Goal: Transaction & Acquisition: Purchase product/service

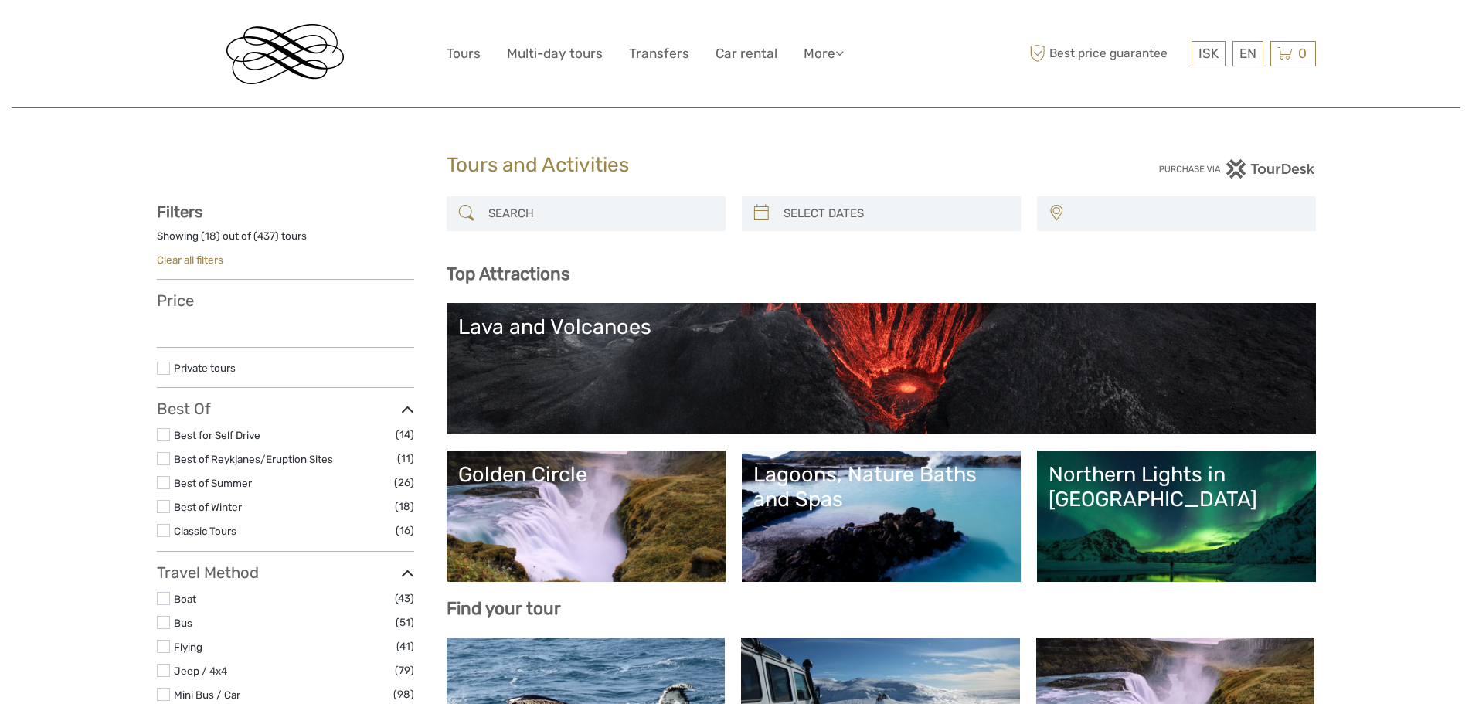
select select
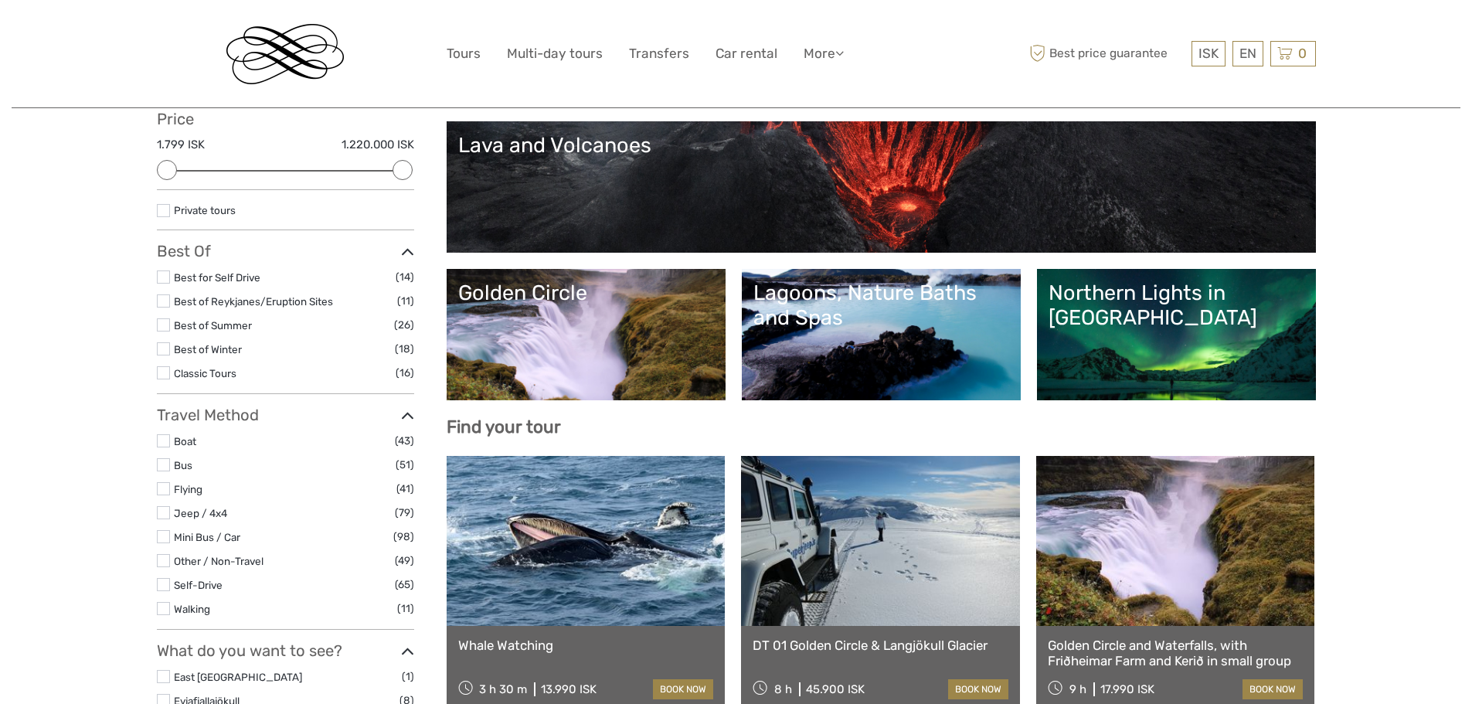
scroll to position [84, 0]
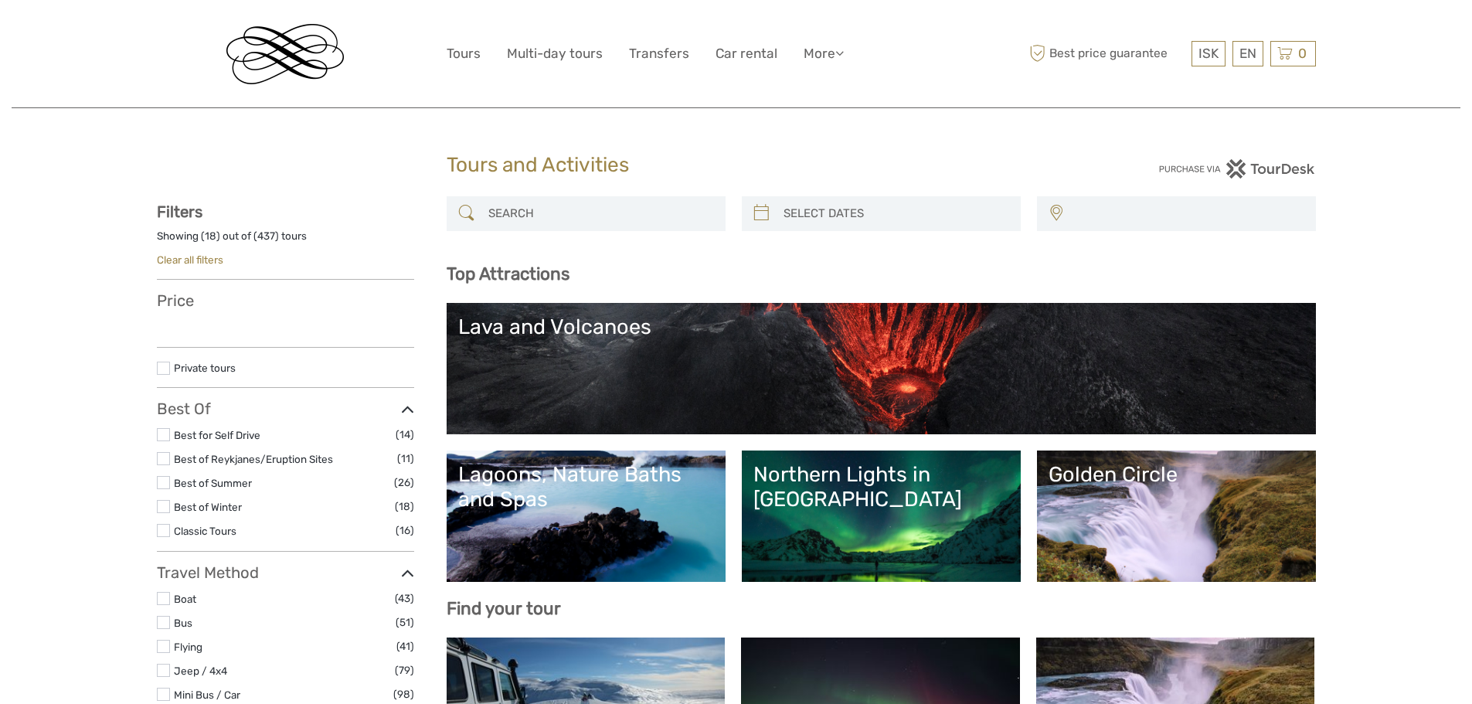
select select
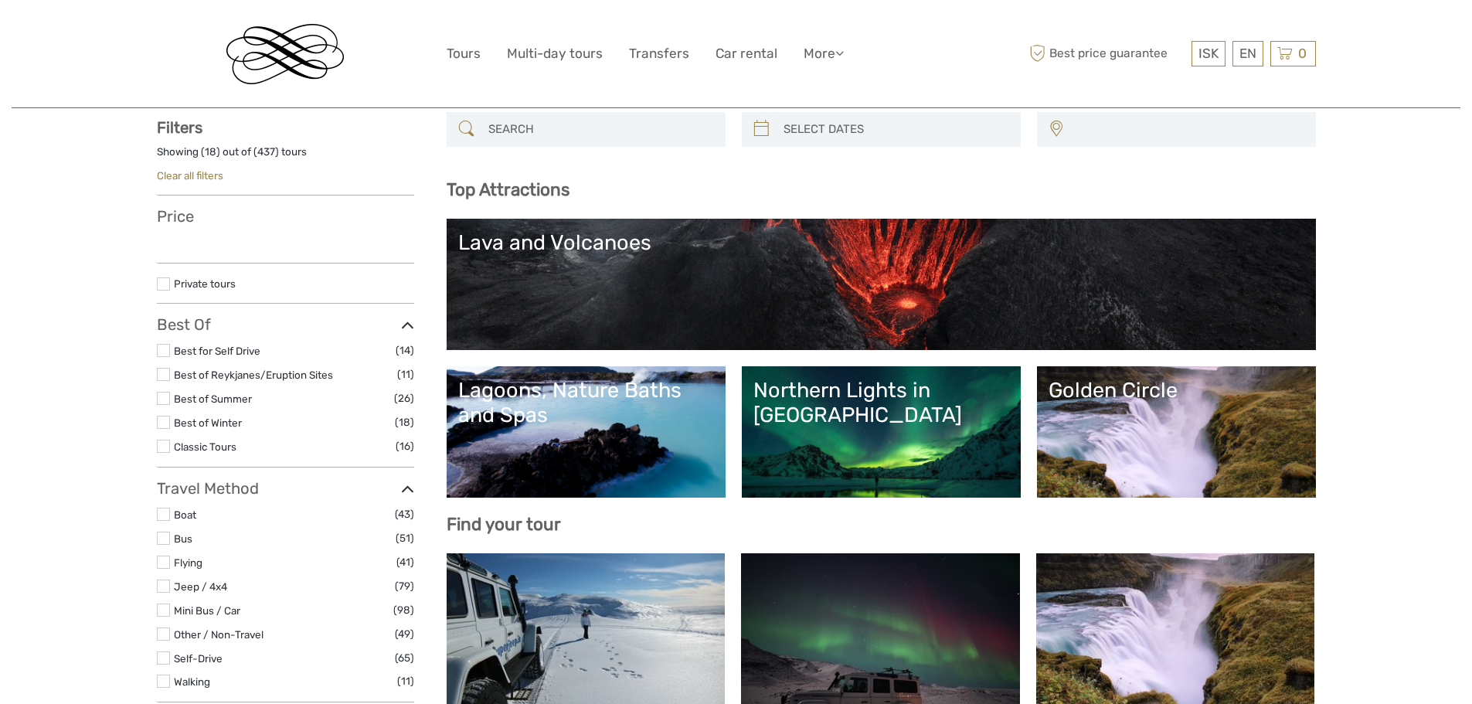
select select
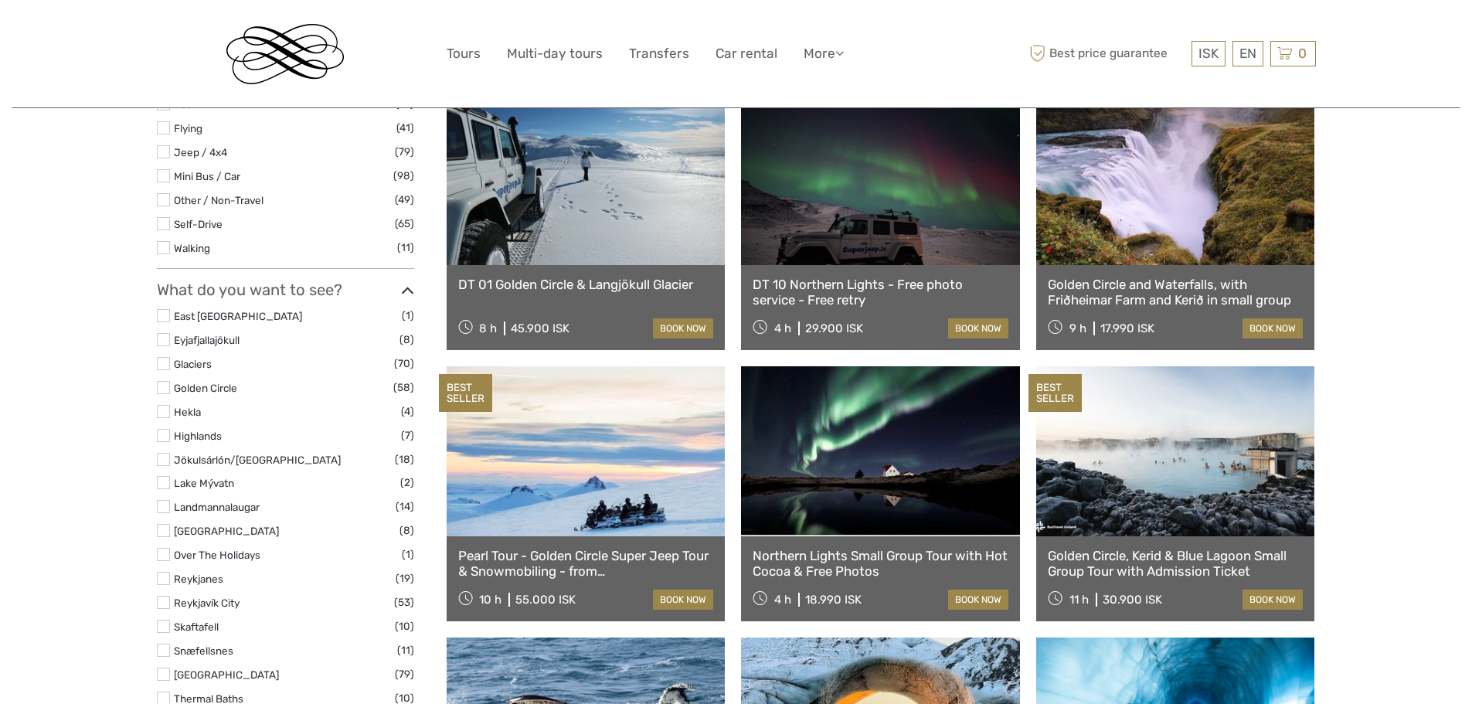
scroll to position [460, 0]
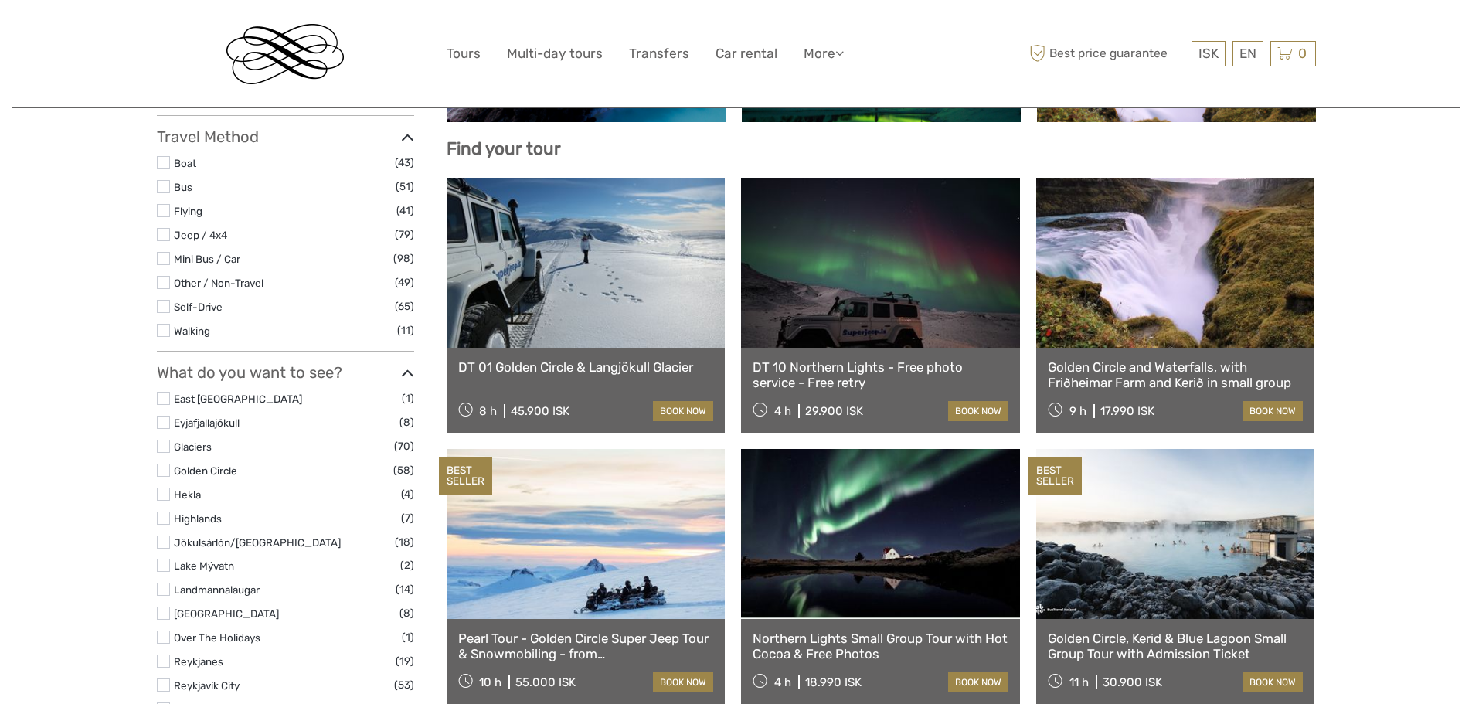
click at [599, 253] on link at bounding box center [586, 263] width 279 height 170
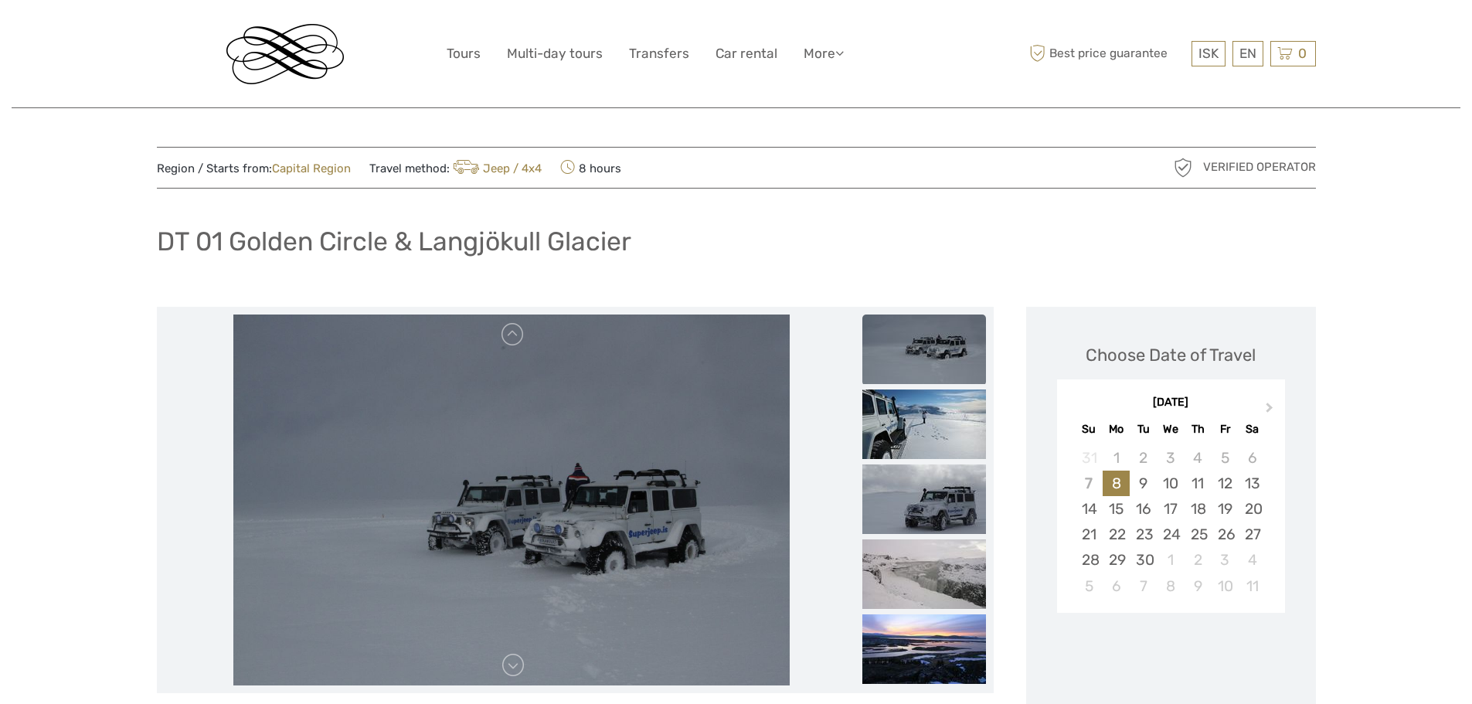
drag, startPoint x: 1470, startPoint y: 36, endPoint x: 1465, endPoint y: 95, distance: 59.8
drag, startPoint x: 1465, startPoint y: 95, endPoint x: 1473, endPoint y: 154, distance: 59.3
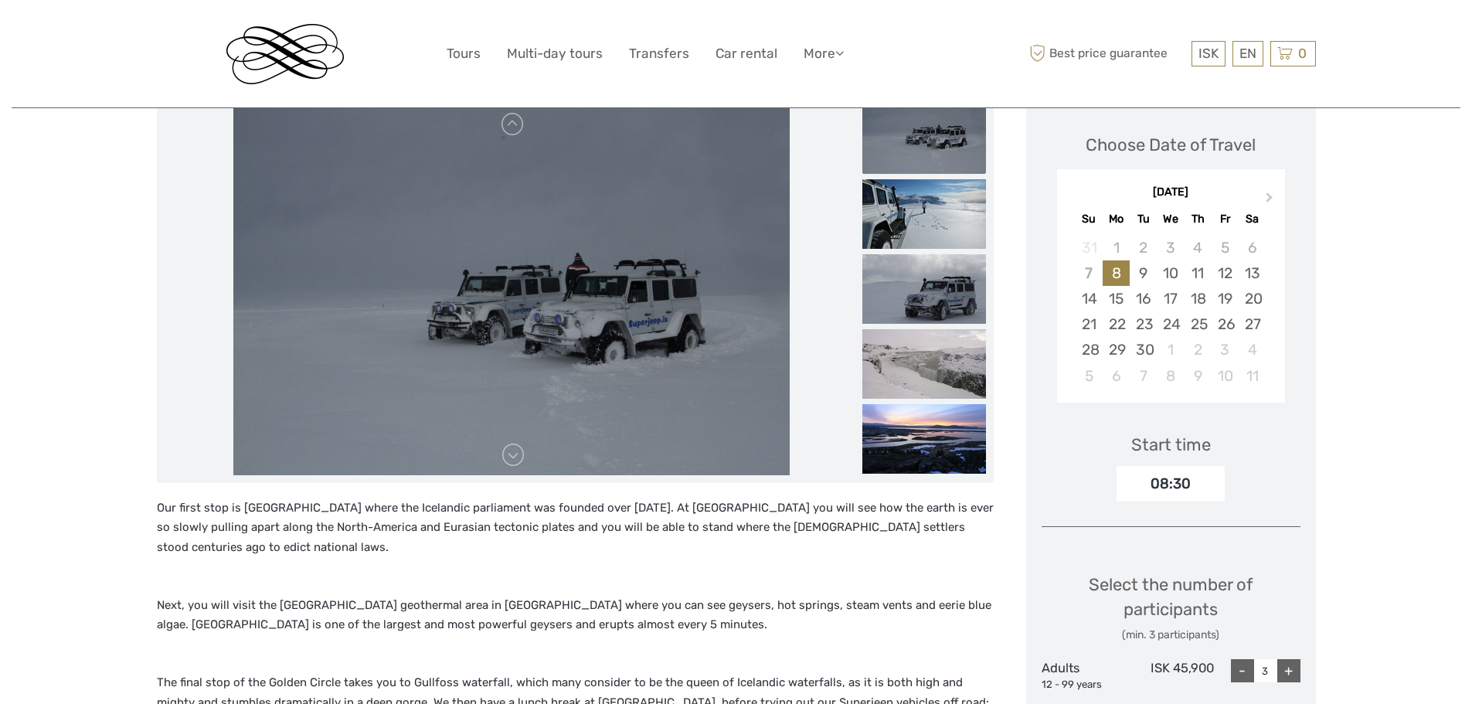
scroll to position [168, 0]
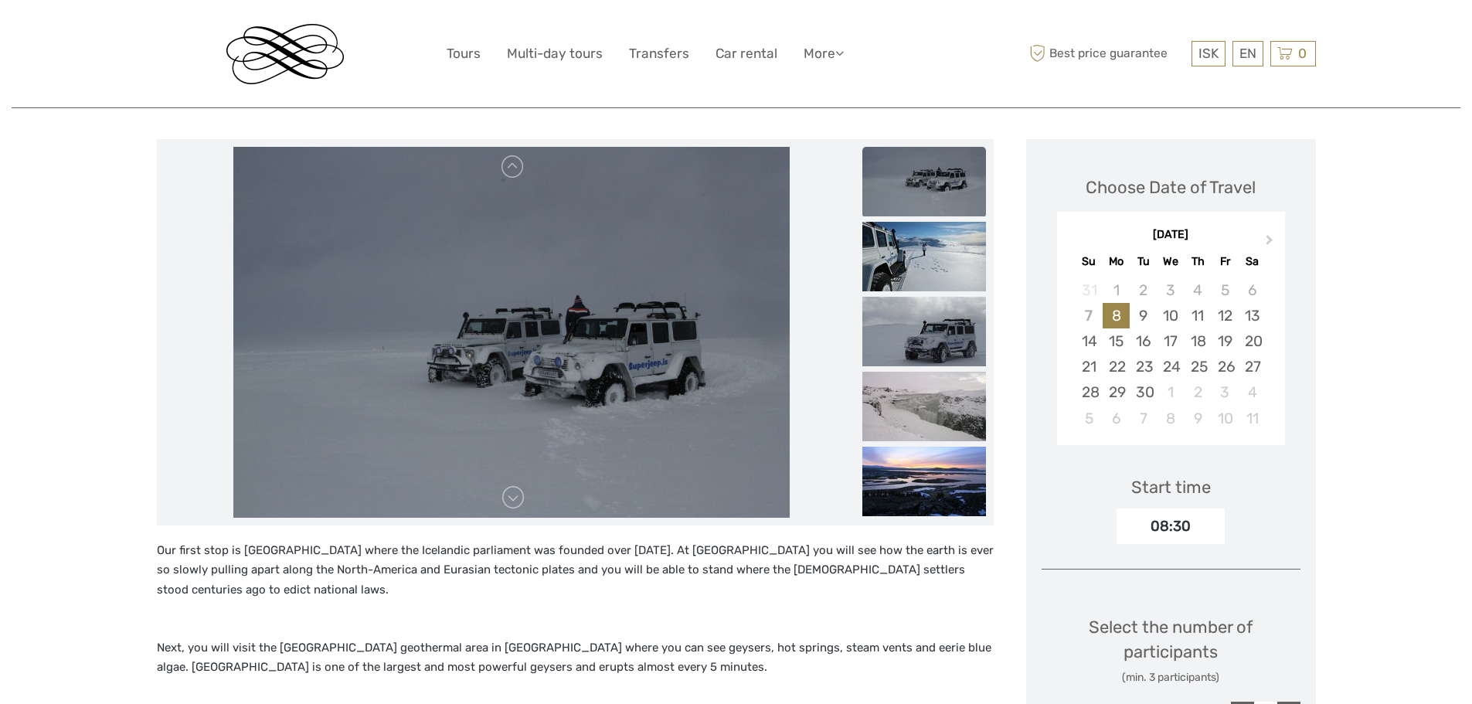
click at [585, 338] on img at bounding box center [511, 332] width 556 height 371
click at [510, 176] on link at bounding box center [513, 167] width 25 height 25
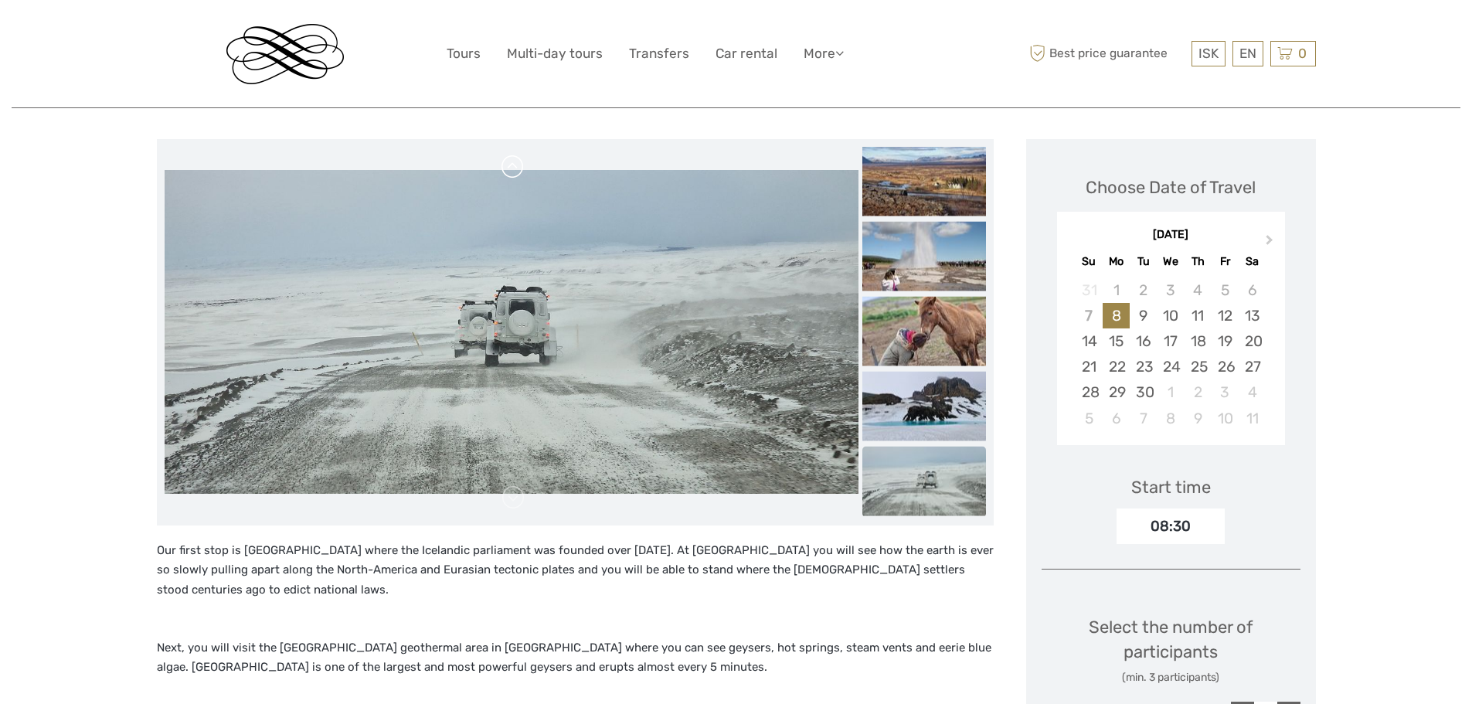
click at [510, 176] on link at bounding box center [513, 167] width 25 height 25
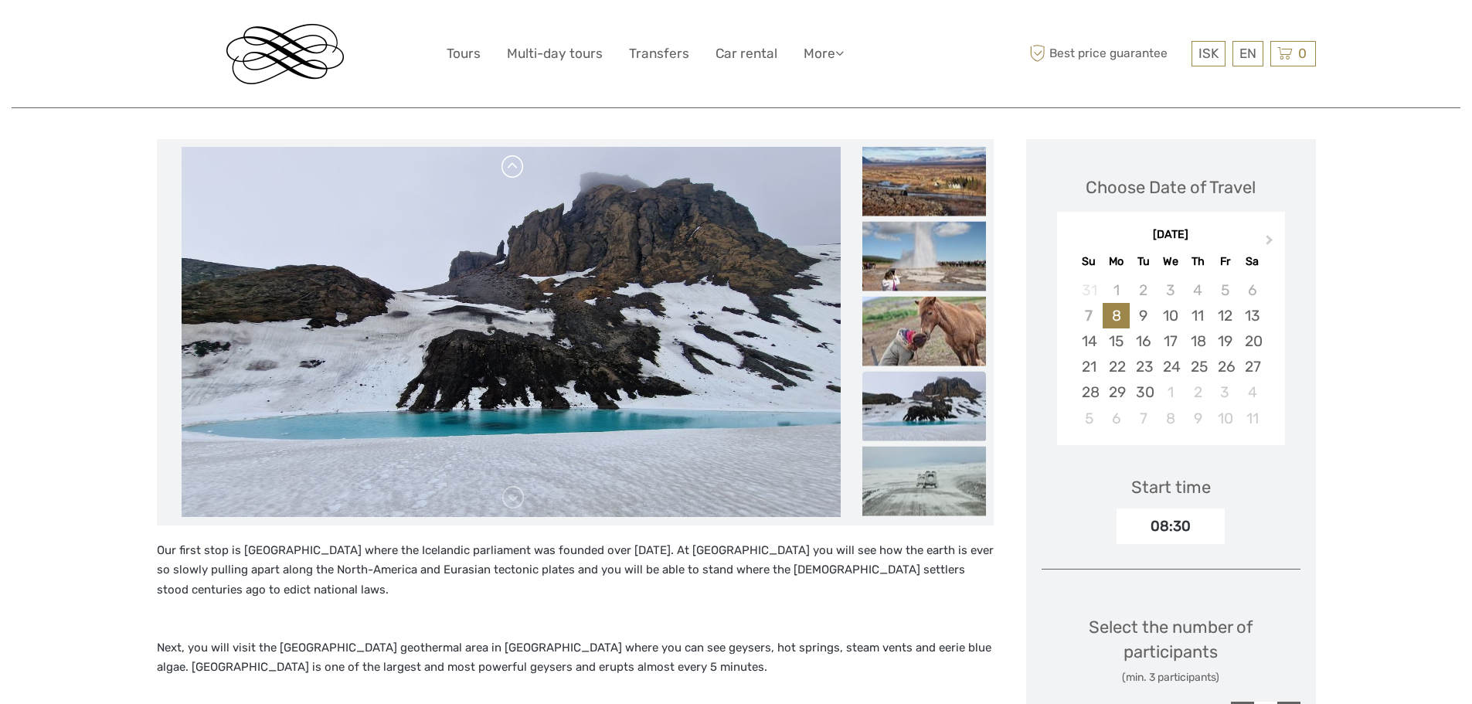
click at [510, 176] on link at bounding box center [513, 167] width 25 height 25
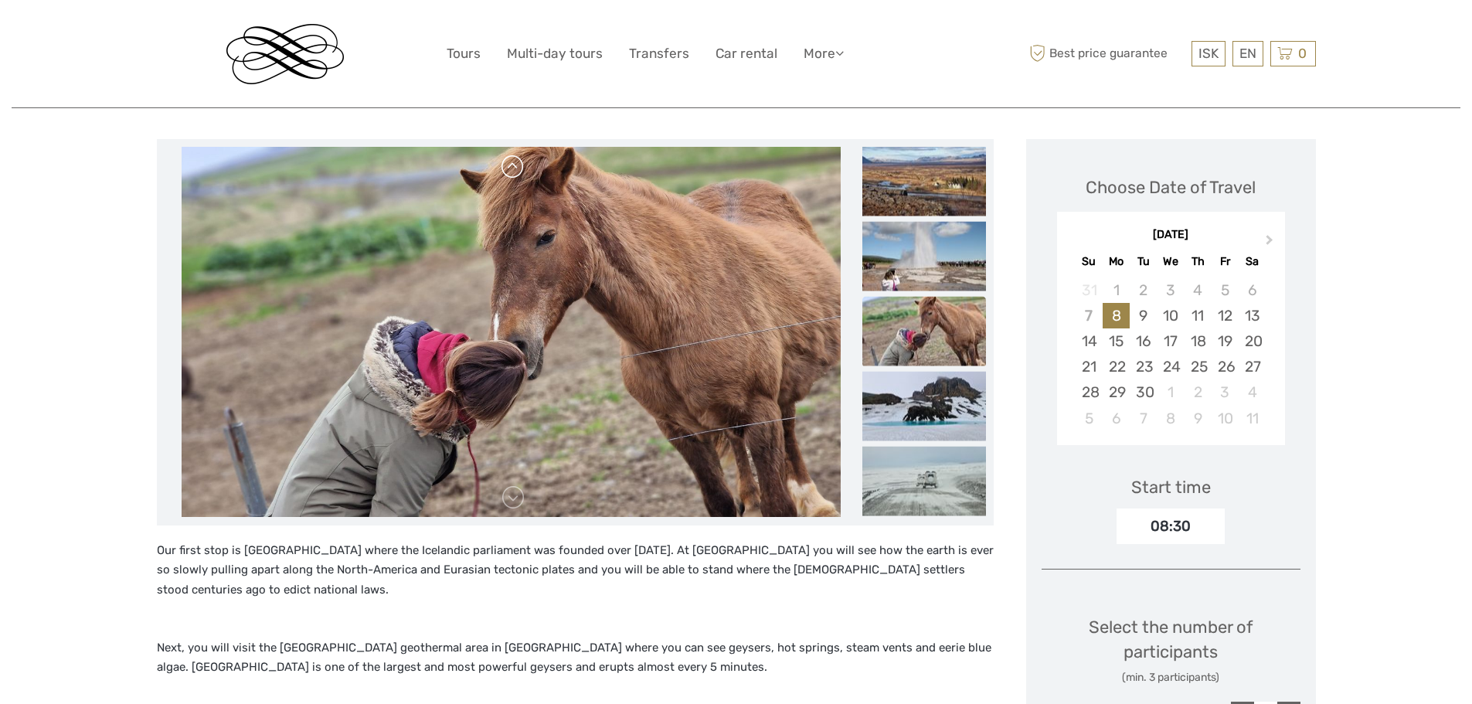
click at [510, 176] on link at bounding box center [513, 167] width 25 height 25
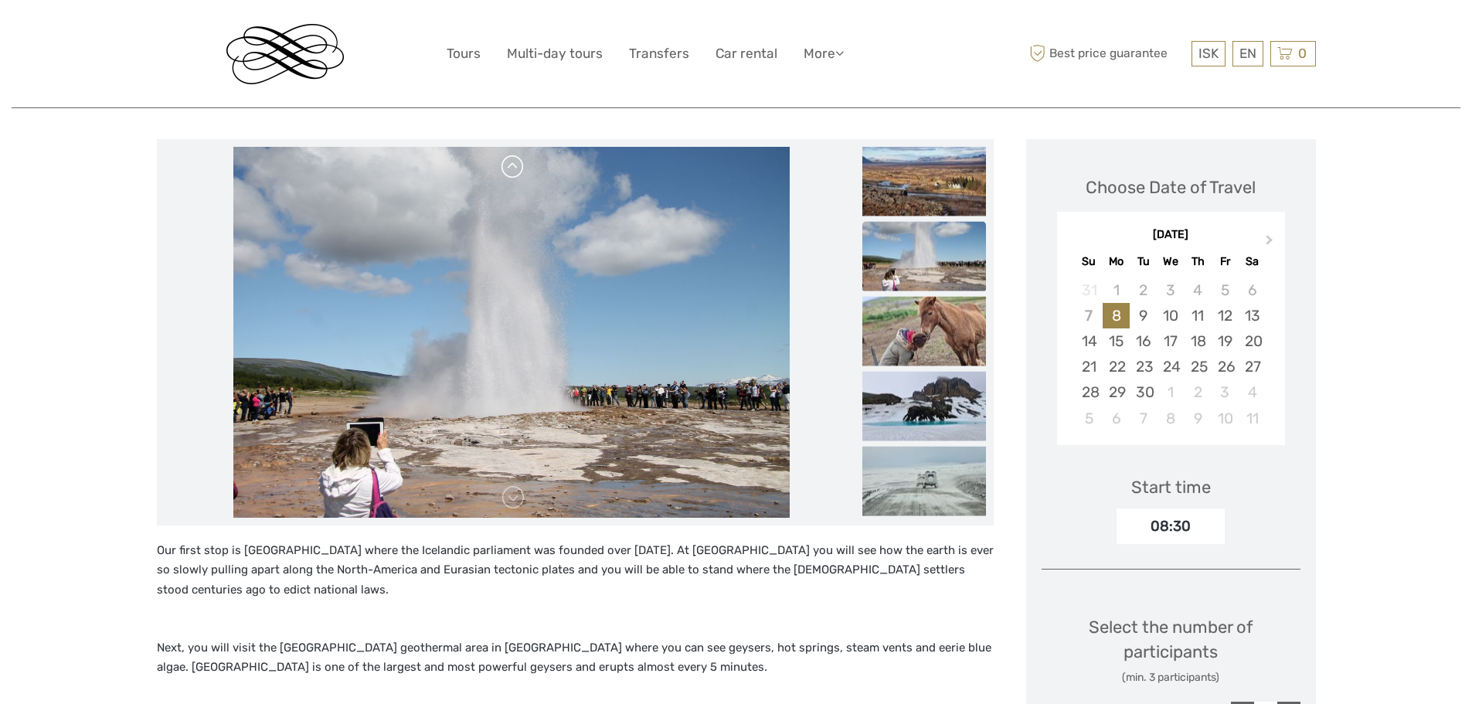
click at [510, 176] on link at bounding box center [513, 167] width 25 height 25
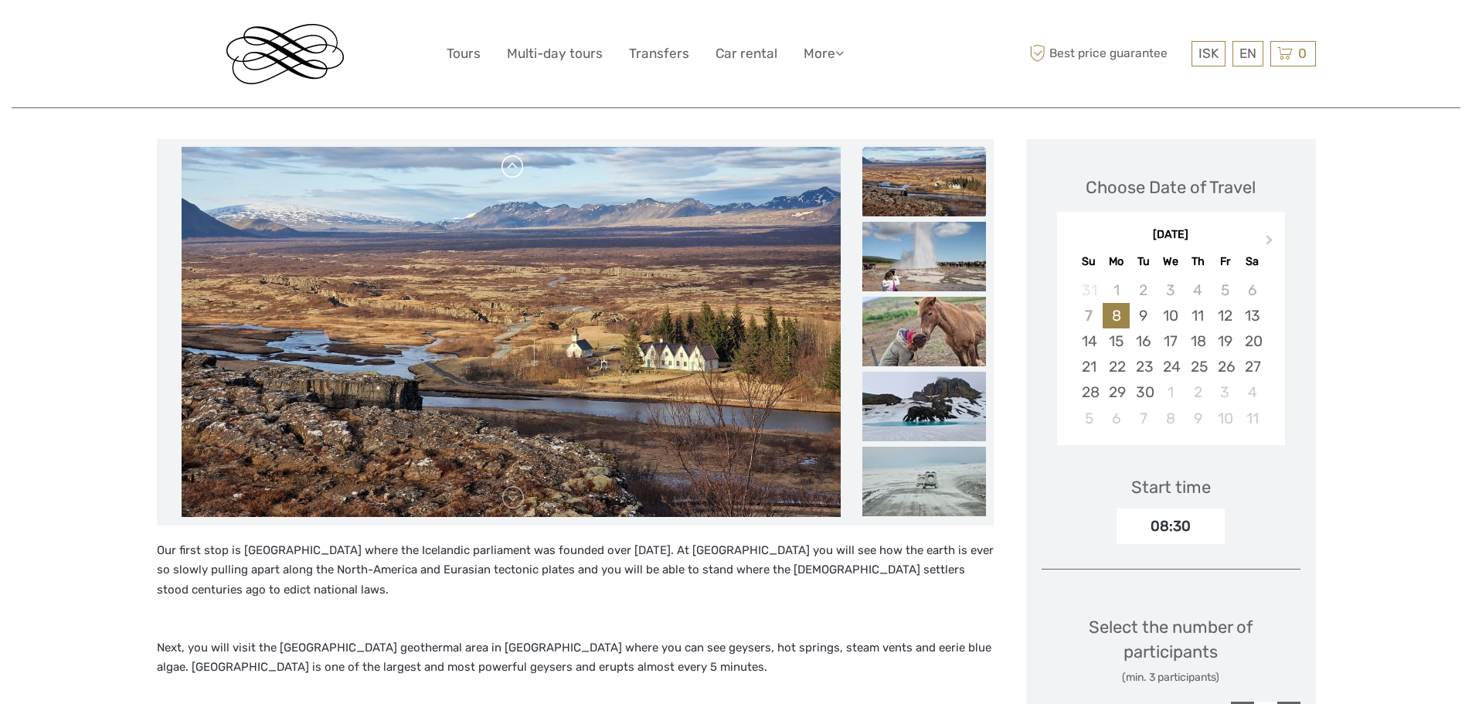
click at [510, 176] on link at bounding box center [513, 167] width 25 height 25
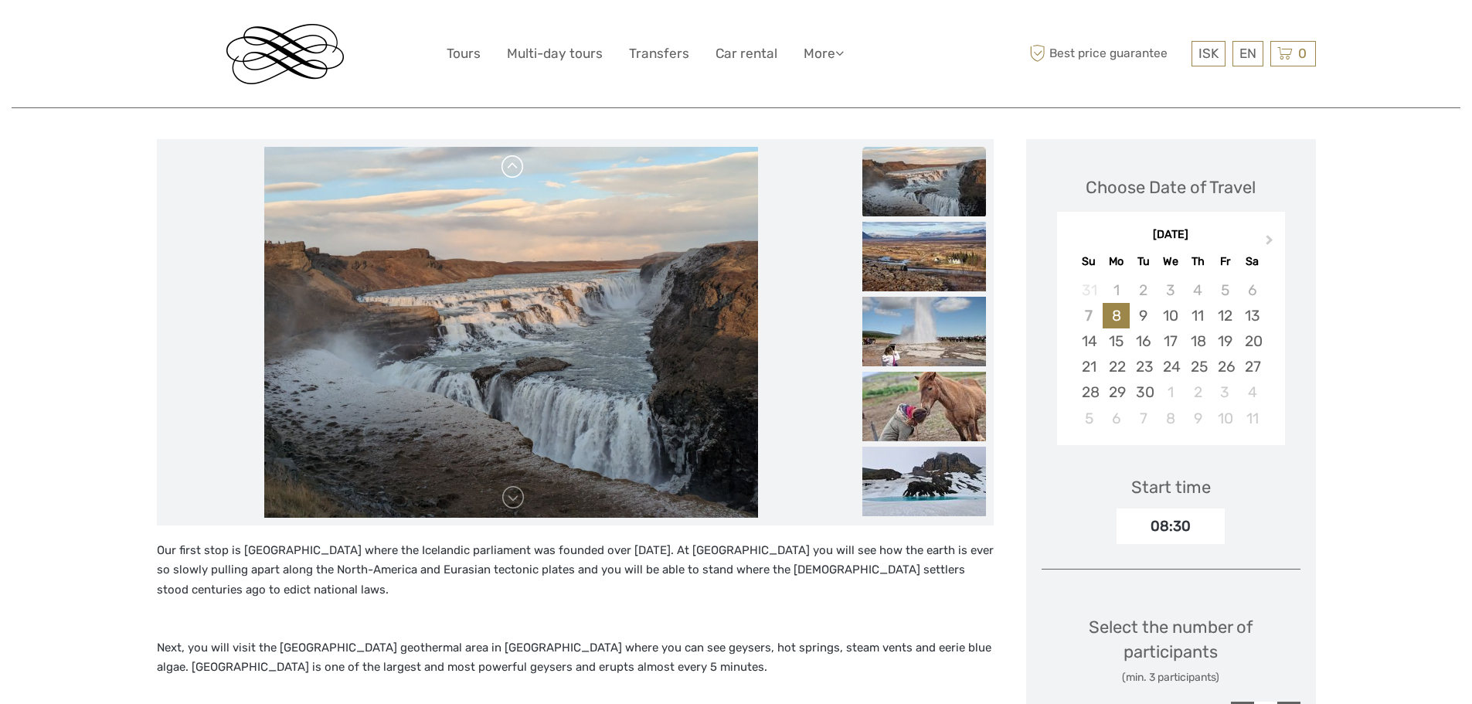
click at [510, 176] on link at bounding box center [513, 167] width 25 height 25
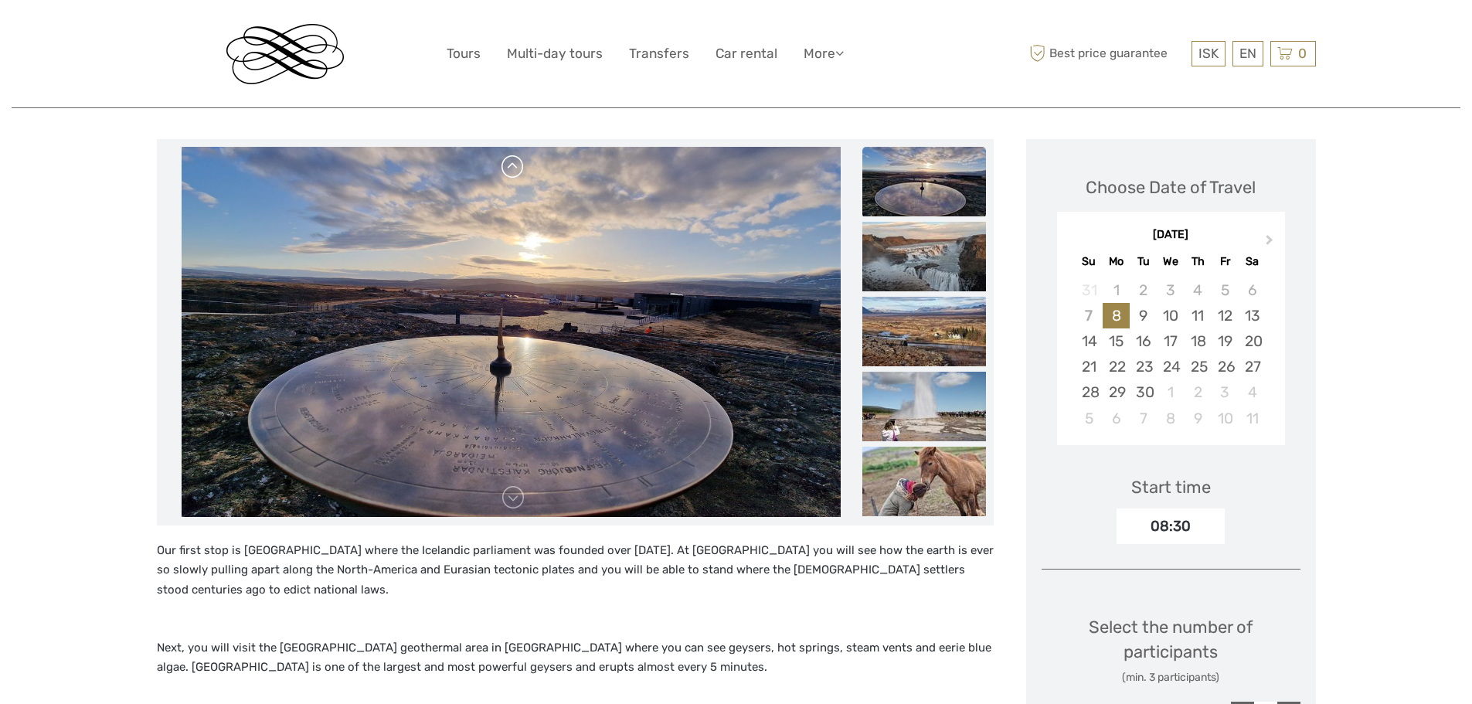
click at [510, 176] on link at bounding box center [513, 167] width 25 height 25
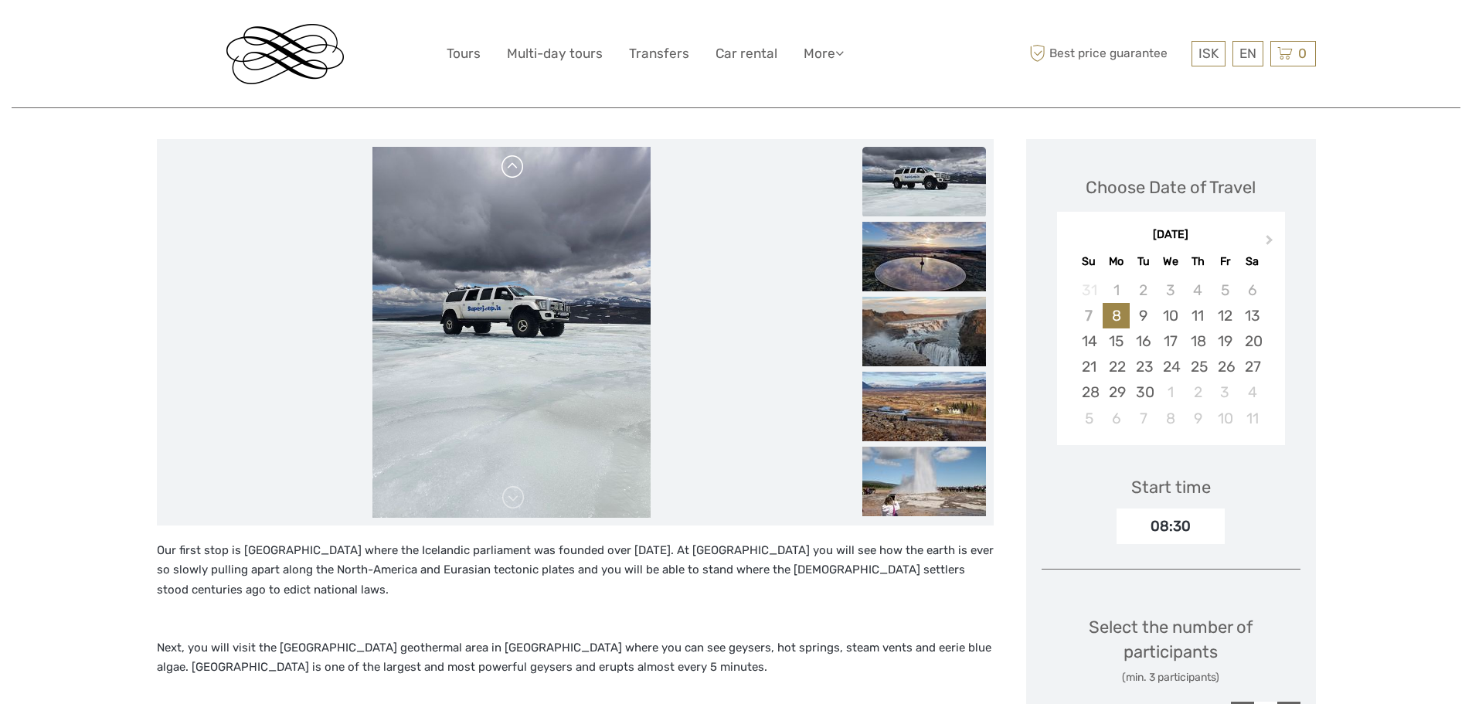
click at [510, 176] on link at bounding box center [513, 167] width 25 height 25
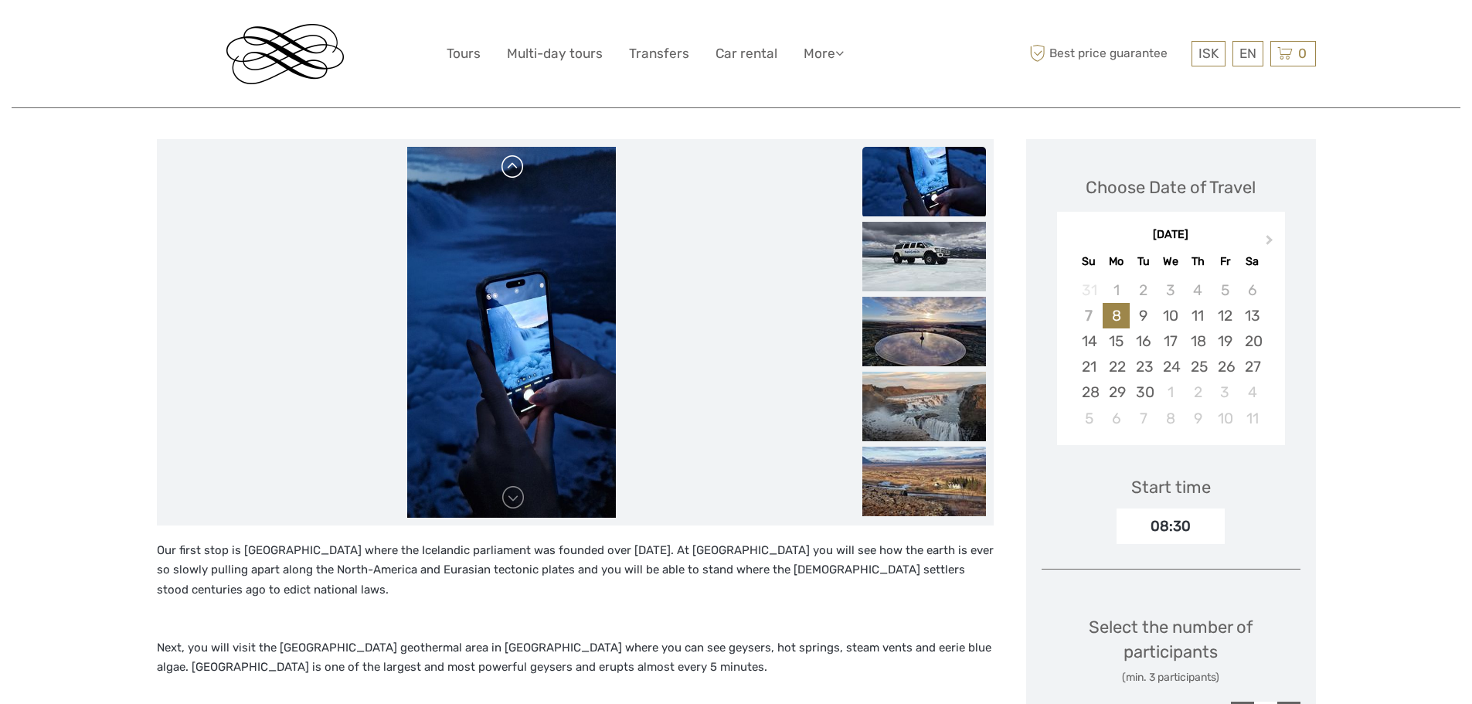
click at [510, 176] on link at bounding box center [513, 167] width 25 height 25
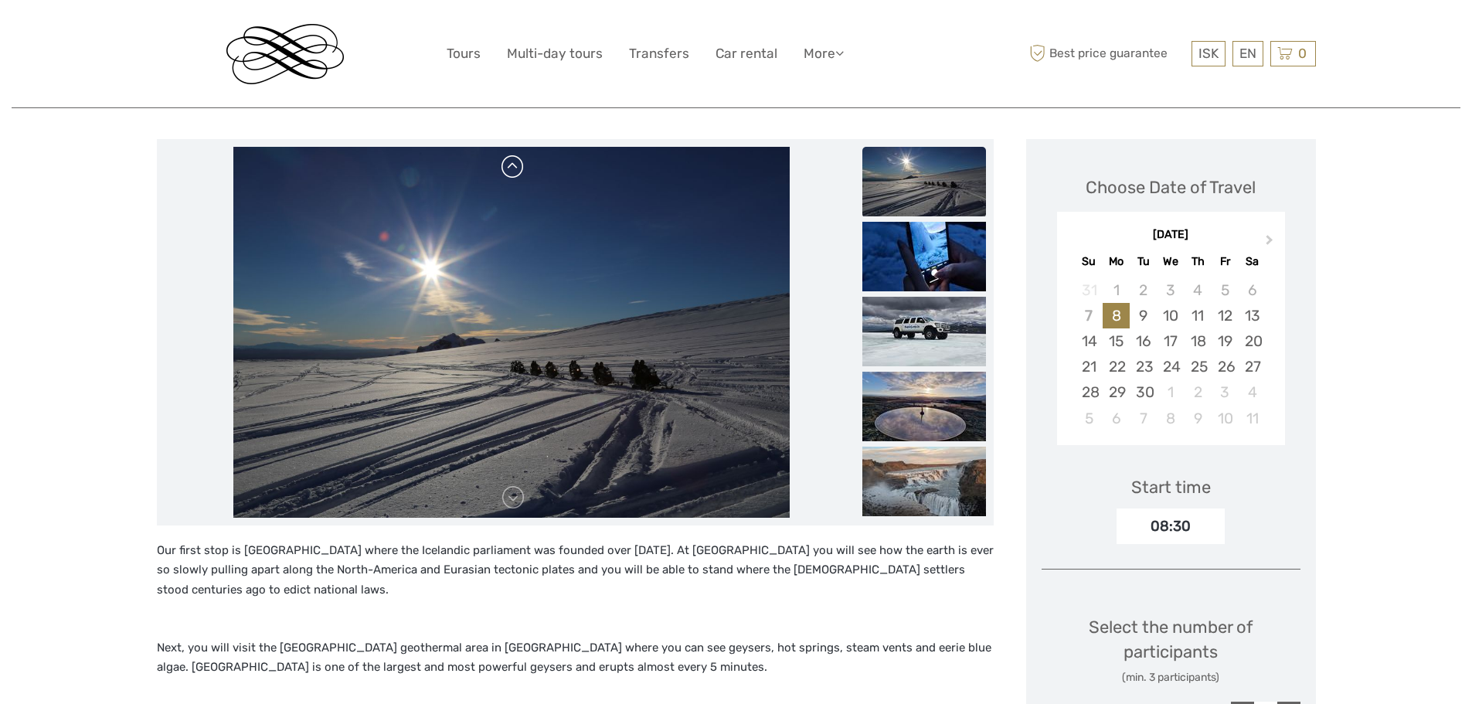
click at [510, 176] on link at bounding box center [513, 167] width 25 height 25
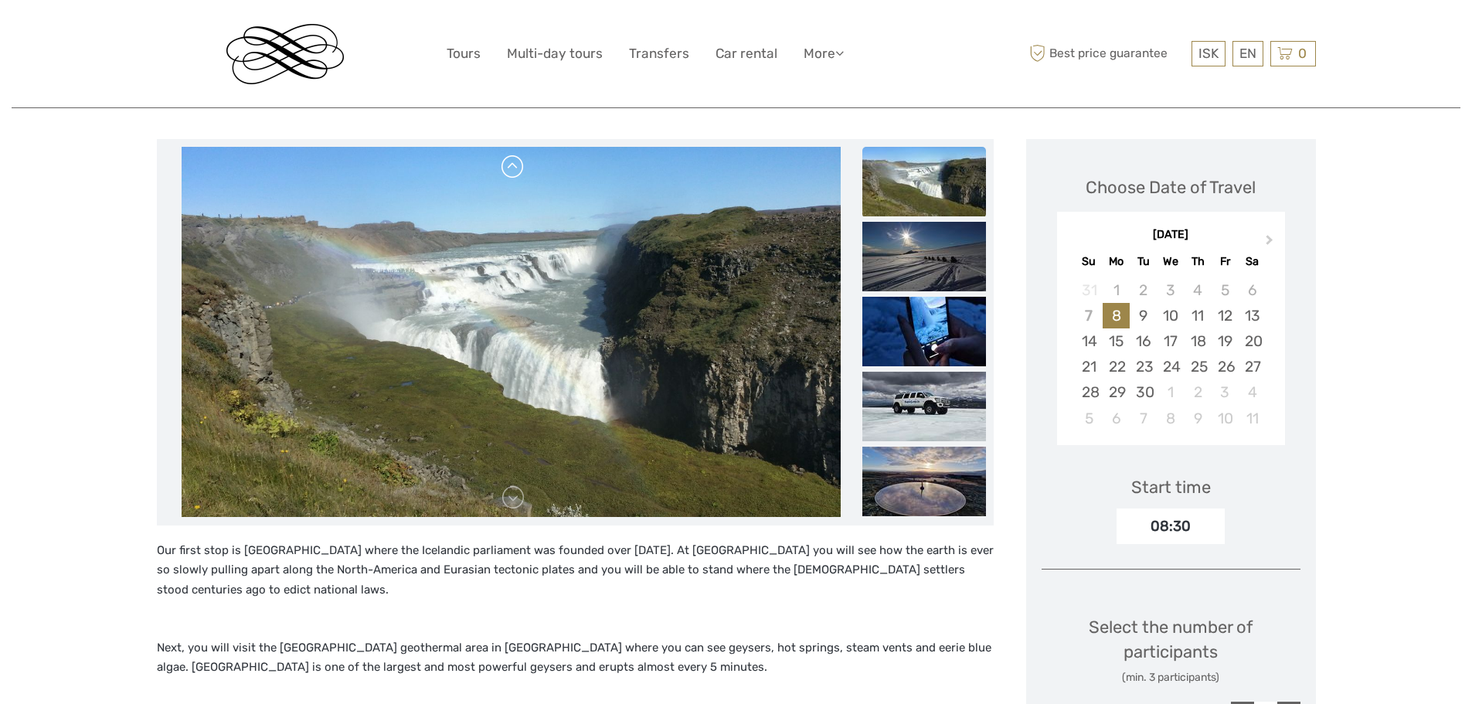
click at [510, 176] on link at bounding box center [513, 167] width 25 height 25
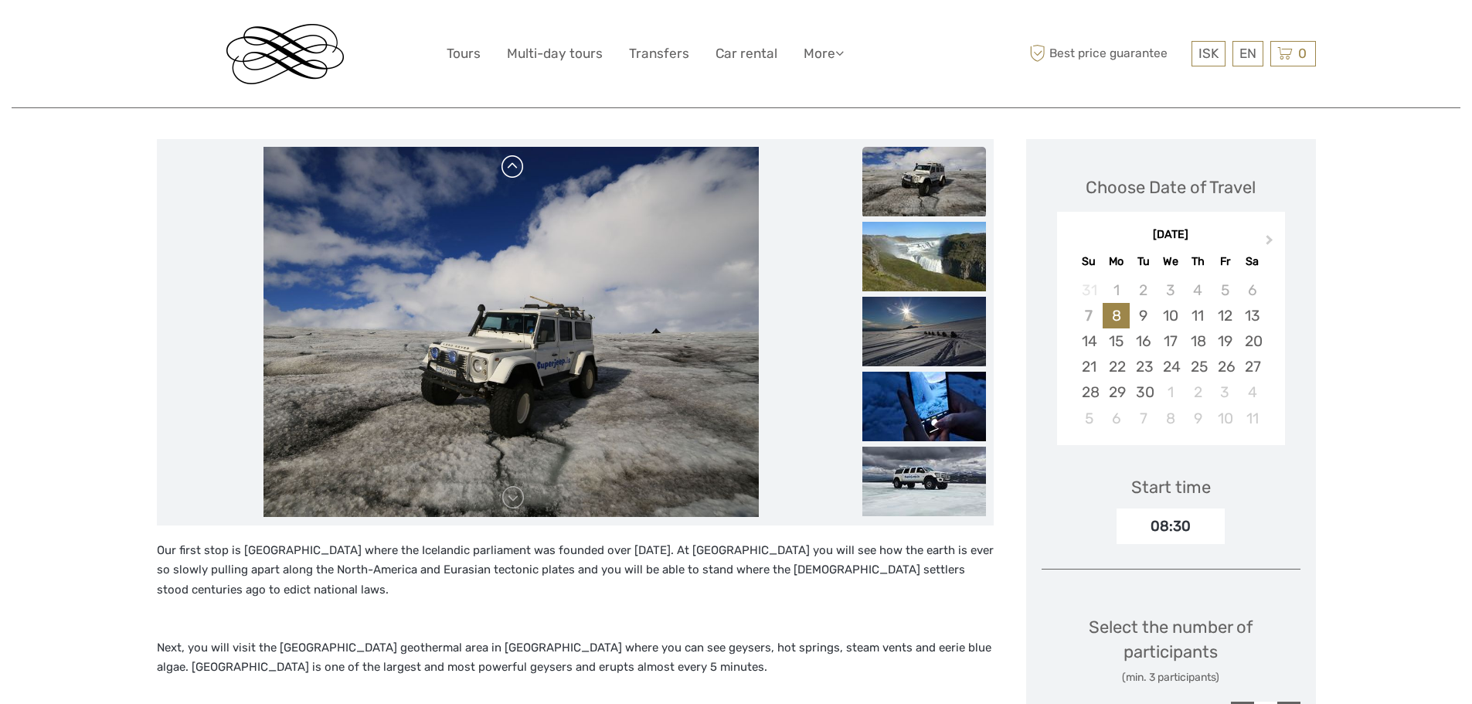
click at [510, 176] on link at bounding box center [513, 167] width 25 height 25
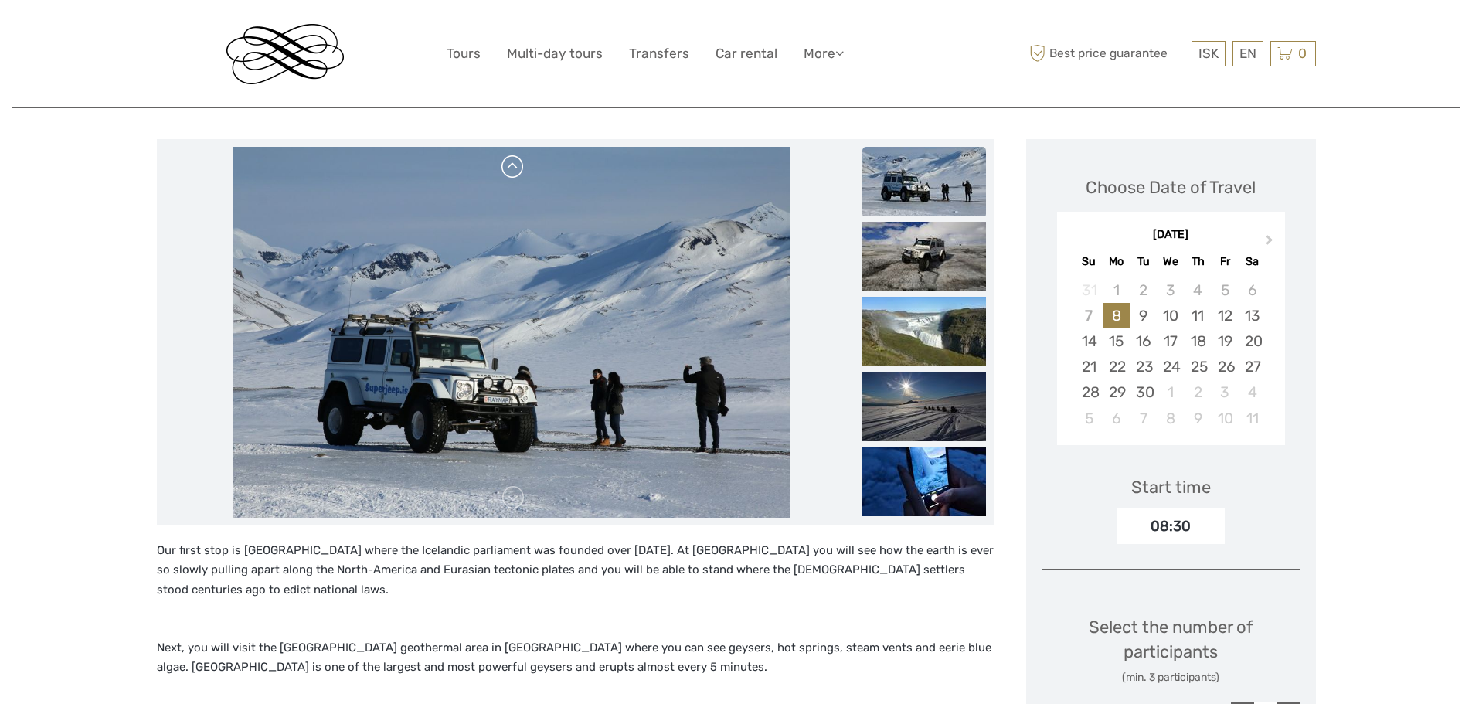
click at [510, 176] on link at bounding box center [513, 167] width 25 height 25
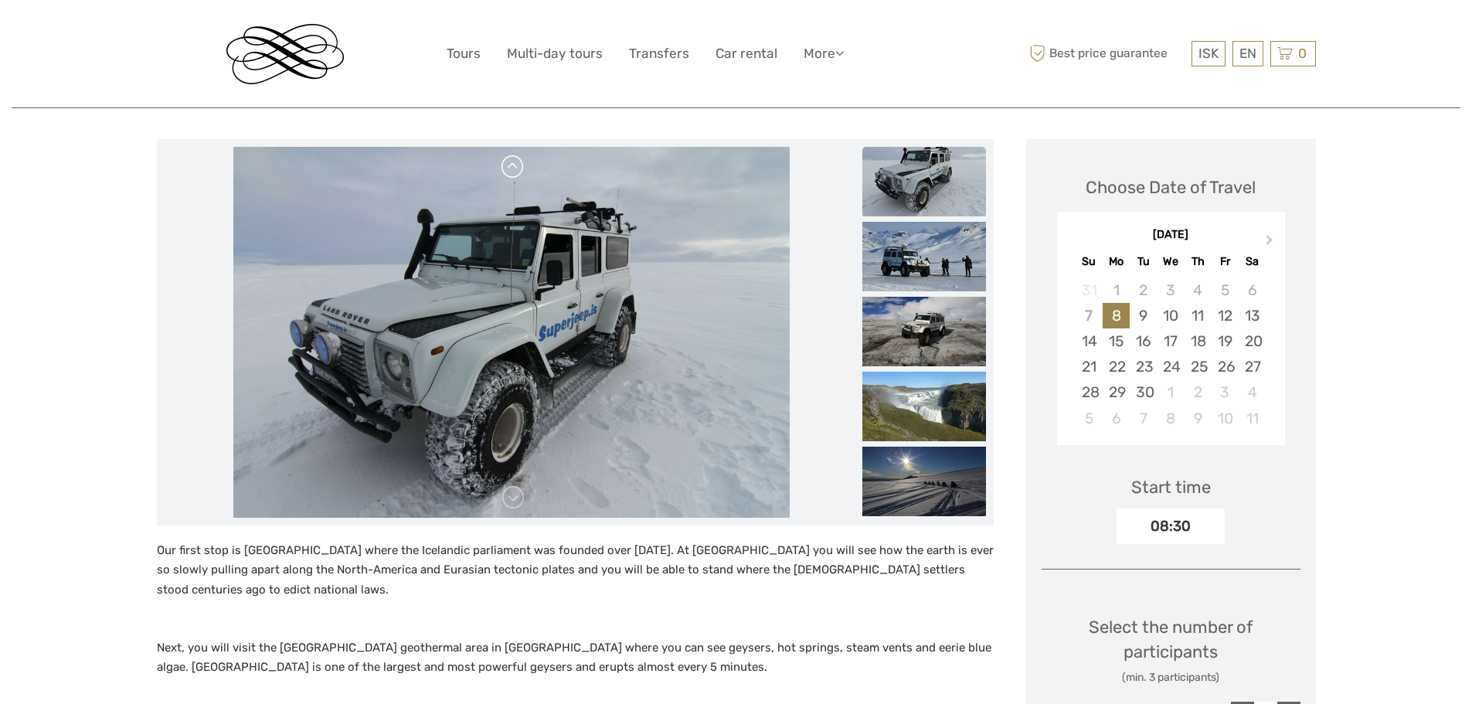
click at [510, 176] on link at bounding box center [513, 167] width 25 height 25
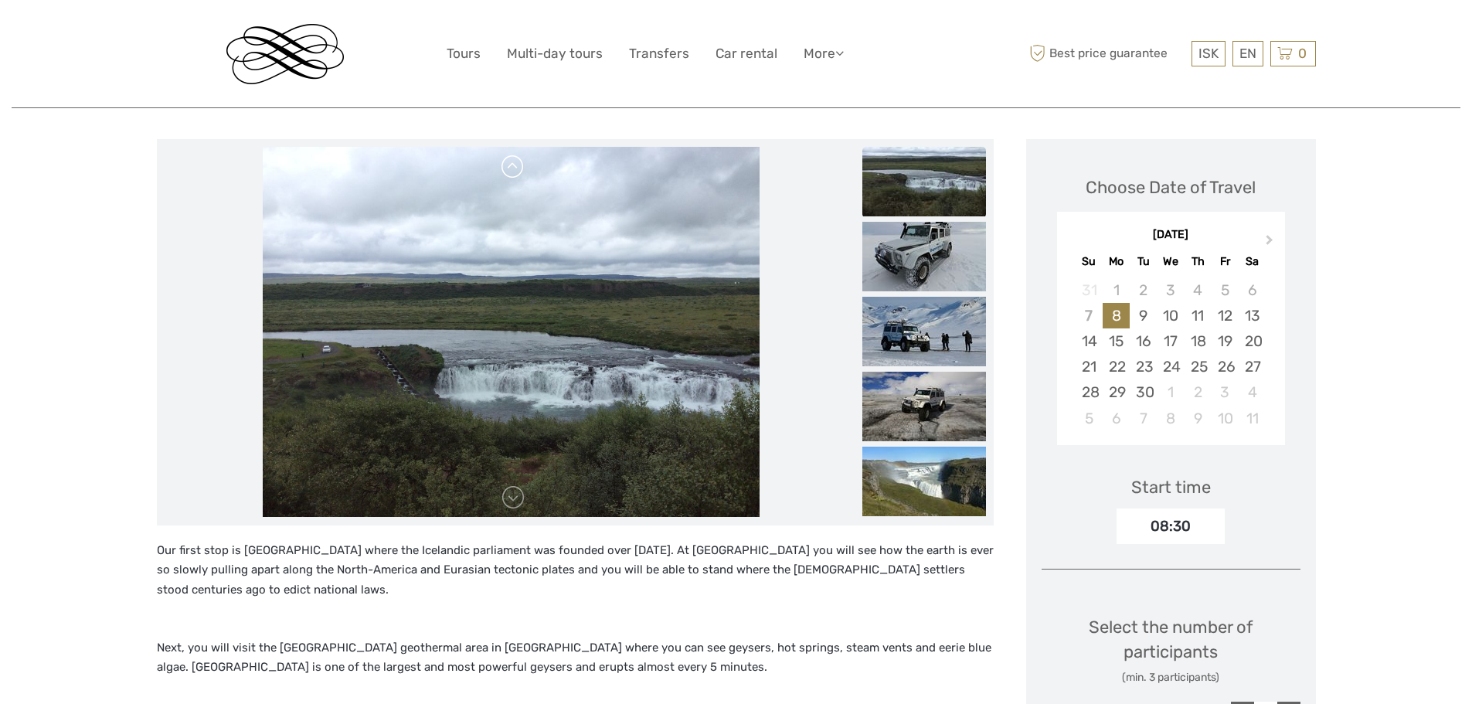
click at [510, 176] on link at bounding box center [513, 167] width 25 height 25
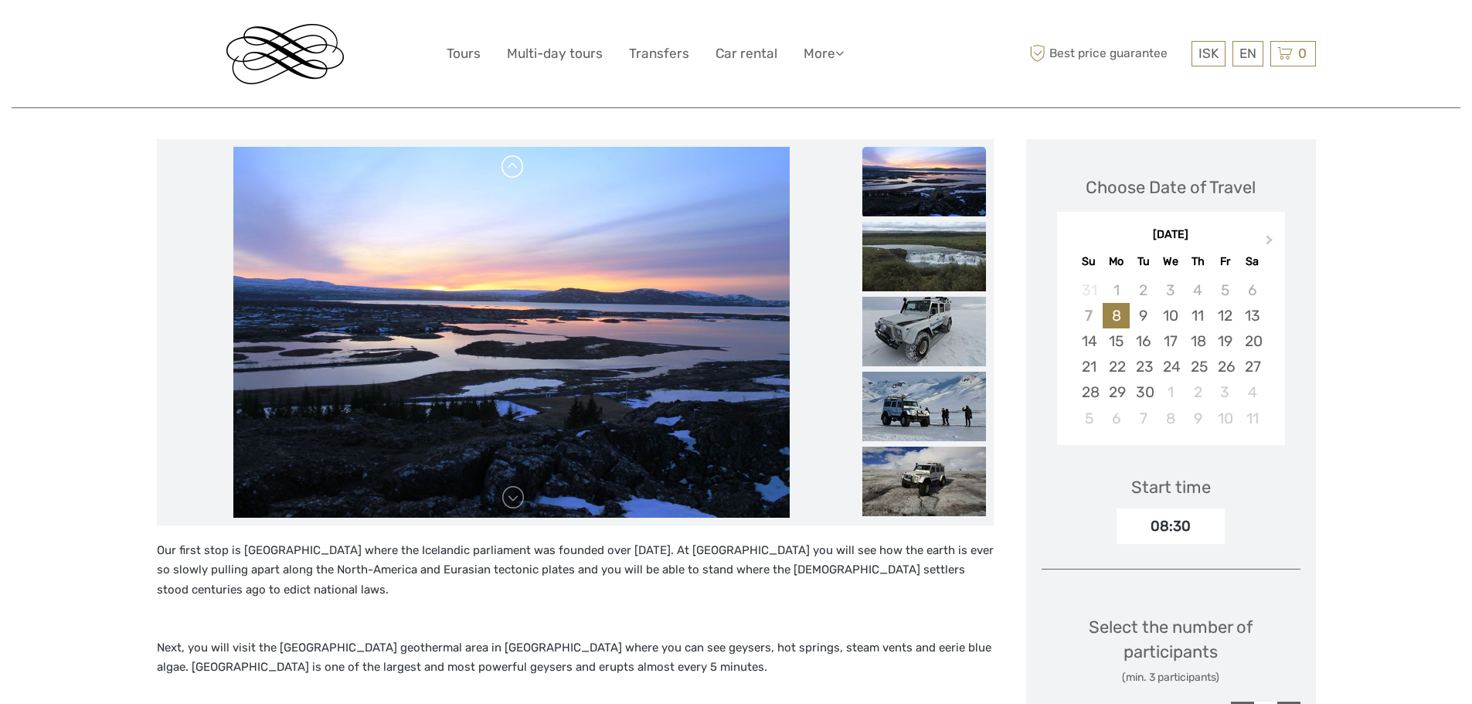
click at [510, 176] on link at bounding box center [513, 167] width 25 height 25
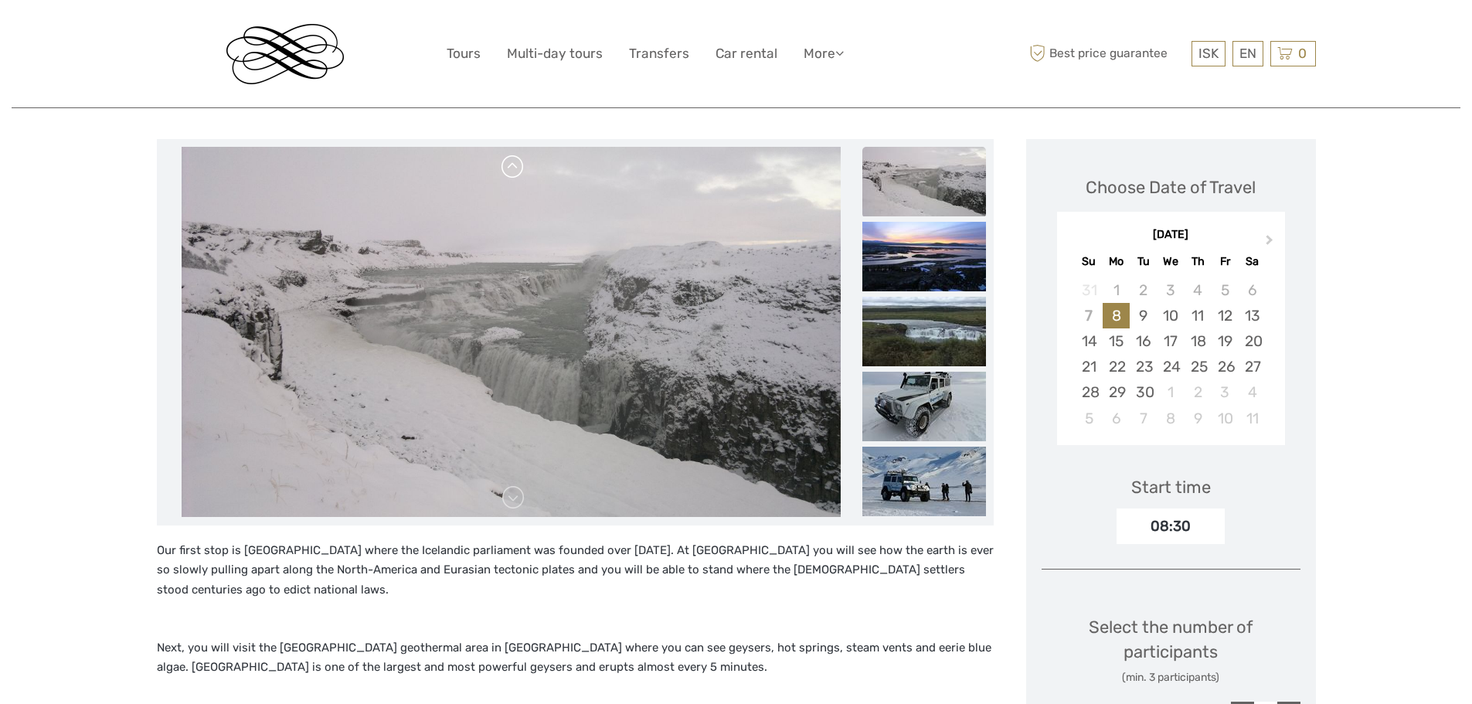
click at [510, 176] on link at bounding box center [513, 167] width 25 height 25
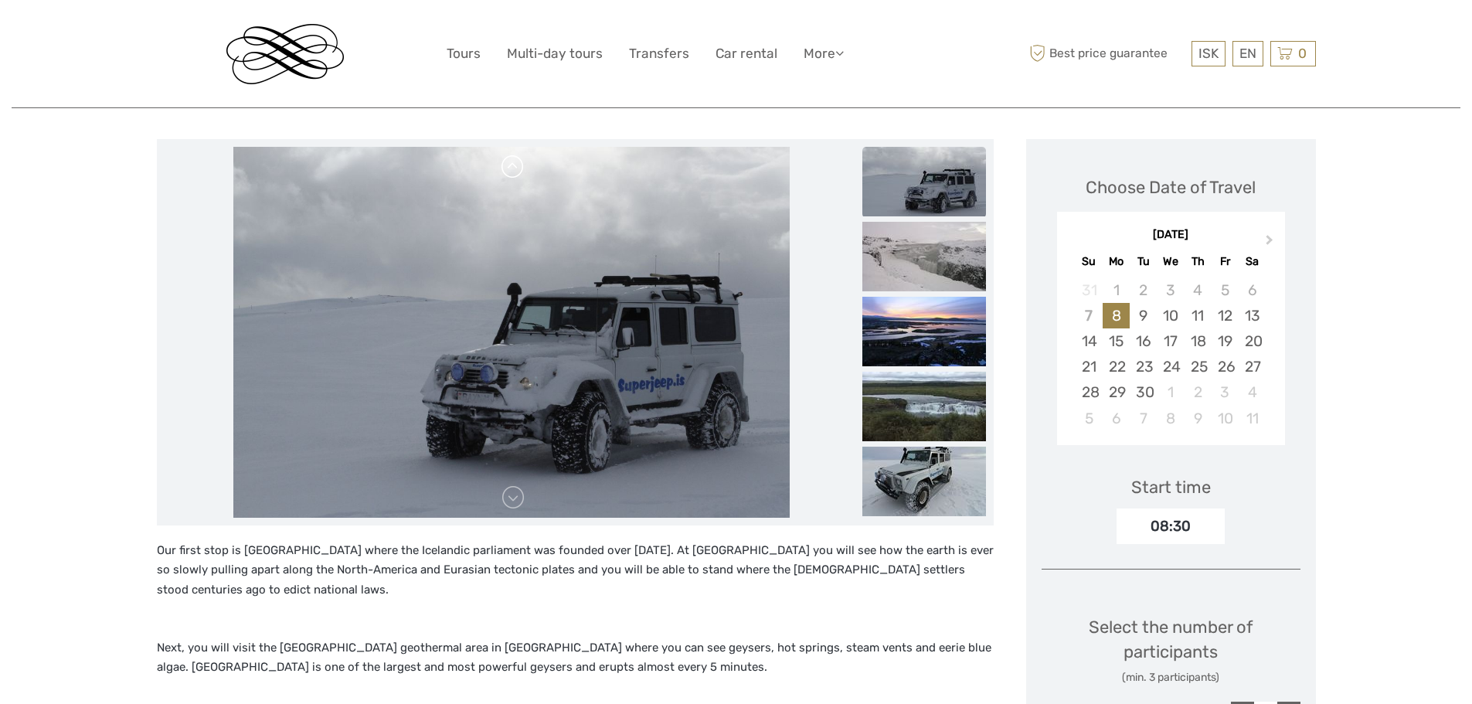
click at [510, 176] on link at bounding box center [513, 167] width 25 height 25
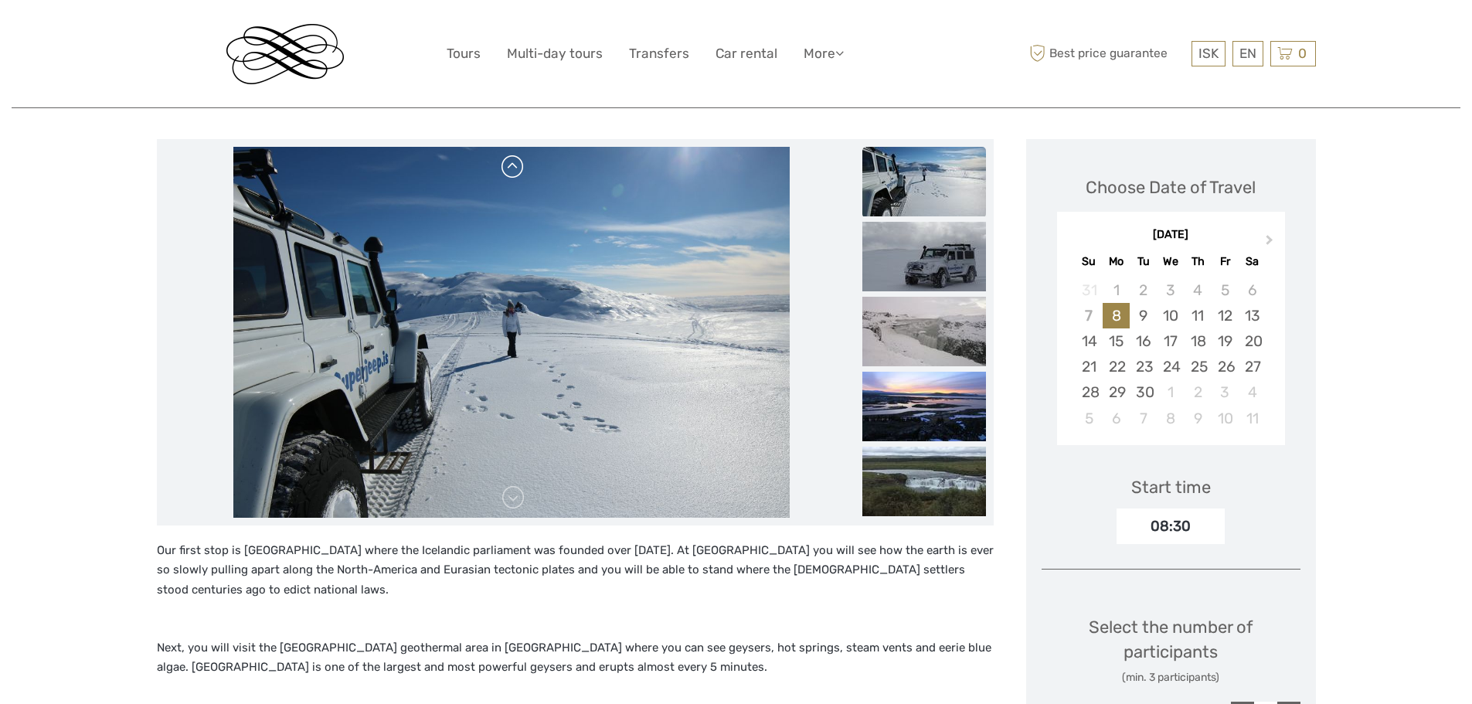
click at [510, 176] on link at bounding box center [513, 167] width 25 height 25
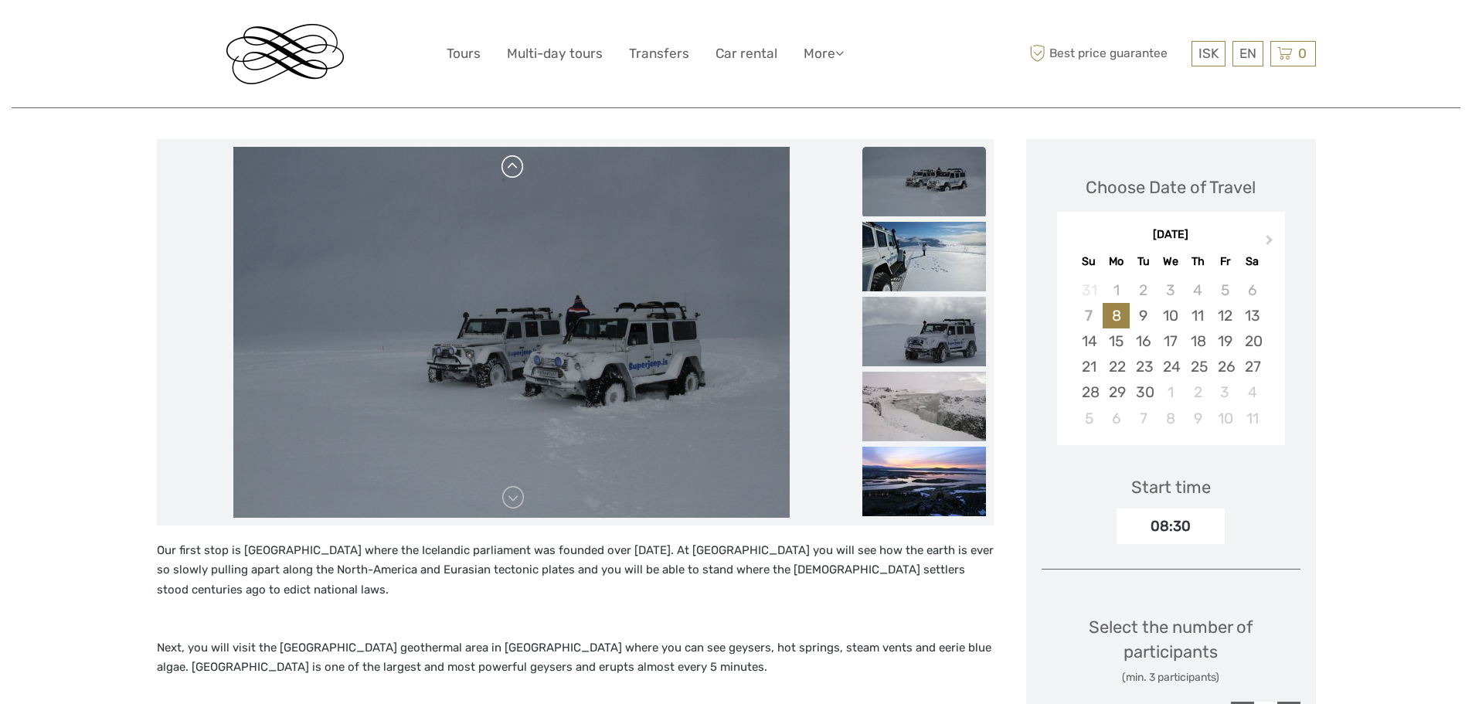
click at [510, 176] on link at bounding box center [513, 167] width 25 height 25
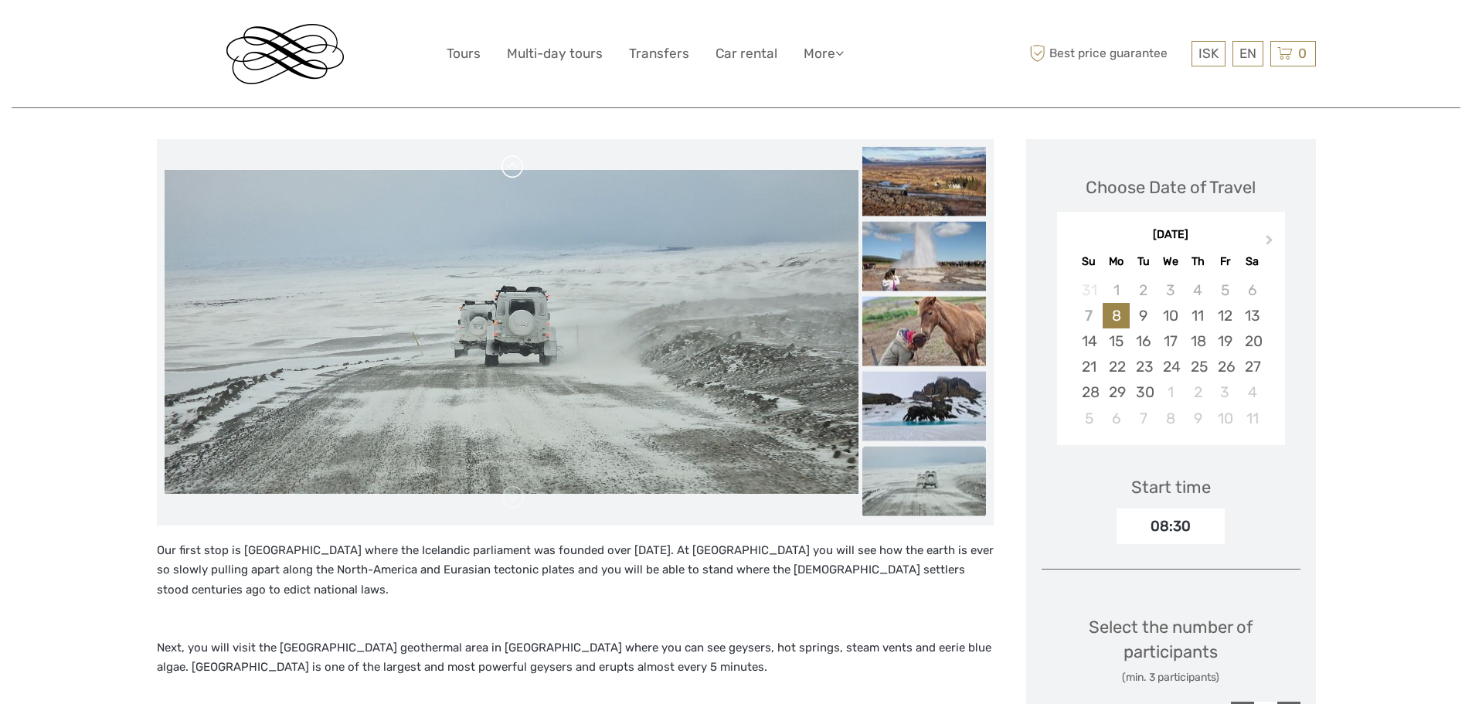
click at [510, 176] on div at bounding box center [512, 332] width 694 height 371
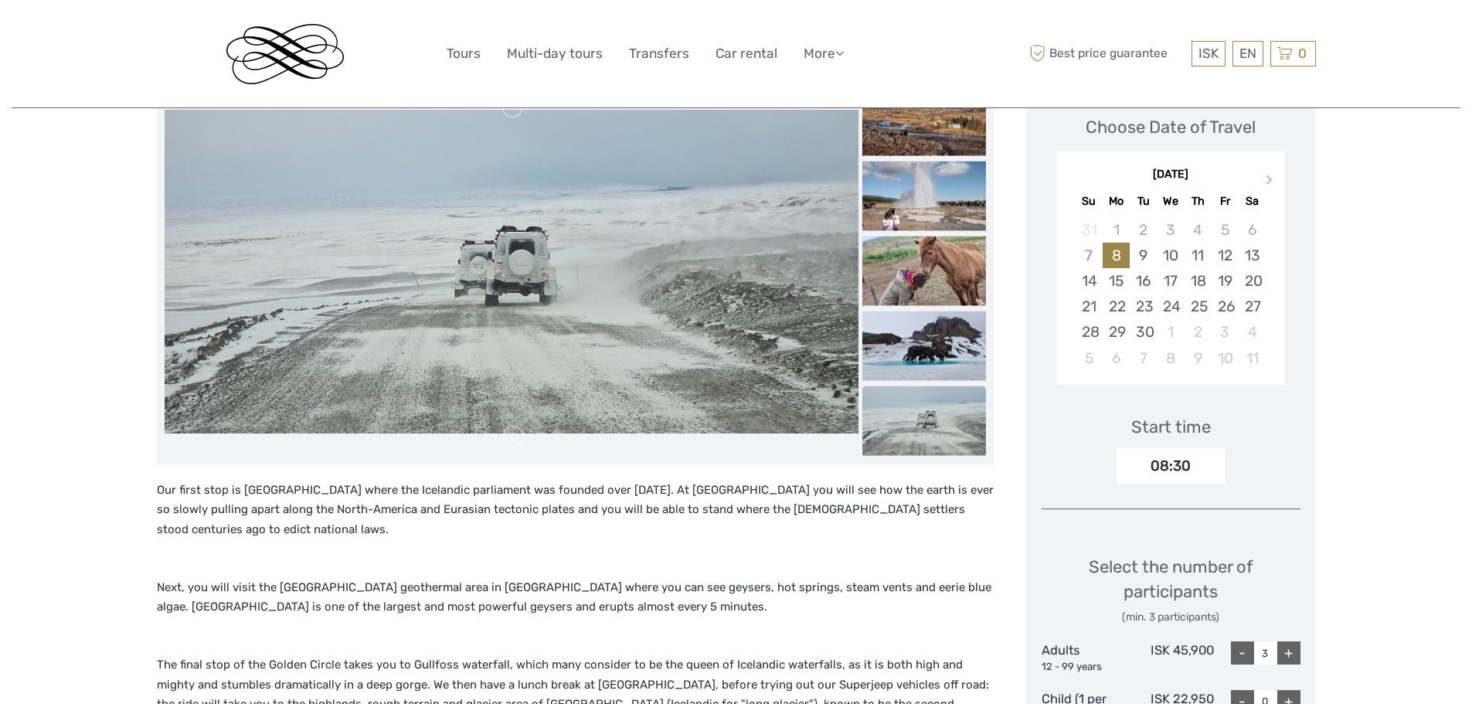
scroll to position [477, 0]
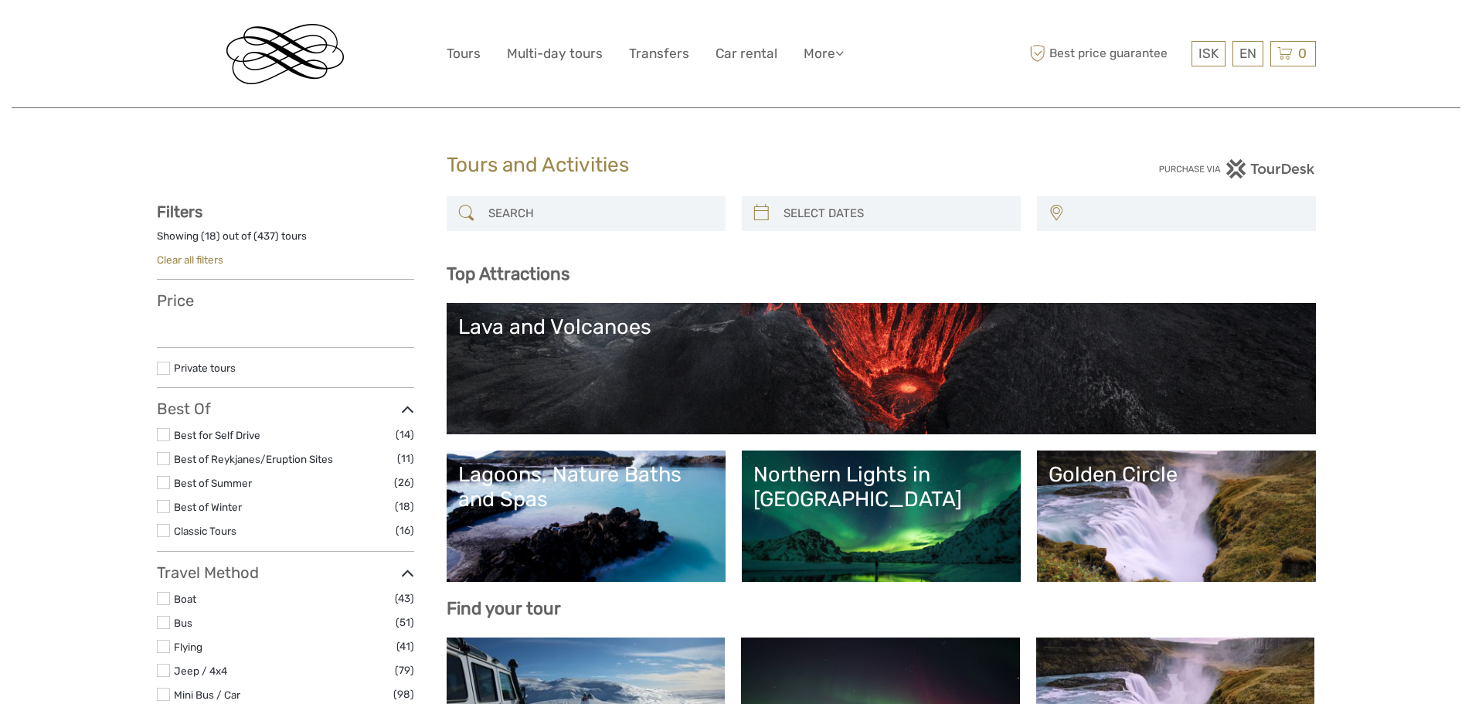
select select
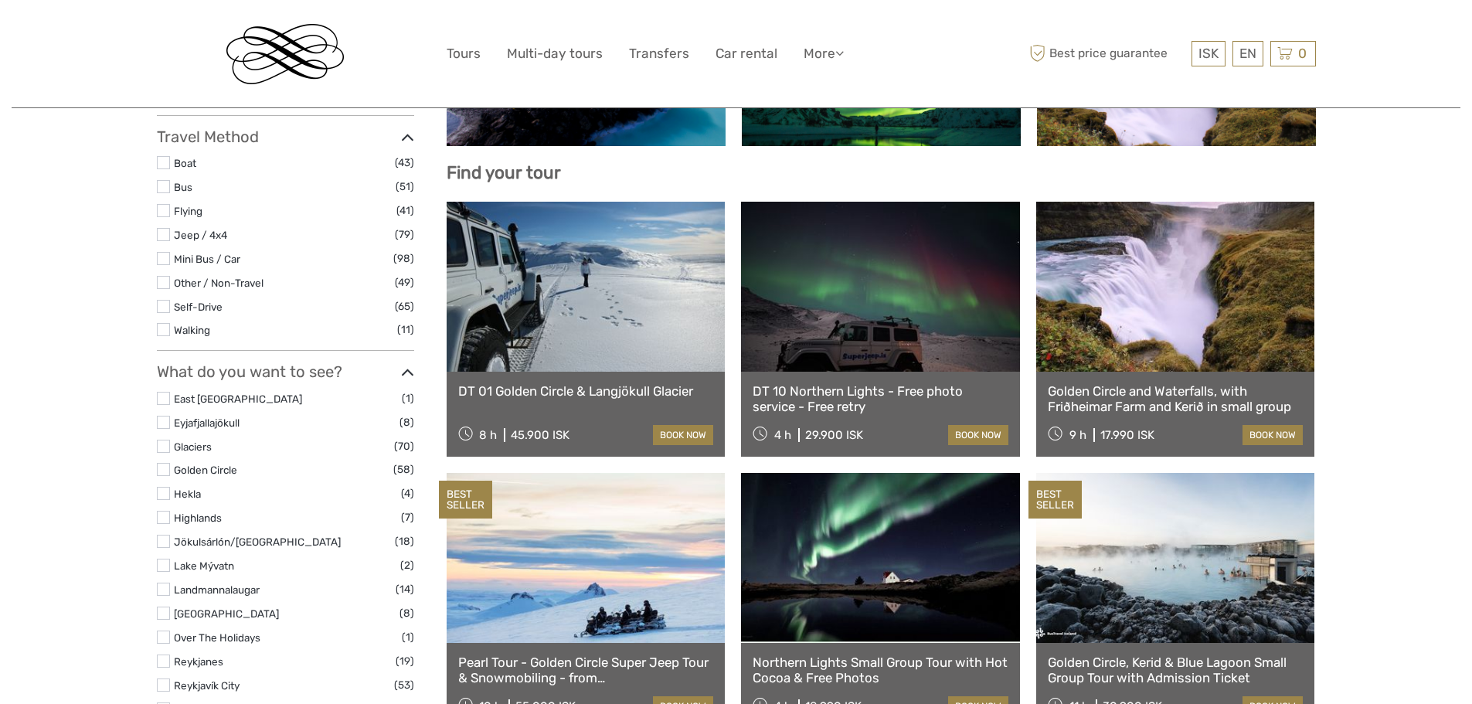
select select
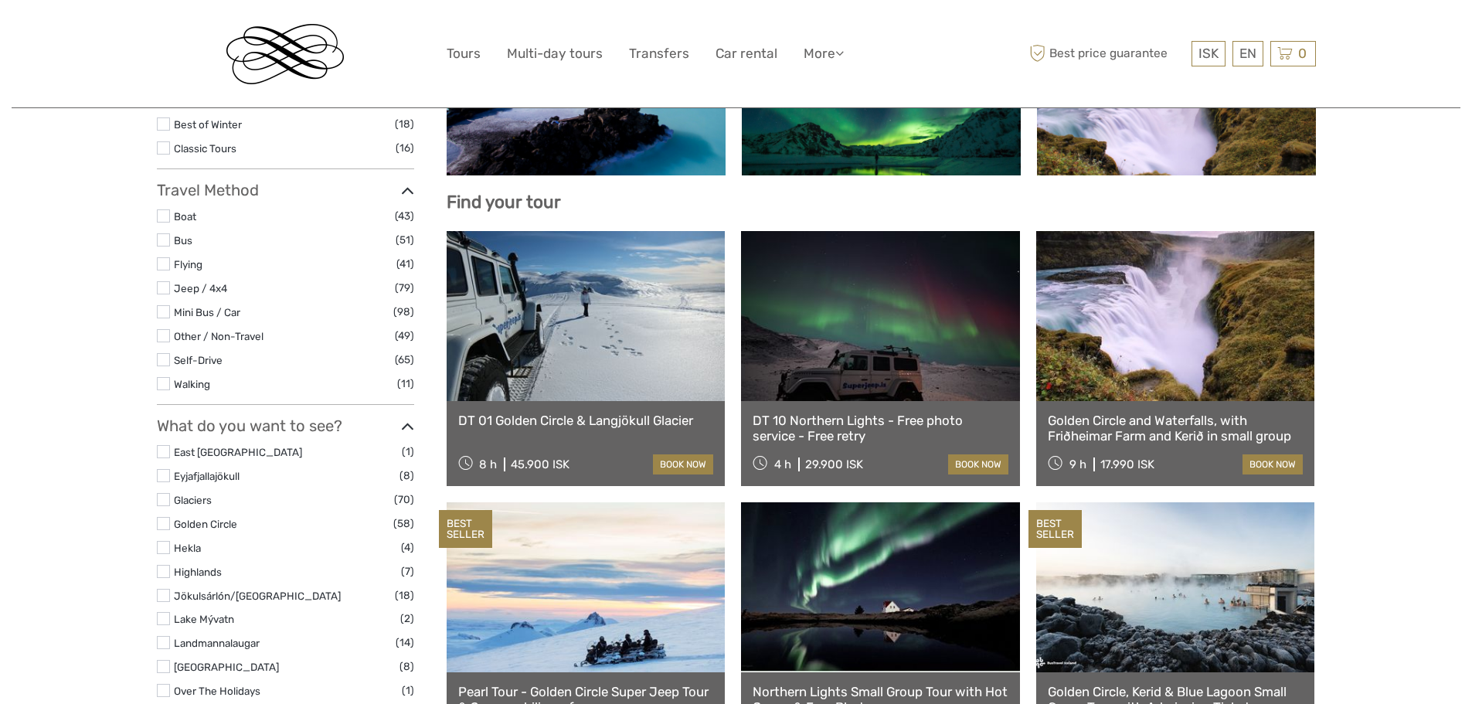
scroll to position [383, 0]
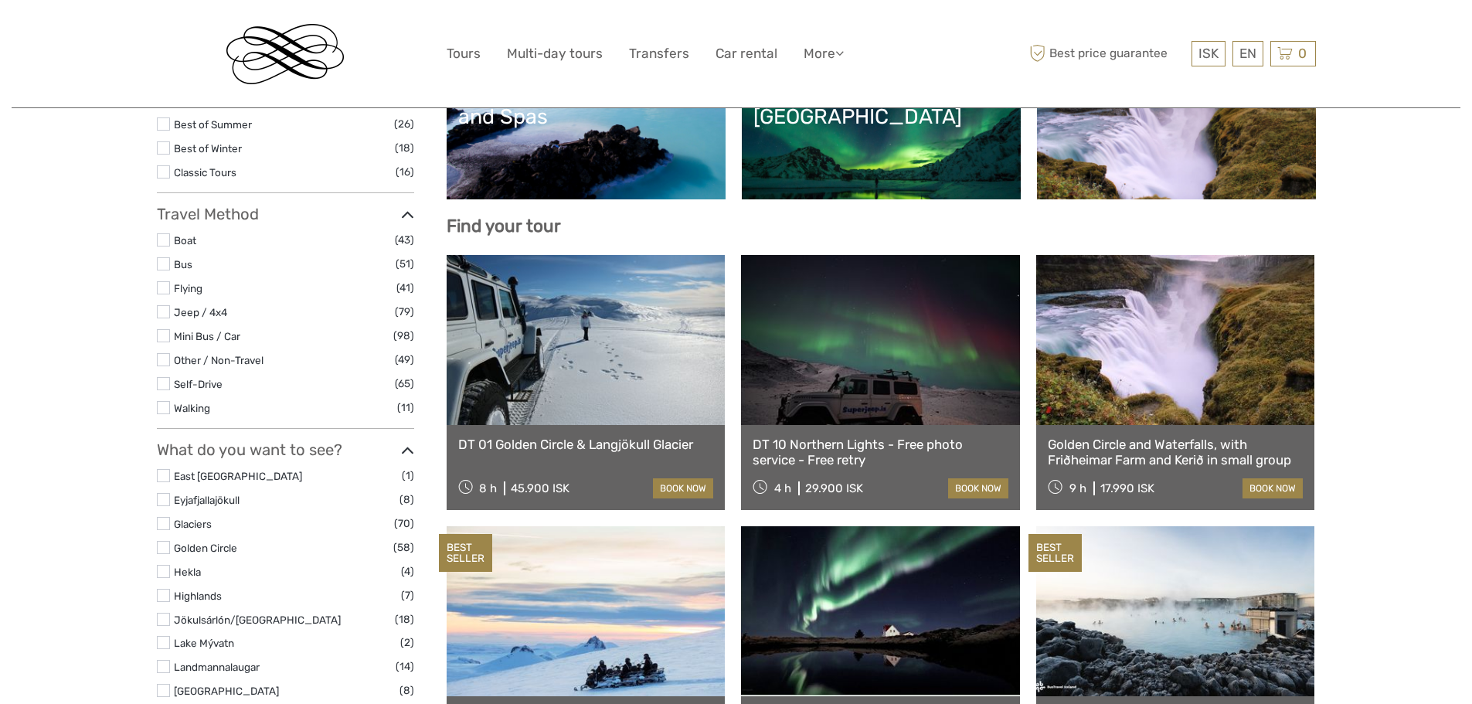
click at [1144, 333] on link at bounding box center [1175, 340] width 279 height 170
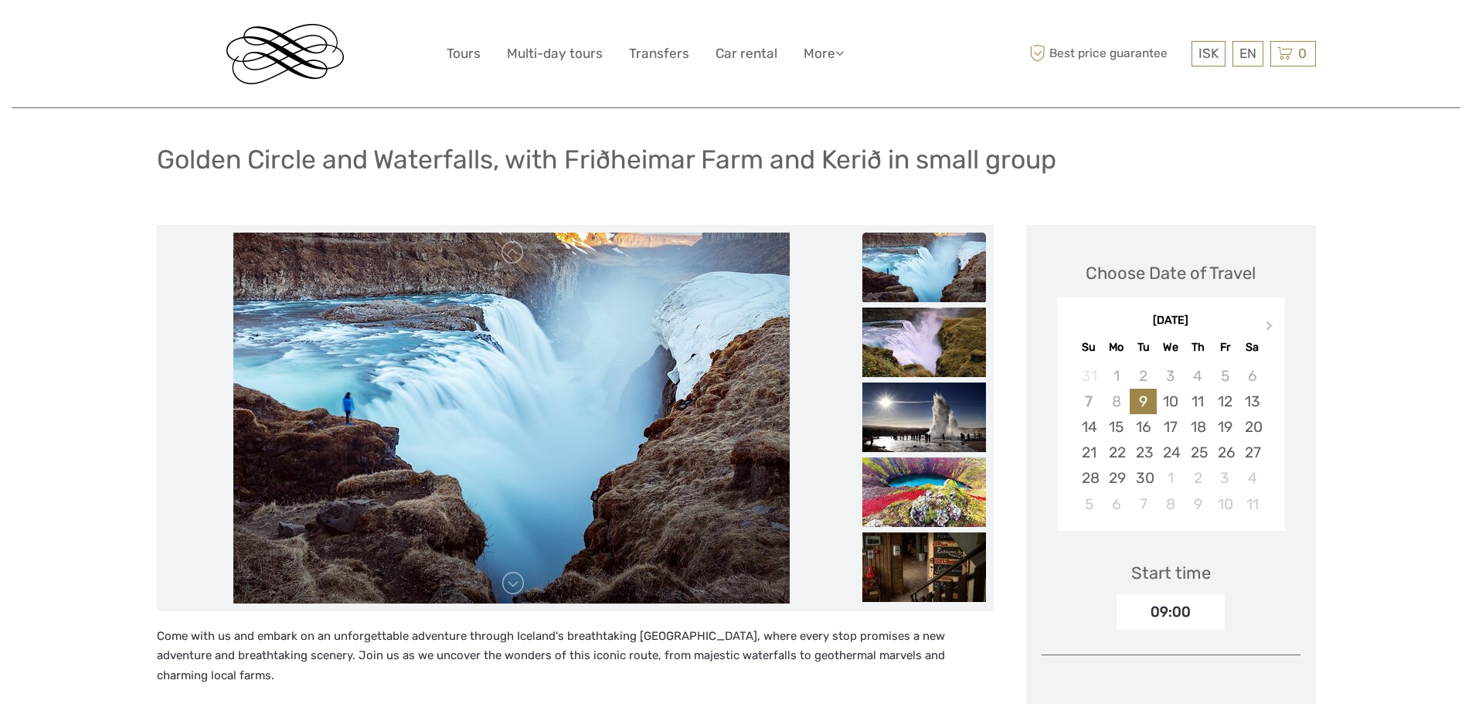
scroll to position [77, 0]
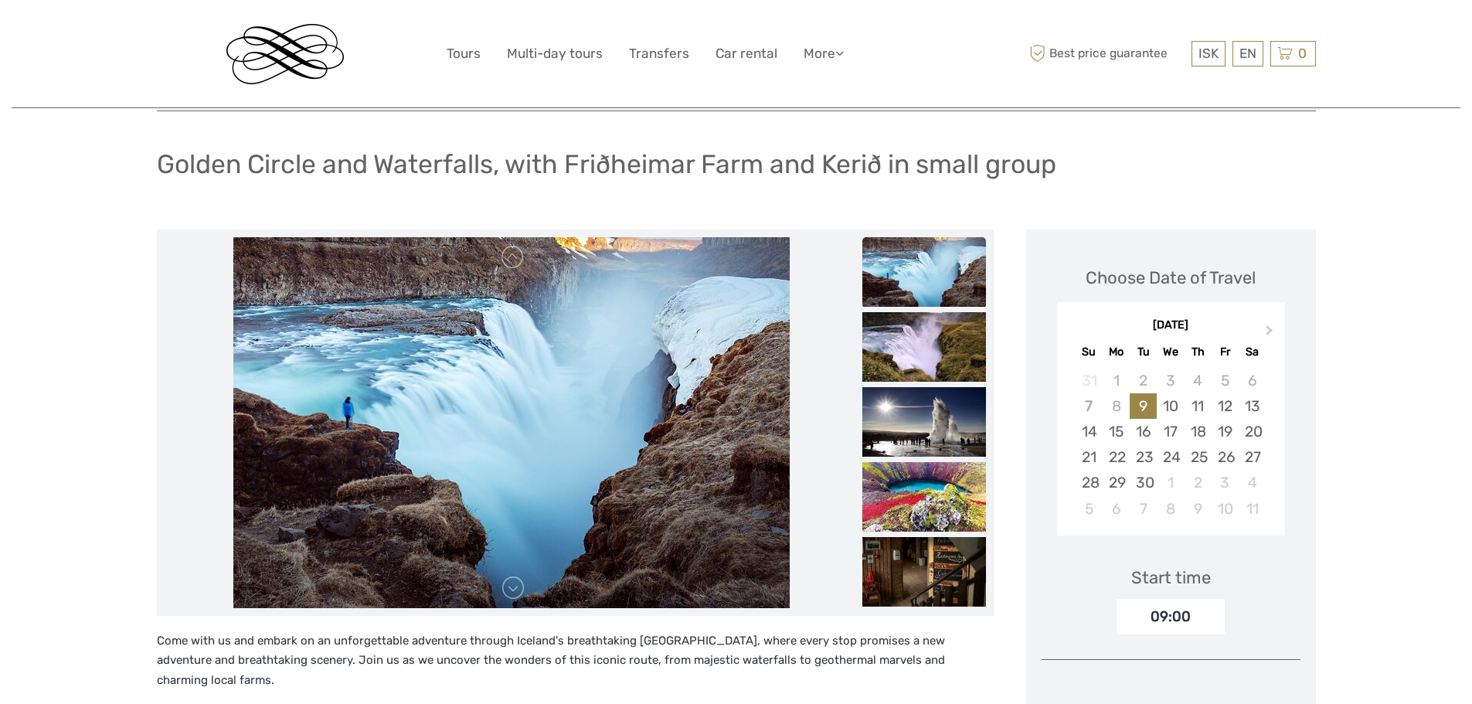
click at [922, 284] on img at bounding box center [925, 272] width 124 height 70
click at [930, 352] on img at bounding box center [925, 347] width 124 height 70
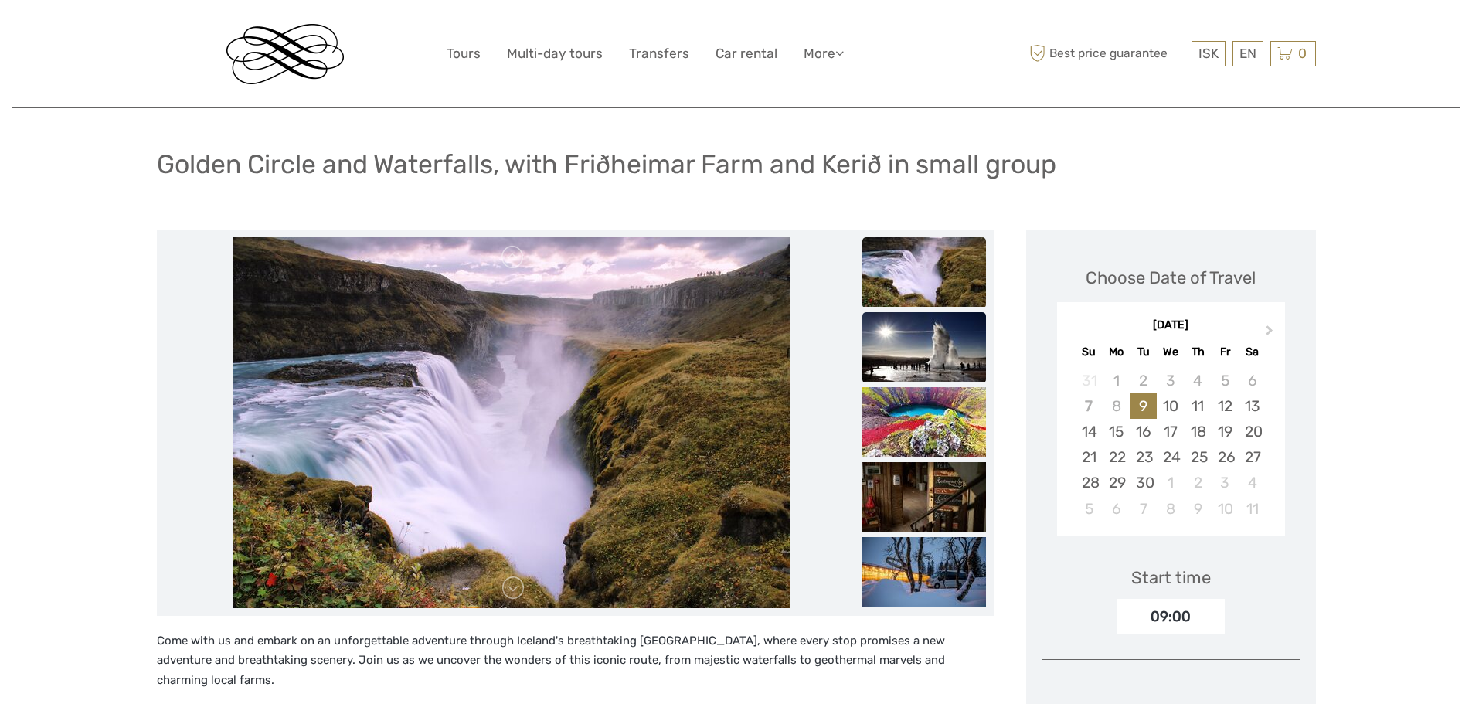
click at [917, 367] on img at bounding box center [925, 347] width 124 height 70
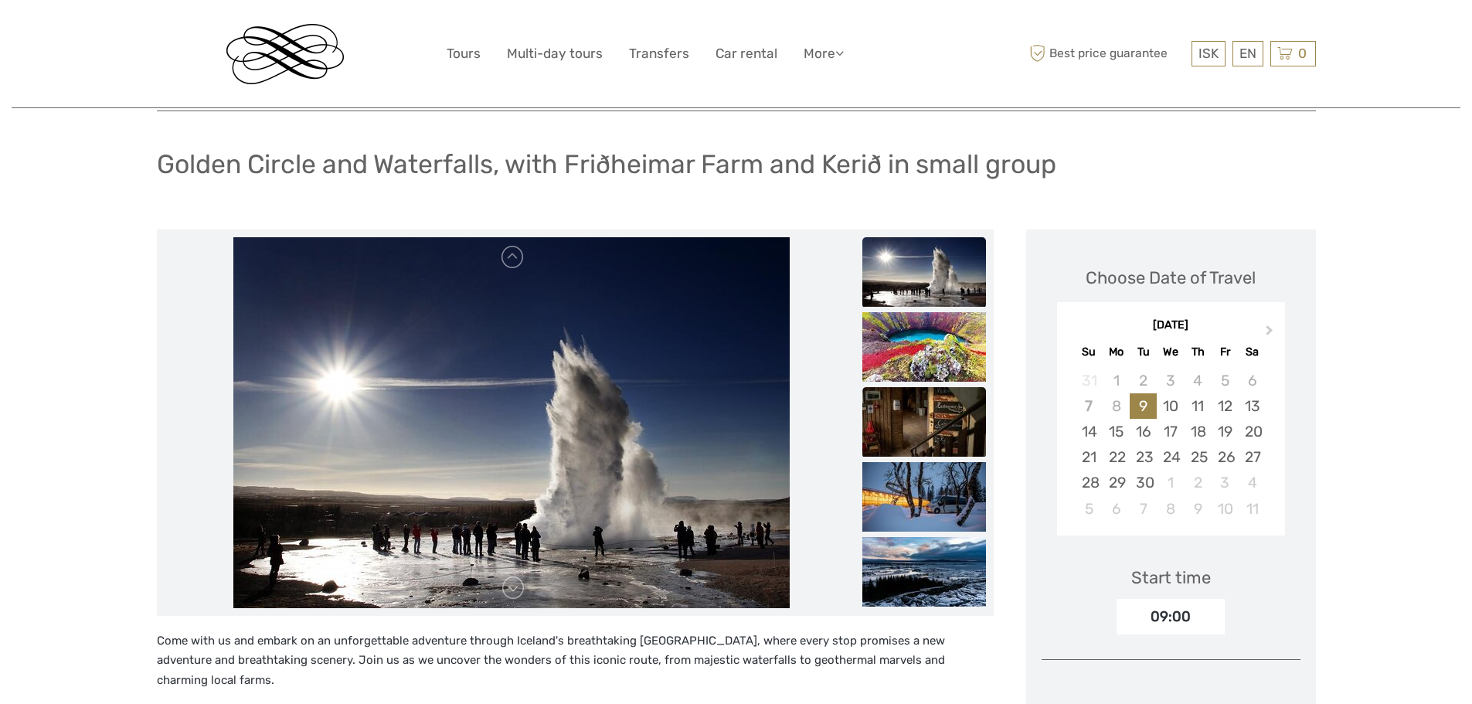
click at [914, 401] on img at bounding box center [925, 422] width 124 height 70
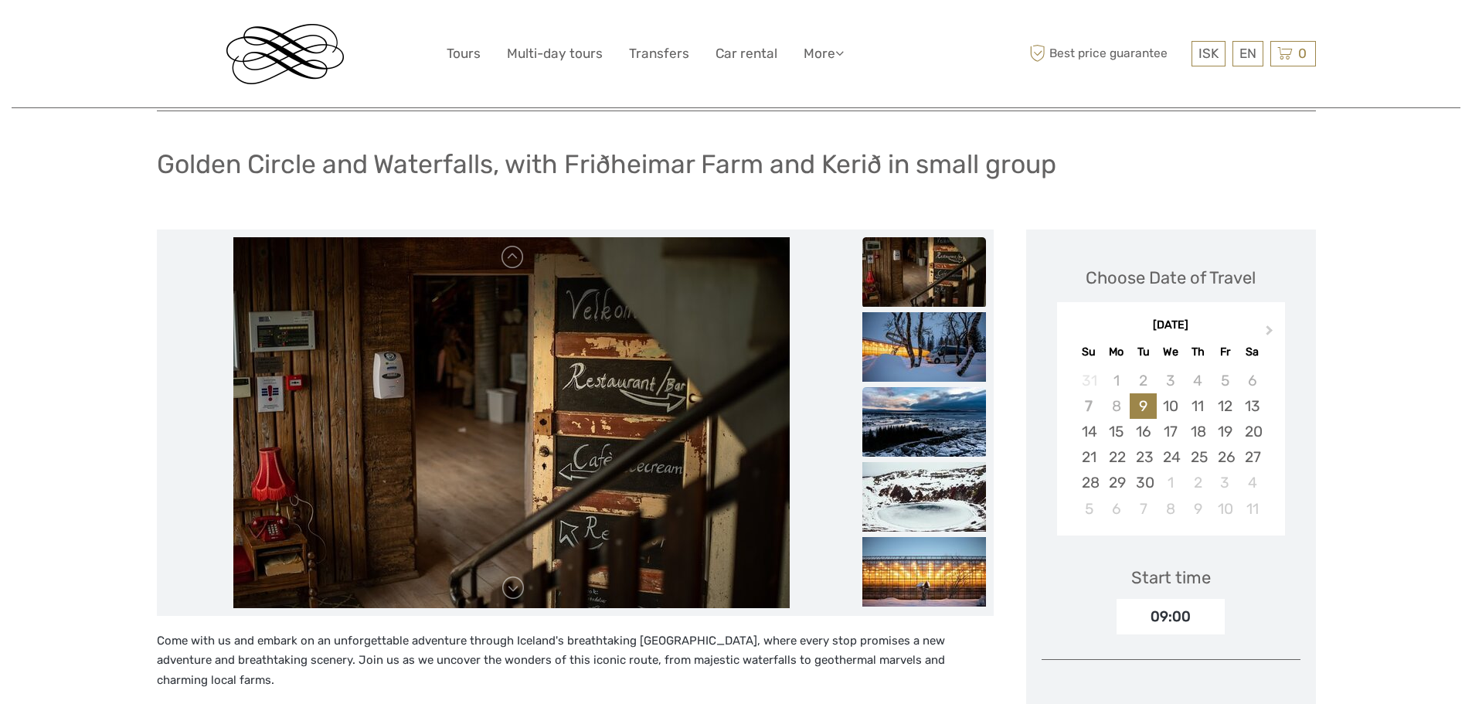
click at [917, 426] on img at bounding box center [925, 422] width 124 height 70
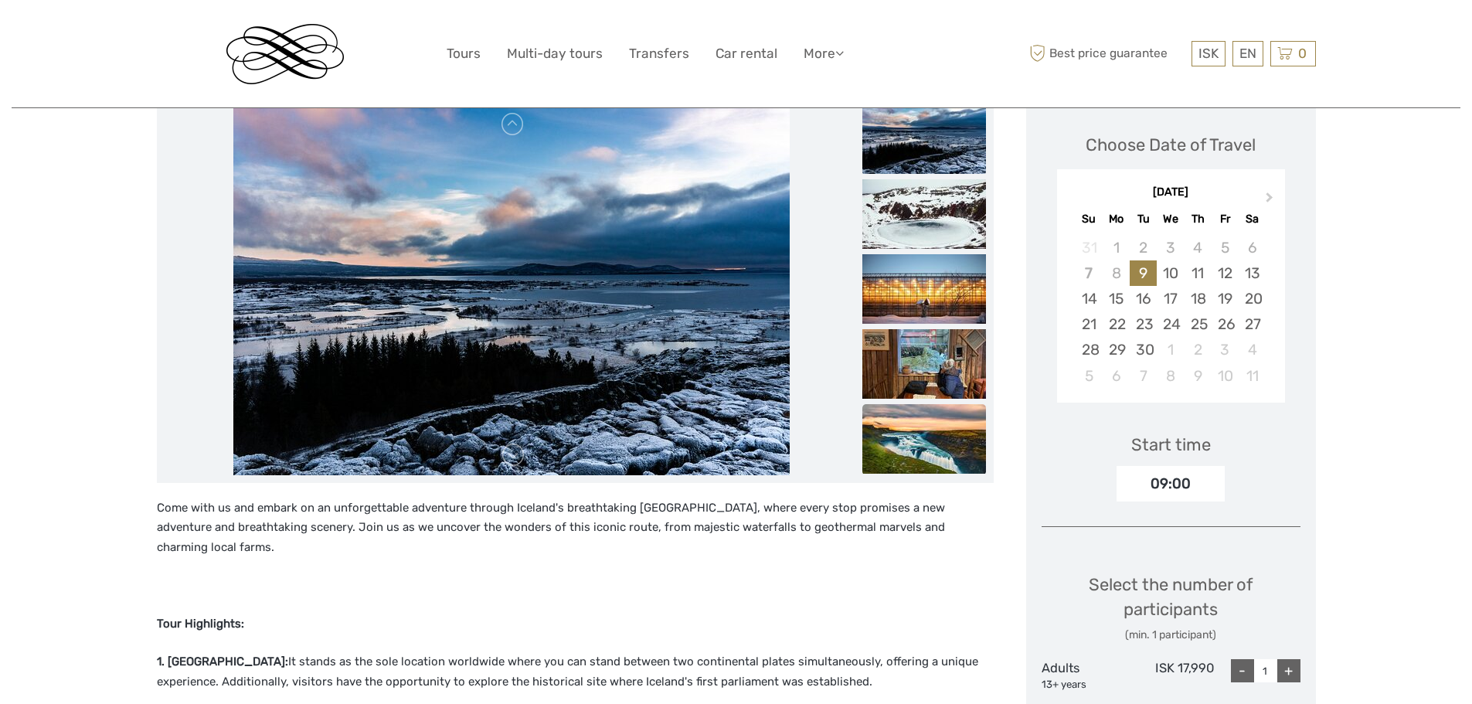
scroll to position [232, 0]
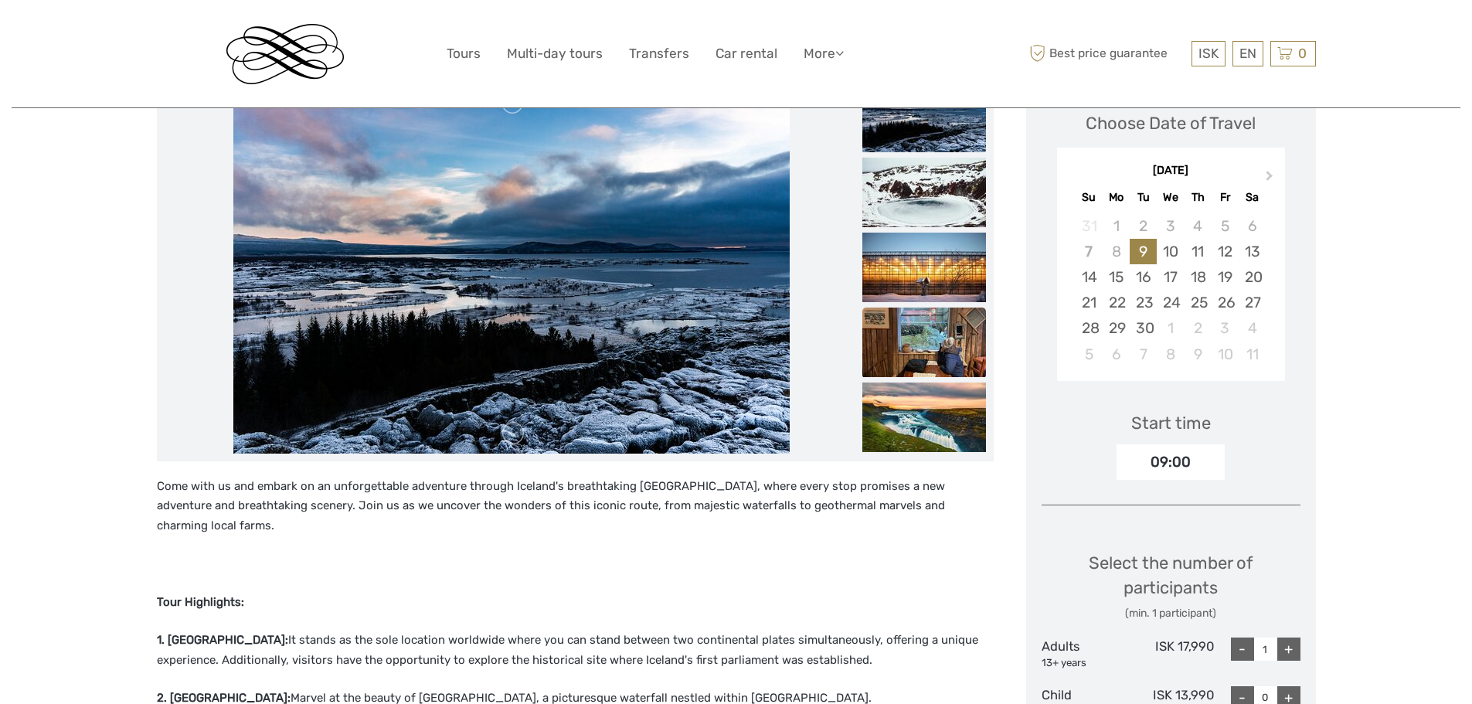
click at [915, 357] on img at bounding box center [925, 343] width 124 height 70
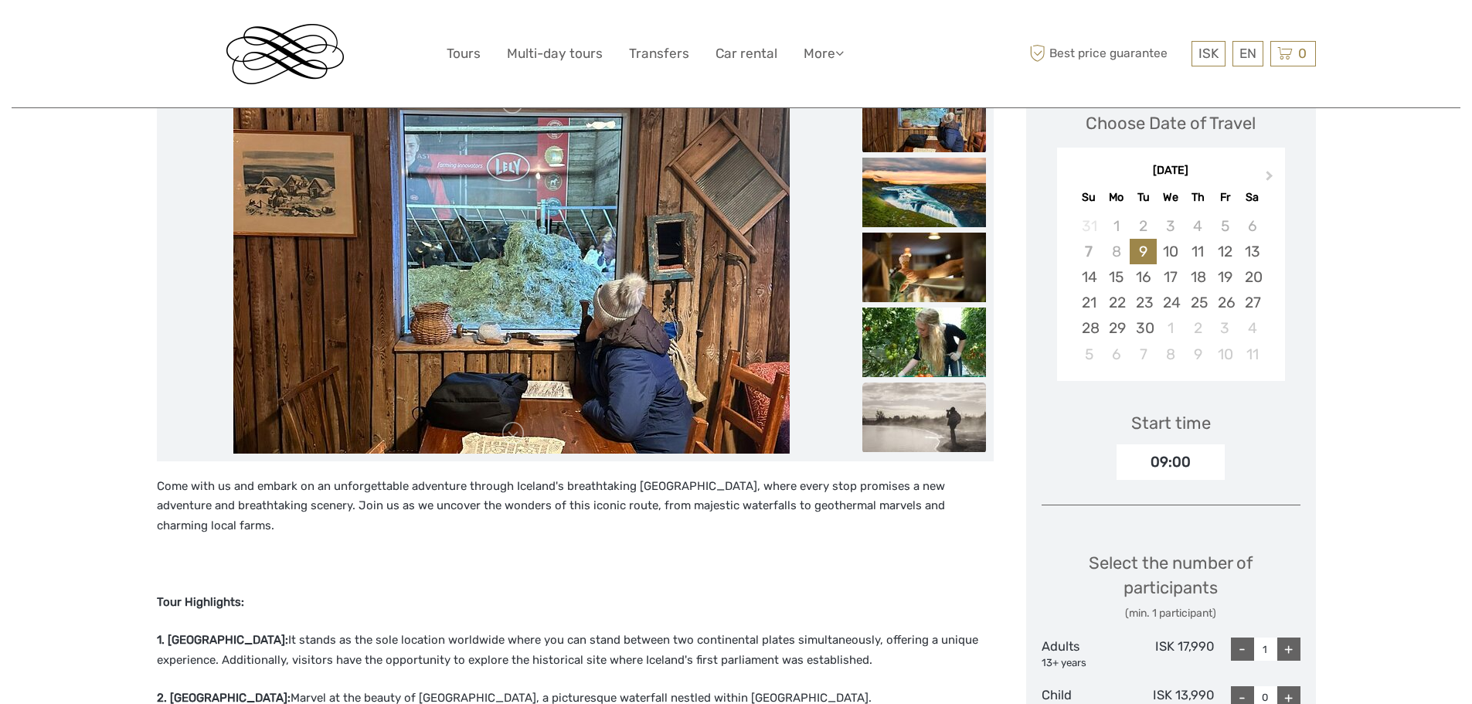
click at [913, 403] on img at bounding box center [925, 418] width 124 height 70
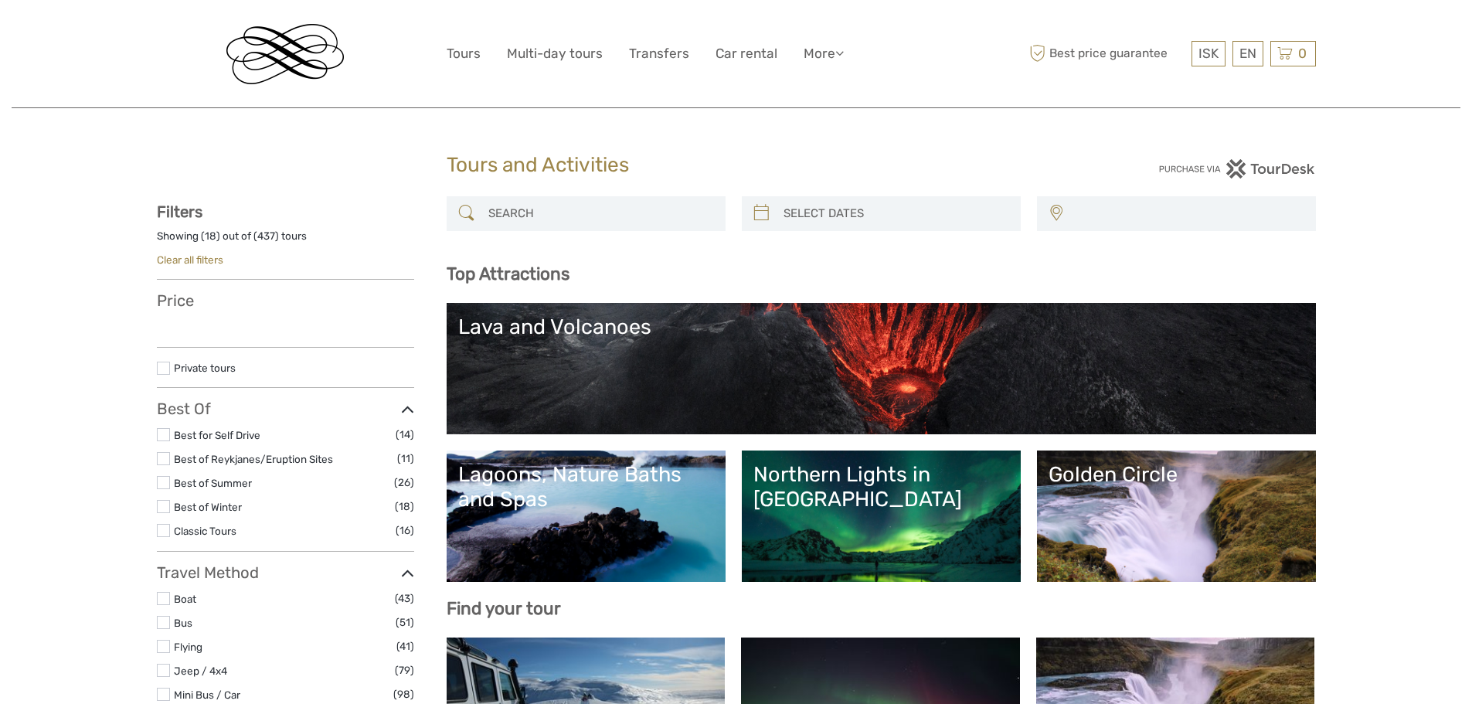
select select
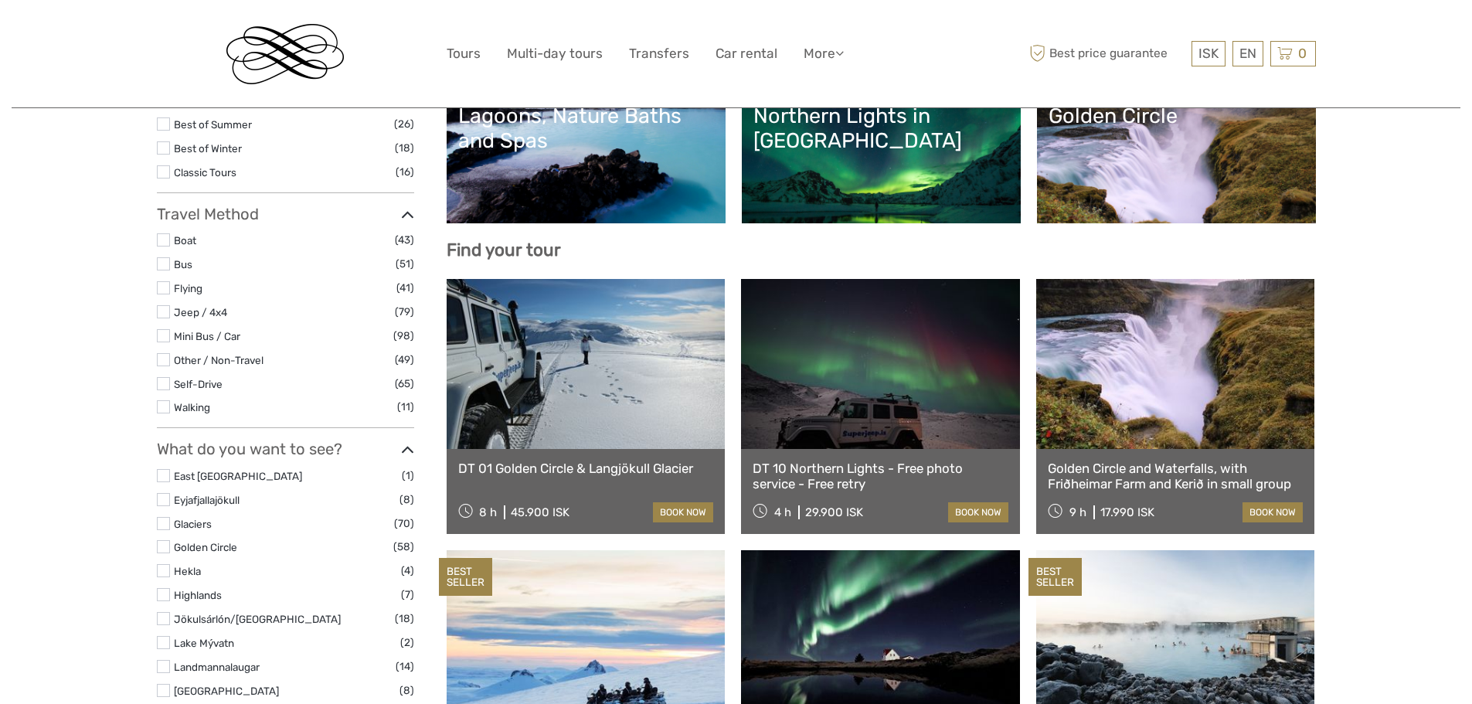
select select
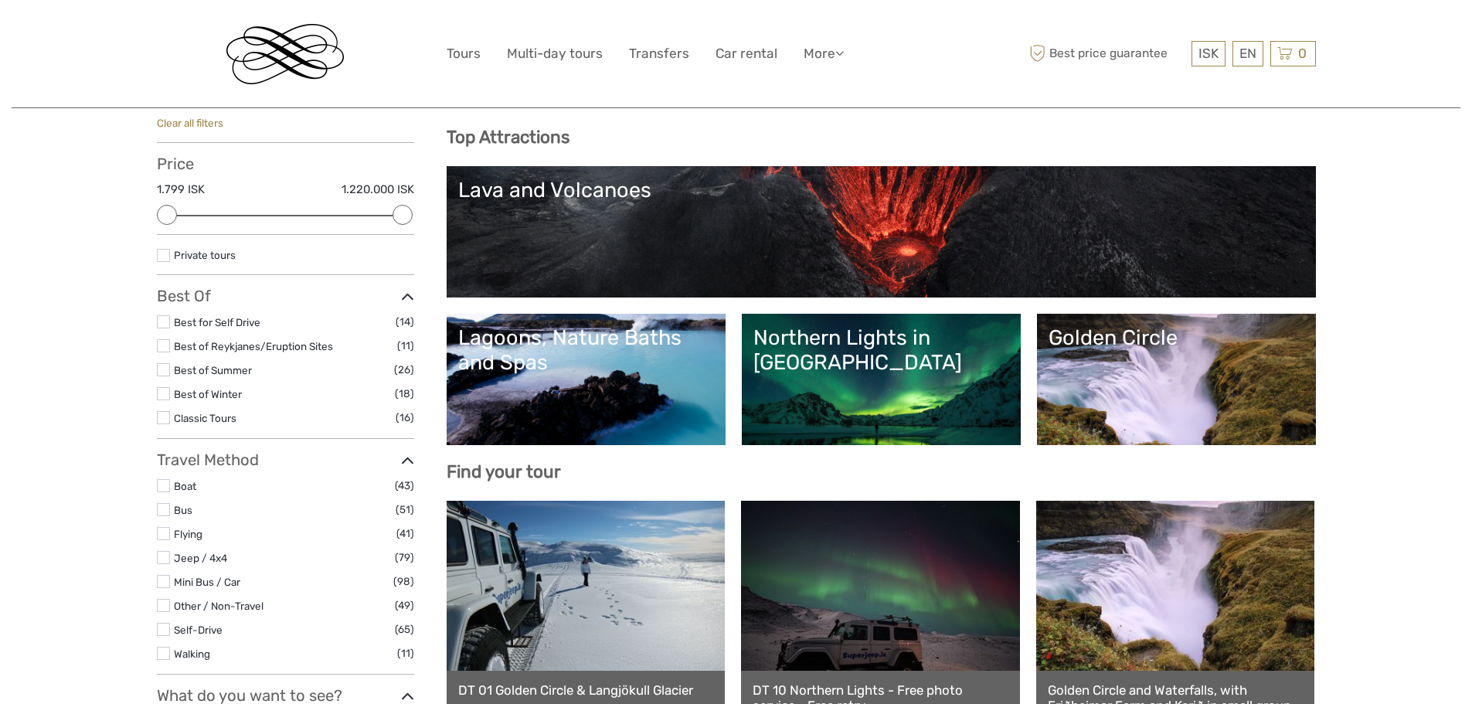
scroll to position [69, 0]
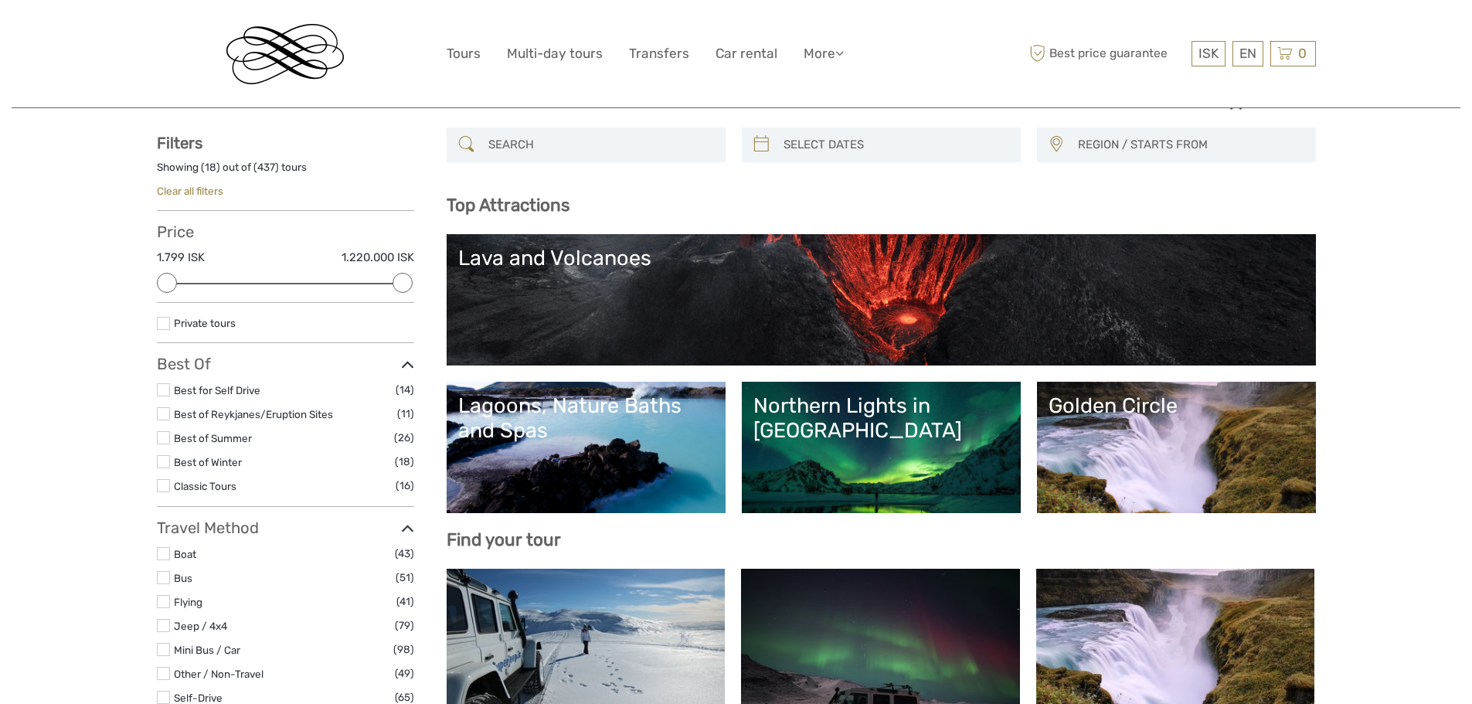
click at [809, 316] on link "Lava and Volcanoes" at bounding box center [881, 300] width 846 height 108
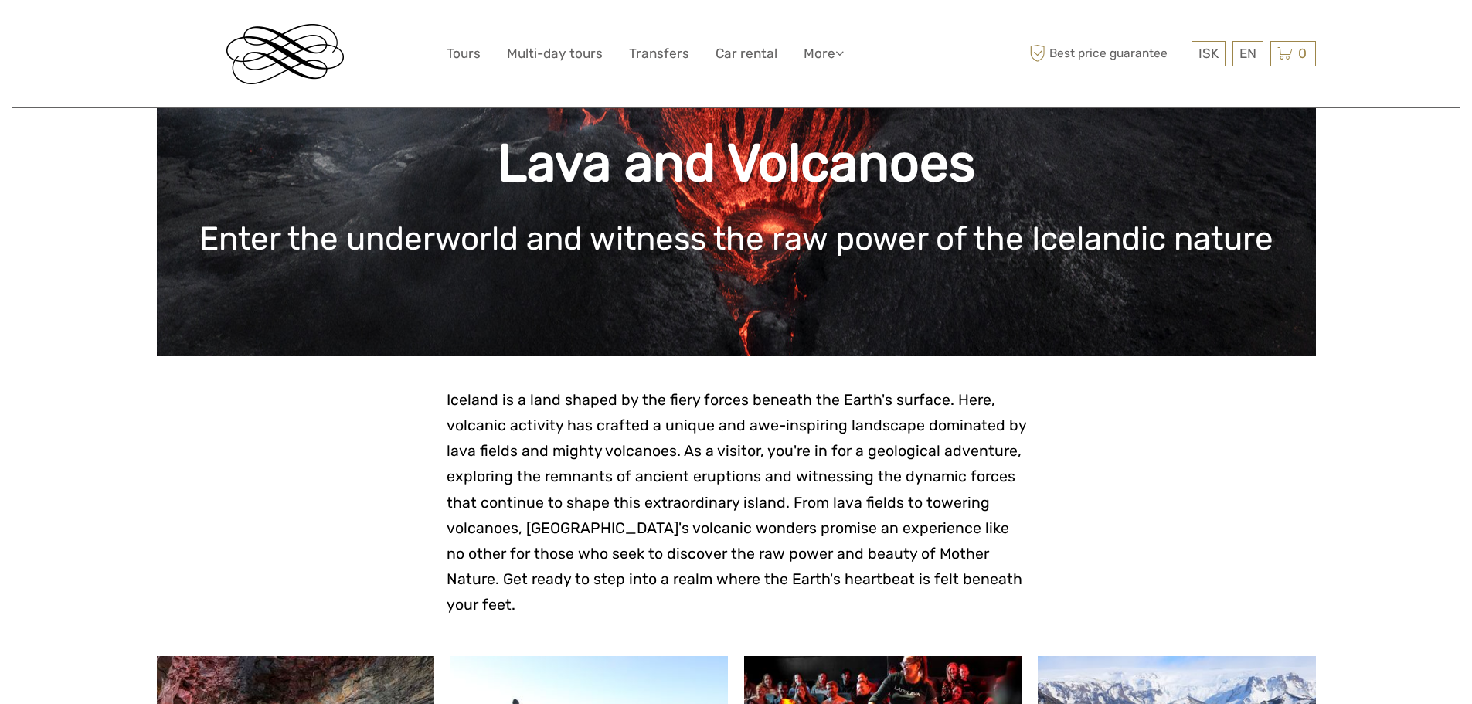
scroll to position [84, 0]
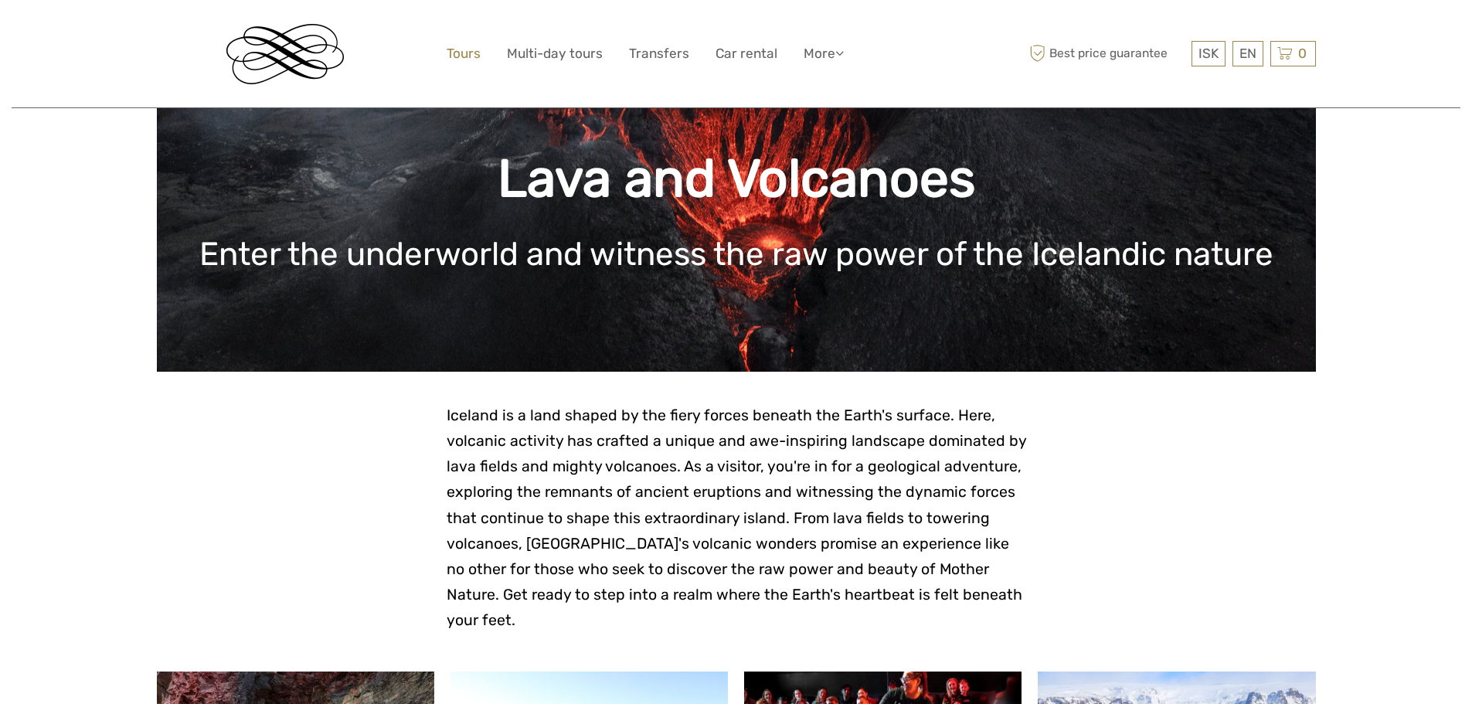
click at [475, 53] on link "Tours" at bounding box center [464, 54] width 34 height 22
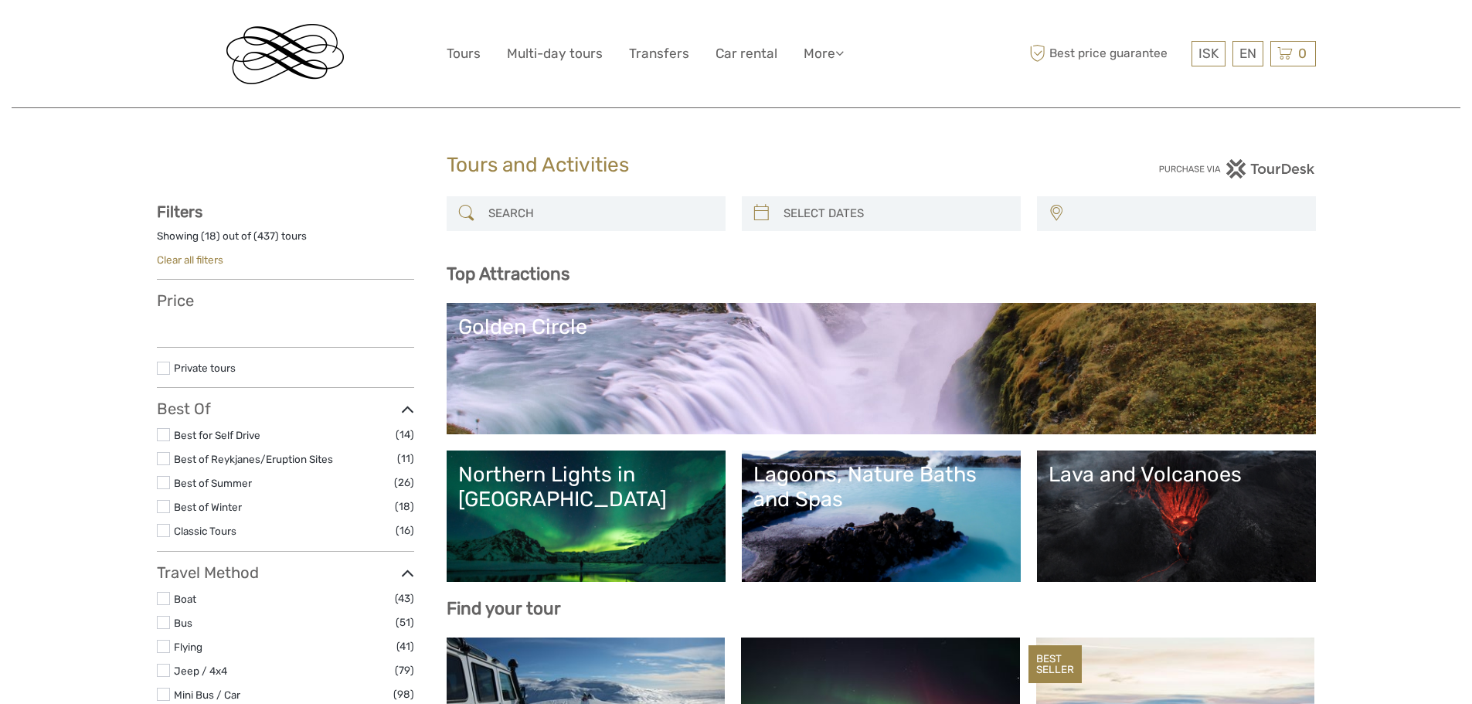
select select
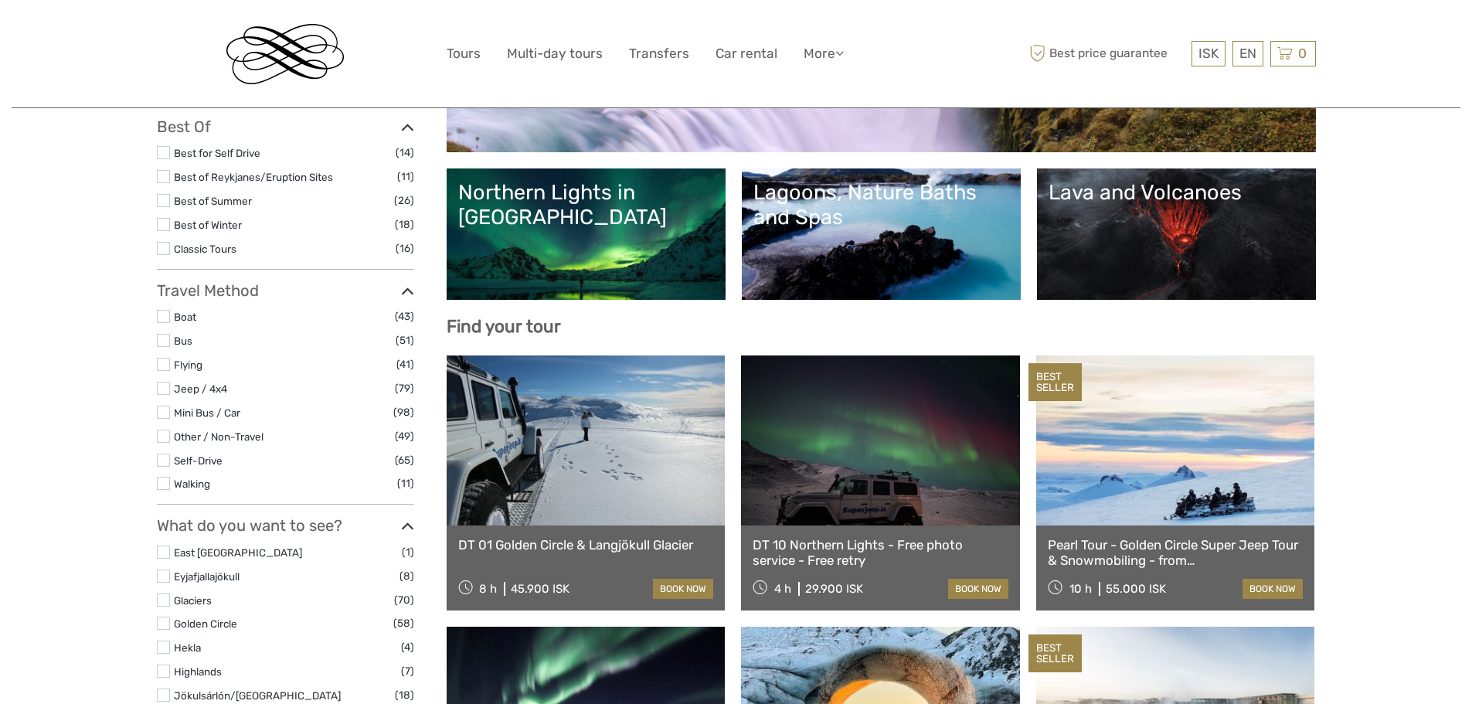
select select
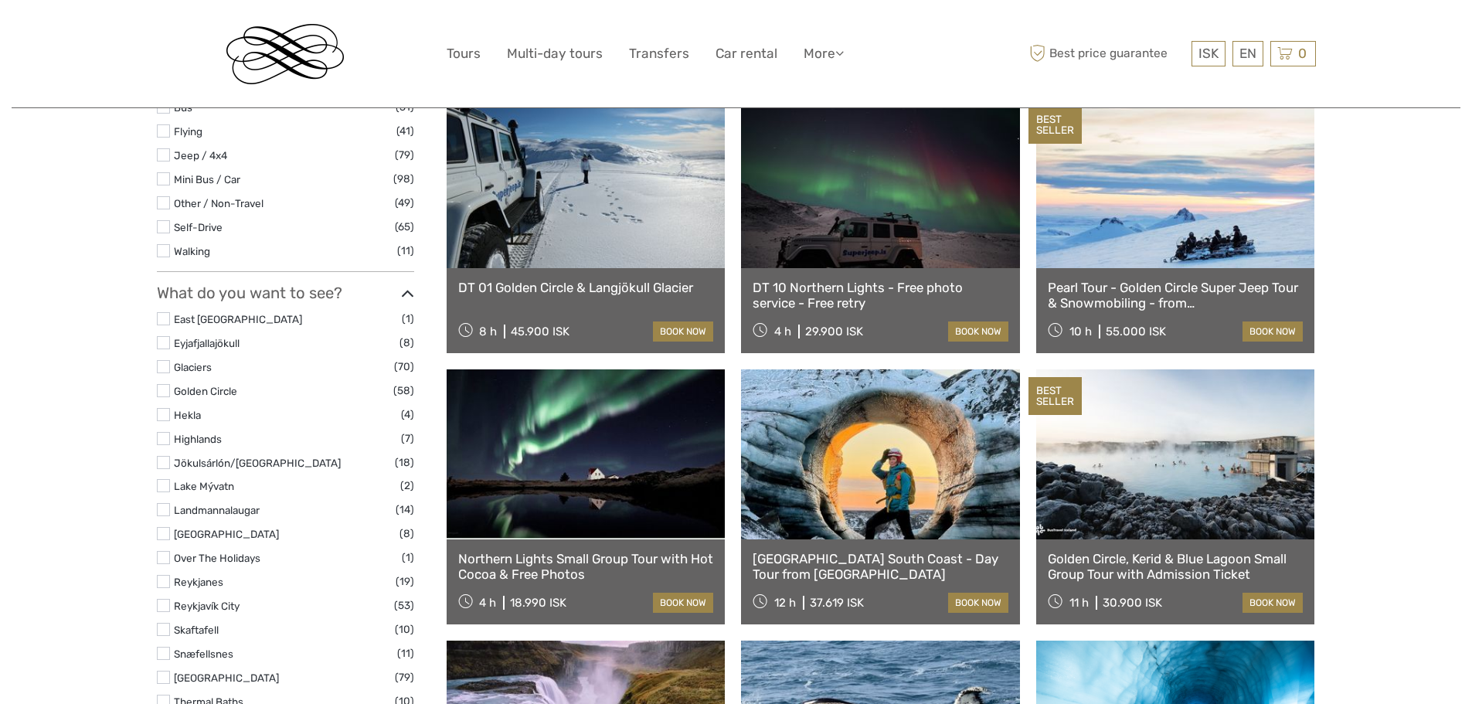
scroll to position [403, 0]
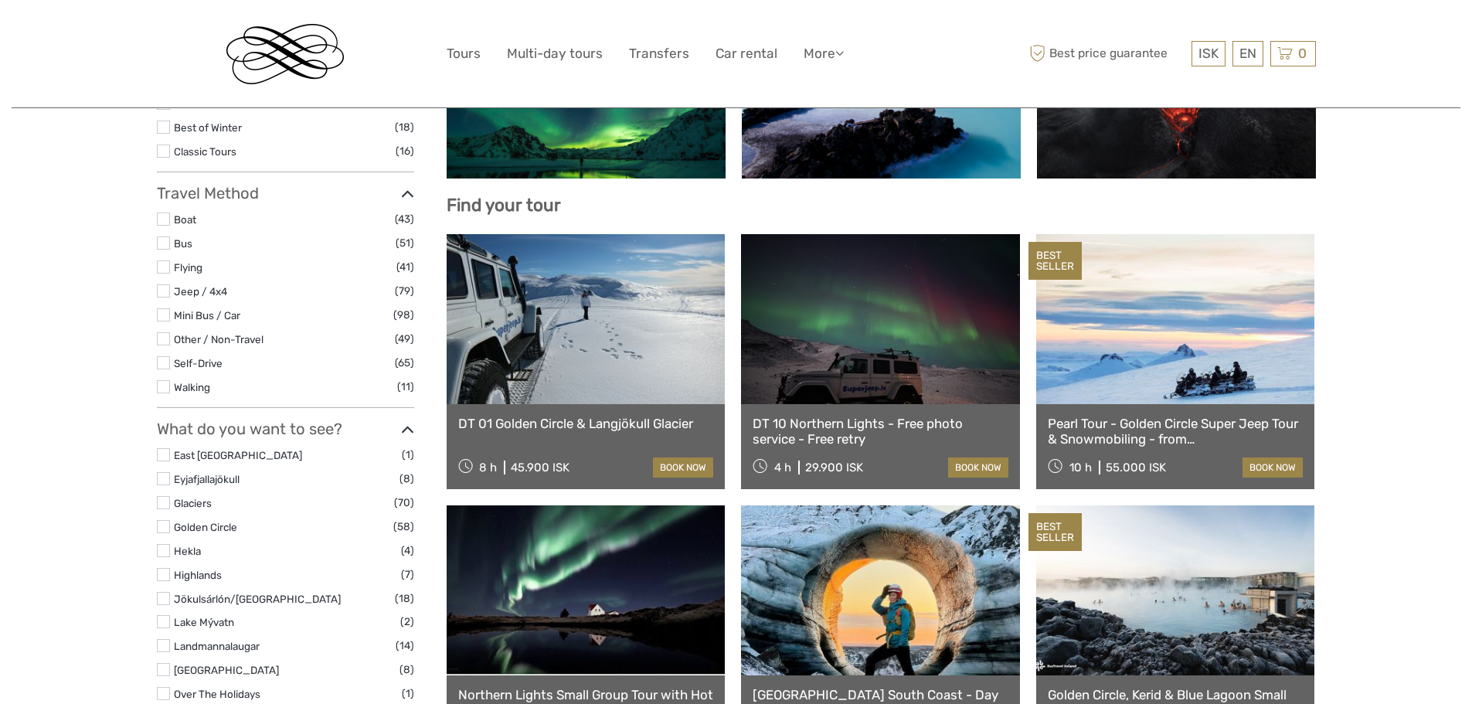
click at [1126, 344] on link at bounding box center [1175, 319] width 279 height 170
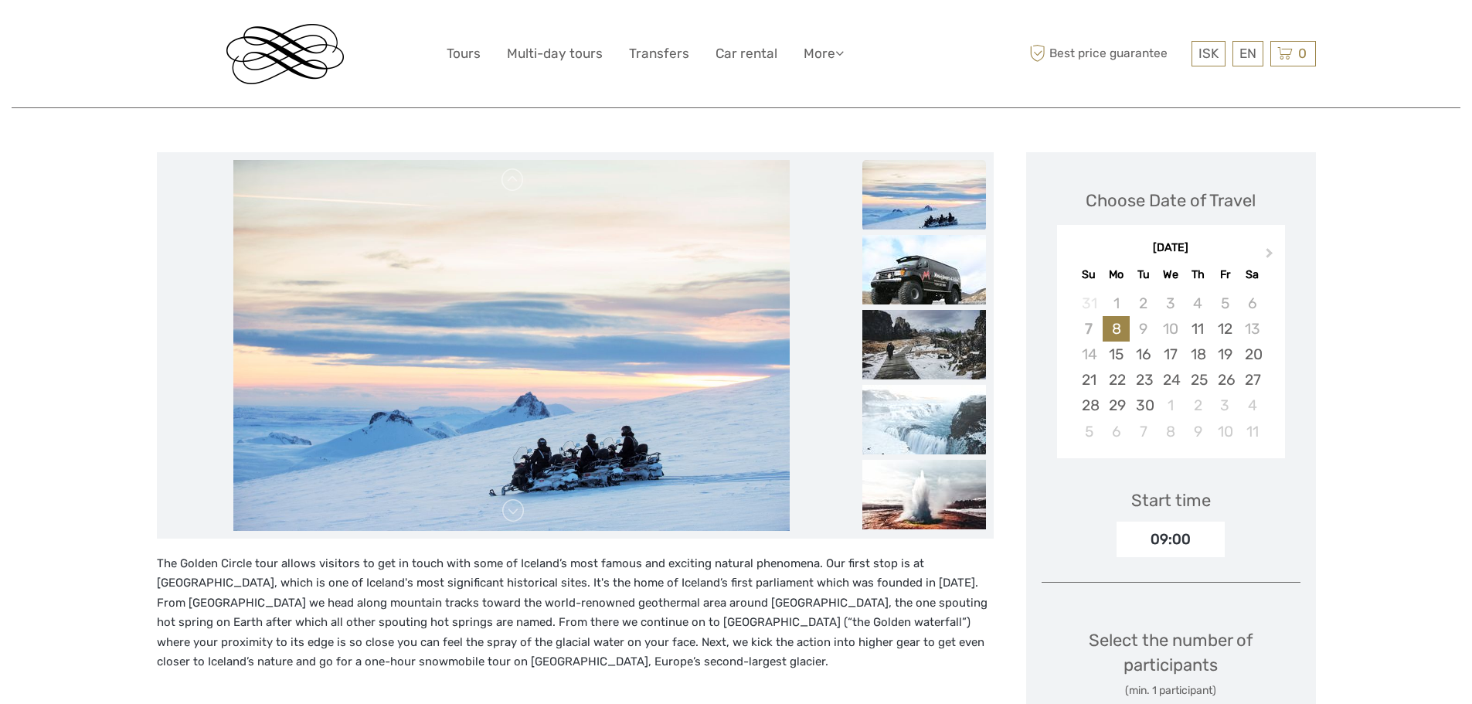
click at [933, 211] on img at bounding box center [925, 195] width 124 height 70
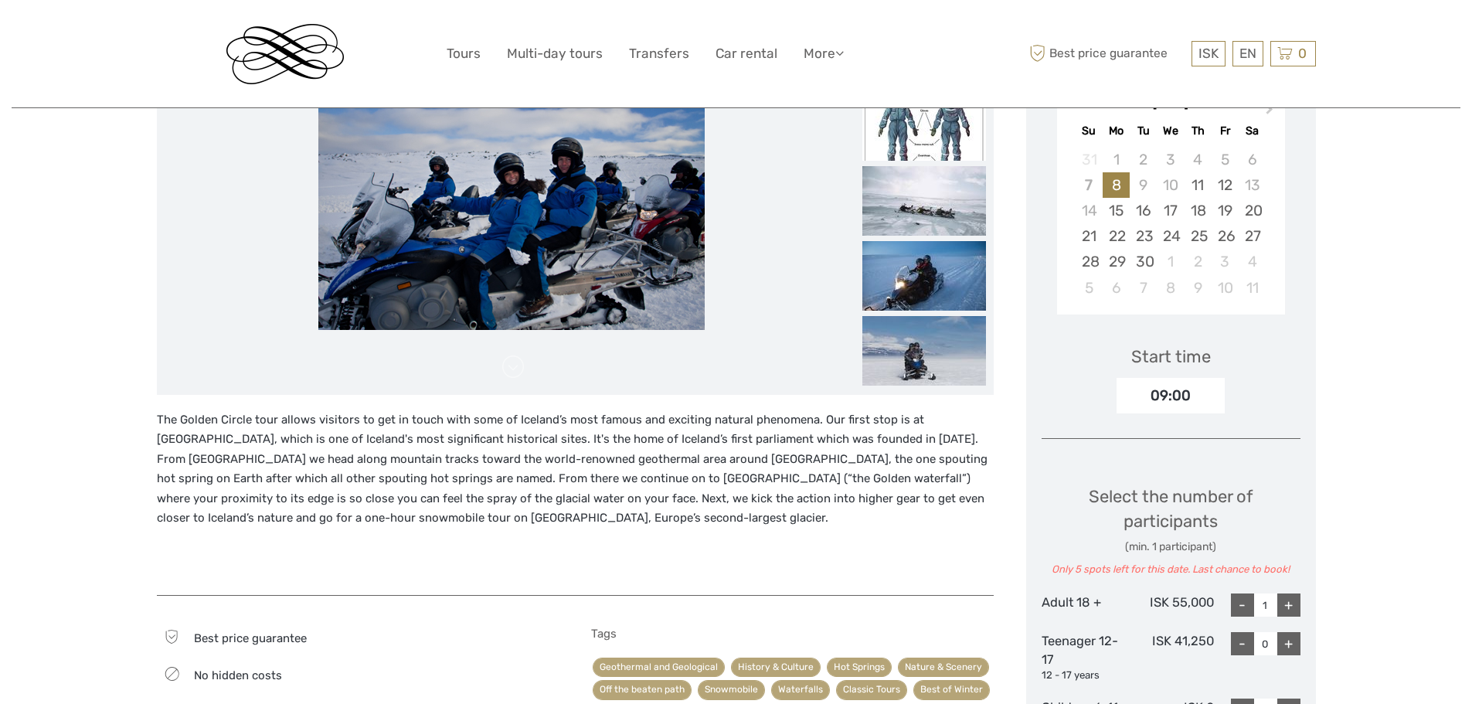
scroll to position [90, 0]
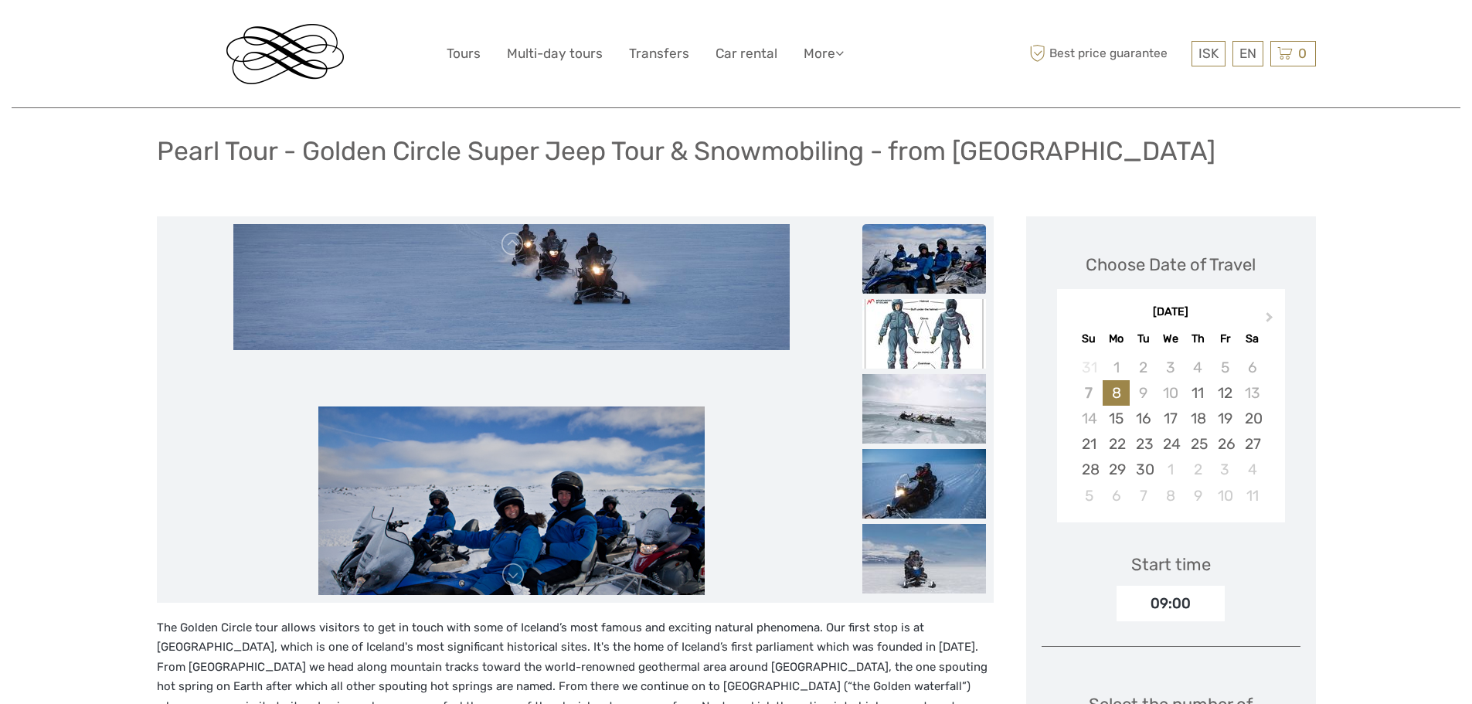
drag, startPoint x: 641, startPoint y: 379, endPoint x: 612, endPoint y: 505, distance: 129.2
click at [612, 505] on img at bounding box center [511, 535] width 386 height 257
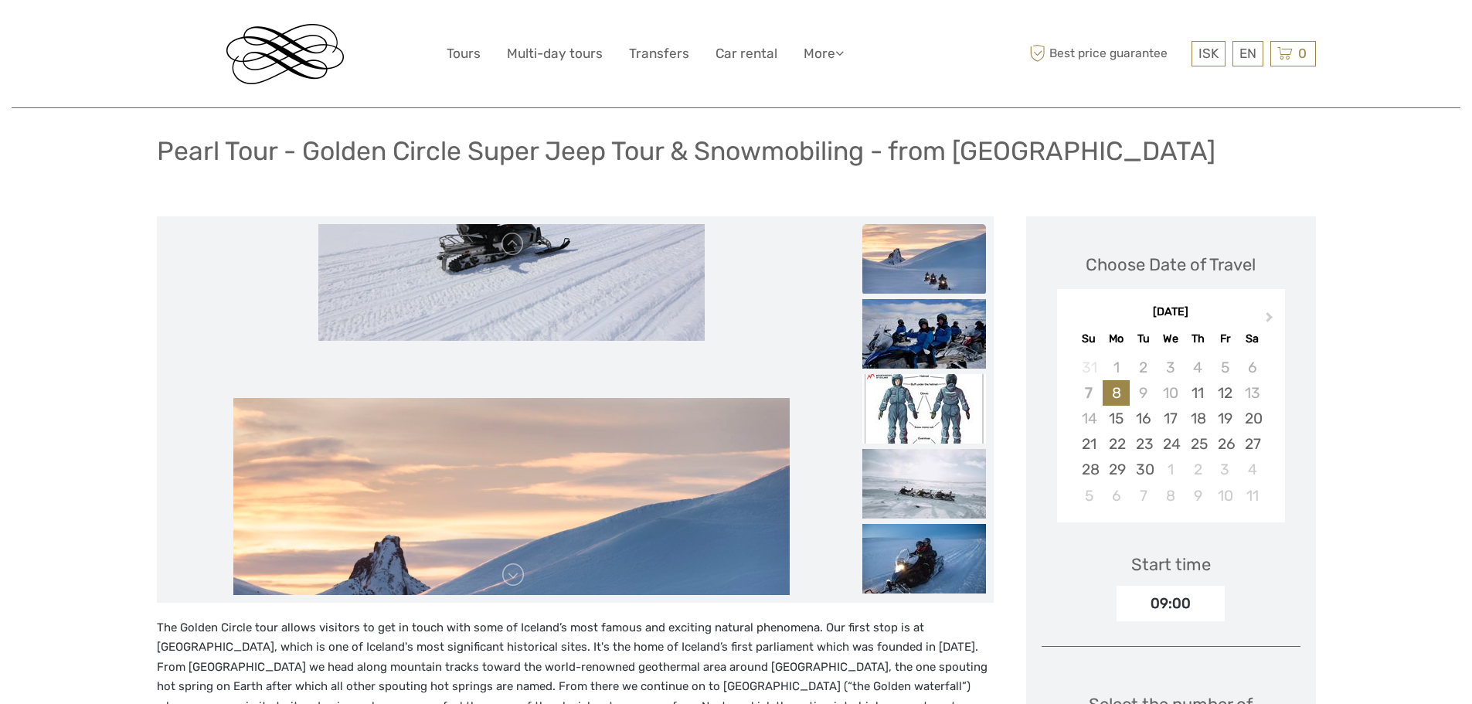
drag, startPoint x: 628, startPoint y: 364, endPoint x: 650, endPoint y: 541, distance: 178.4
click at [650, 541] on img at bounding box center [511, 583] width 556 height 371
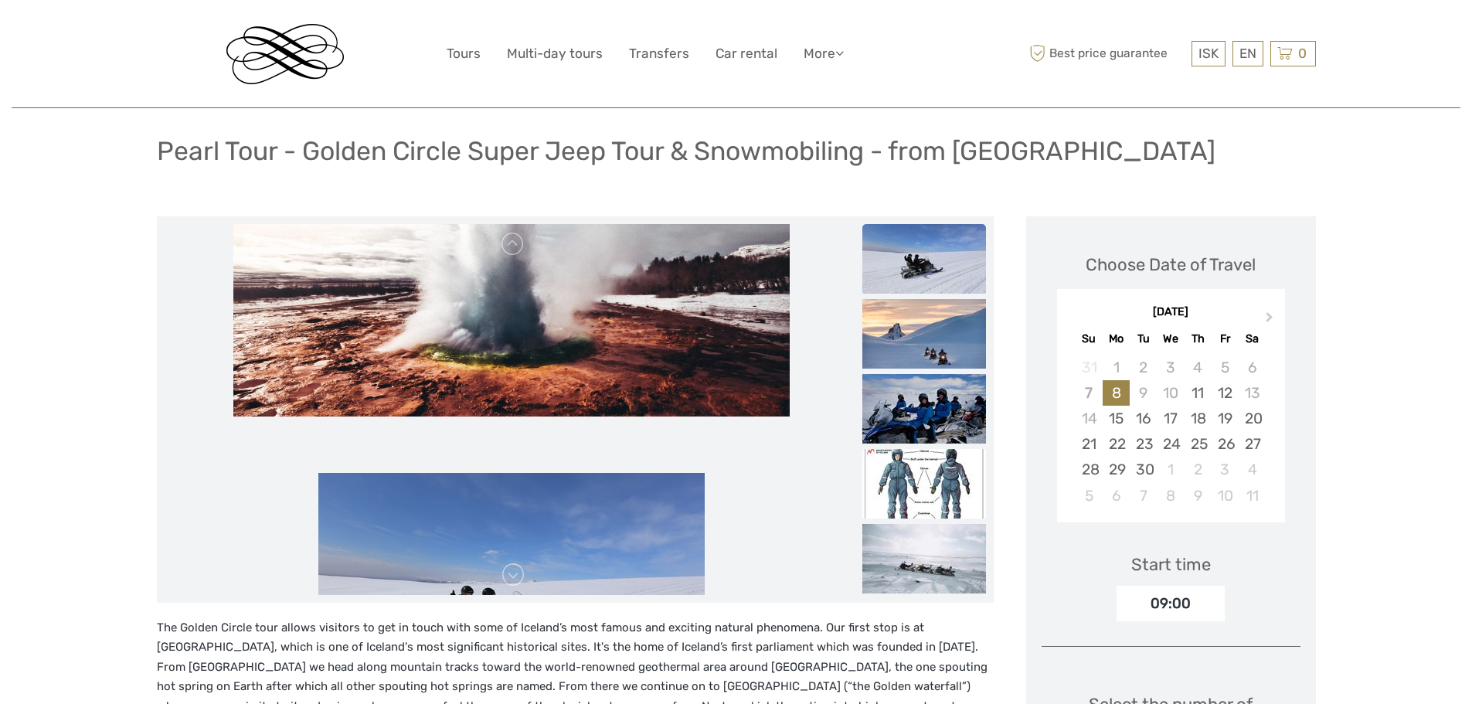
drag, startPoint x: 639, startPoint y: 393, endPoint x: 679, endPoint y: 587, distance: 198.1
click at [679, 587] on img at bounding box center [511, 601] width 386 height 257
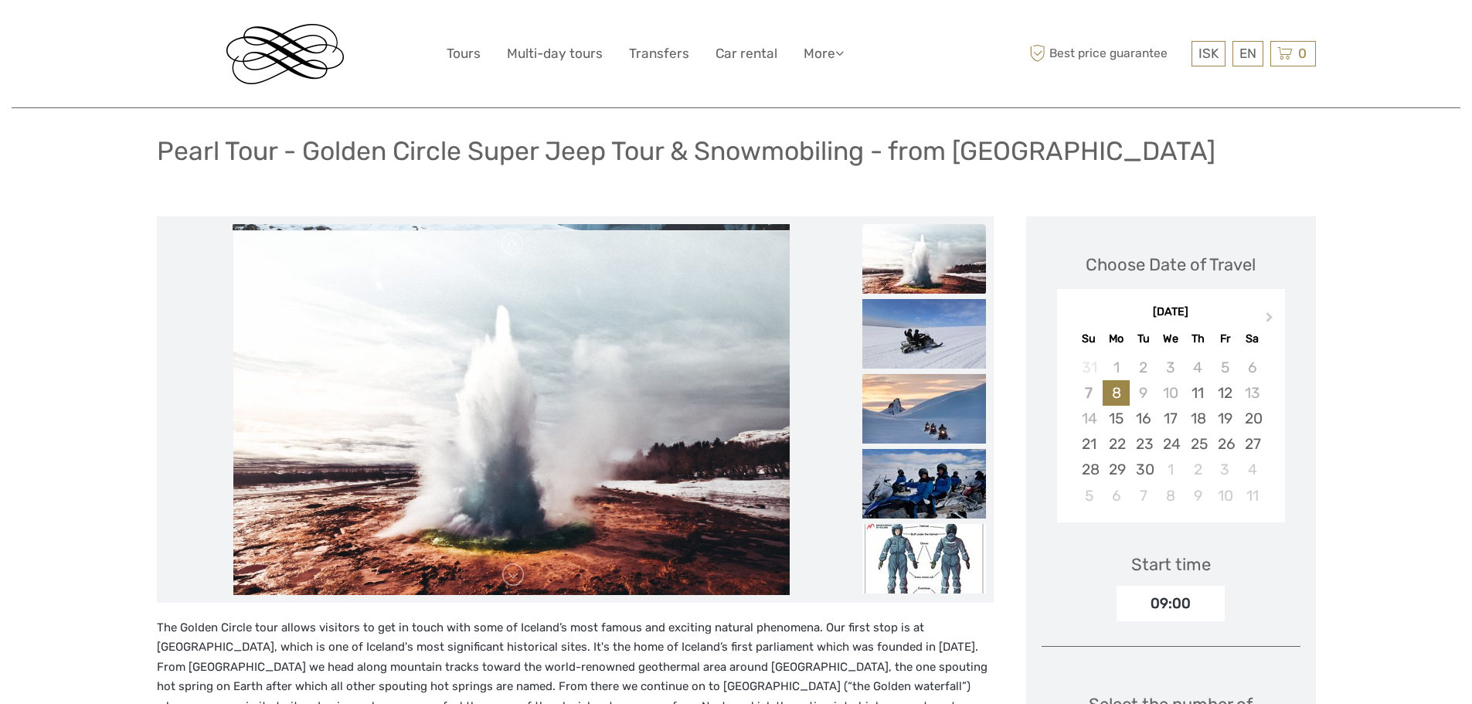
drag, startPoint x: 655, startPoint y: 409, endPoint x: 688, endPoint y: 621, distance: 214.2
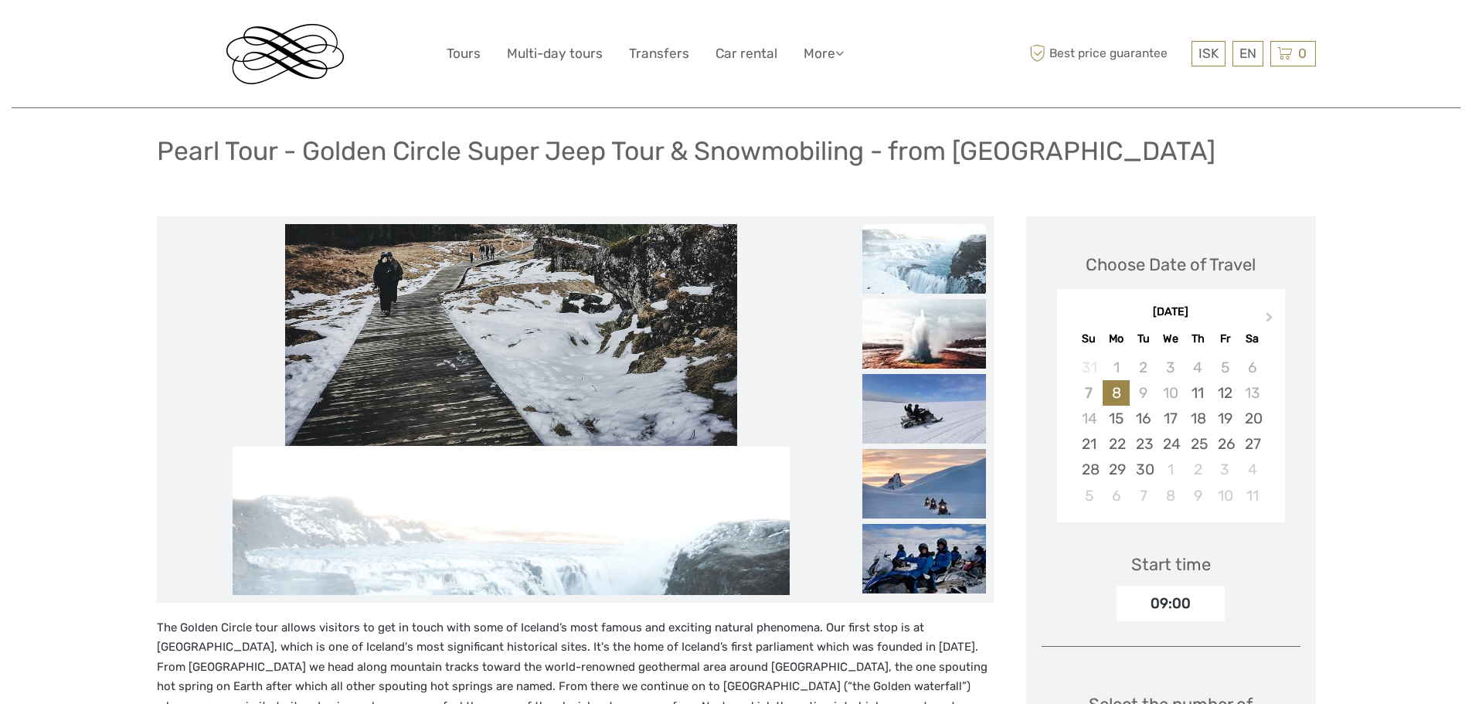
drag, startPoint x: 672, startPoint y: 420, endPoint x: 693, endPoint y: 643, distance: 223.6
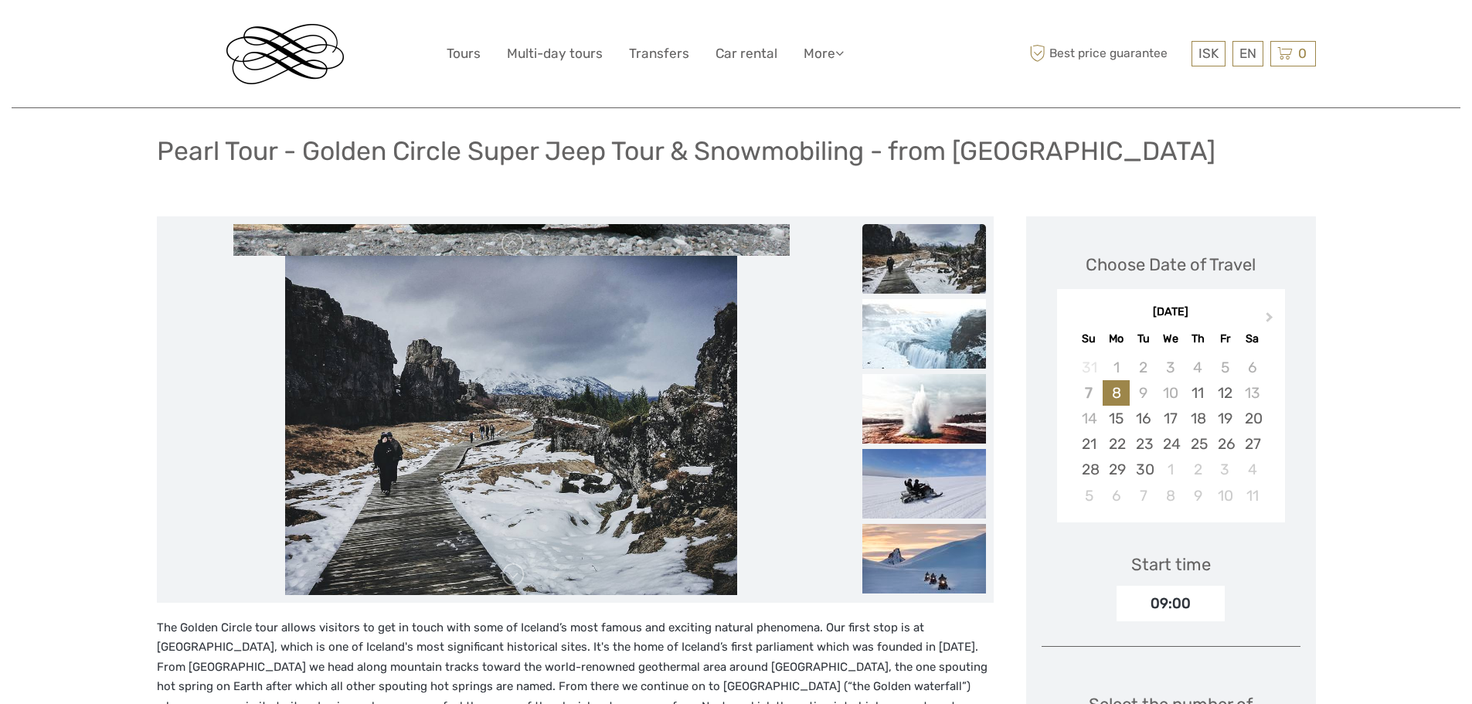
drag, startPoint x: 655, startPoint y: 430, endPoint x: 702, endPoint y: 670, distance: 244.8
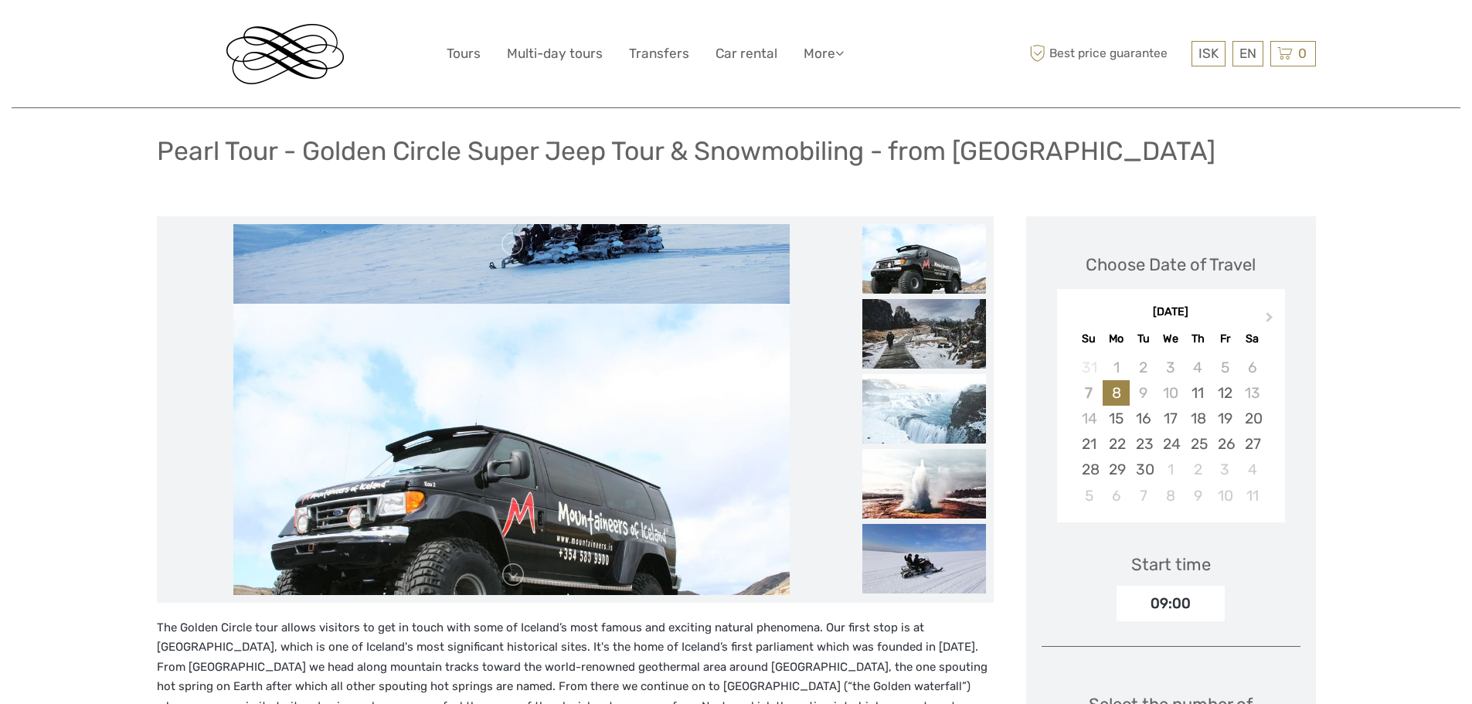
drag, startPoint x: 703, startPoint y: 450, endPoint x: 736, endPoint y: 593, distance: 146.6
click at [736, 593] on img at bounding box center [511, 489] width 556 height 371
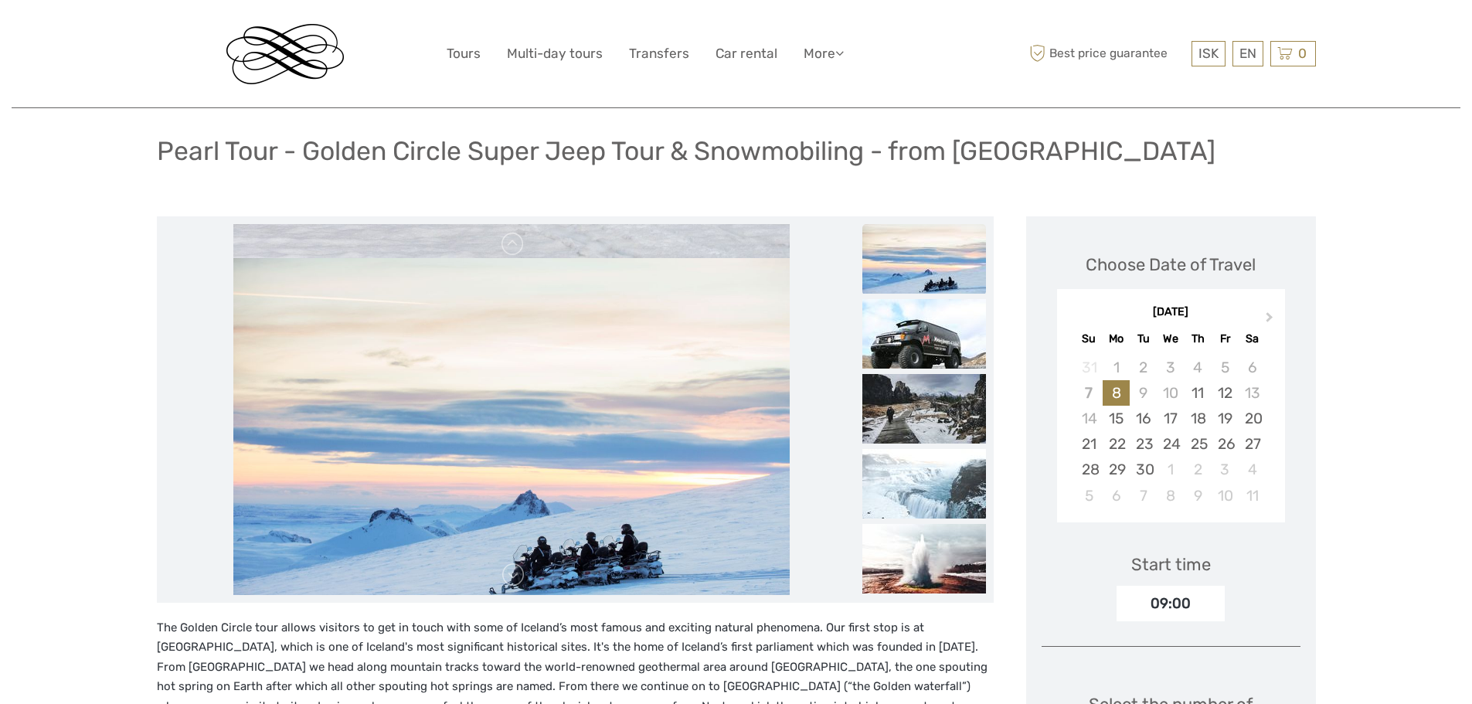
drag, startPoint x: 709, startPoint y: 433, endPoint x: 739, endPoint y: 650, distance: 219.1
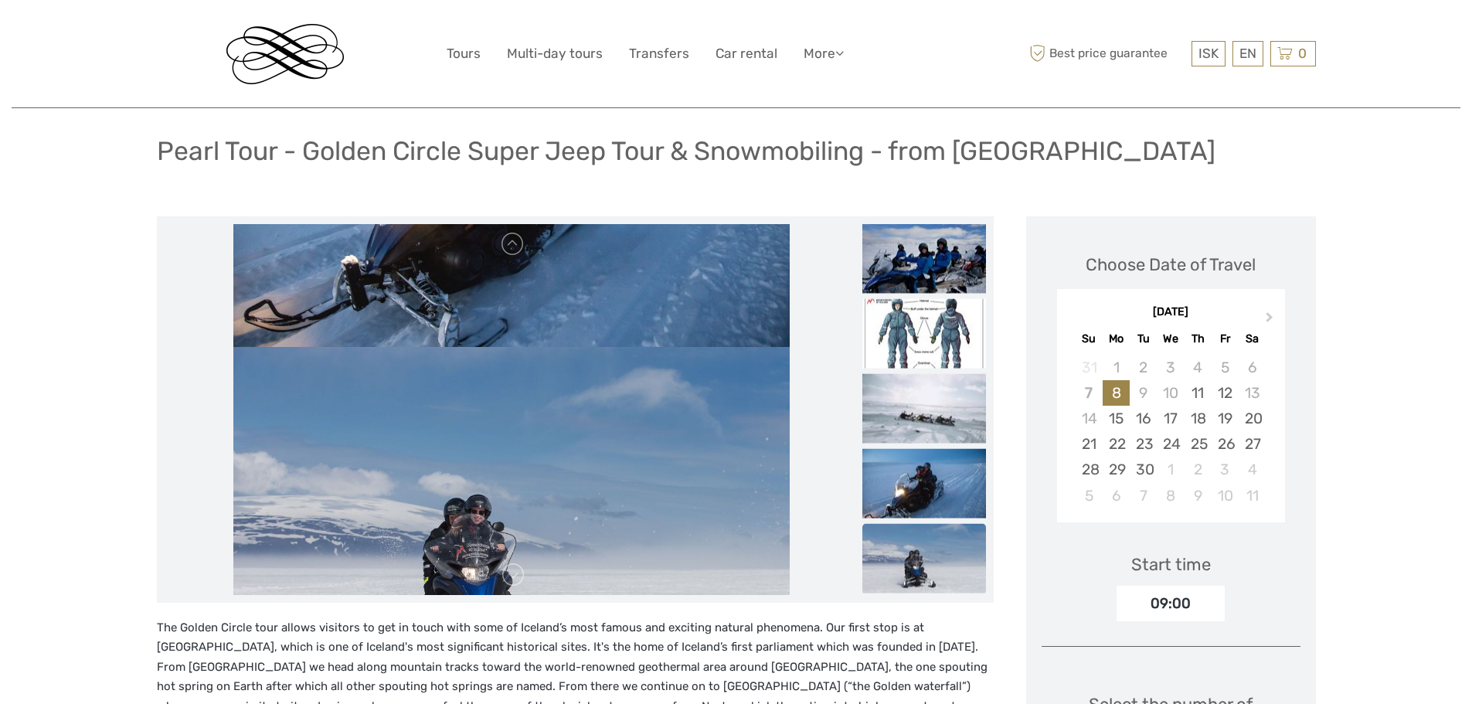
drag, startPoint x: 665, startPoint y: 415, endPoint x: 703, endPoint y: 624, distance: 212.8
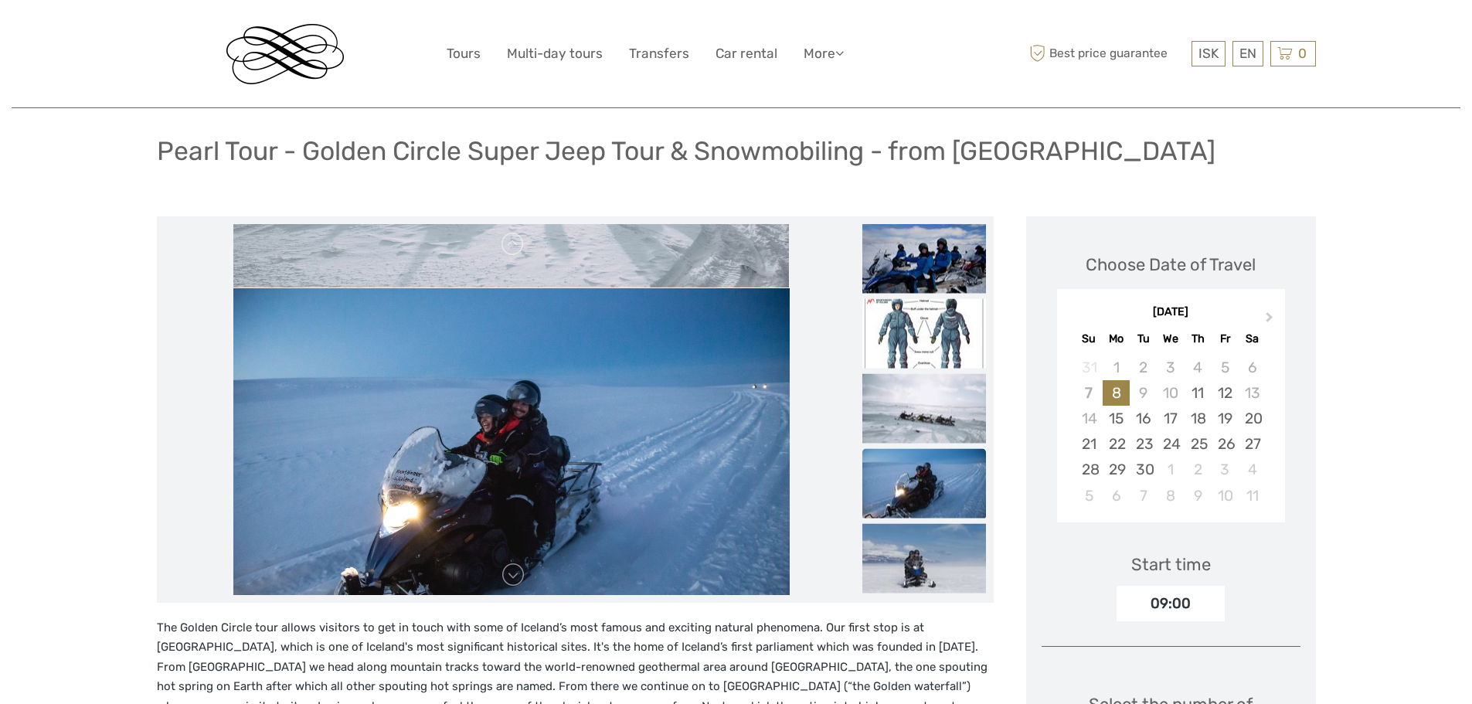
drag, startPoint x: 663, startPoint y: 440, endPoint x: 695, endPoint y: 644, distance: 206.5
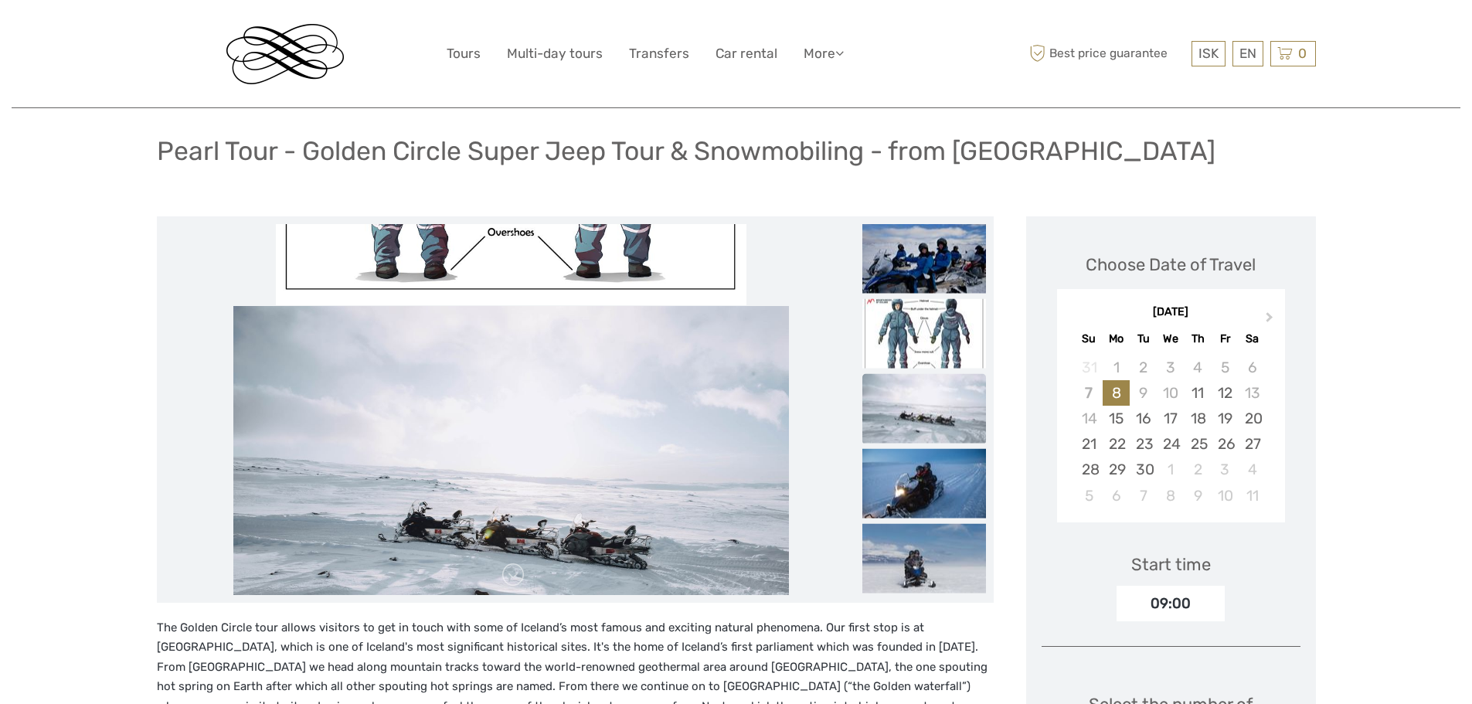
drag, startPoint x: 680, startPoint y: 454, endPoint x: 681, endPoint y: 669, distance: 214.9
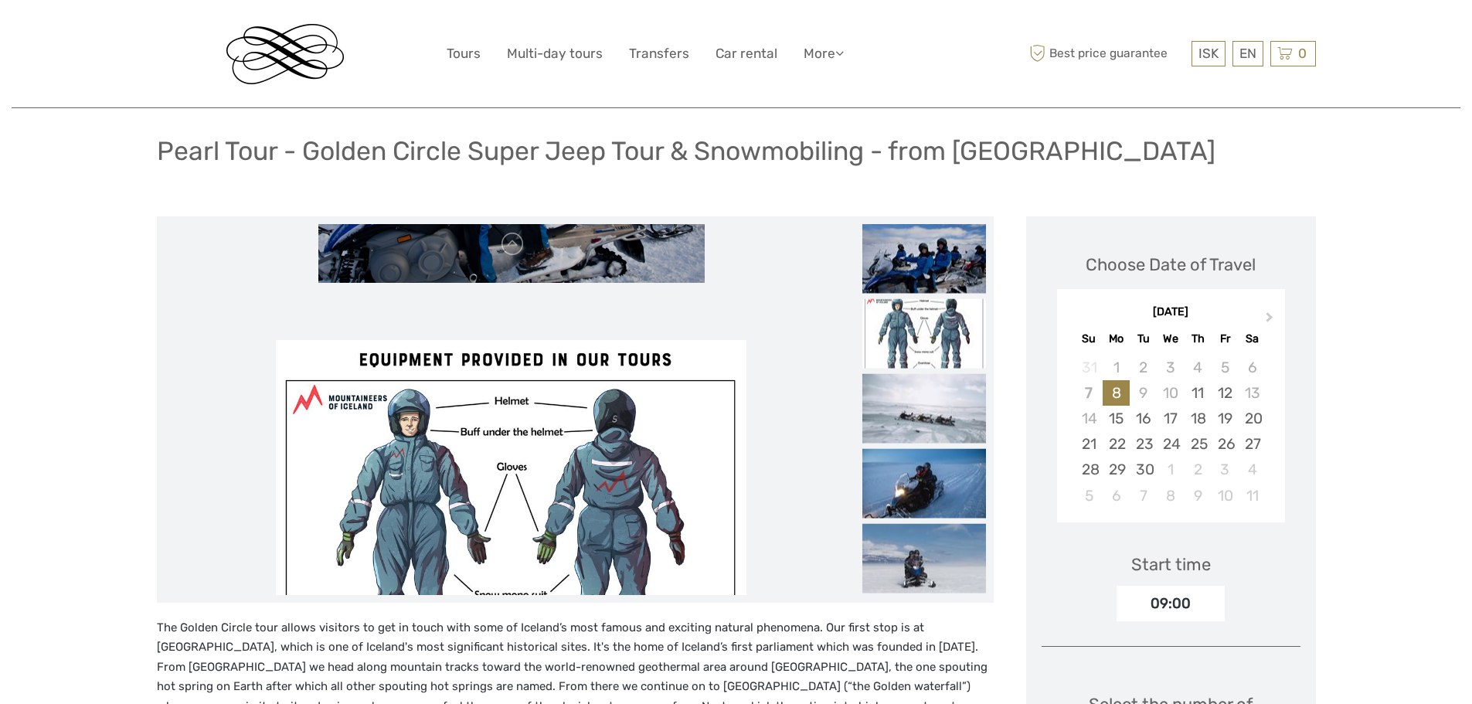
drag, startPoint x: 567, startPoint y: 389, endPoint x: 587, endPoint y: 586, distance: 198.0
click at [587, 586] on img at bounding box center [511, 525] width 470 height 371
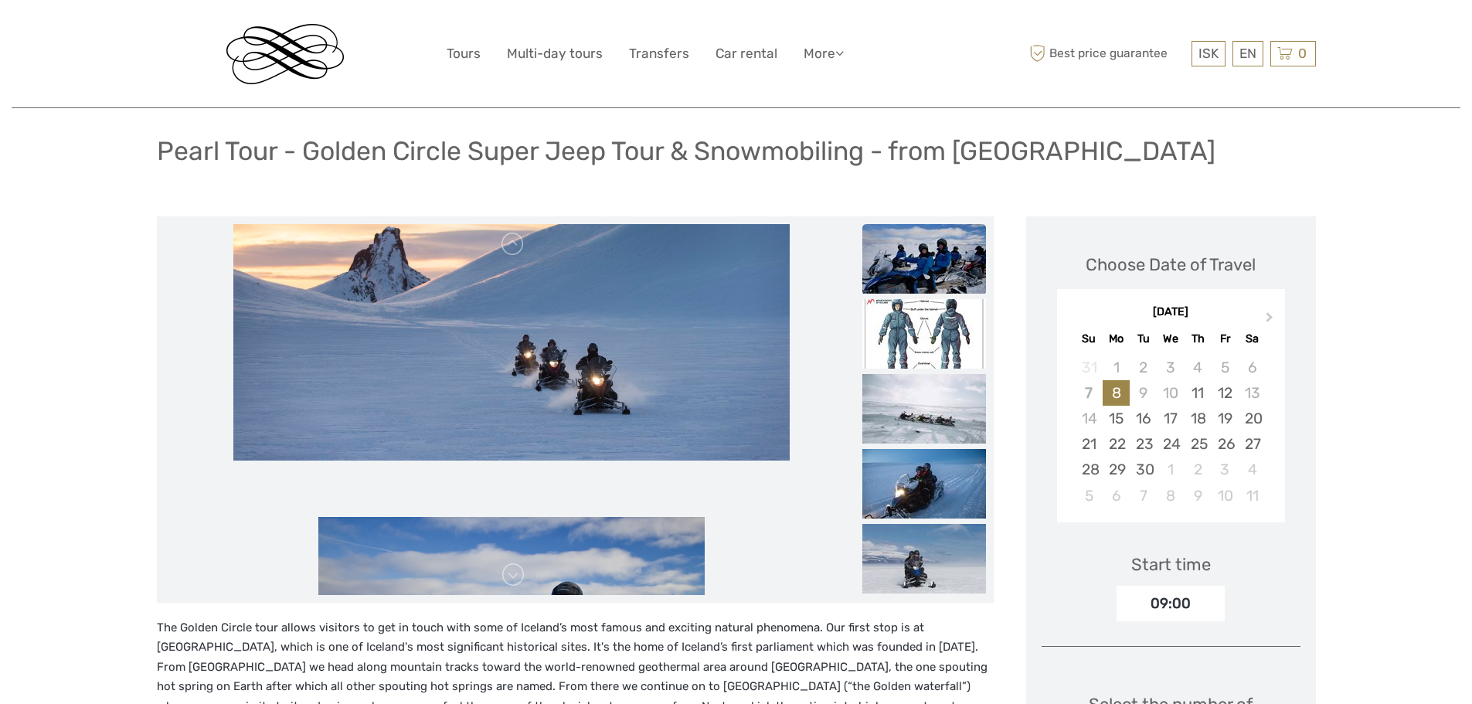
drag, startPoint x: 584, startPoint y: 376, endPoint x: 604, endPoint y: 612, distance: 237.3
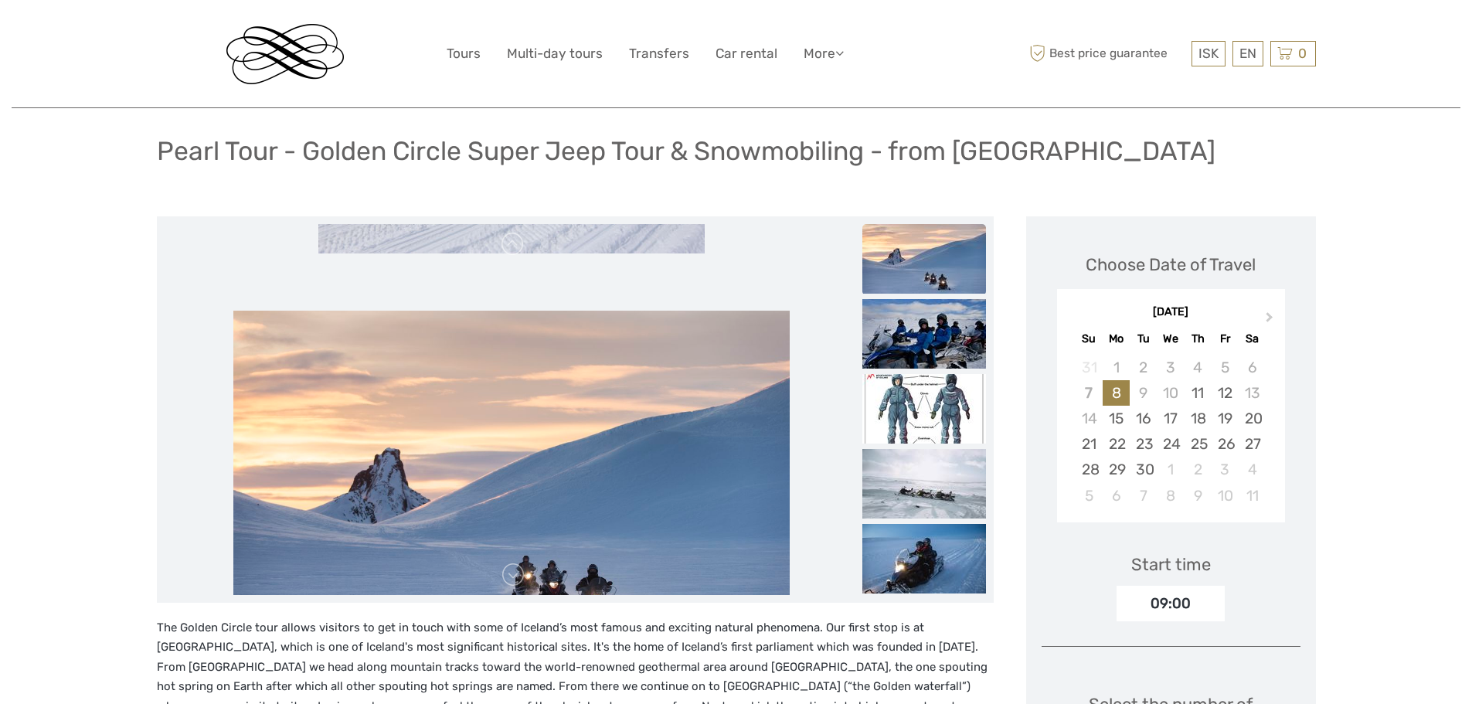
drag, startPoint x: 572, startPoint y: 398, endPoint x: 607, endPoint y: 637, distance: 241.4
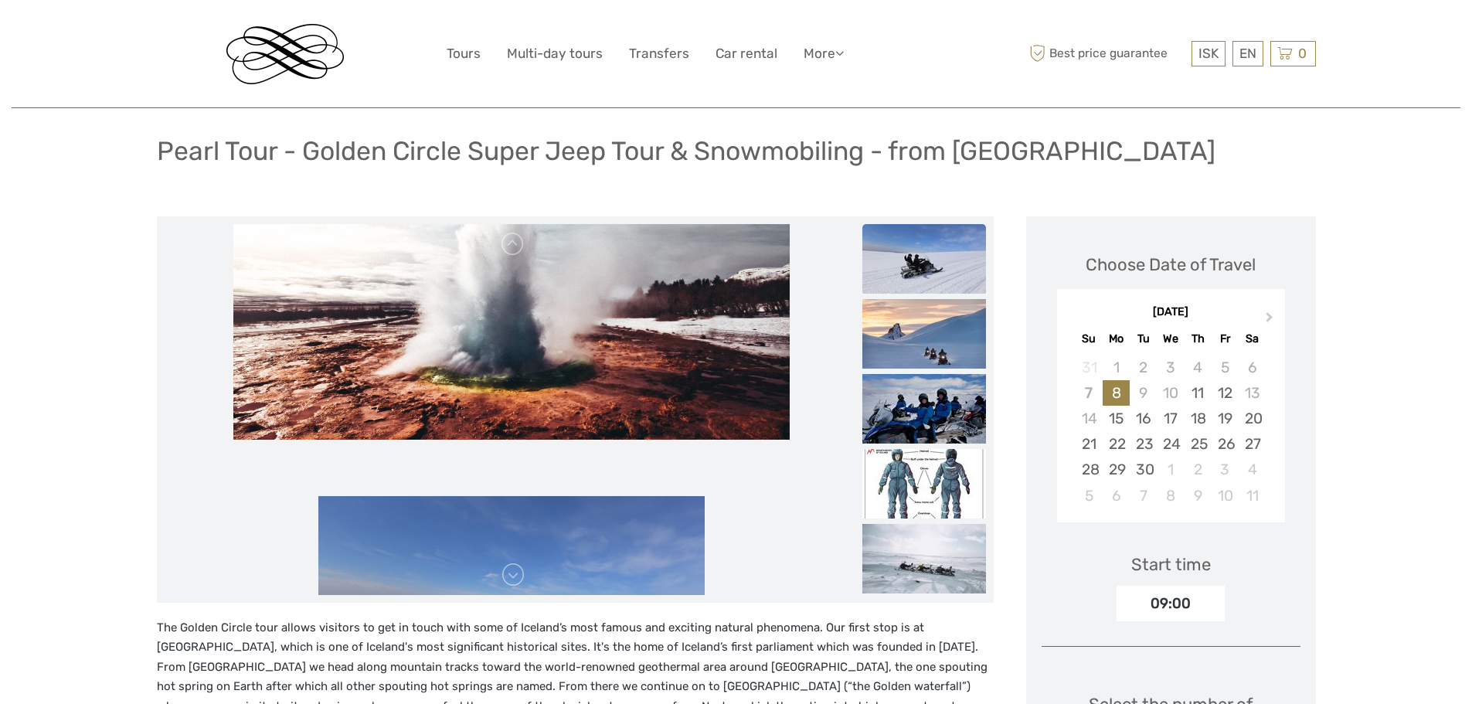
drag, startPoint x: 579, startPoint y: 395, endPoint x: 603, endPoint y: 612, distance: 218.5
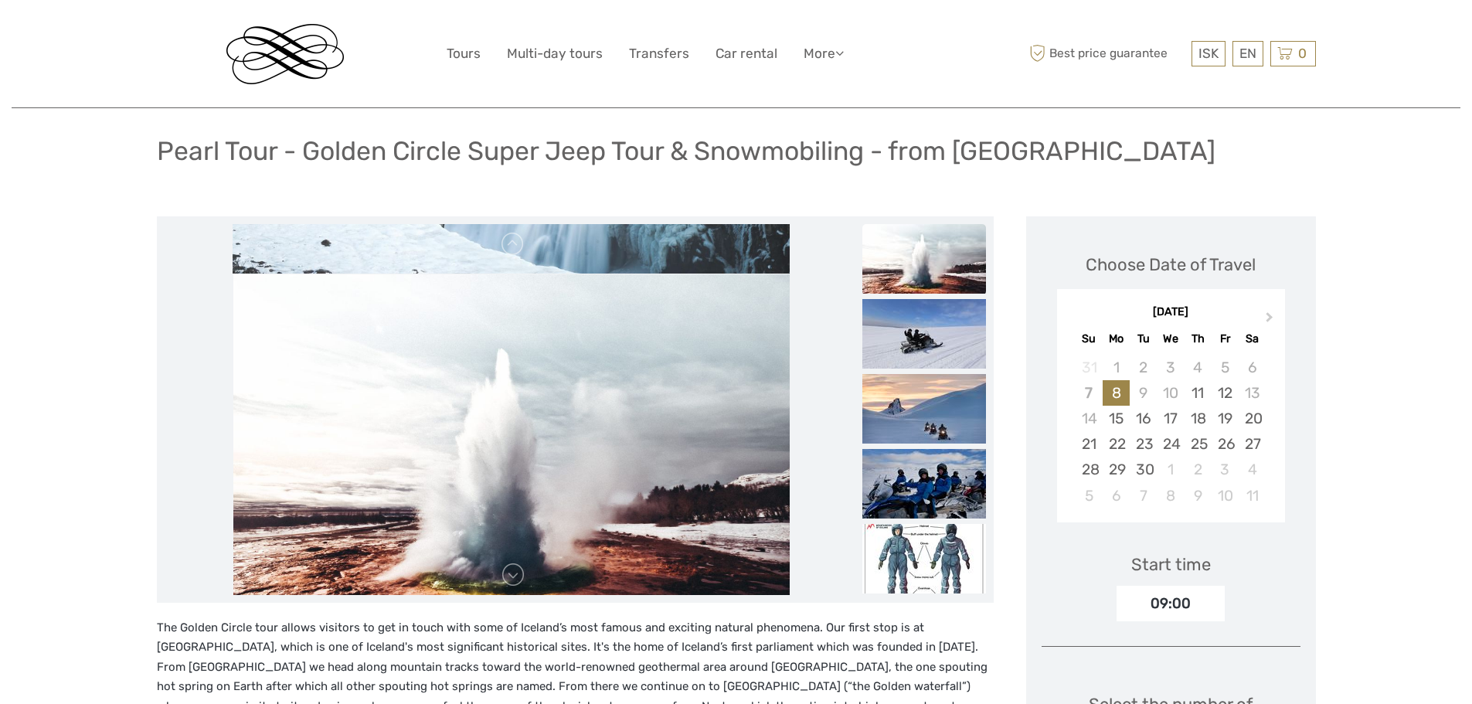
drag, startPoint x: 573, startPoint y: 414, endPoint x: 602, endPoint y: 660, distance: 247.4
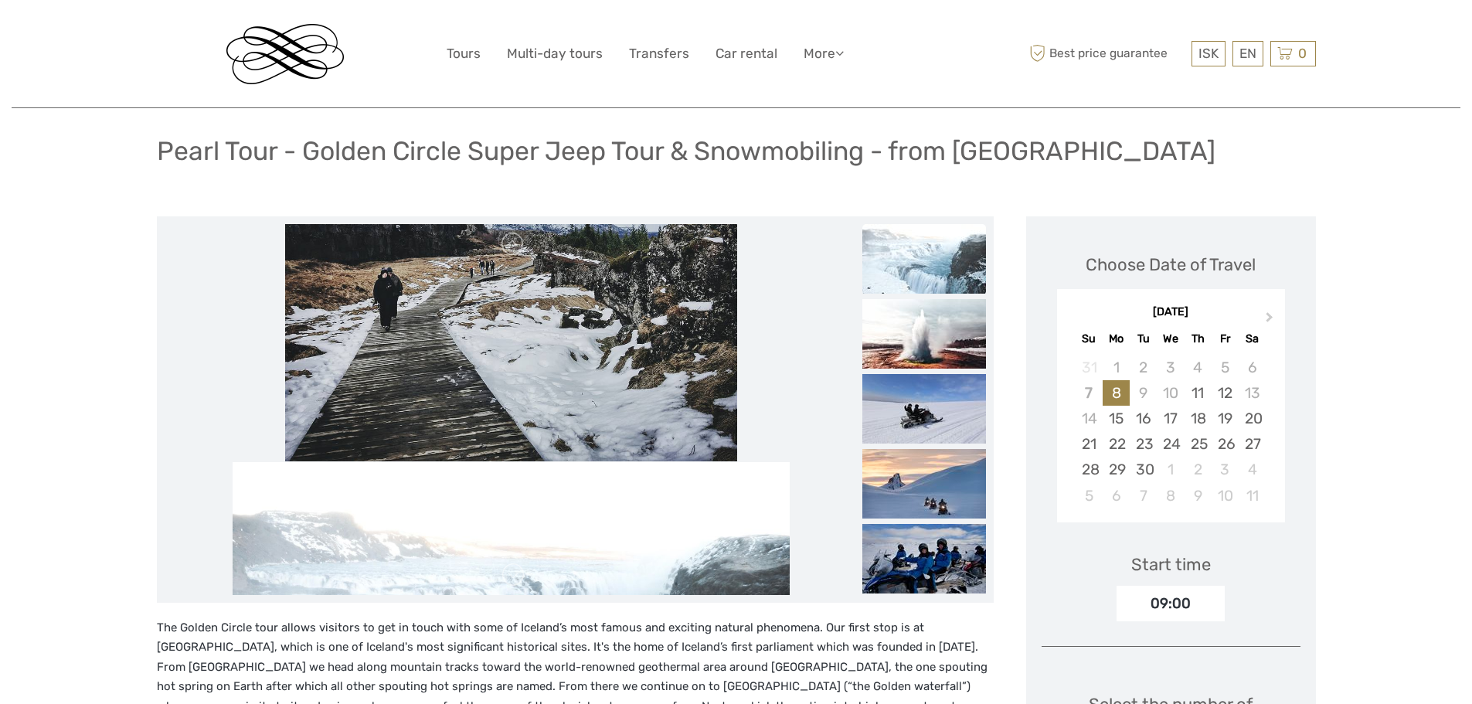
drag, startPoint x: 588, startPoint y: 447, endPoint x: 624, endPoint y: 733, distance: 288.2
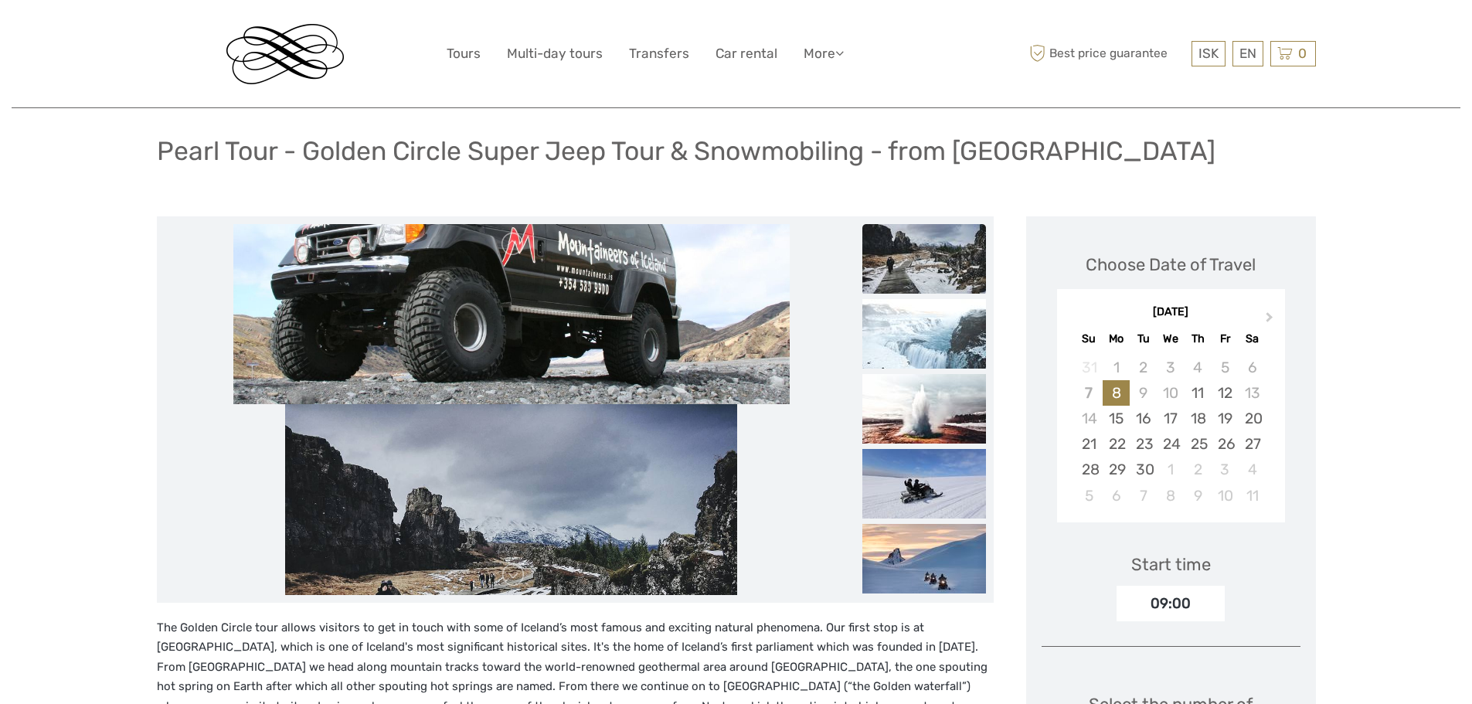
drag, startPoint x: 587, startPoint y: 442, endPoint x: 601, endPoint y: 674, distance: 232.3
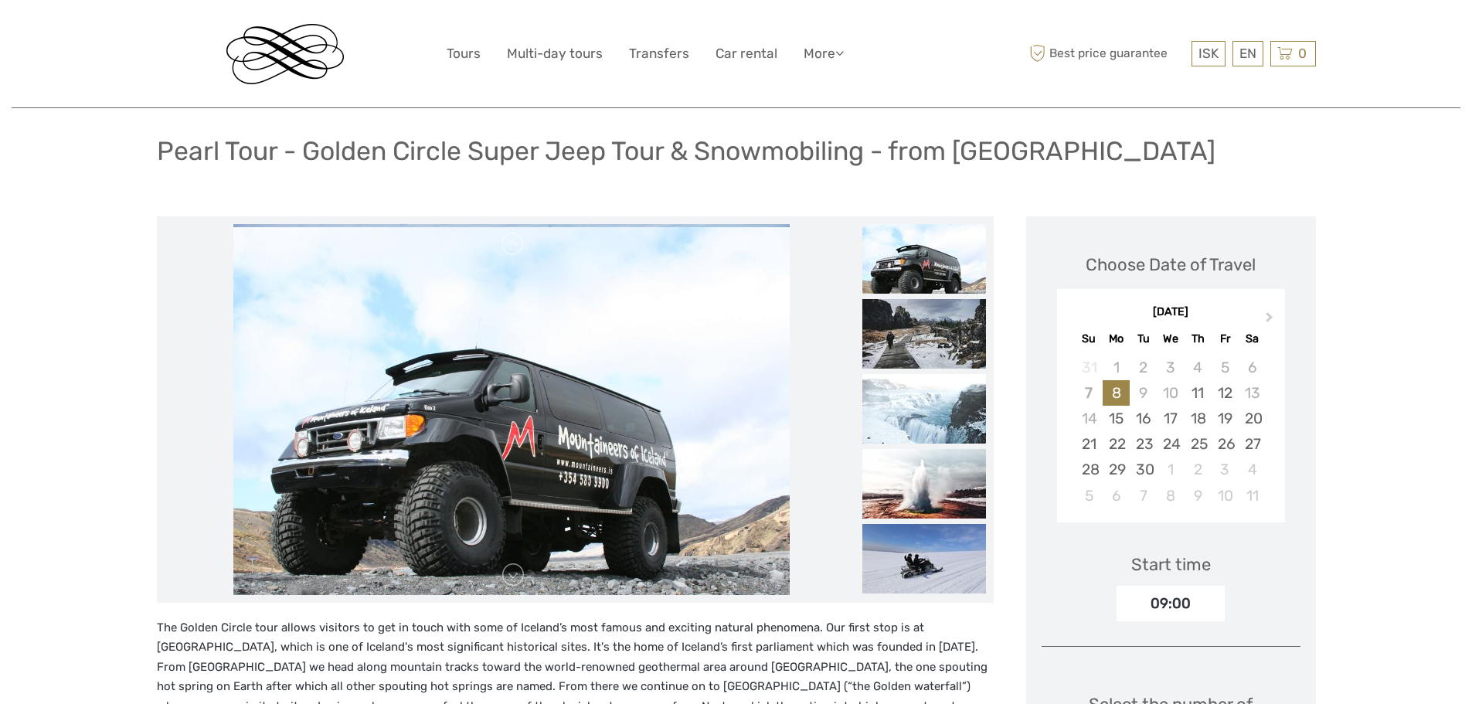
drag, startPoint x: 602, startPoint y: 459, endPoint x: 608, endPoint y: 625, distance: 166.3
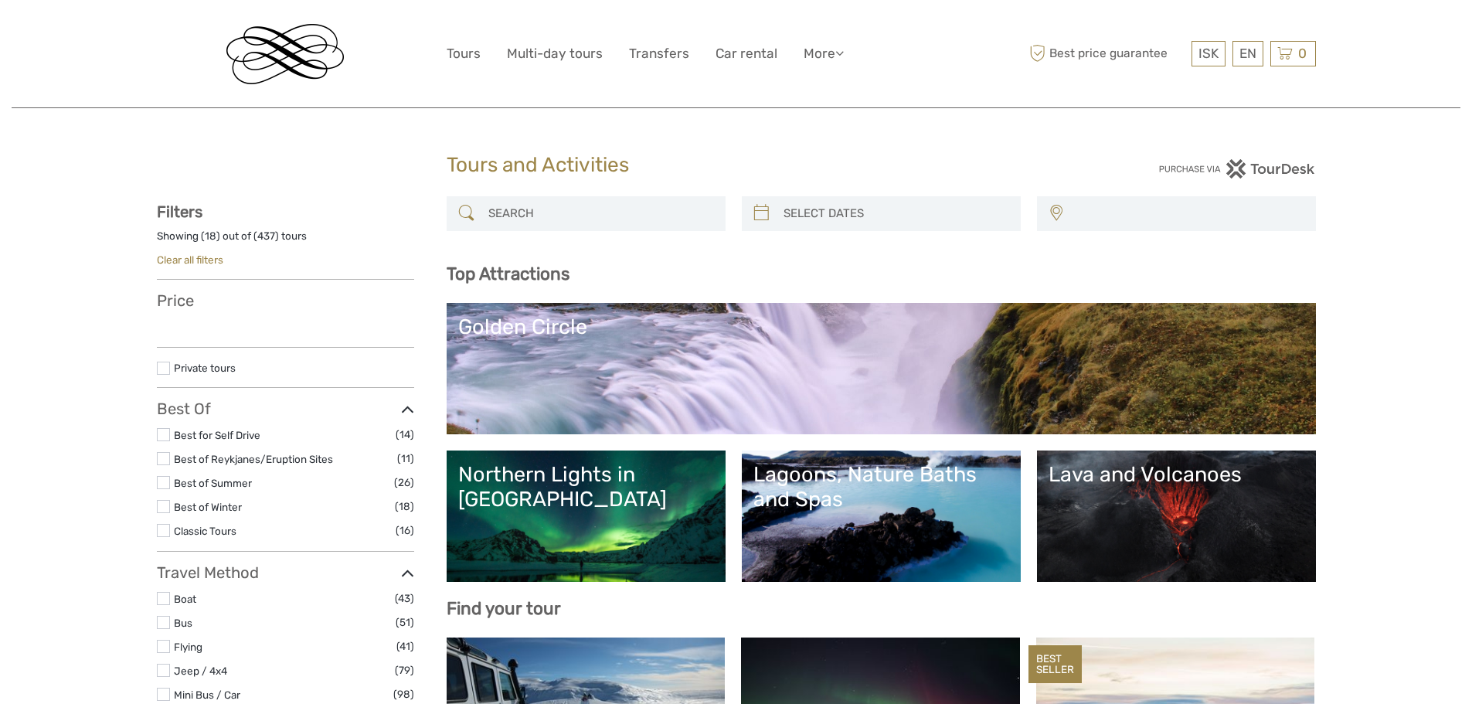
select select
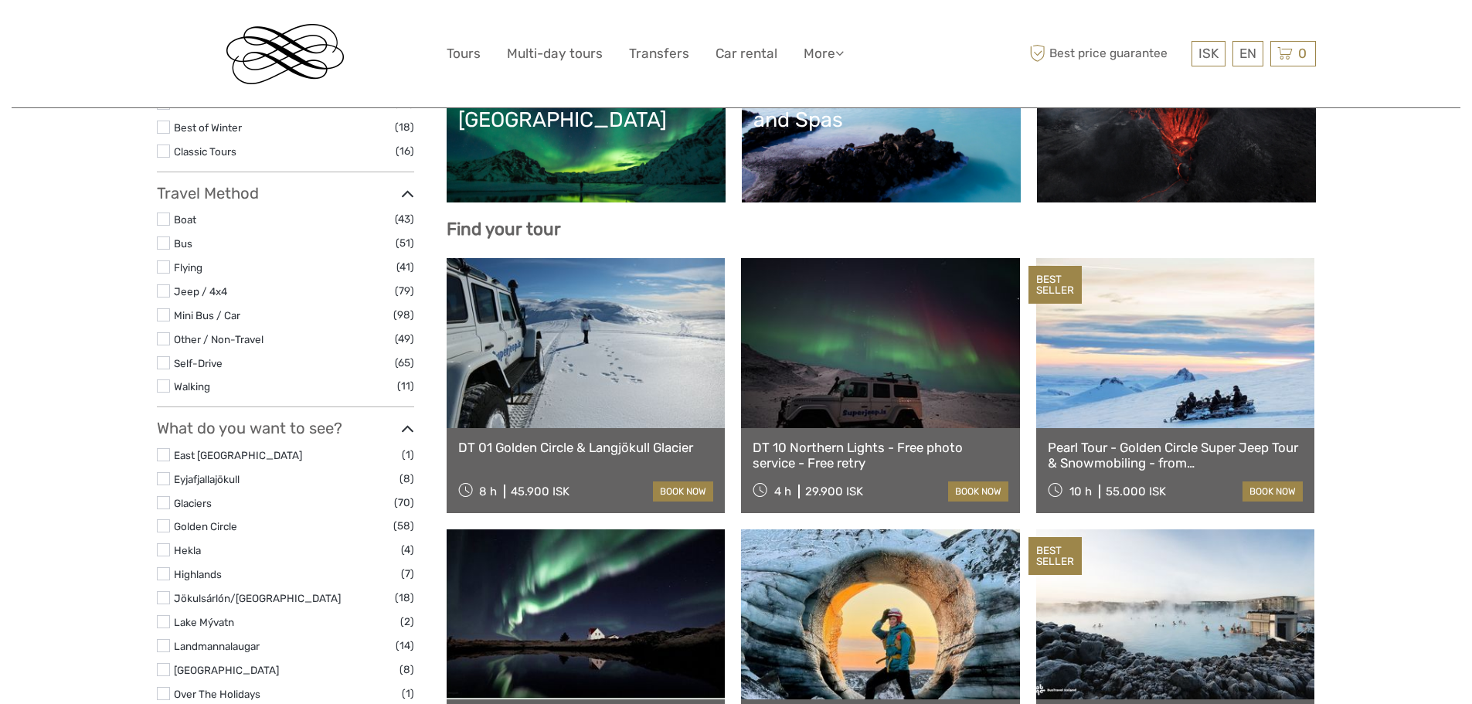
scroll to position [403, 0]
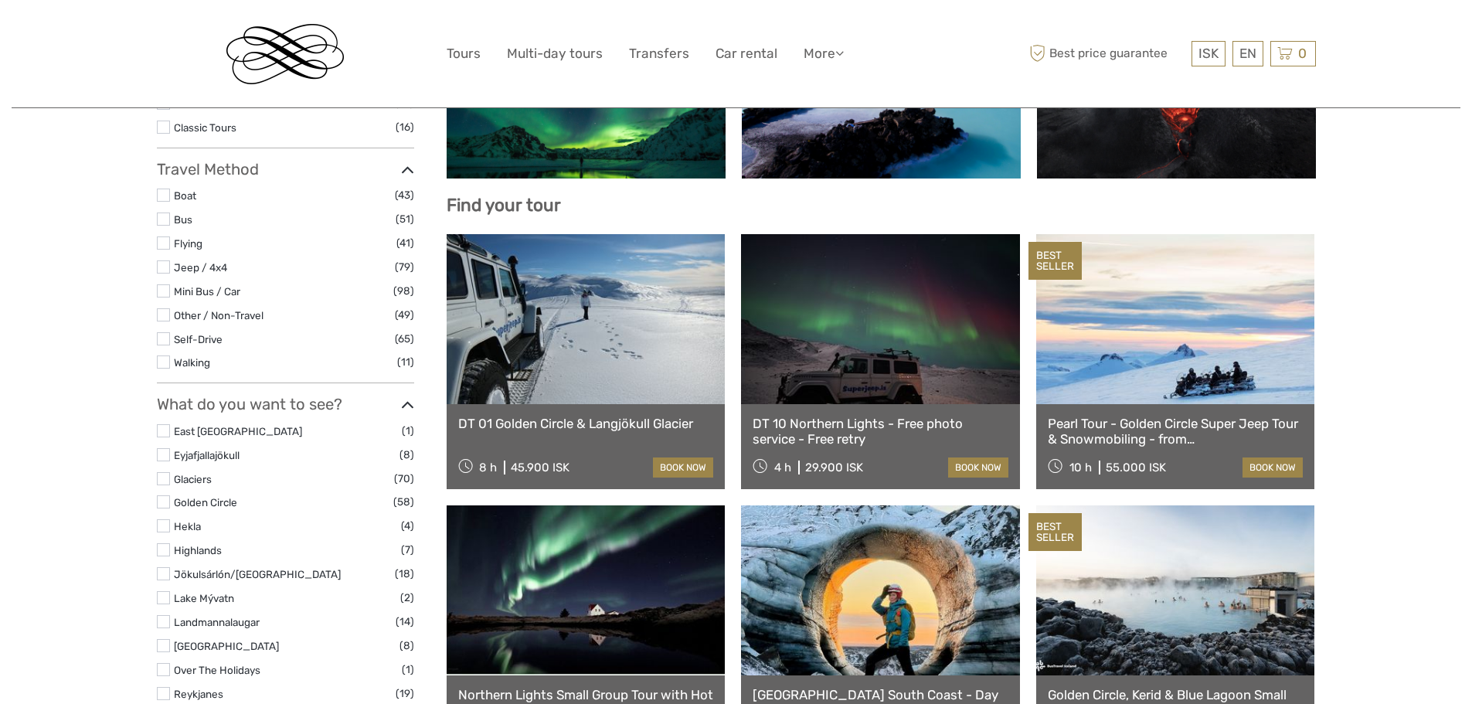
select select
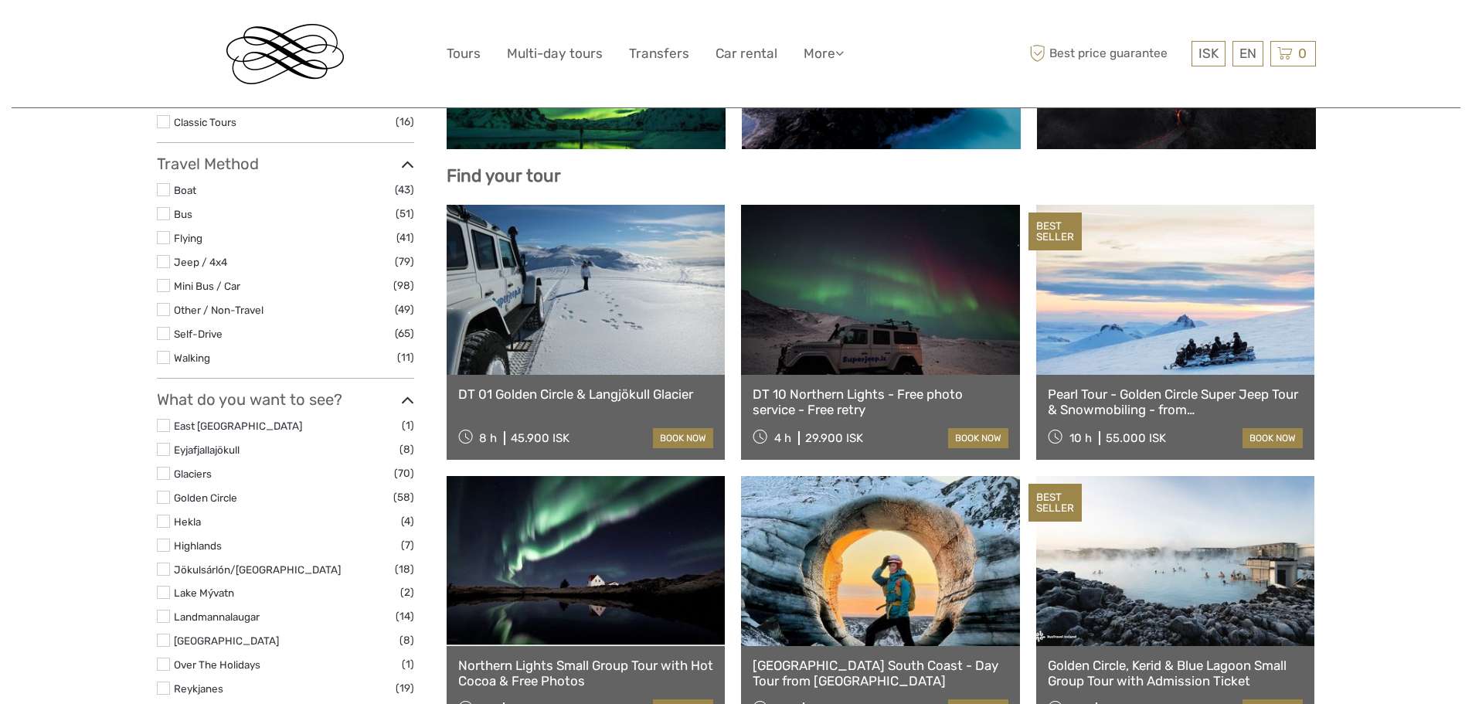
scroll to position [481, 0]
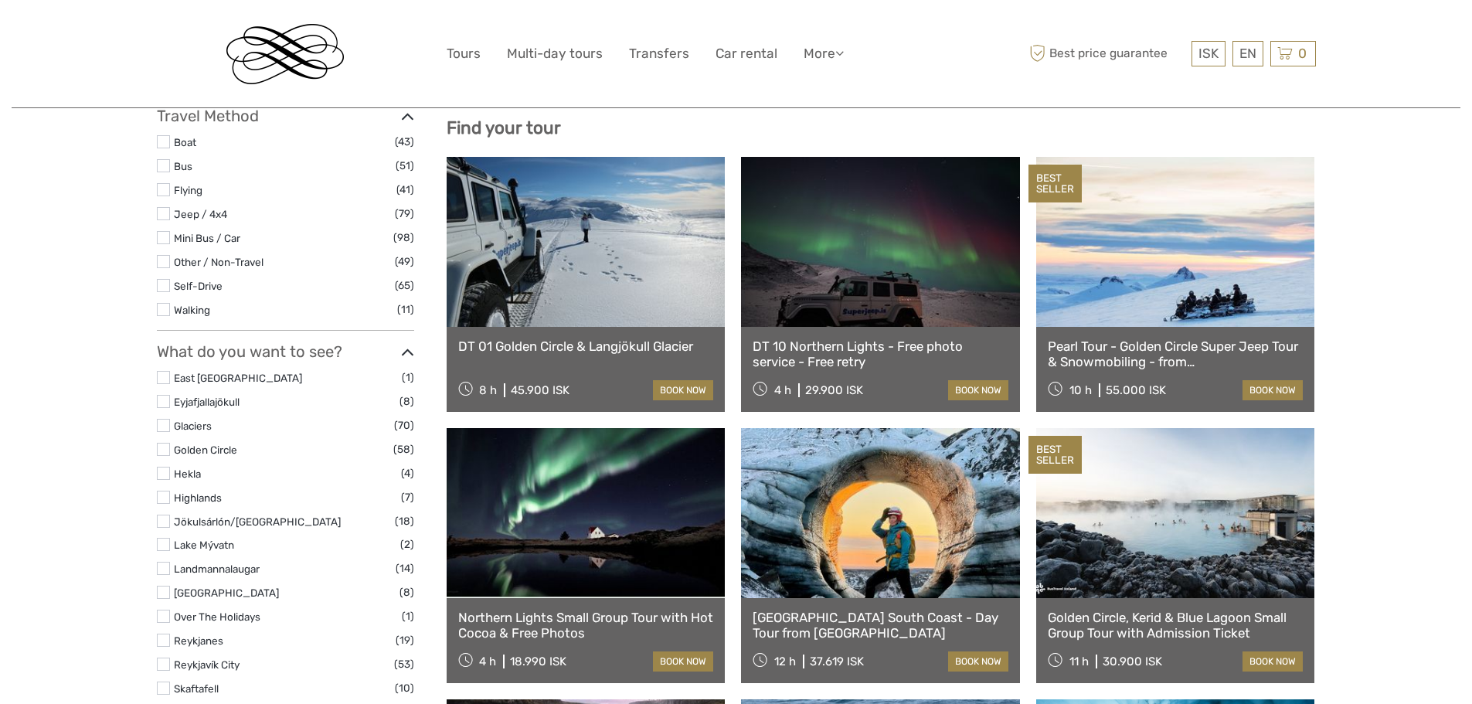
click at [1114, 284] on link at bounding box center [1175, 242] width 279 height 170
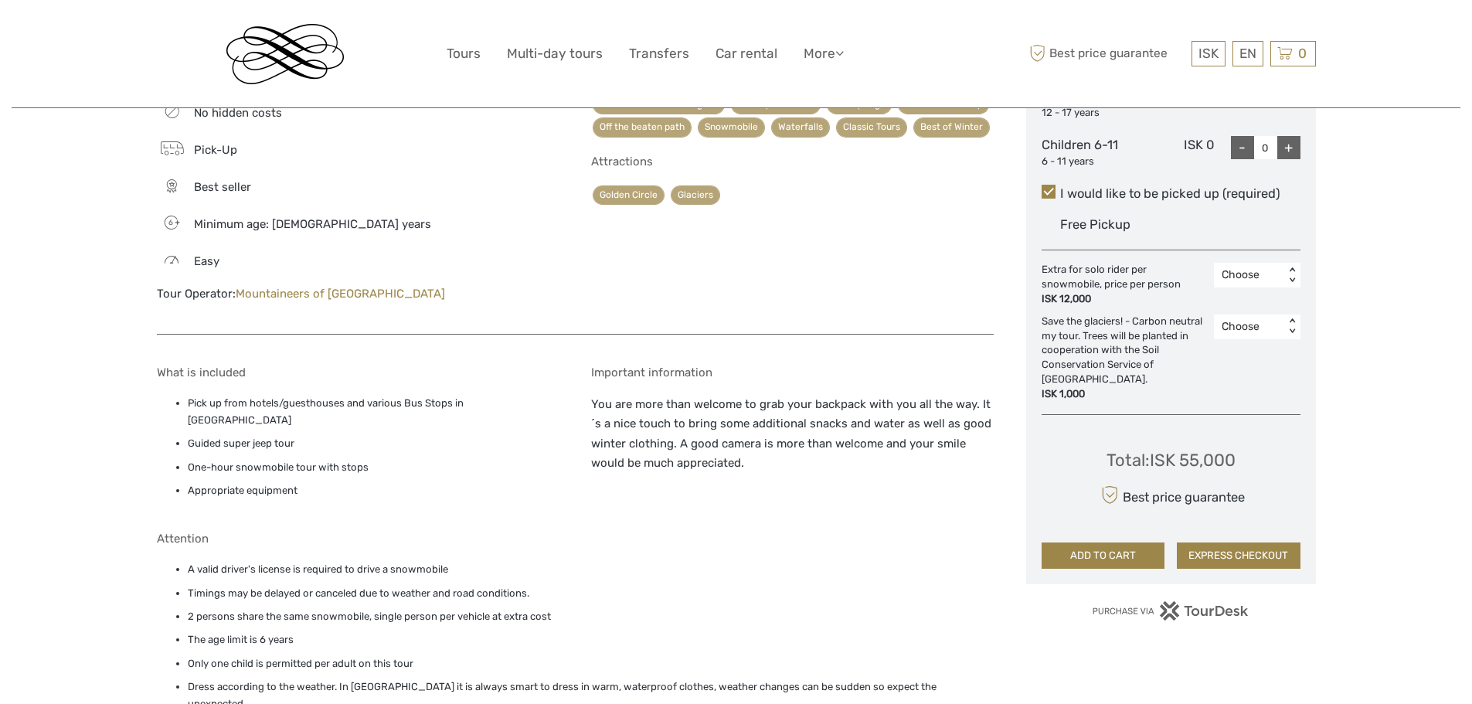
scroll to position [696, 0]
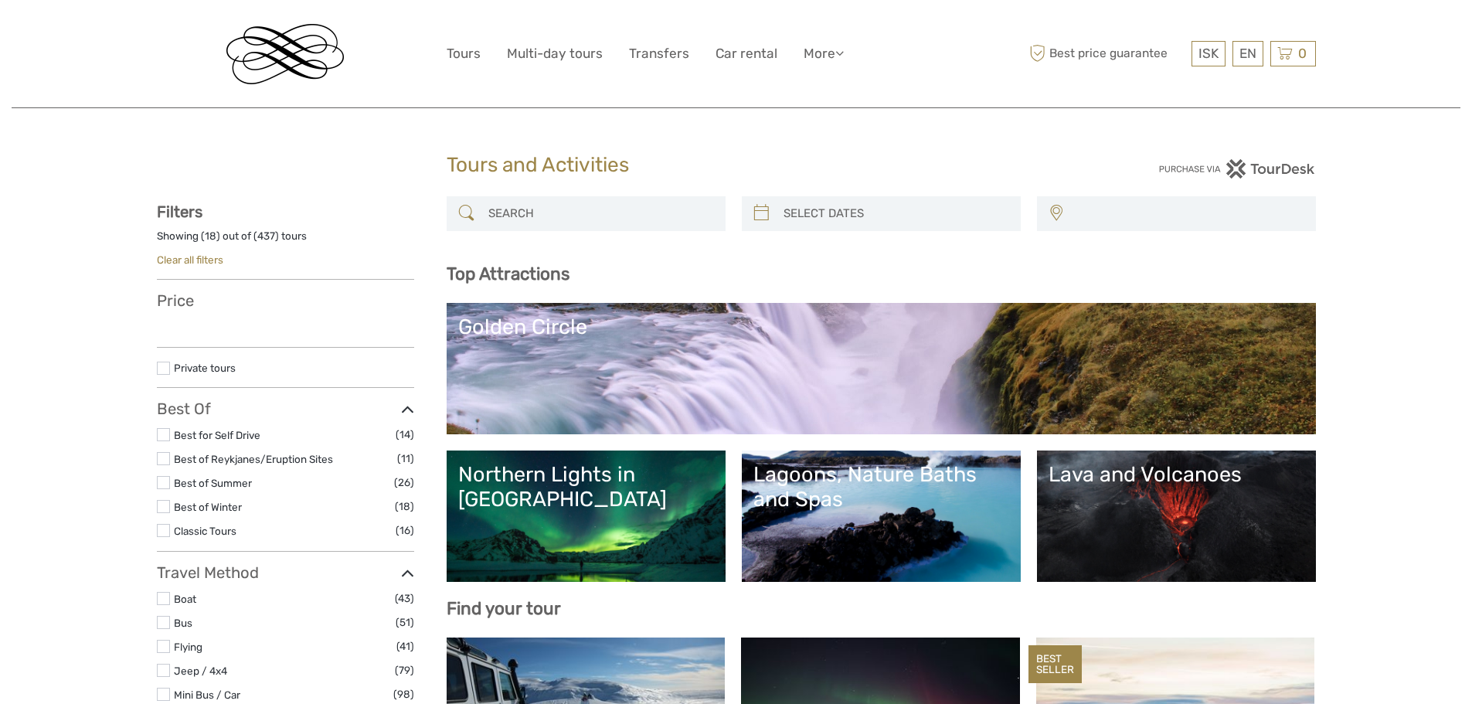
select select
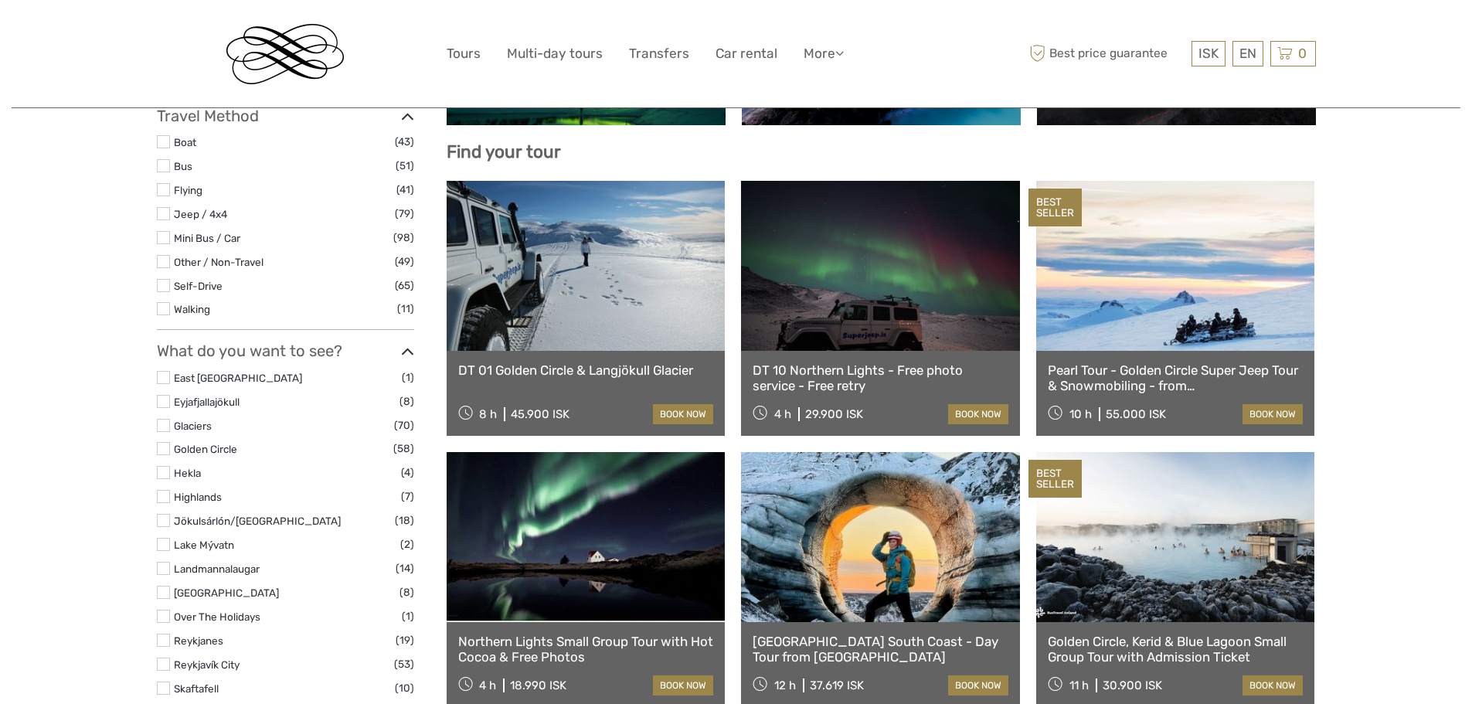
select select
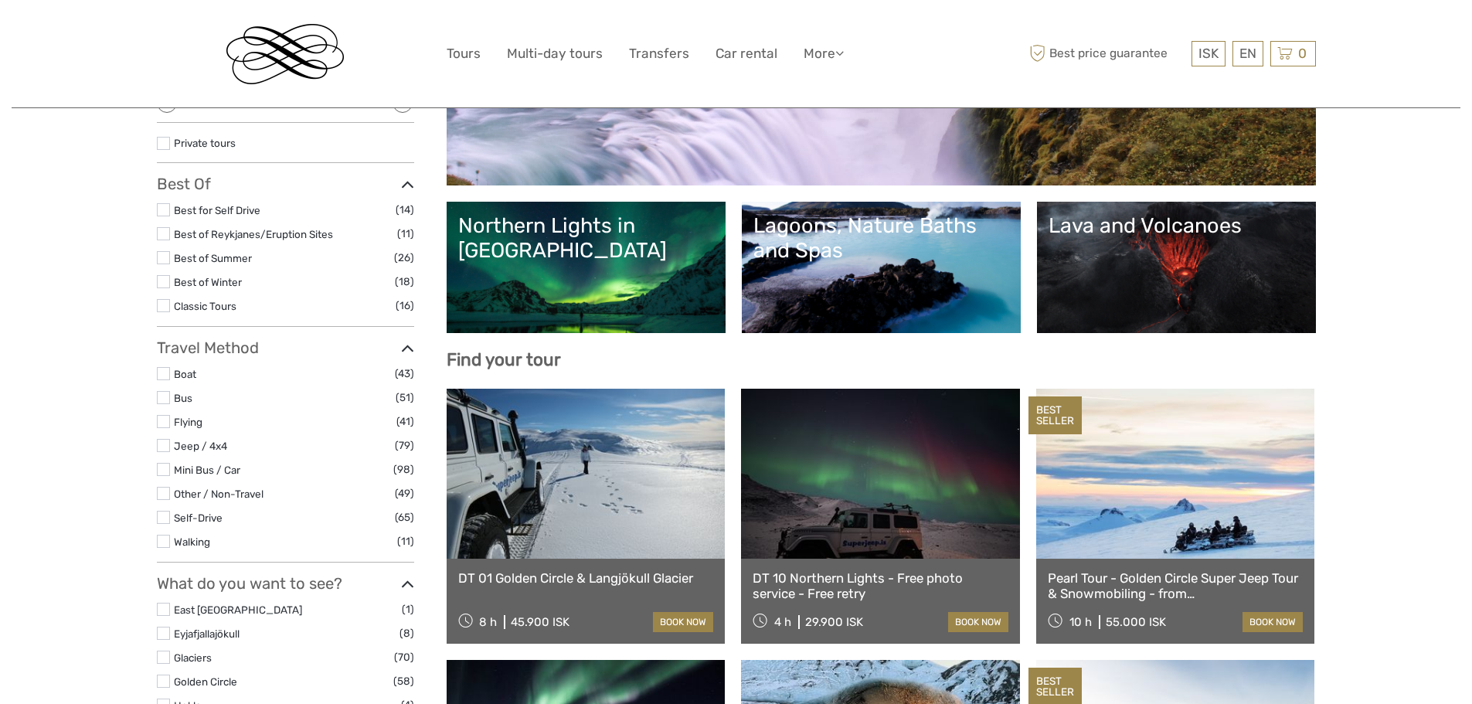
click at [579, 441] on link at bounding box center [586, 474] width 279 height 170
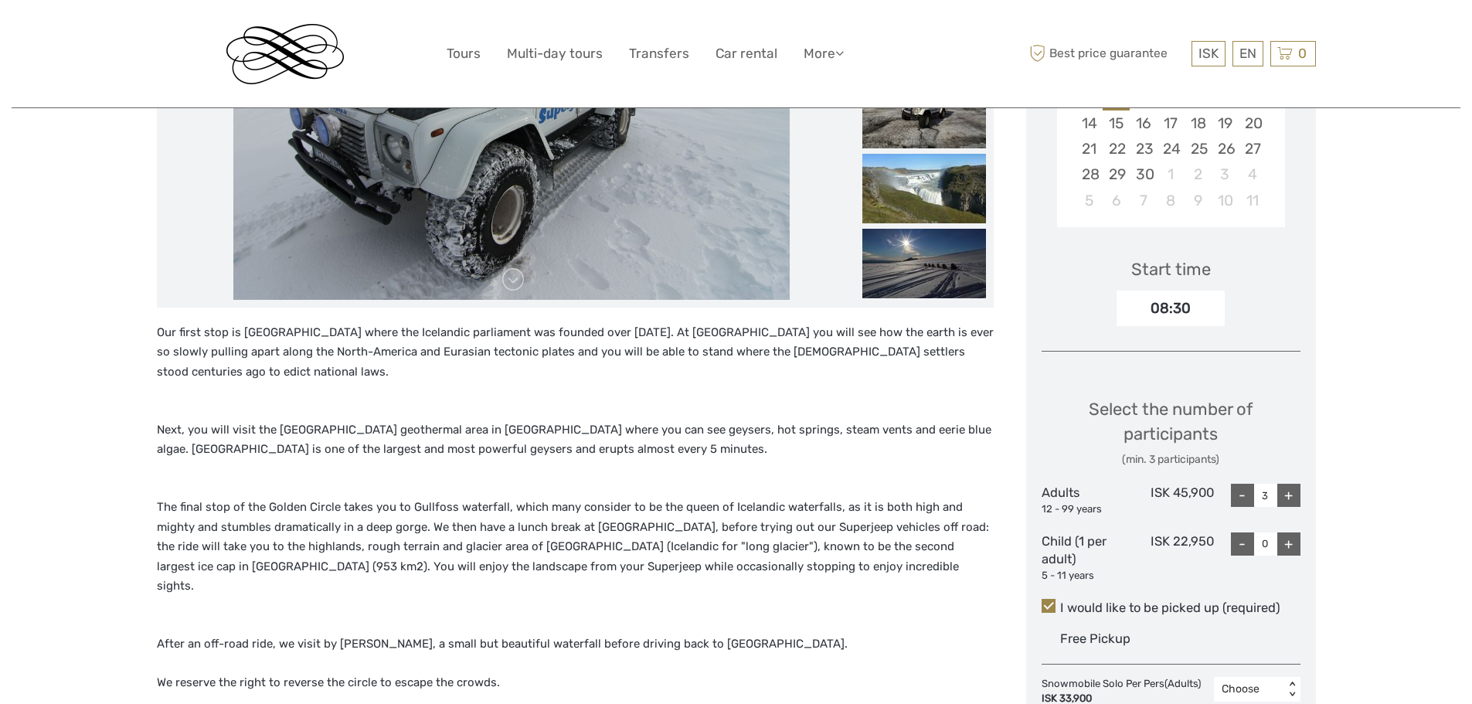
scroll to position [232, 0]
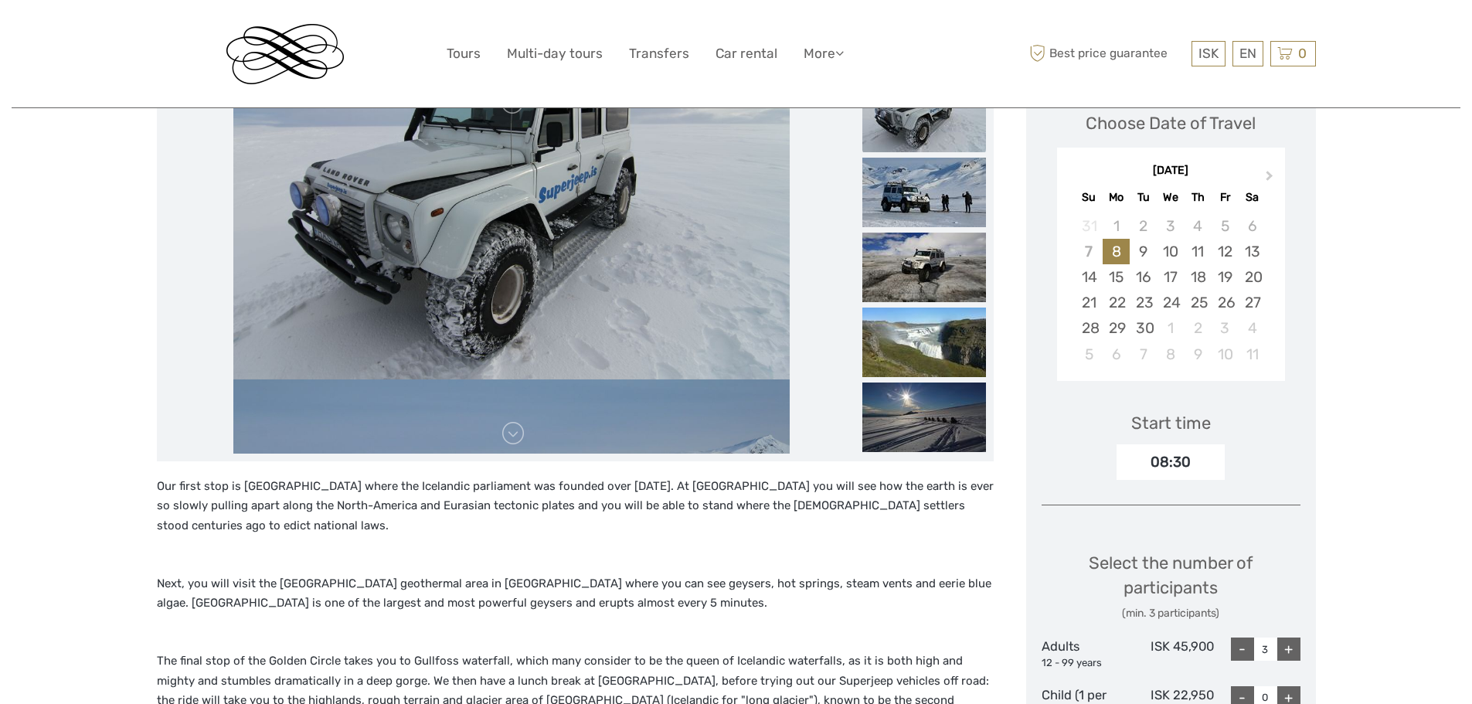
drag, startPoint x: 682, startPoint y: 303, endPoint x: 684, endPoint y: 225, distance: 78.1
click at [685, 214] on img at bounding box center [511, 194] width 556 height 371
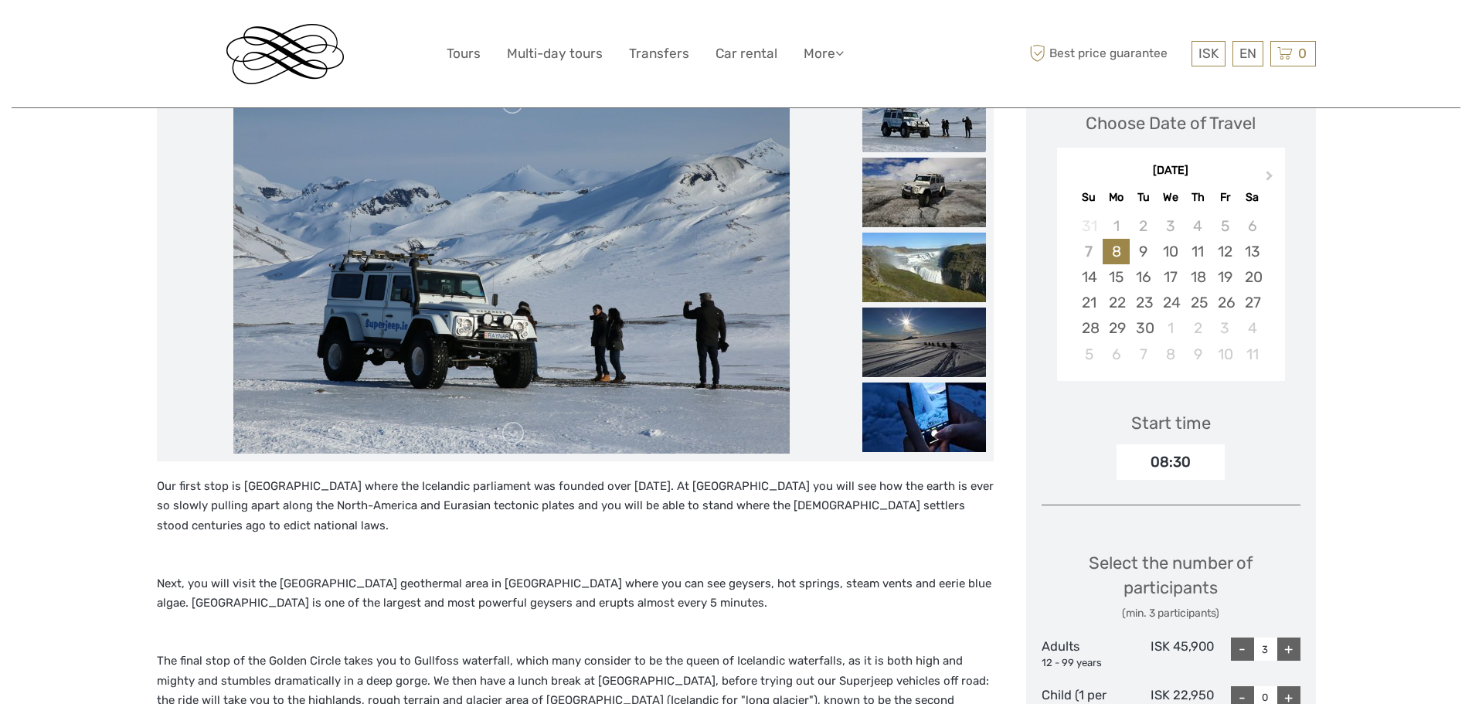
drag, startPoint x: 675, startPoint y: 328, endPoint x: 683, endPoint y: 216, distance: 113.1
click at [683, 216] on img at bounding box center [511, 268] width 556 height 371
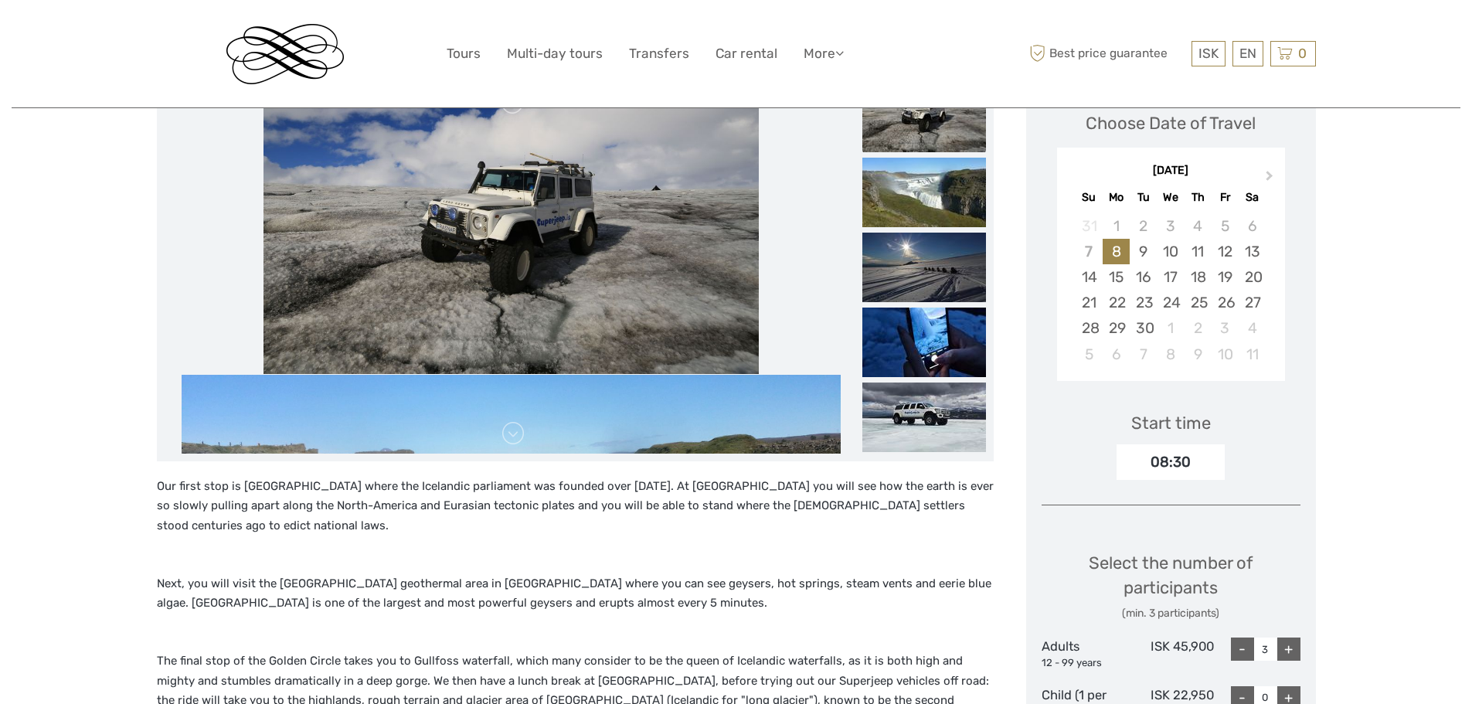
drag, startPoint x: 670, startPoint y: 325, endPoint x: 678, endPoint y: 228, distance: 96.9
click at [677, 230] on img at bounding box center [511, 189] width 495 height 371
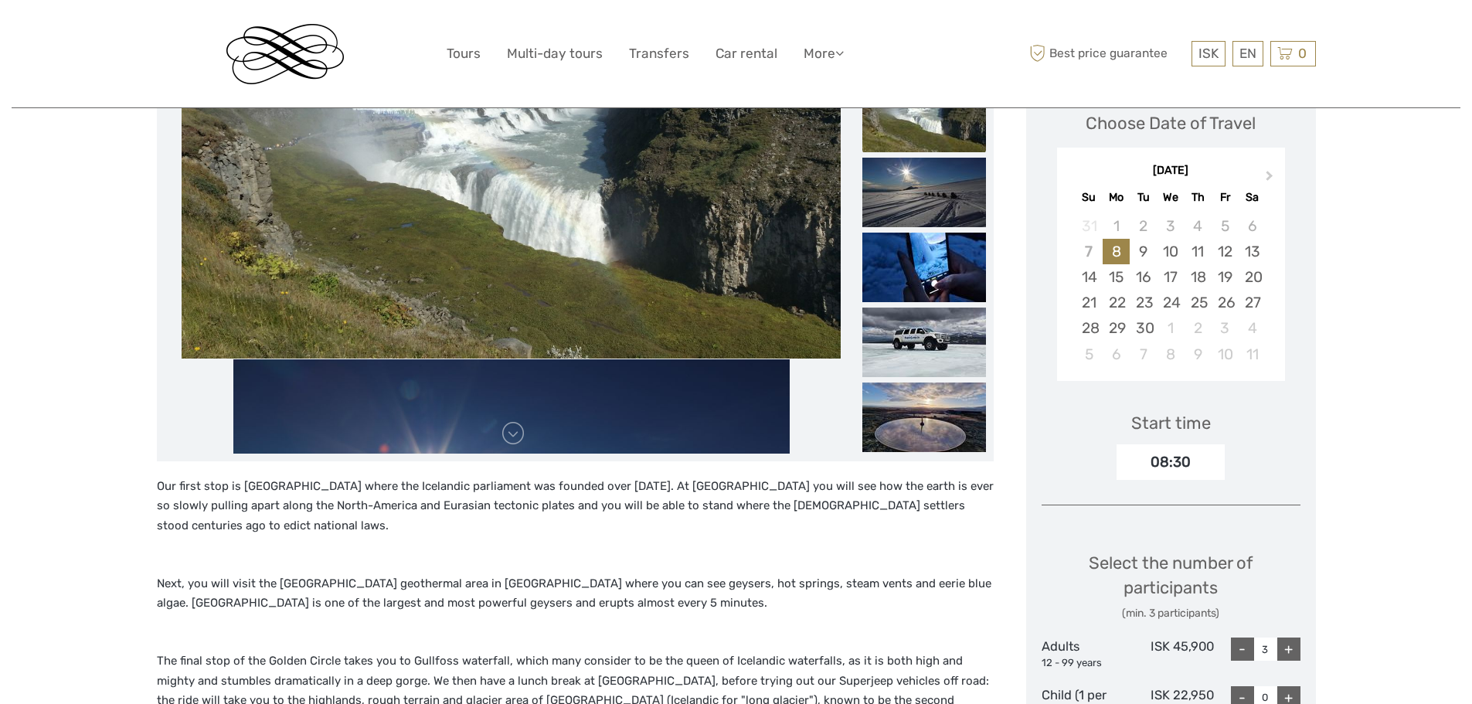
drag, startPoint x: 672, startPoint y: 321, endPoint x: 689, endPoint y: 204, distance: 118.0
click at [689, 210] on img at bounding box center [511, 173] width 659 height 371
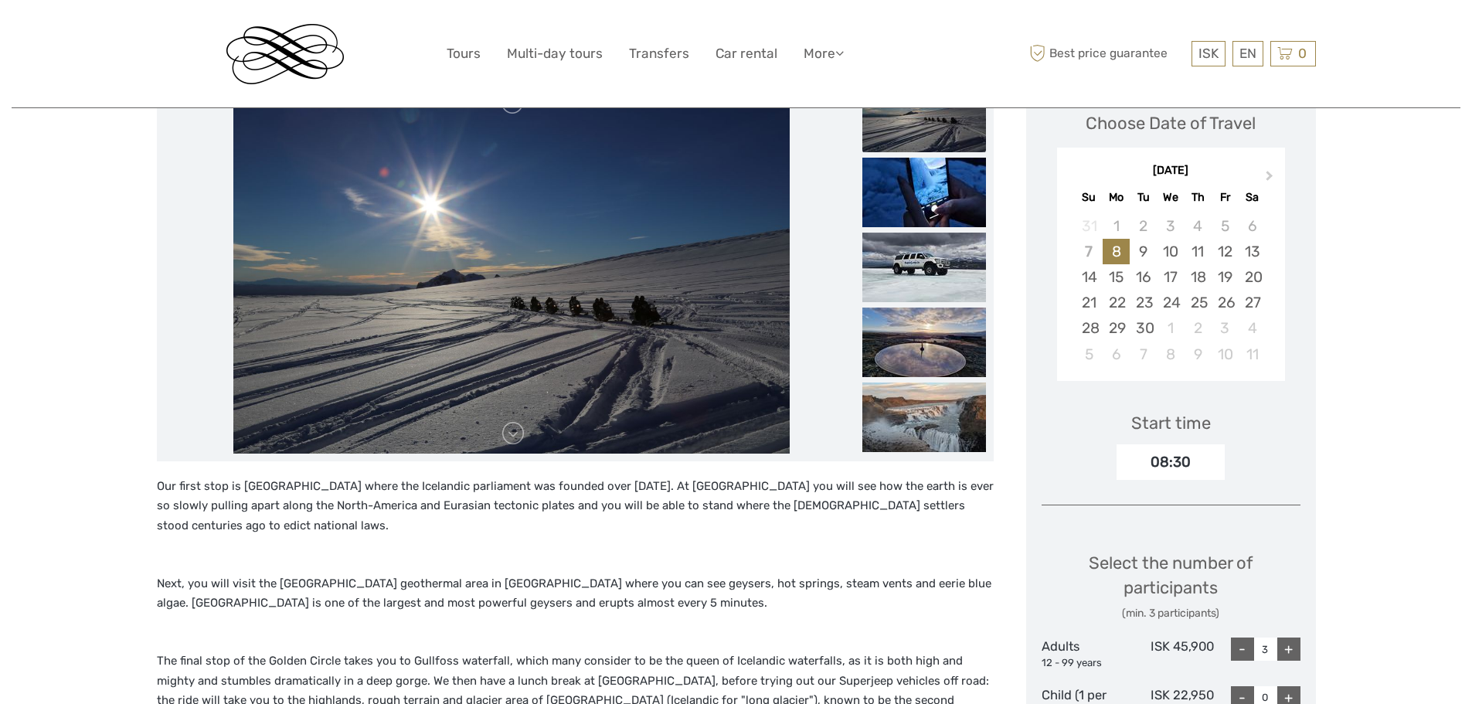
drag, startPoint x: 675, startPoint y: 299, endPoint x: 689, endPoint y: 202, distance: 97.5
click at [689, 202] on img at bounding box center [511, 268] width 556 height 371
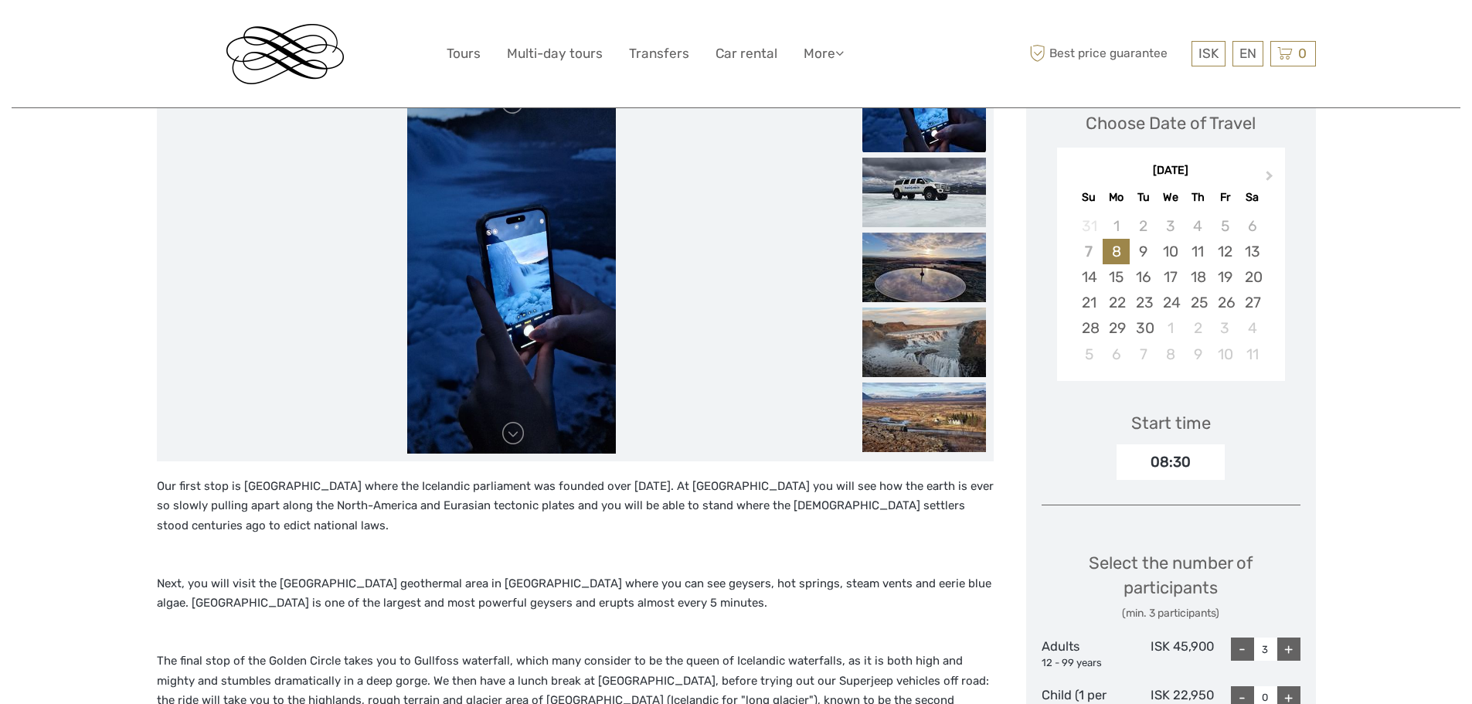
drag, startPoint x: 684, startPoint y: 327, endPoint x: 688, endPoint y: 222, distance: 105.2
click at [688, 224] on li at bounding box center [512, 268] width 694 height 371
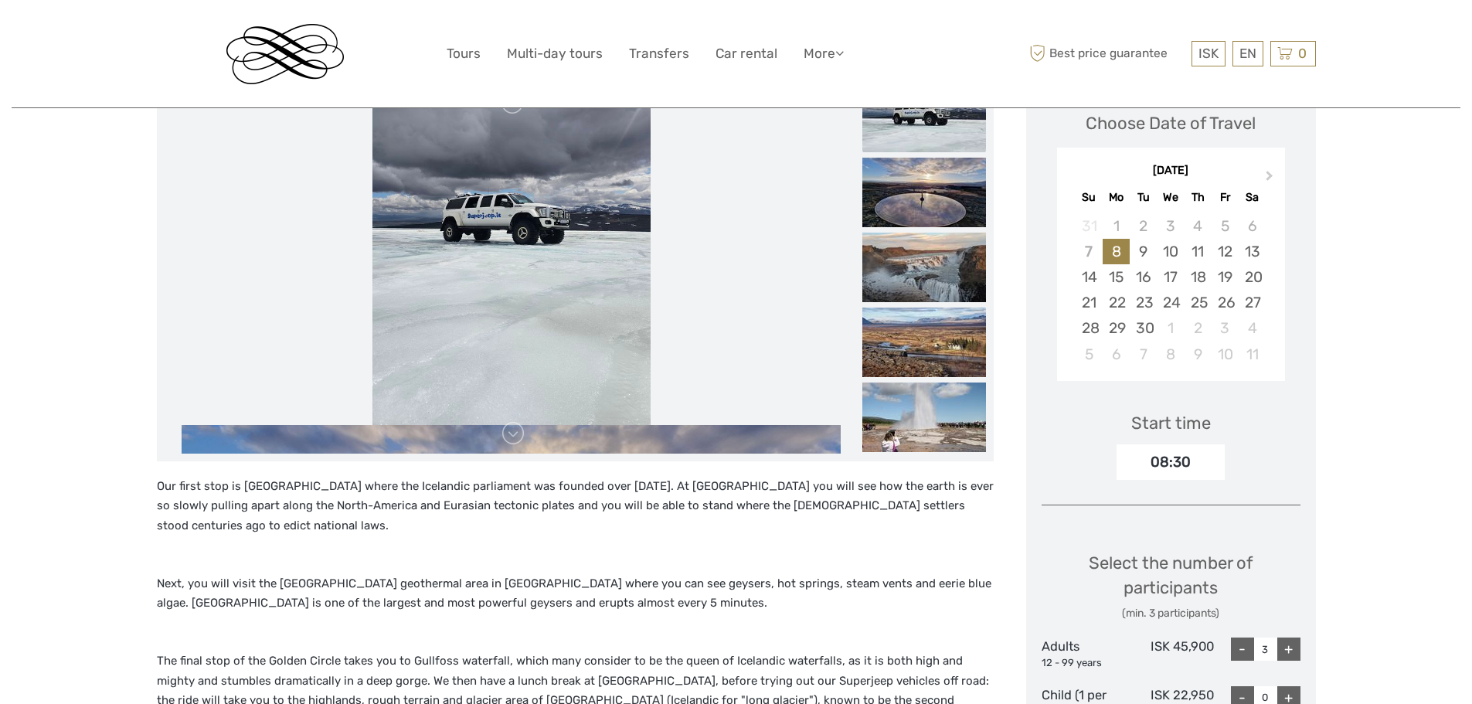
drag, startPoint x: 680, startPoint y: 325, endPoint x: 684, endPoint y: 217, distance: 107.5
click at [684, 221] on li at bounding box center [512, 239] width 694 height 371
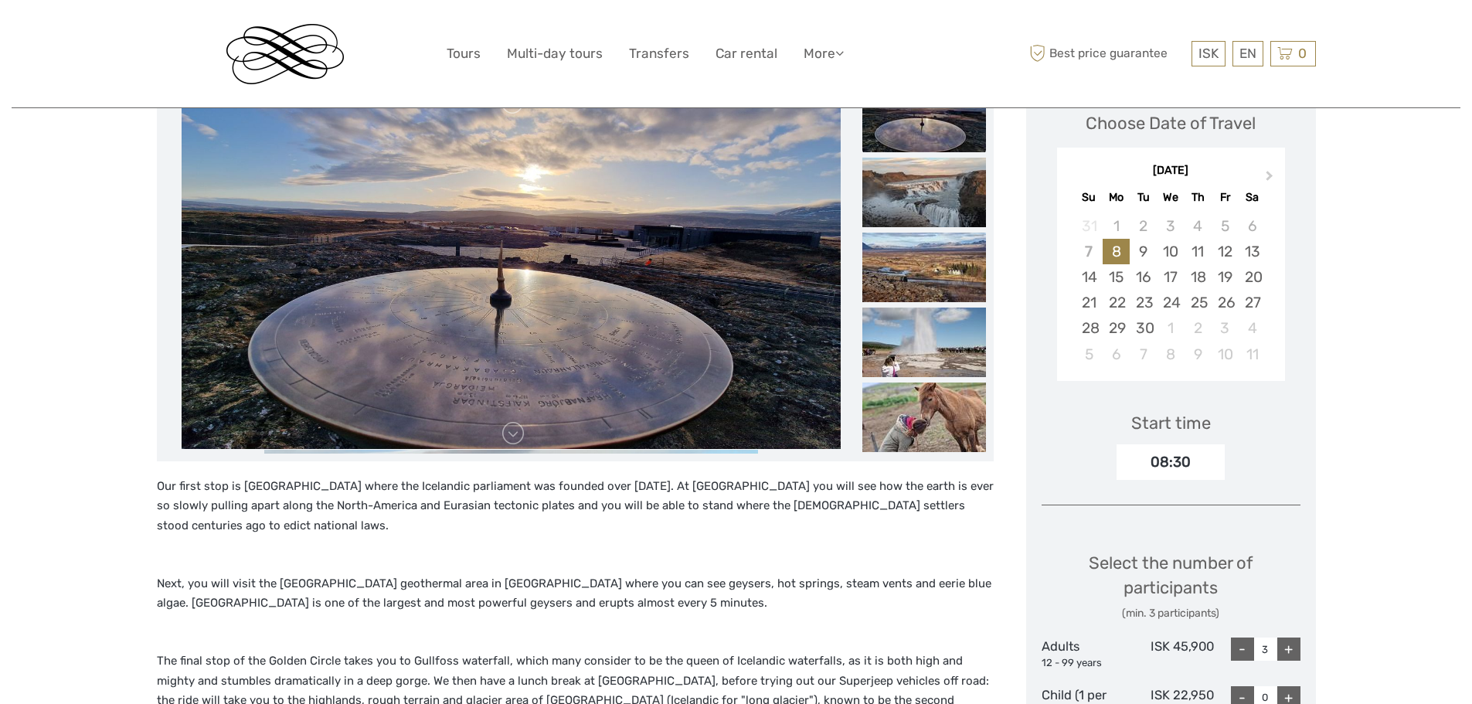
drag, startPoint x: 679, startPoint y: 314, endPoint x: 688, endPoint y: 205, distance: 109.3
click at [688, 205] on img at bounding box center [511, 264] width 659 height 371
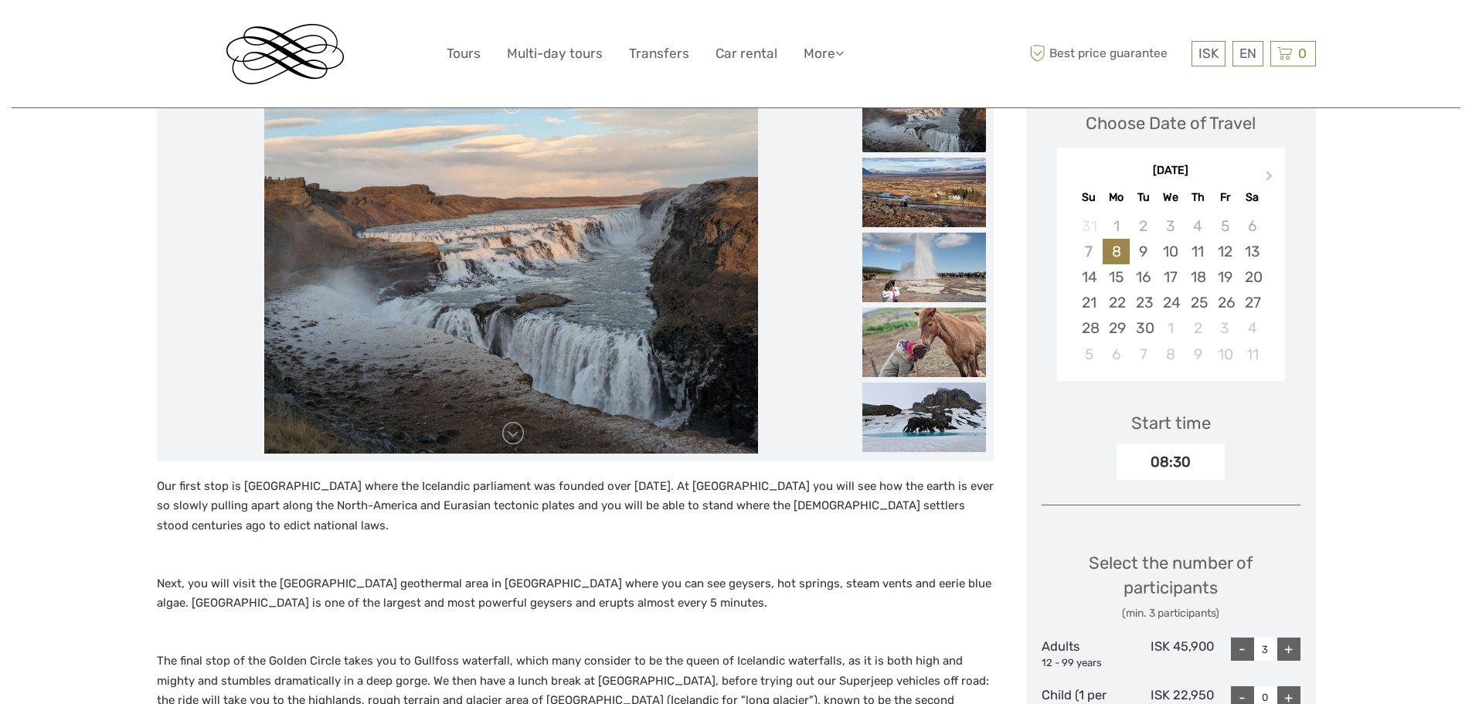
drag, startPoint x: 686, startPoint y: 322, endPoint x: 694, endPoint y: 177, distance: 144.8
click at [694, 179] on img at bounding box center [511, 268] width 494 height 371
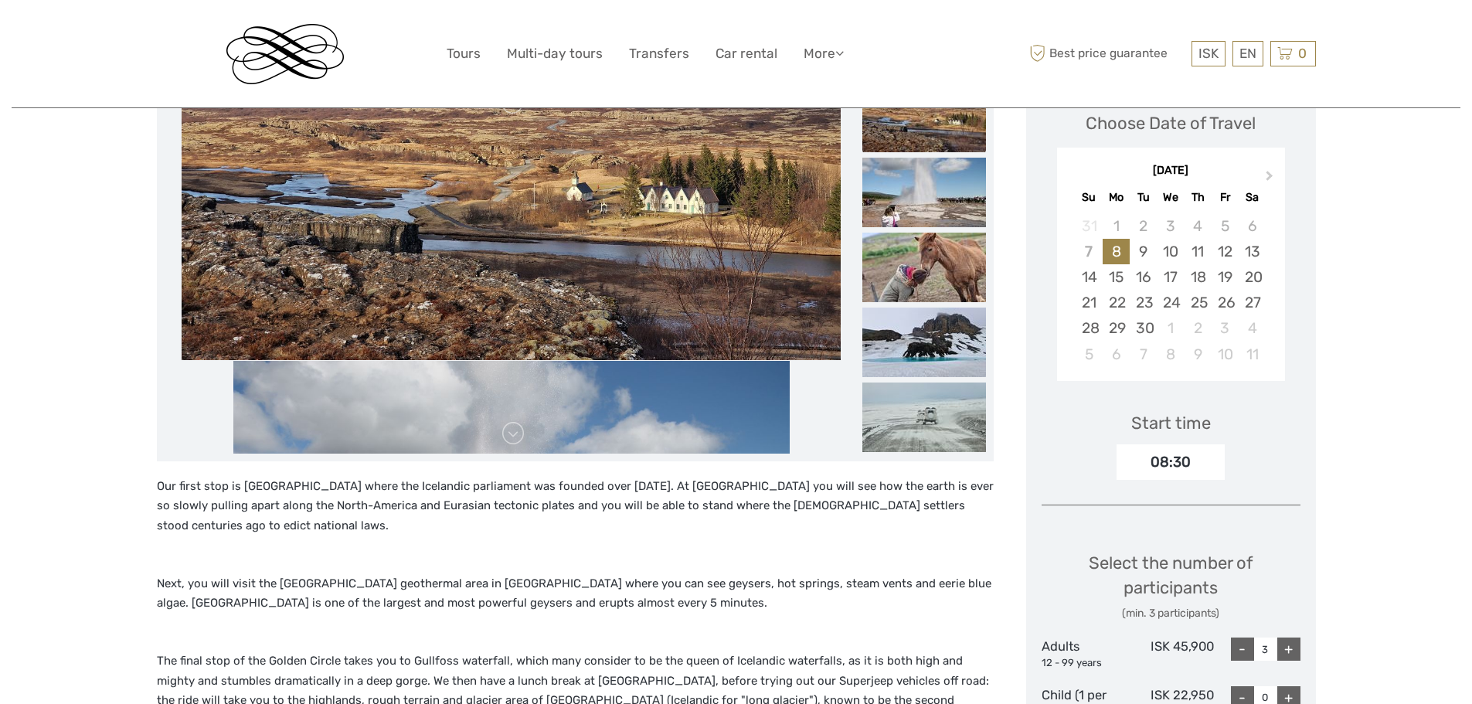
drag, startPoint x: 681, startPoint y: 320, endPoint x: 686, endPoint y: 164, distance: 156.2
click at [686, 168] on img at bounding box center [511, 175] width 659 height 371
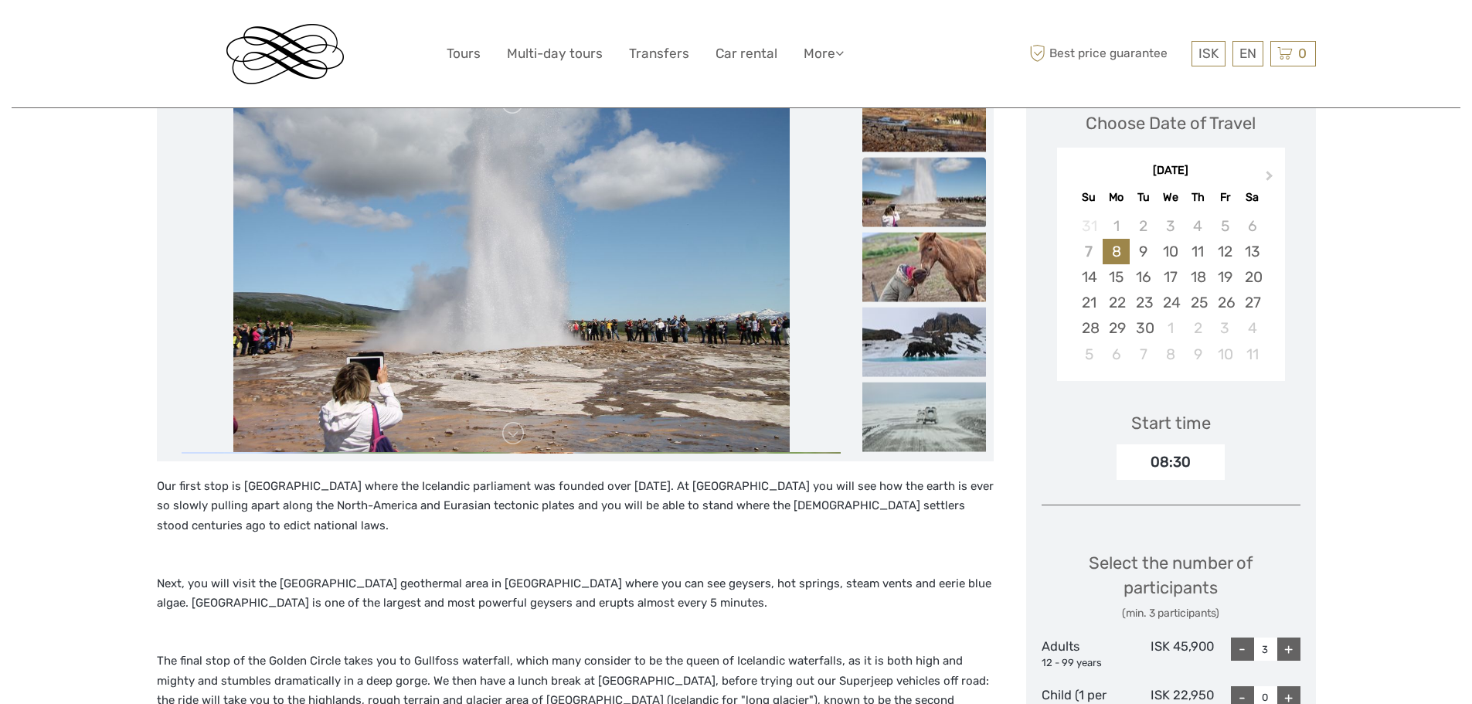
drag, startPoint x: 679, startPoint y: 301, endPoint x: 679, endPoint y: 183, distance: 118.2
click at [679, 193] on img at bounding box center [511, 266] width 556 height 371
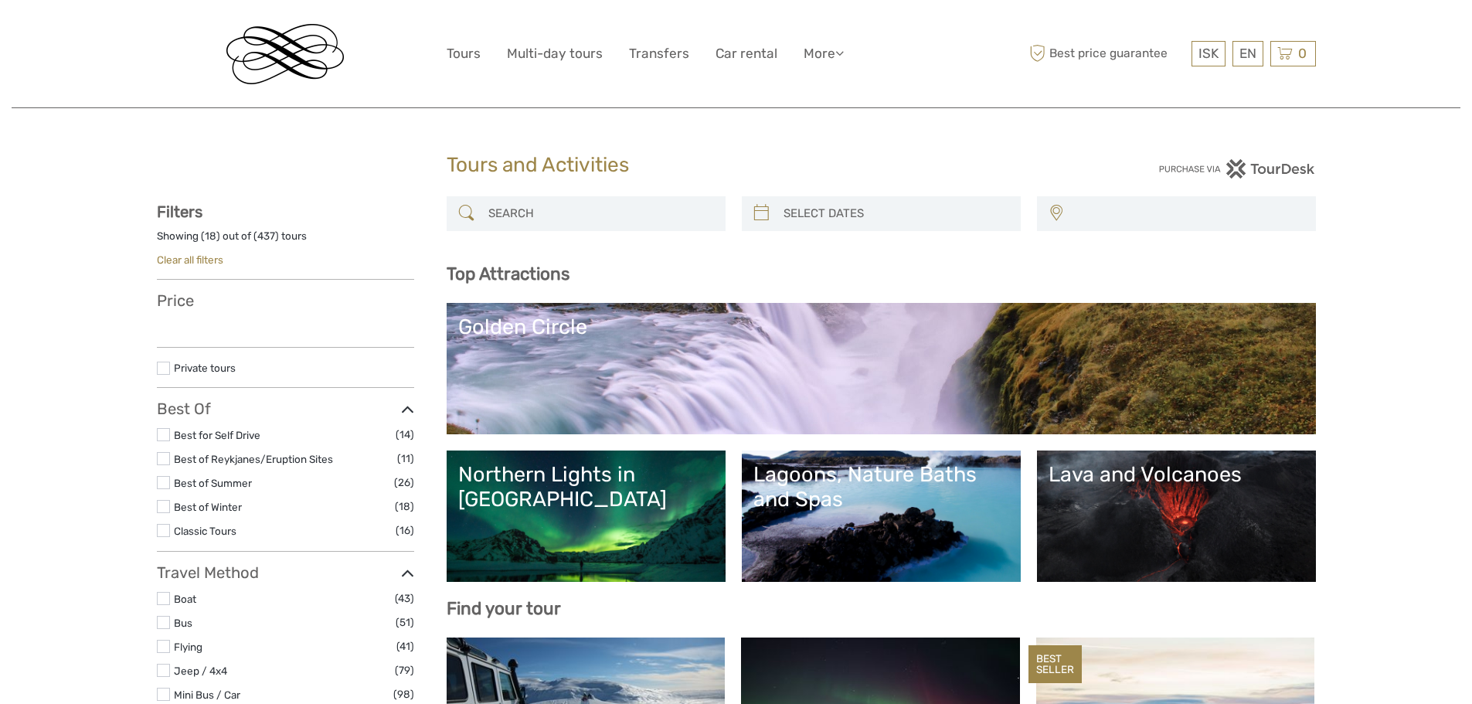
select select
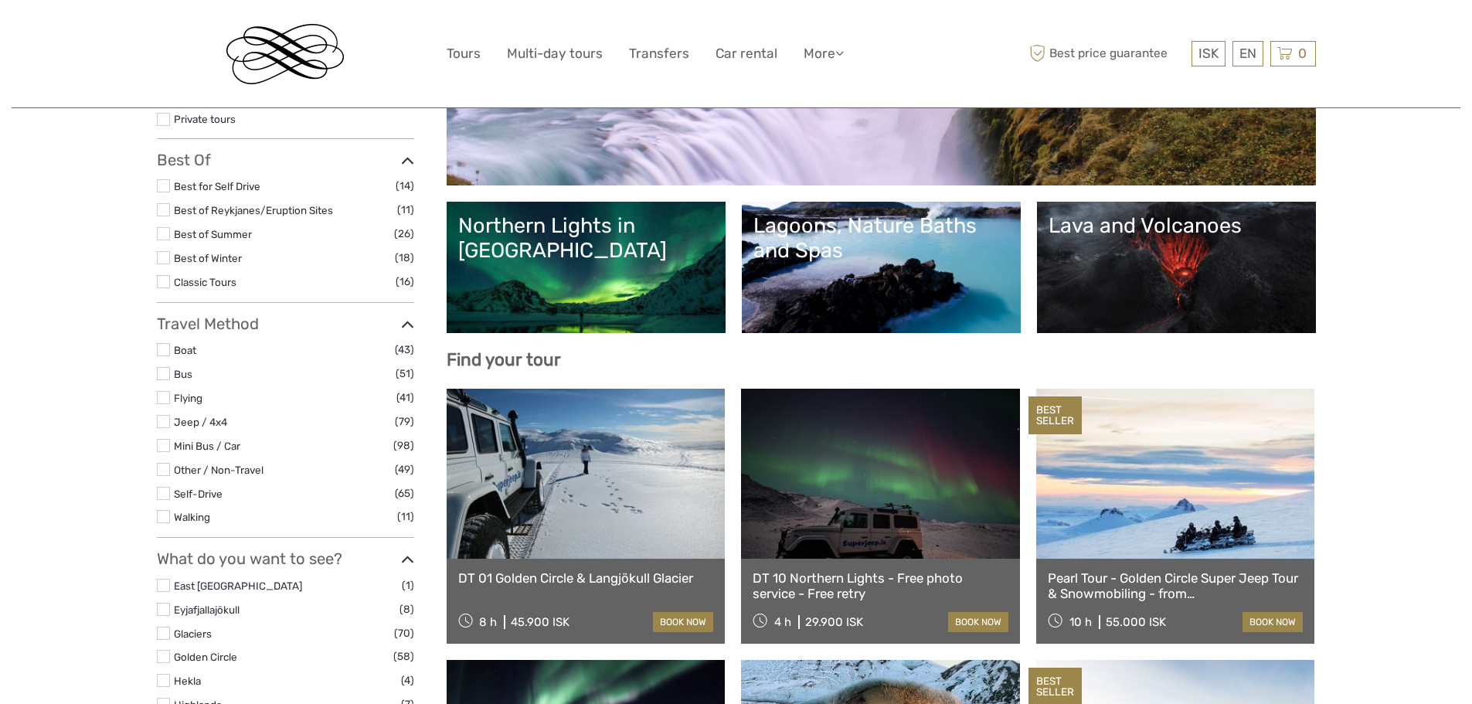
select select
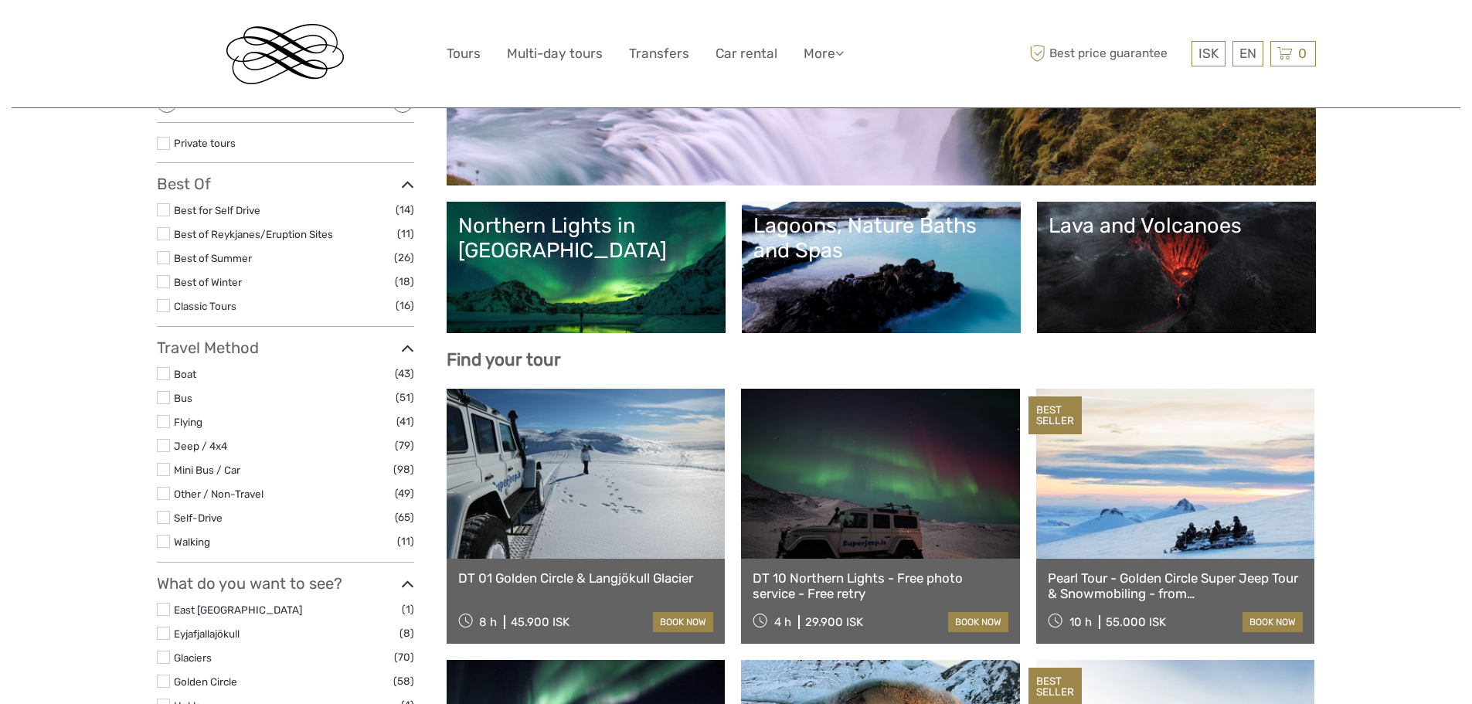
scroll to position [94, 0]
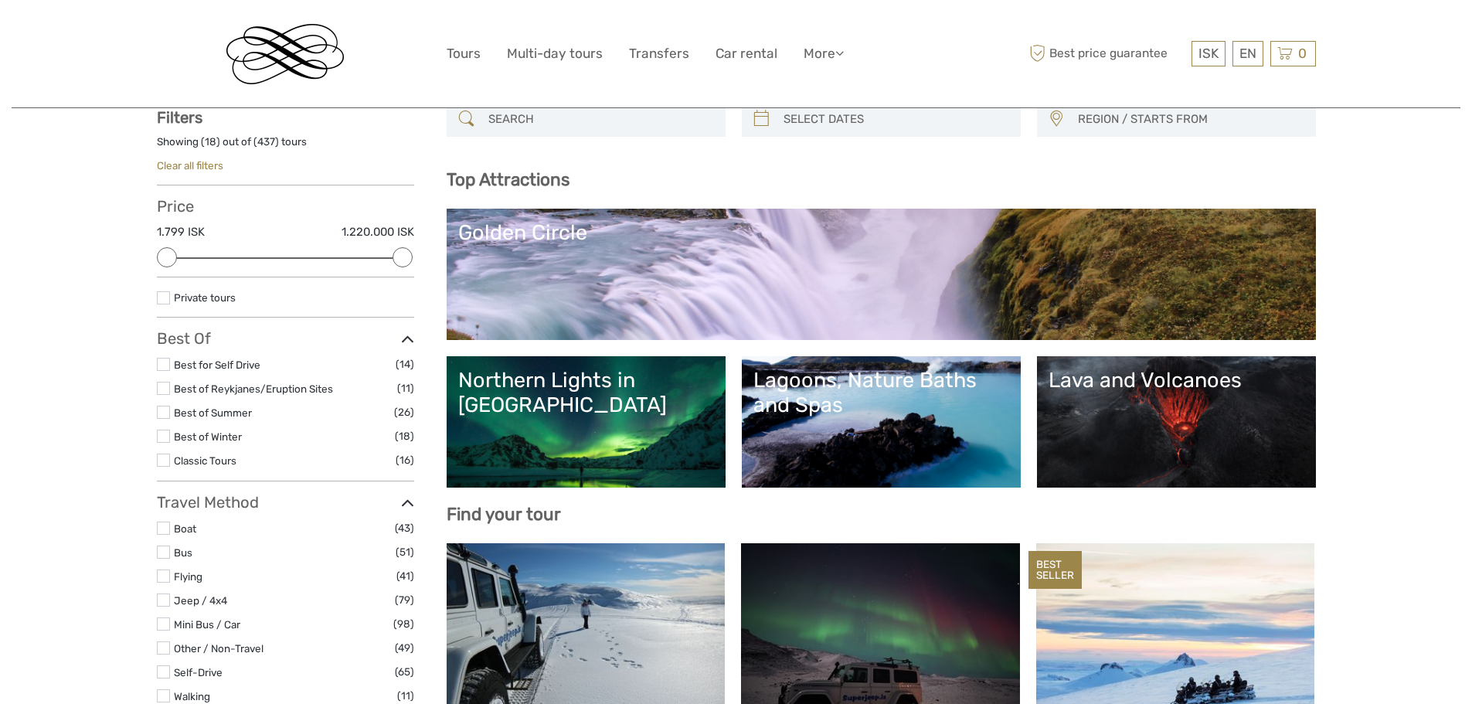
click at [1172, 415] on link "Lava and Volcanoes" at bounding box center [1177, 422] width 256 height 108
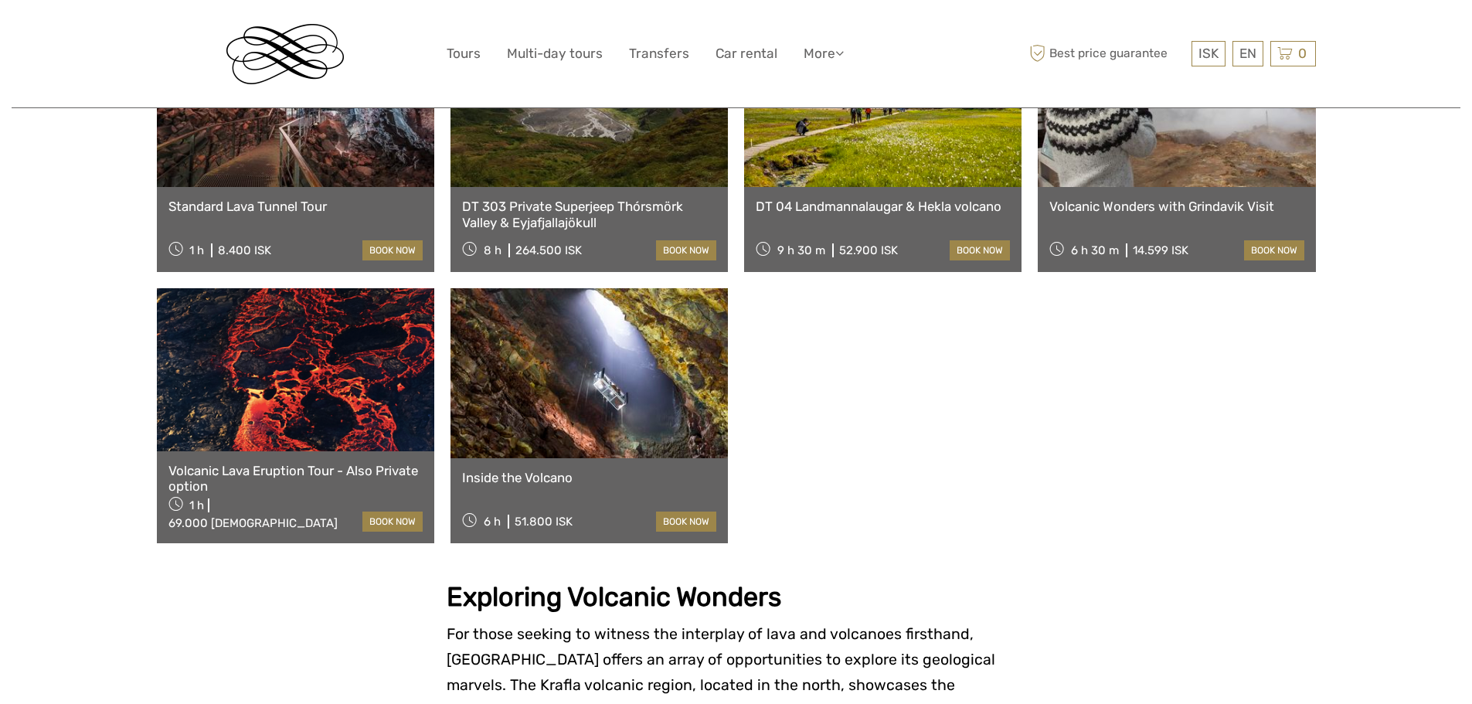
scroll to position [927, 0]
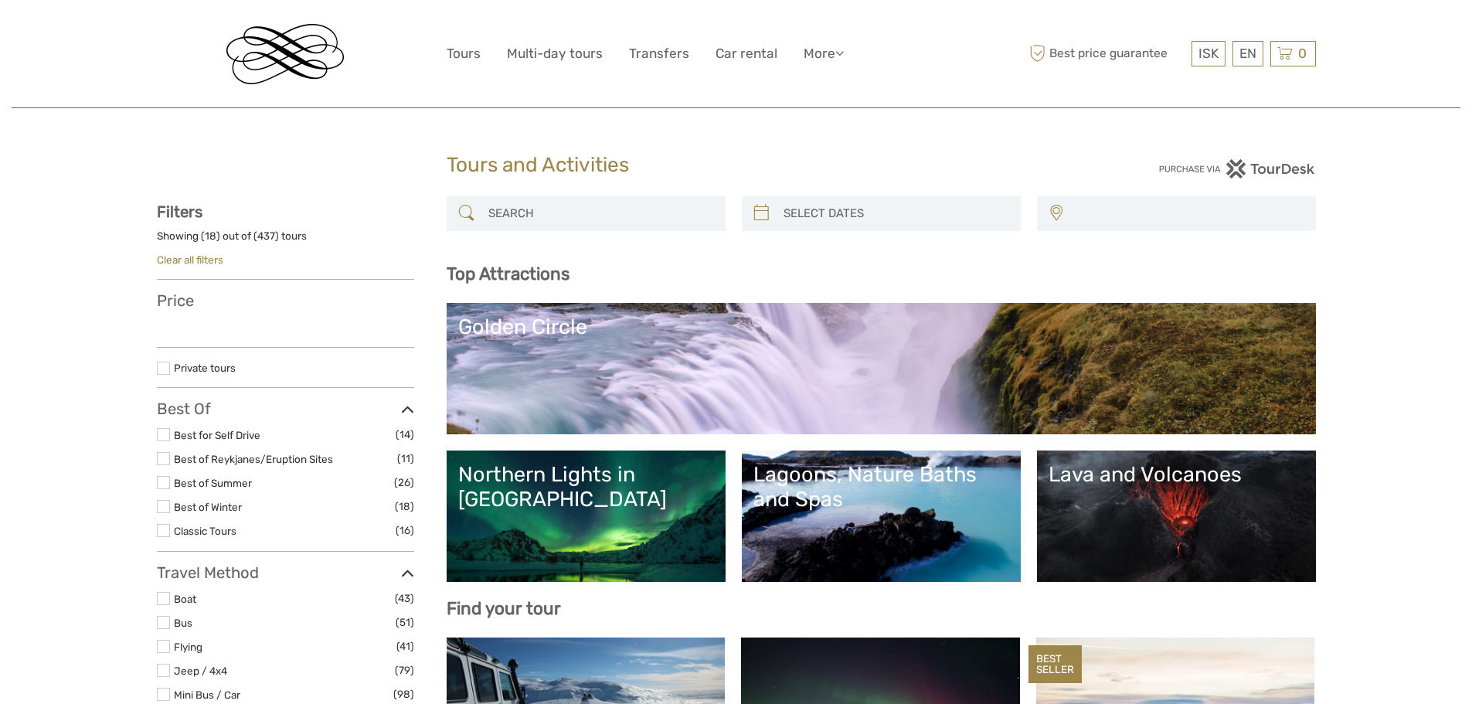
select select
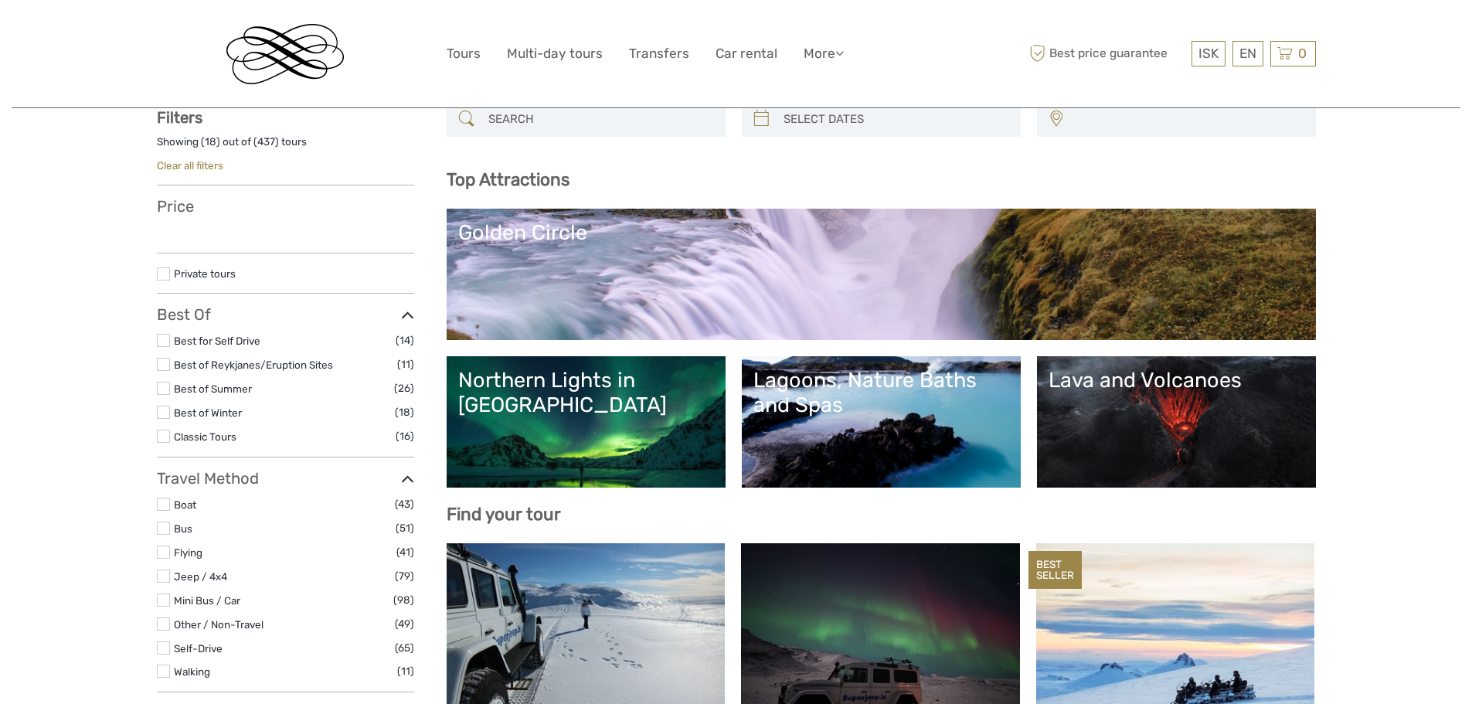
select select
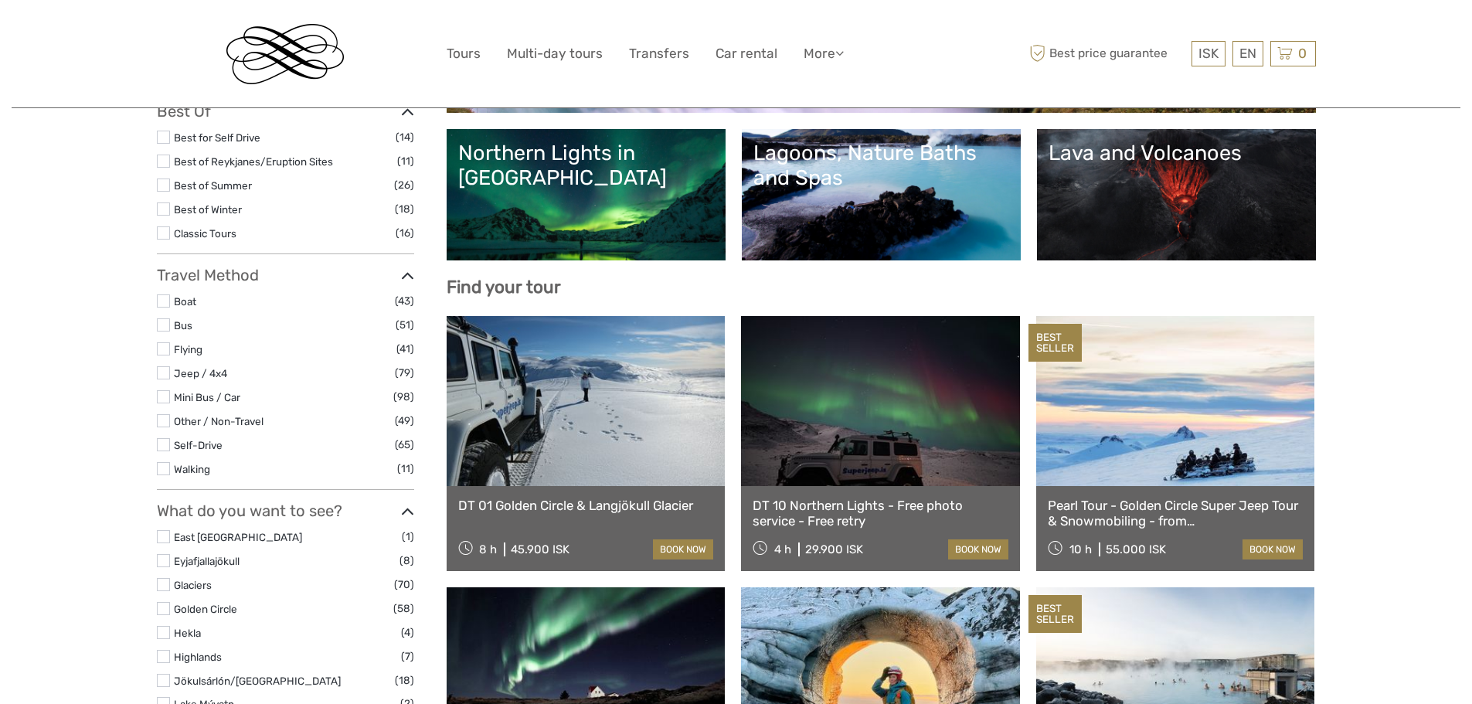
scroll to position [403, 0]
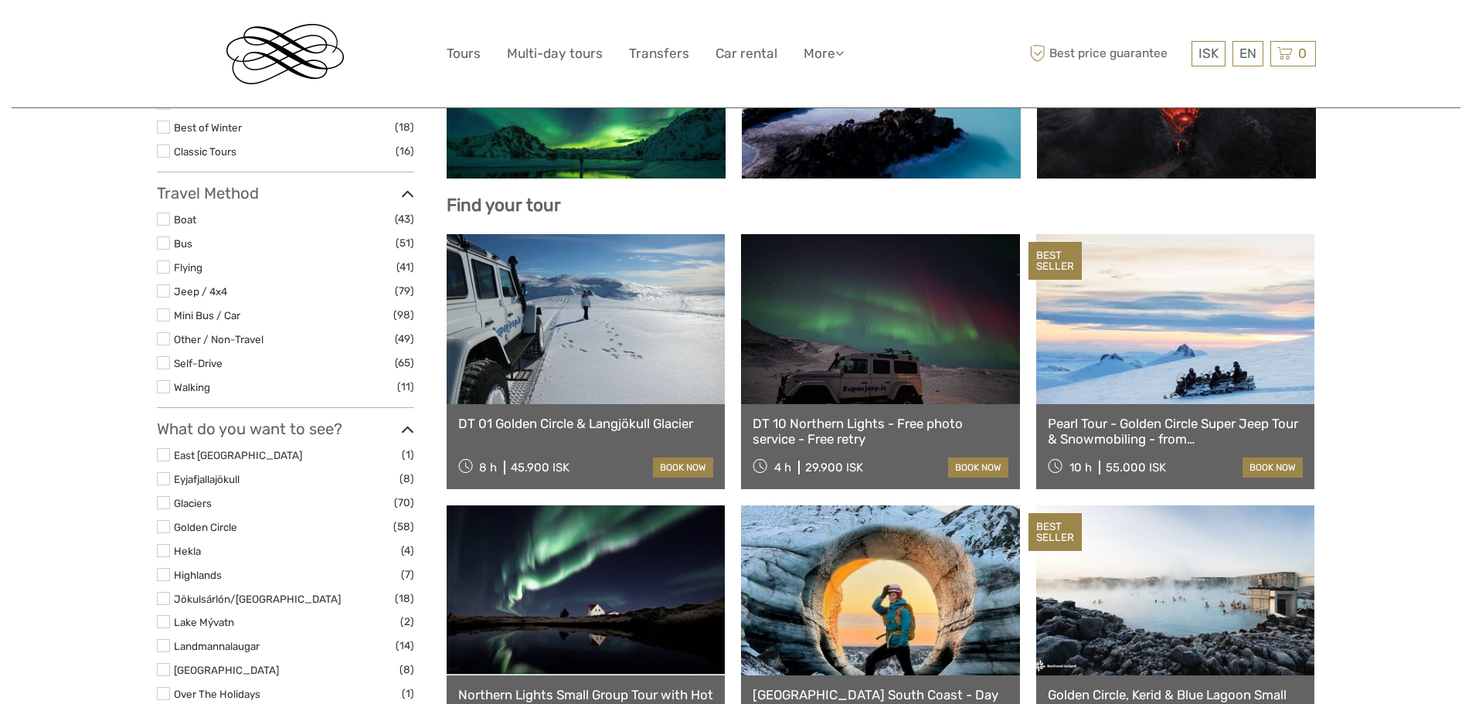
click at [1132, 359] on link at bounding box center [1175, 319] width 279 height 170
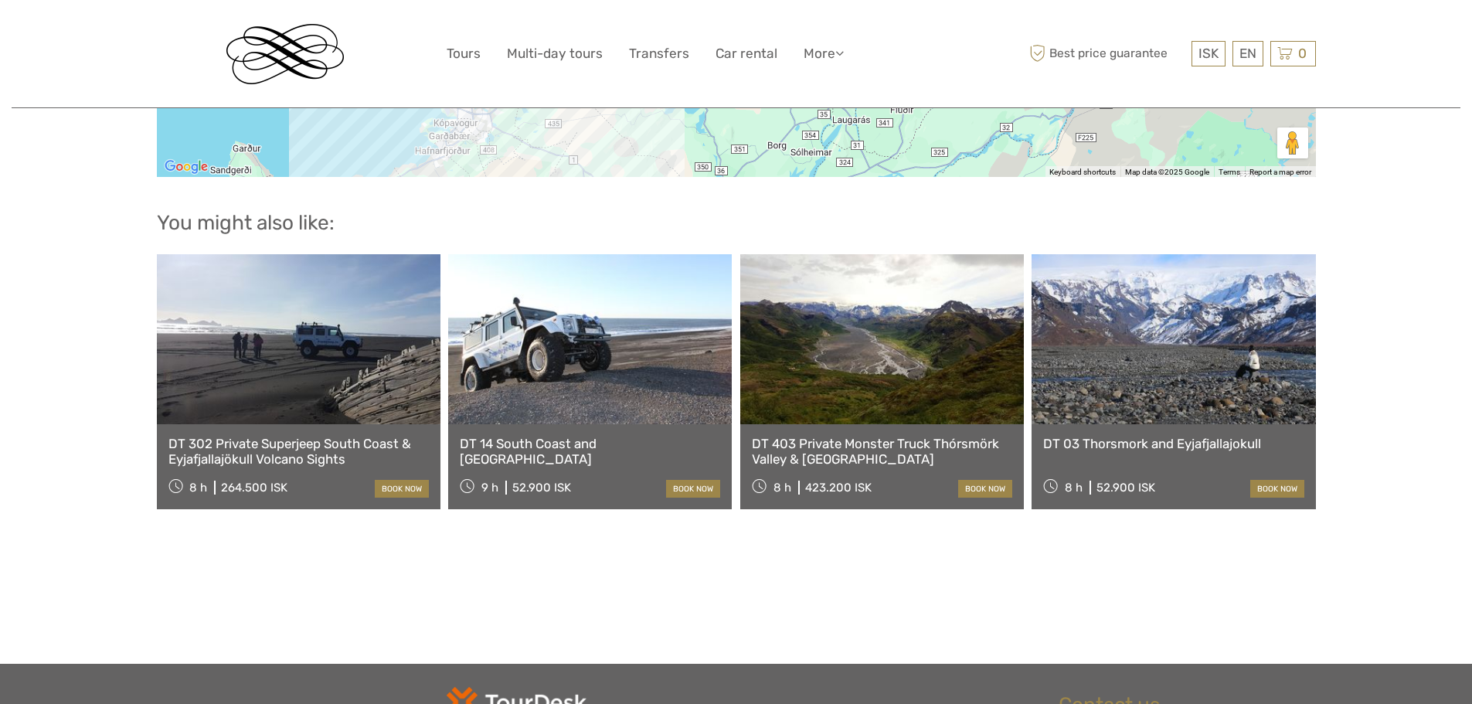
scroll to position [1750, 0]
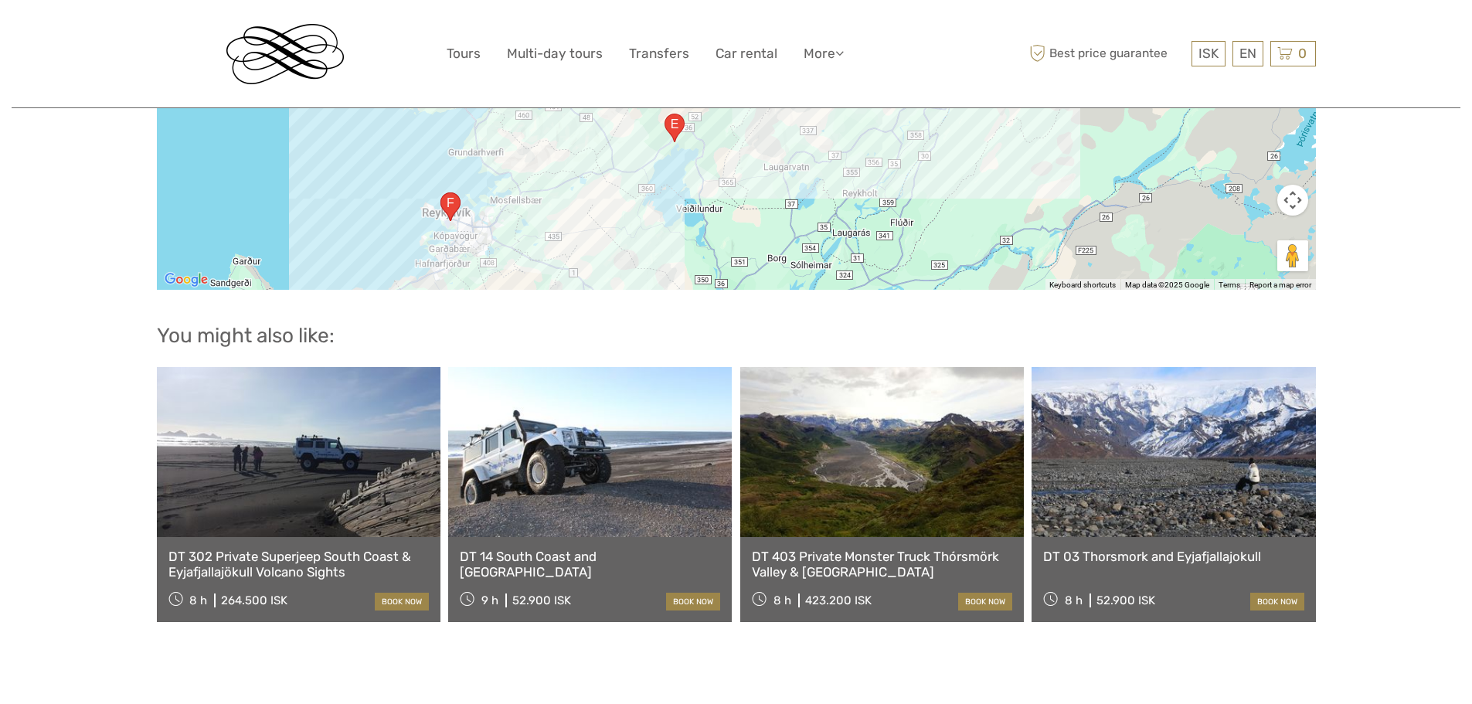
click at [1087, 454] on link at bounding box center [1174, 452] width 284 height 170
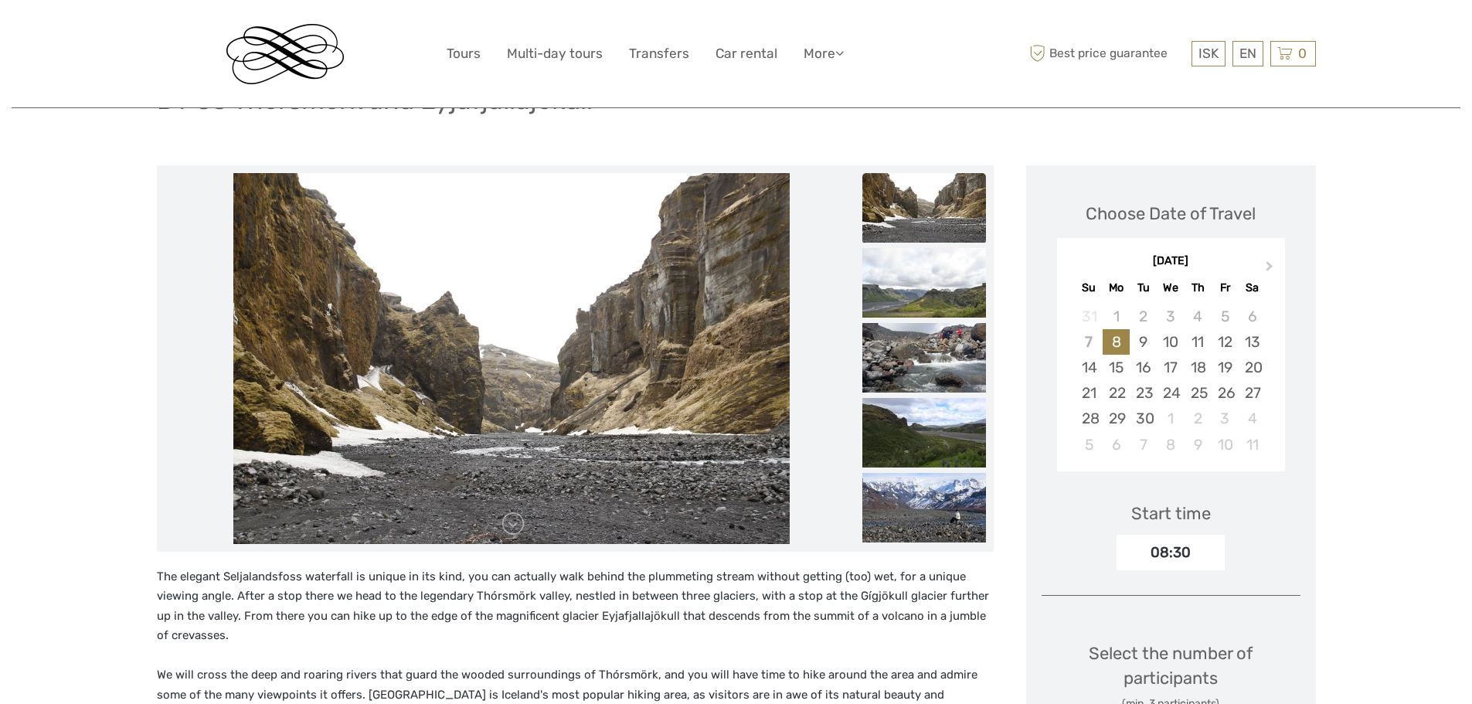
scroll to position [155, 0]
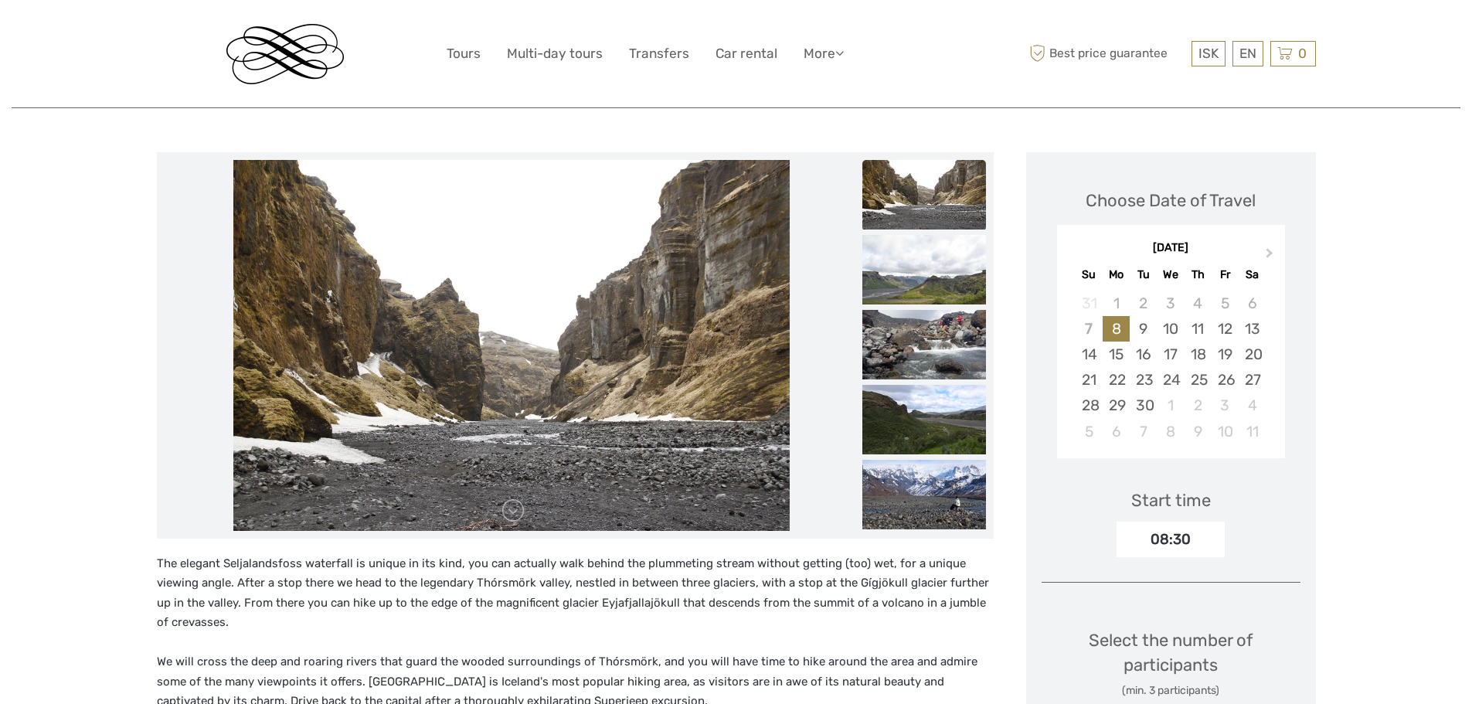
click at [580, 361] on img at bounding box center [511, 345] width 556 height 371
click at [512, 511] on link at bounding box center [513, 510] width 25 height 25
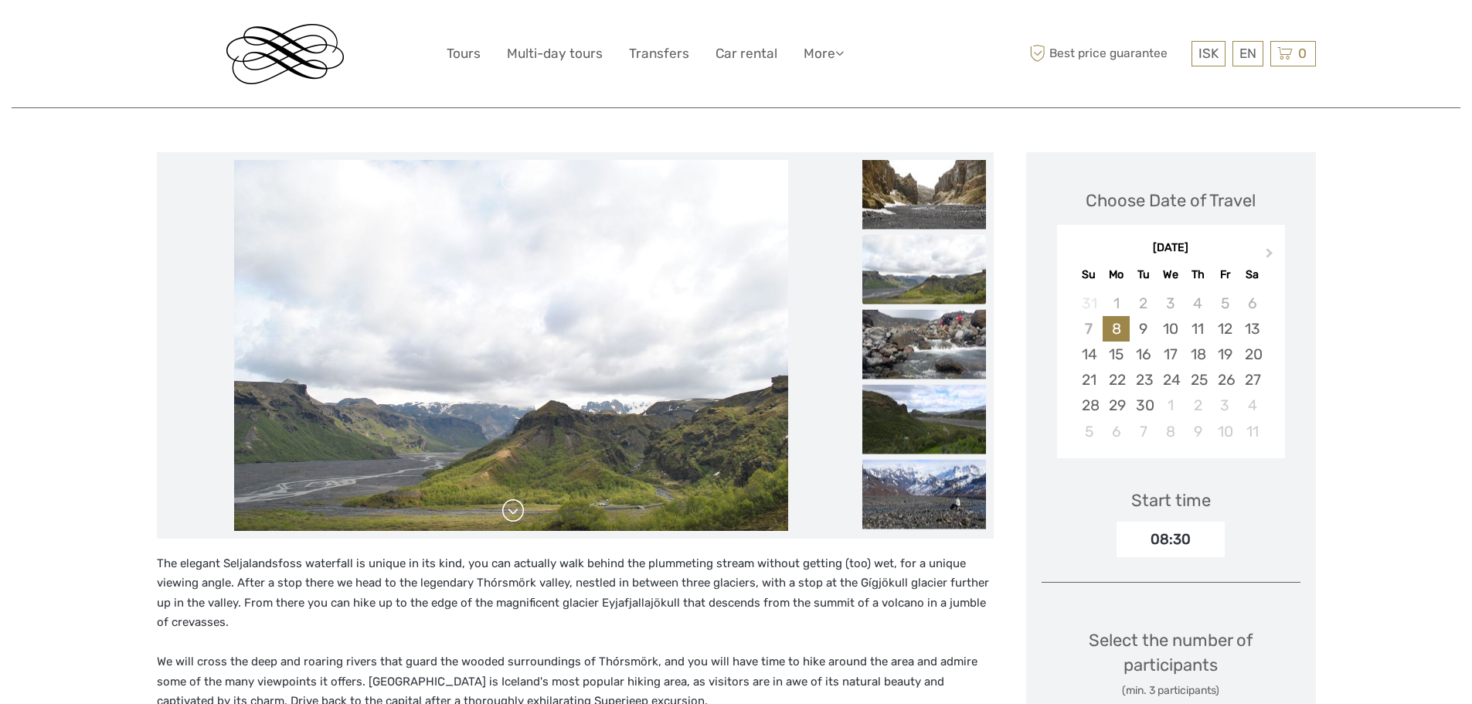
click at [512, 511] on link at bounding box center [513, 510] width 25 height 25
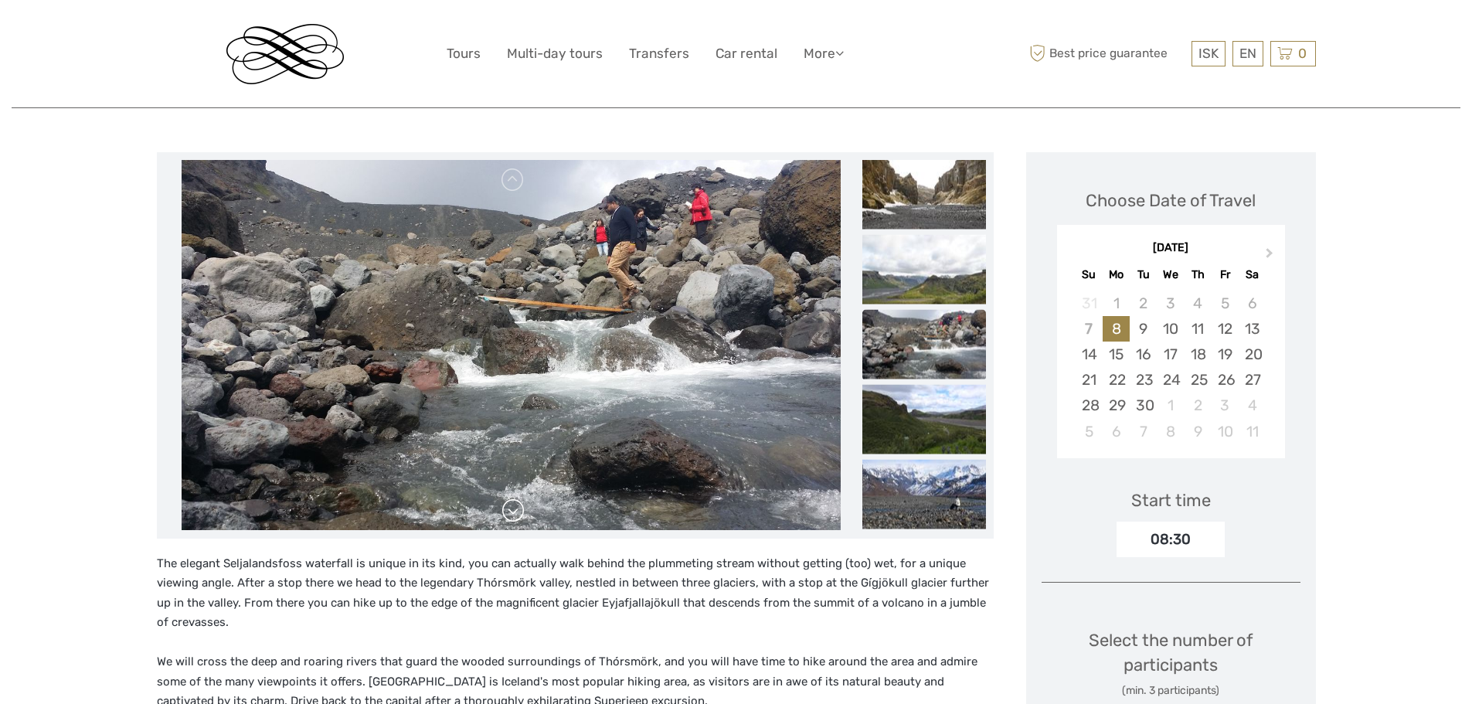
click at [512, 511] on link at bounding box center [513, 510] width 25 height 25
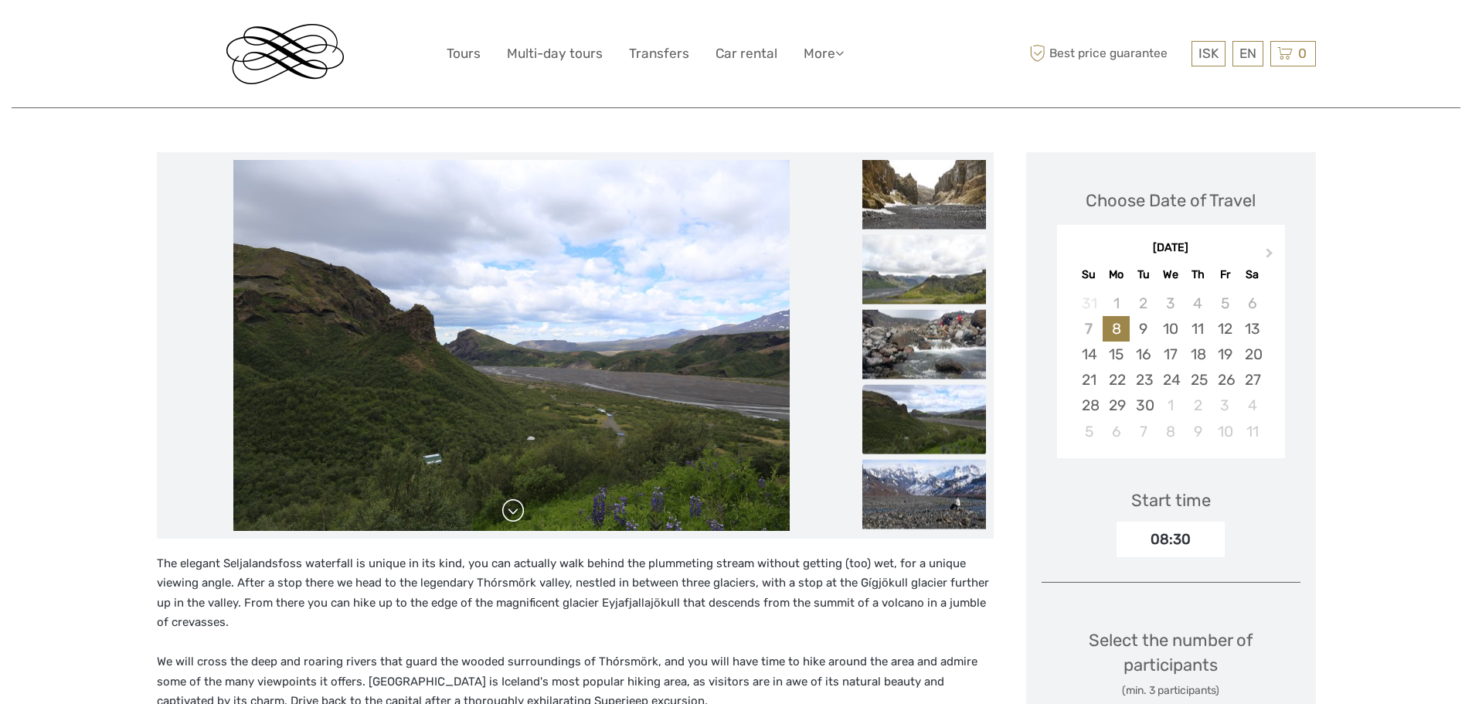
click at [512, 511] on link at bounding box center [513, 510] width 25 height 25
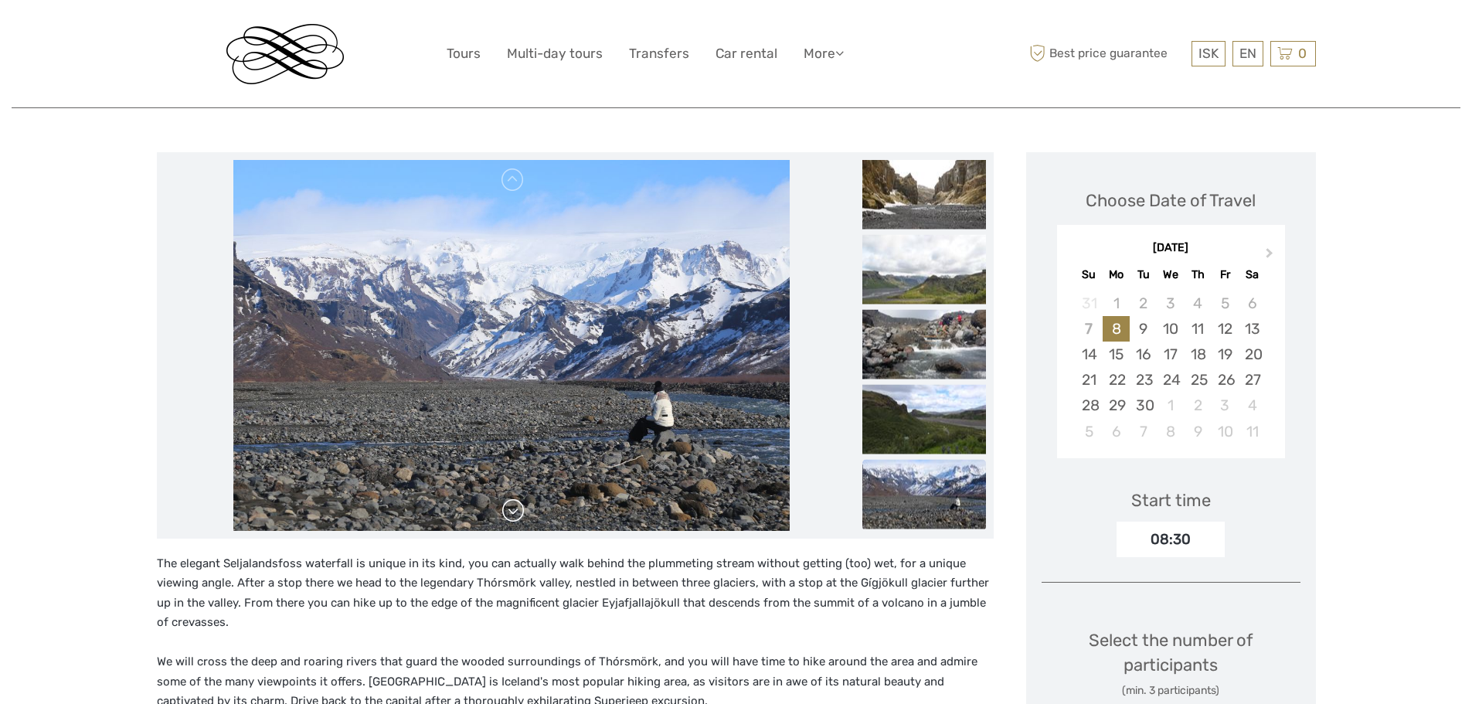
click at [512, 511] on link at bounding box center [513, 510] width 25 height 25
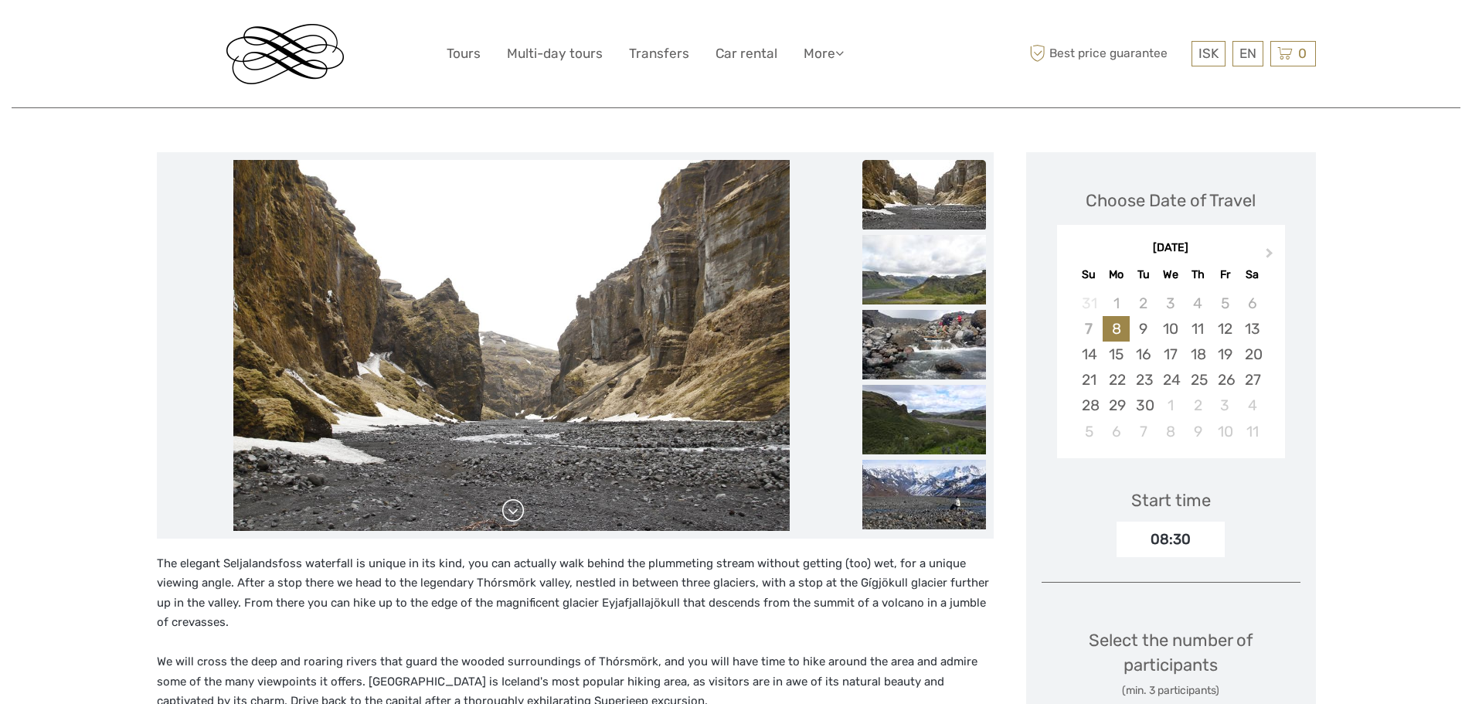
click at [512, 511] on link at bounding box center [513, 510] width 25 height 25
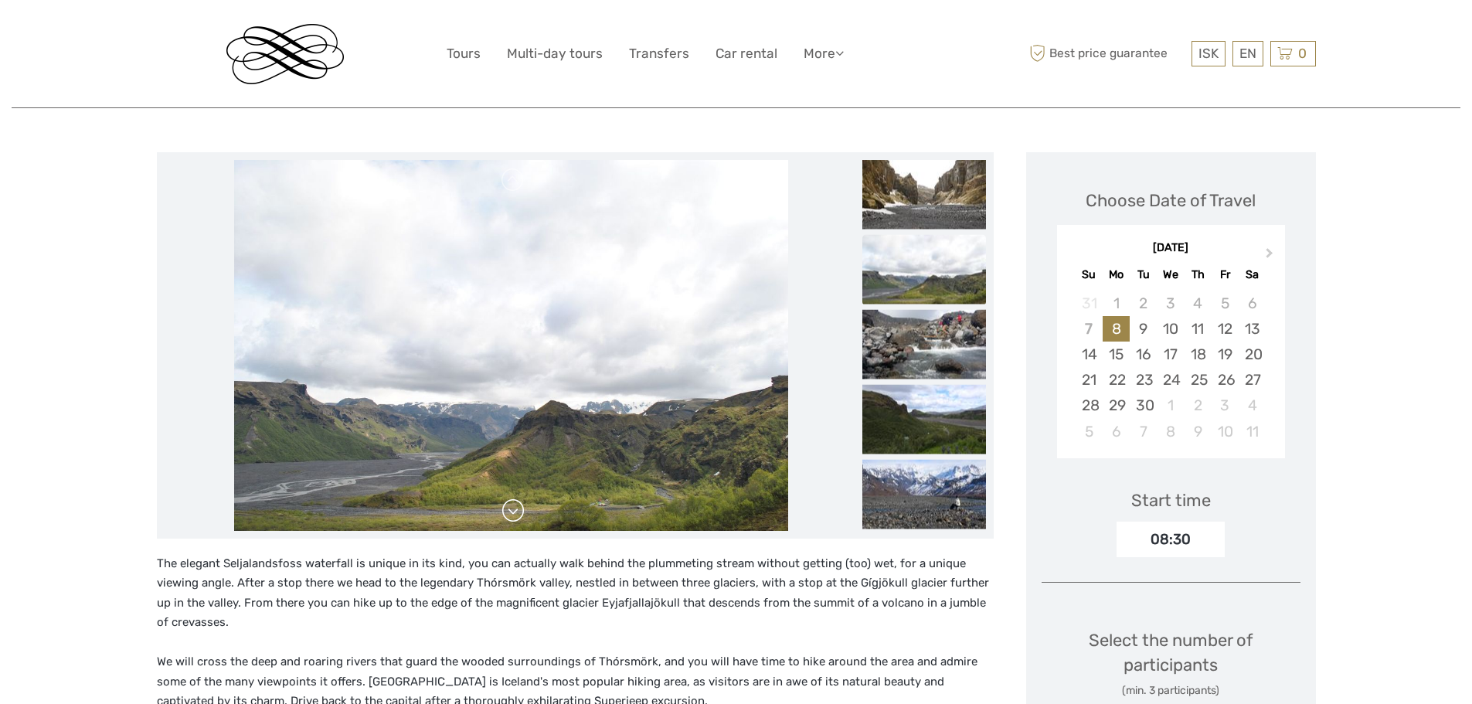
click at [512, 511] on link at bounding box center [513, 510] width 25 height 25
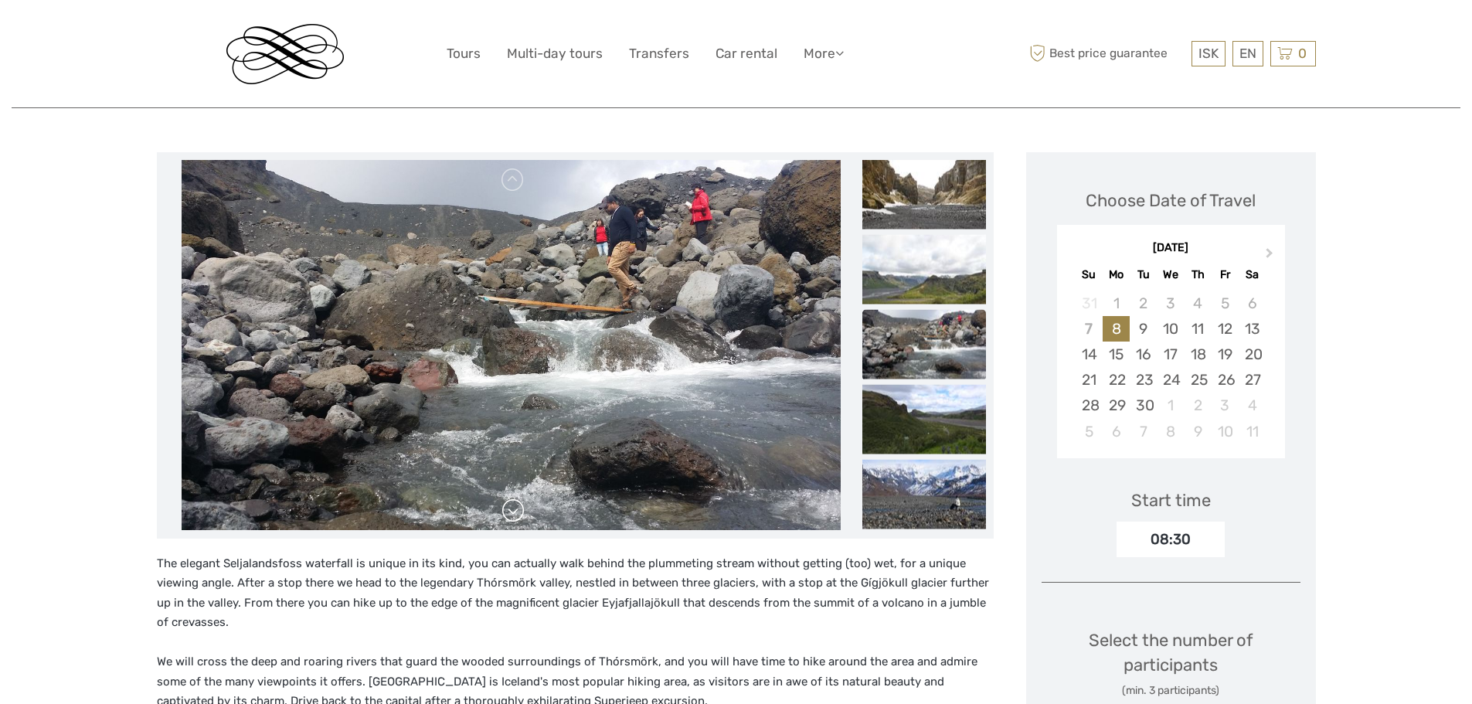
click at [512, 511] on link at bounding box center [513, 510] width 25 height 25
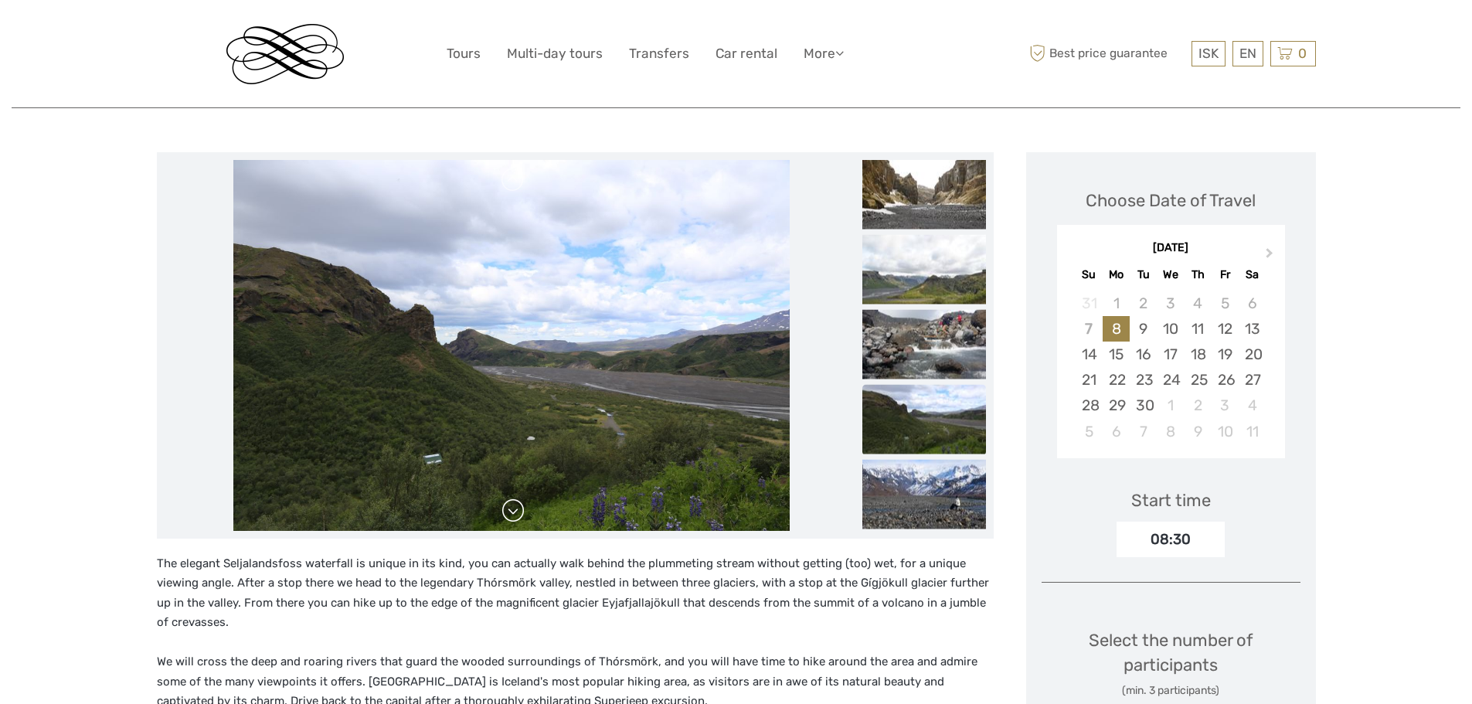
click at [512, 511] on link at bounding box center [513, 510] width 25 height 25
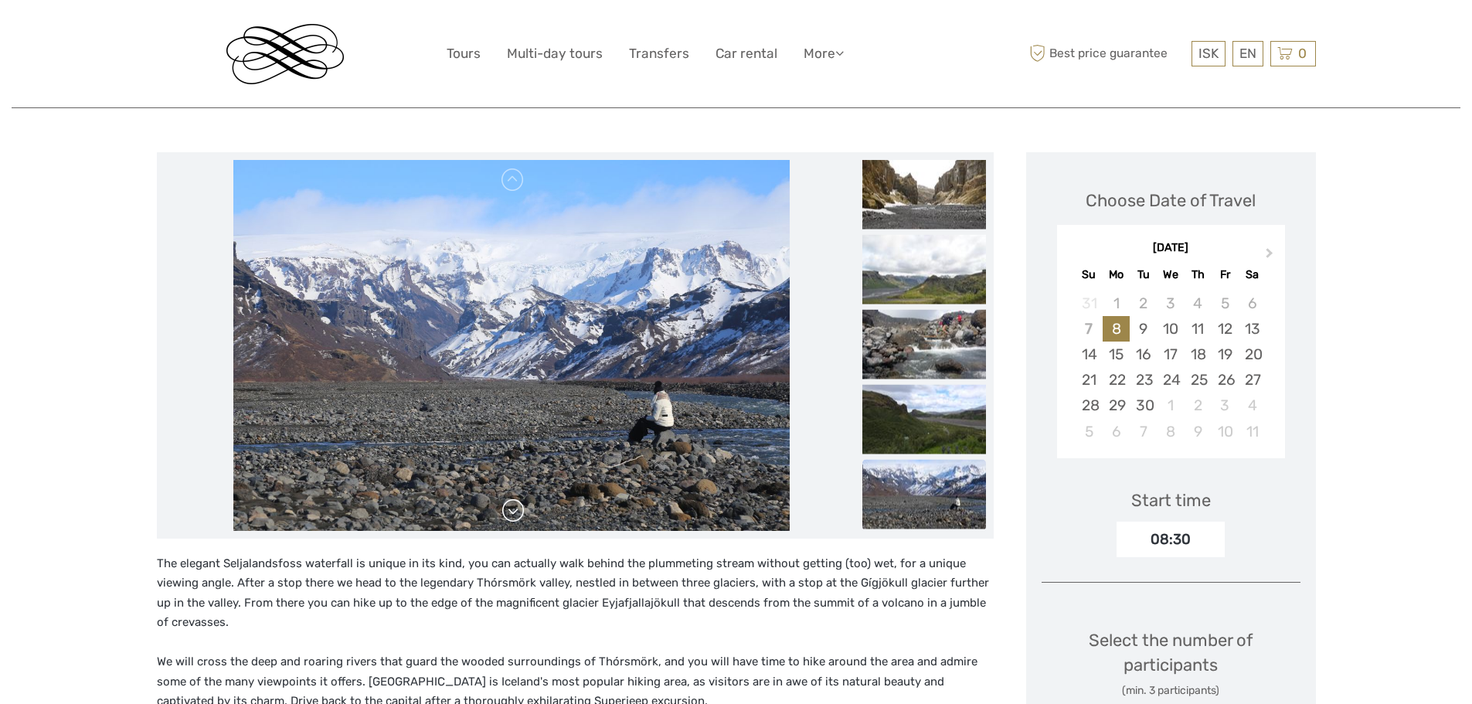
click at [512, 511] on link at bounding box center [513, 510] width 25 height 25
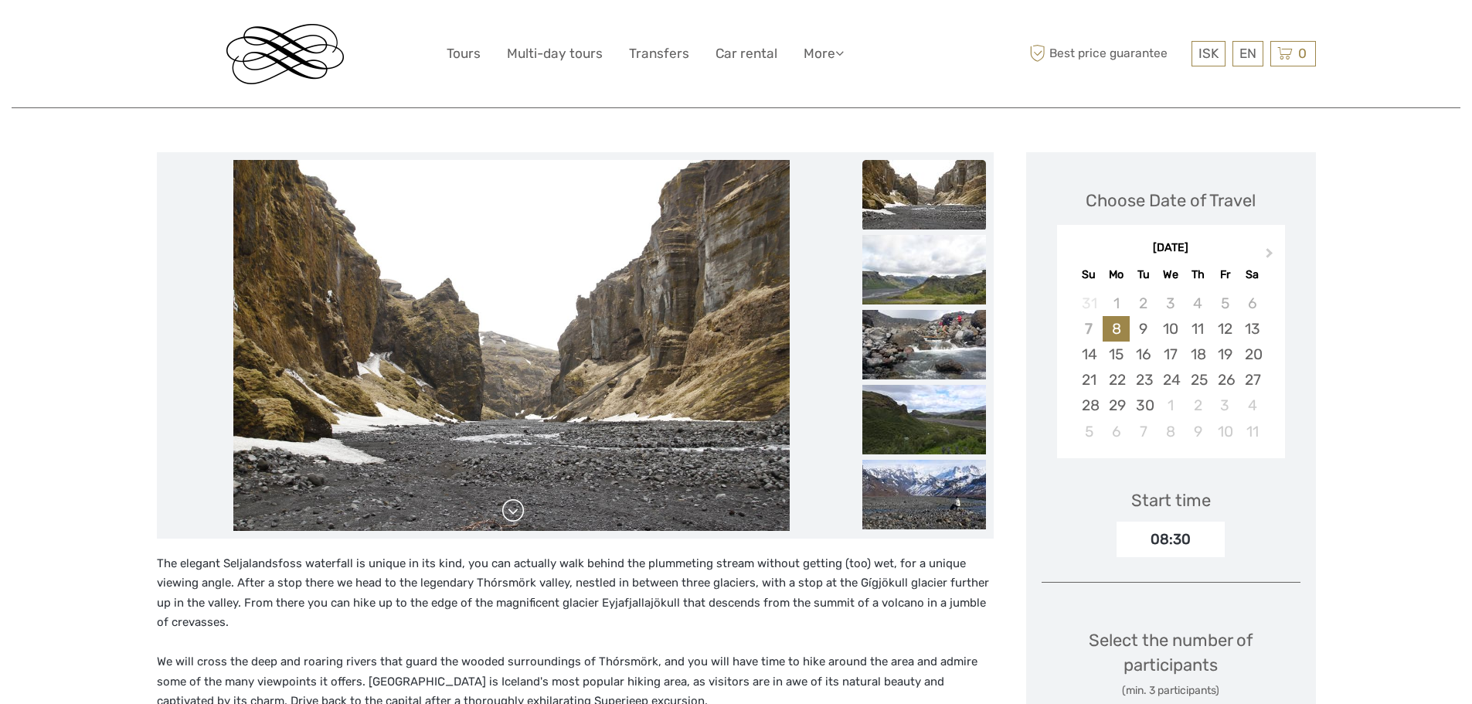
click at [512, 511] on link at bounding box center [513, 510] width 25 height 25
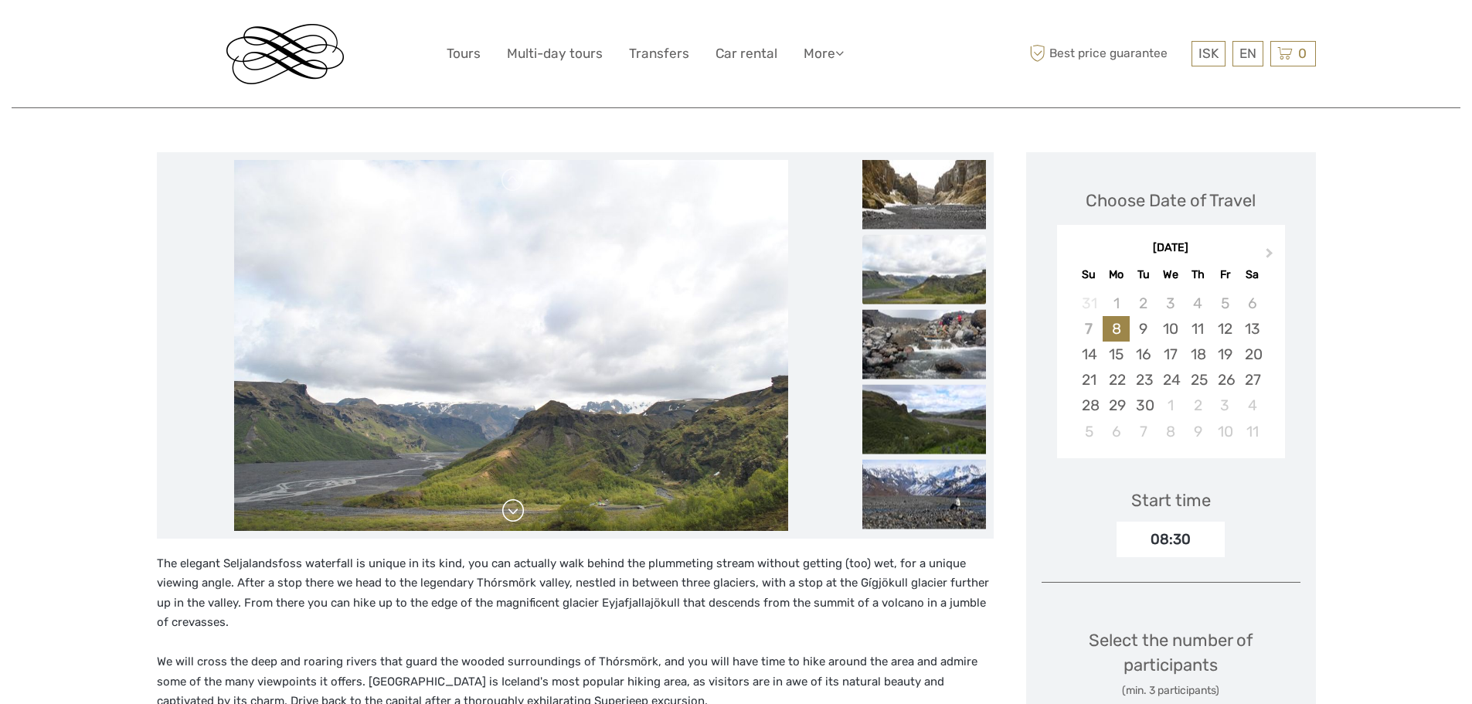
click at [512, 511] on link at bounding box center [513, 510] width 25 height 25
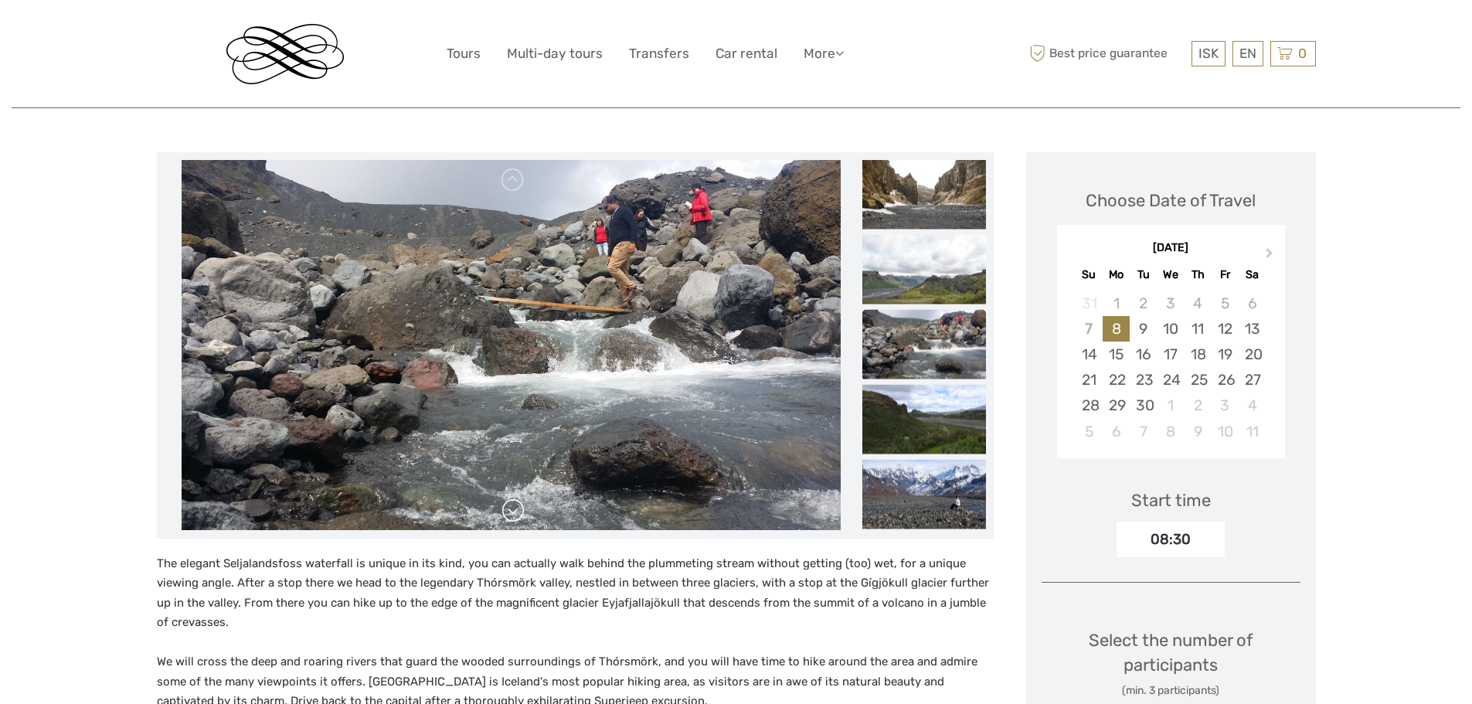
click at [512, 511] on link at bounding box center [513, 510] width 25 height 25
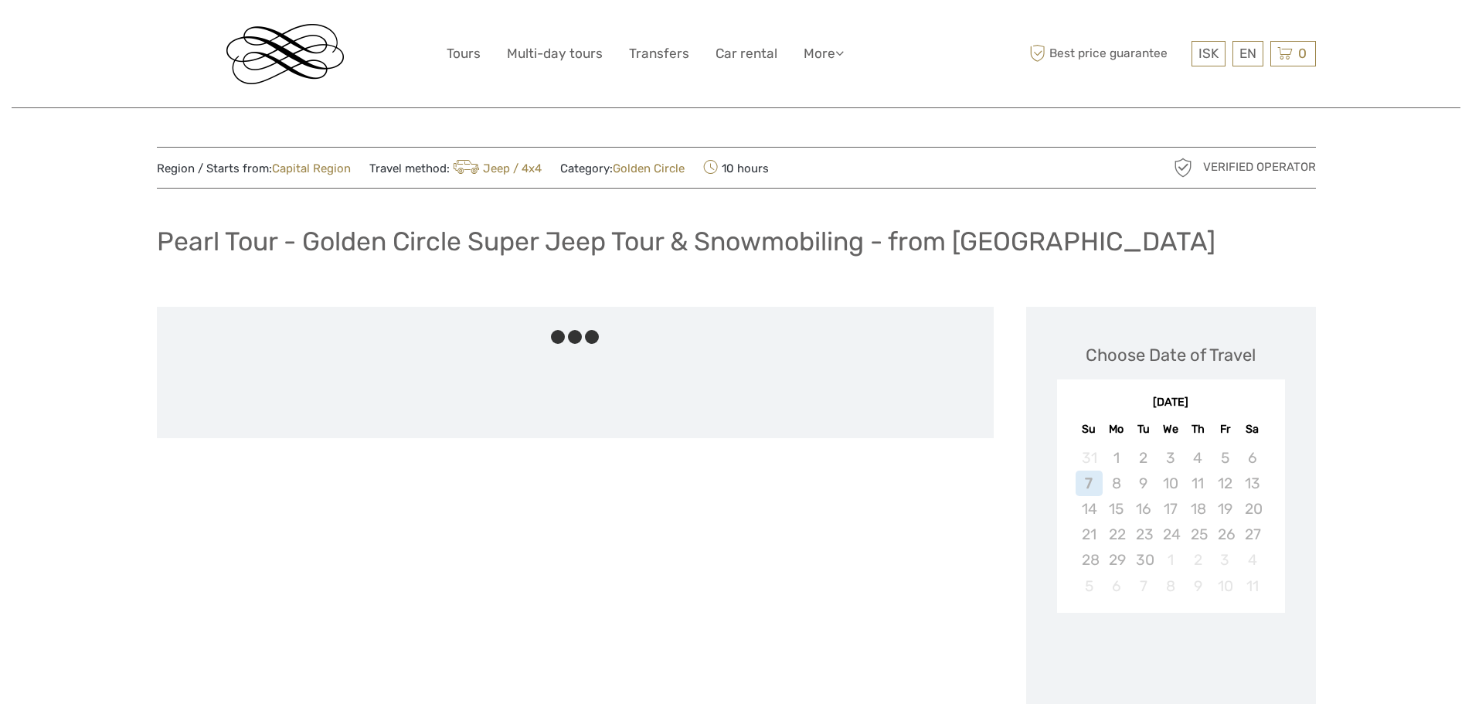
scroll to position [1750, 0]
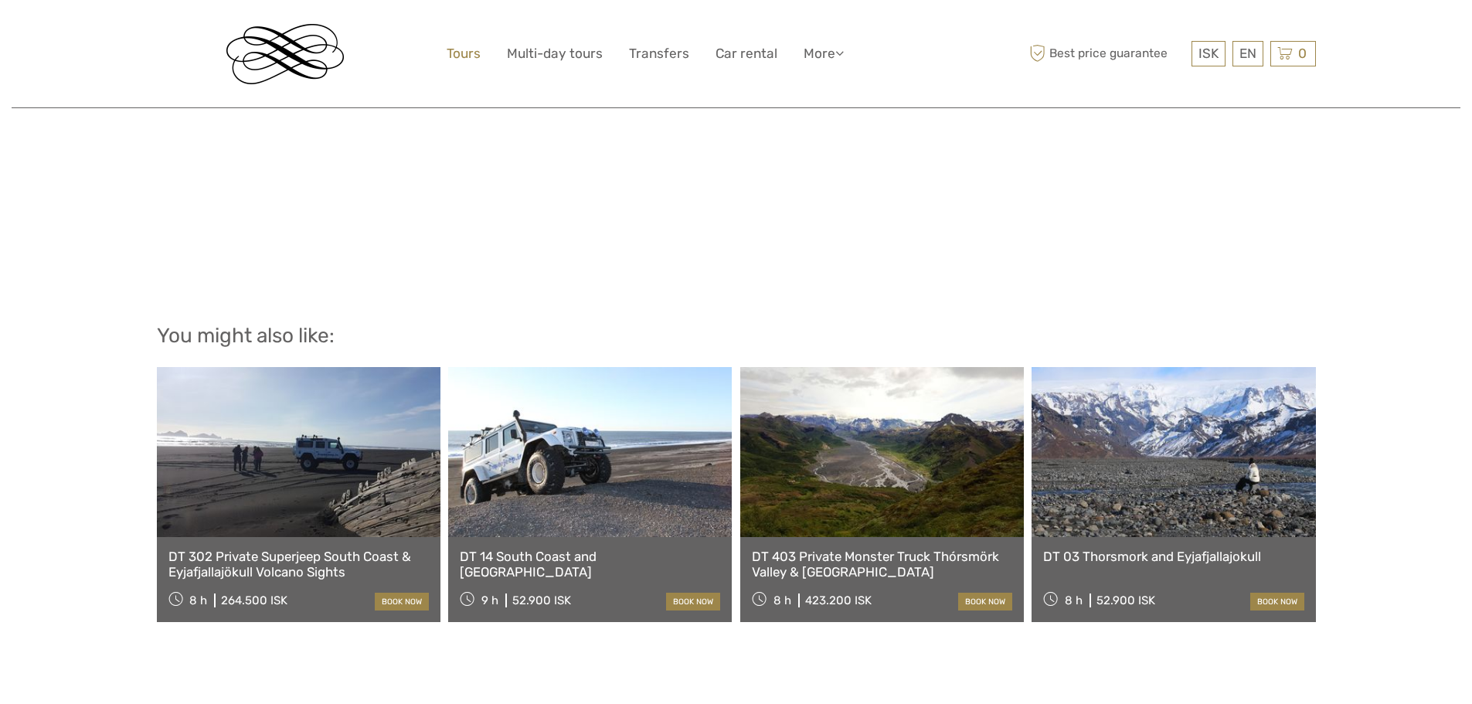
click at [459, 49] on link "Tours" at bounding box center [464, 54] width 34 height 22
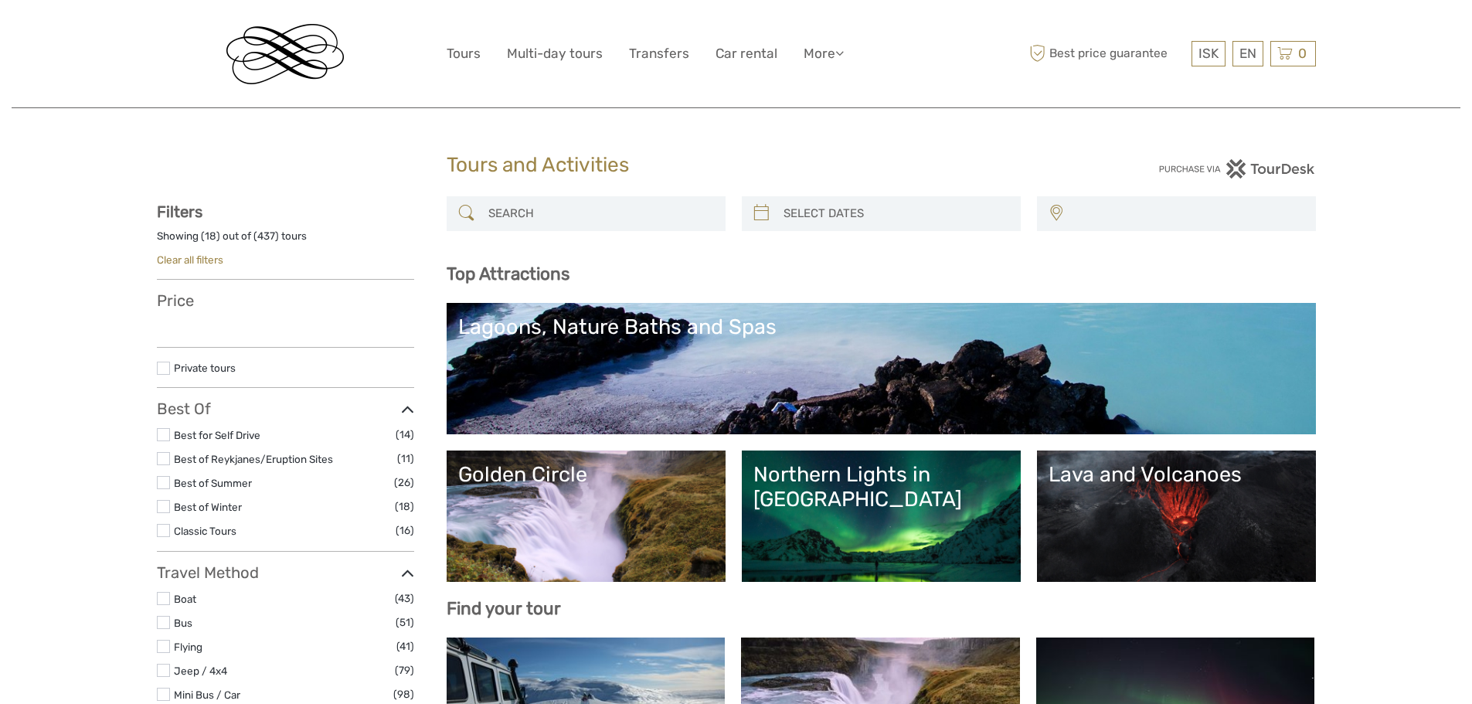
select select
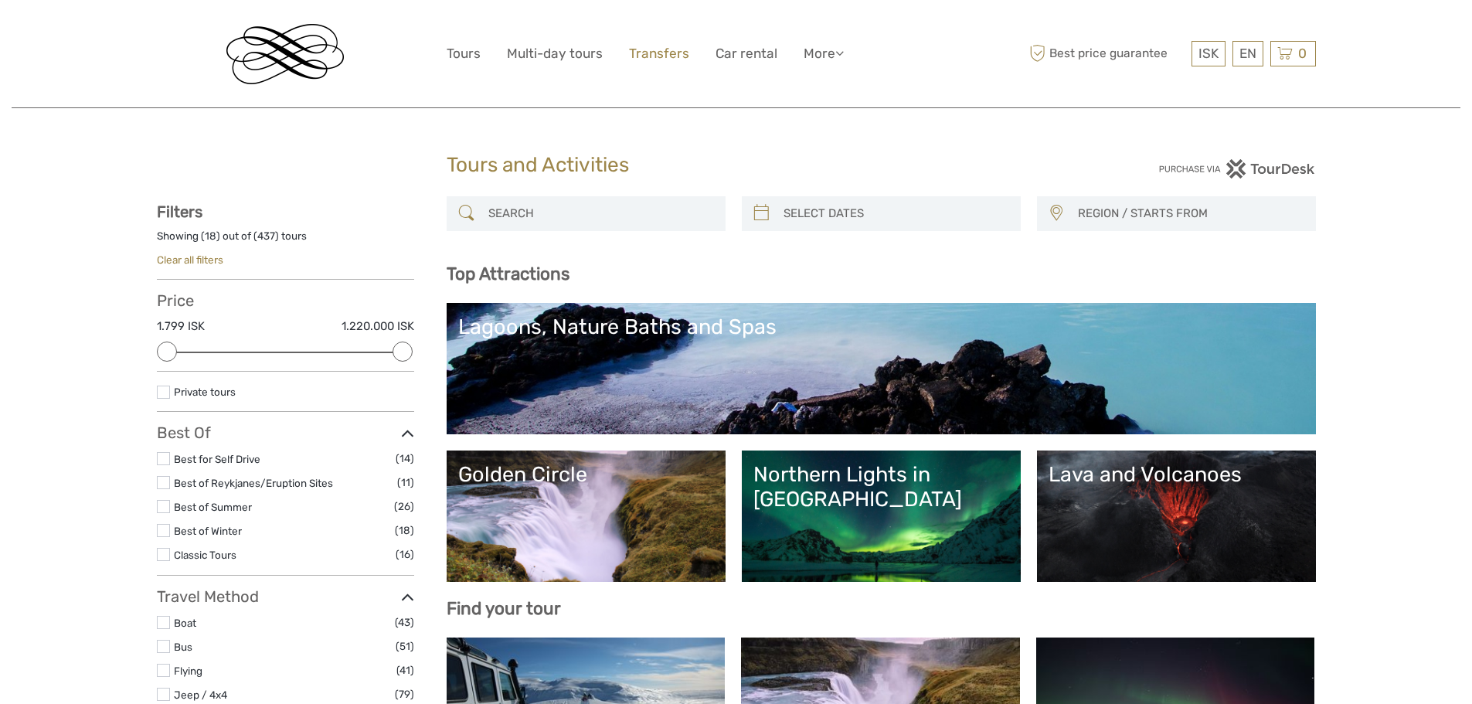
click at [660, 53] on link "Transfers" at bounding box center [659, 54] width 60 height 22
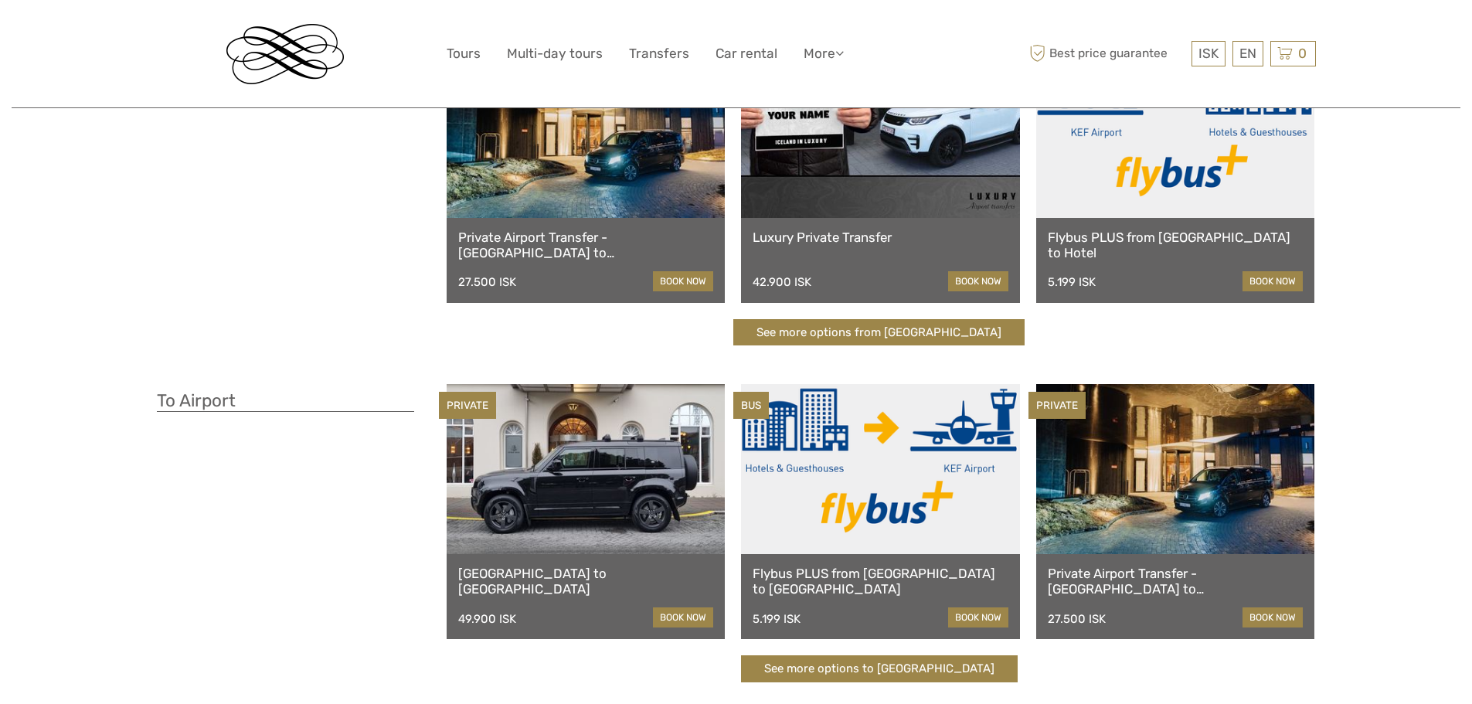
scroll to position [203, 0]
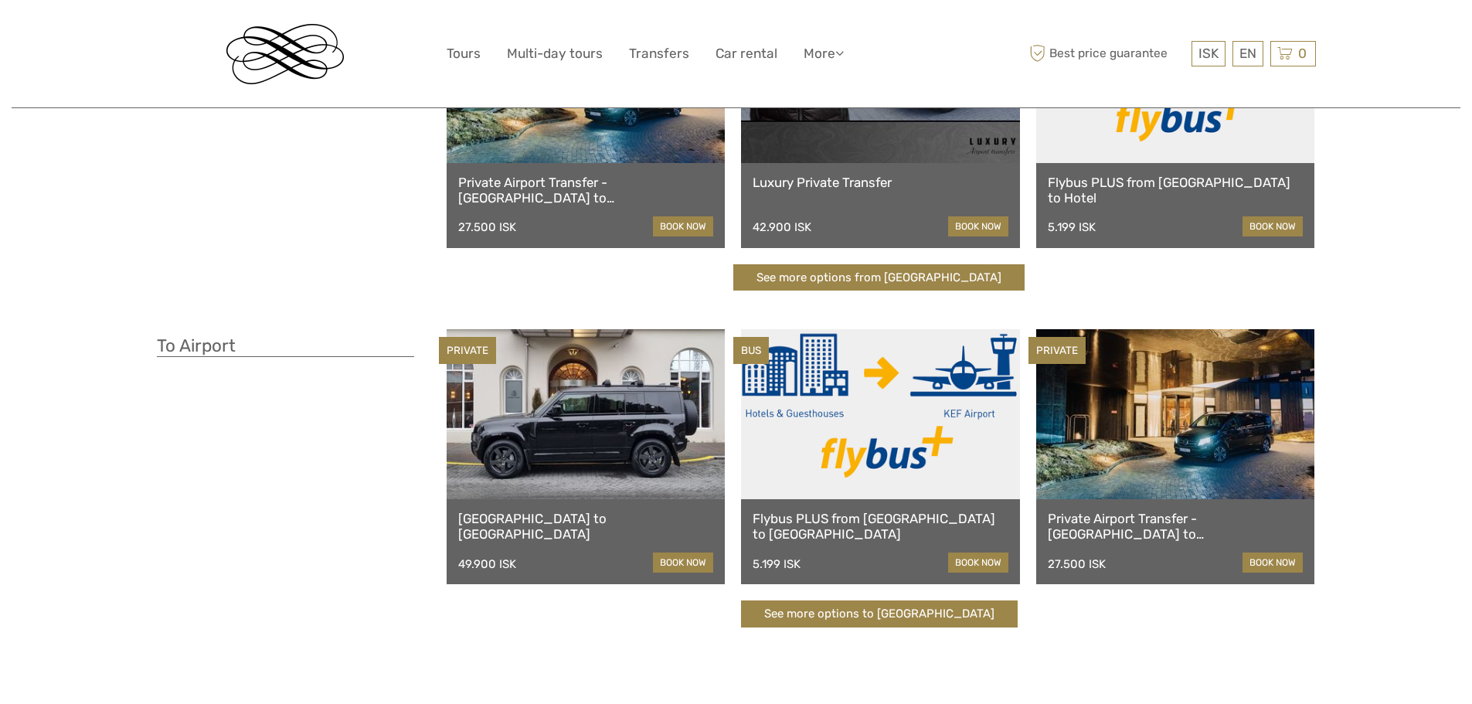
click at [1187, 400] on link at bounding box center [1175, 414] width 279 height 170
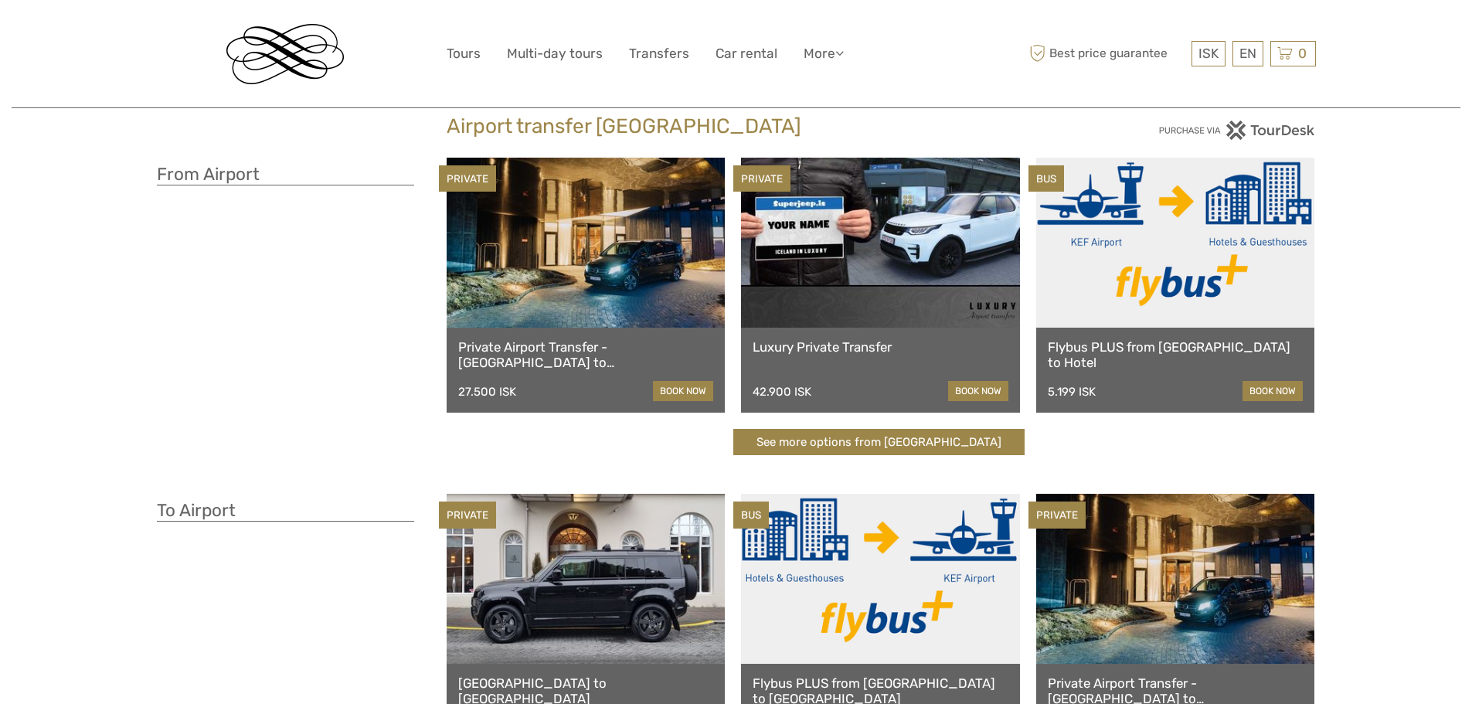
scroll to position [37, 0]
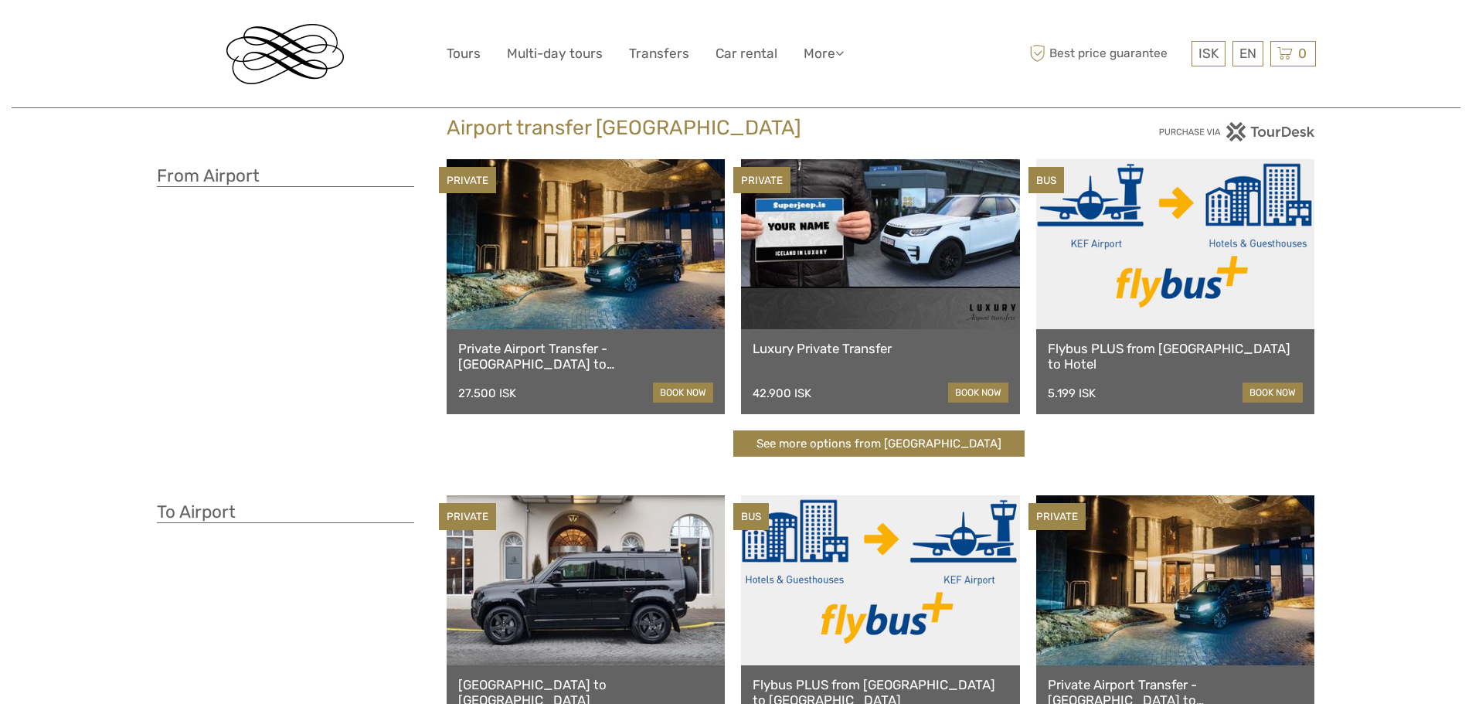
click at [1172, 264] on link at bounding box center [1175, 244] width 279 height 170
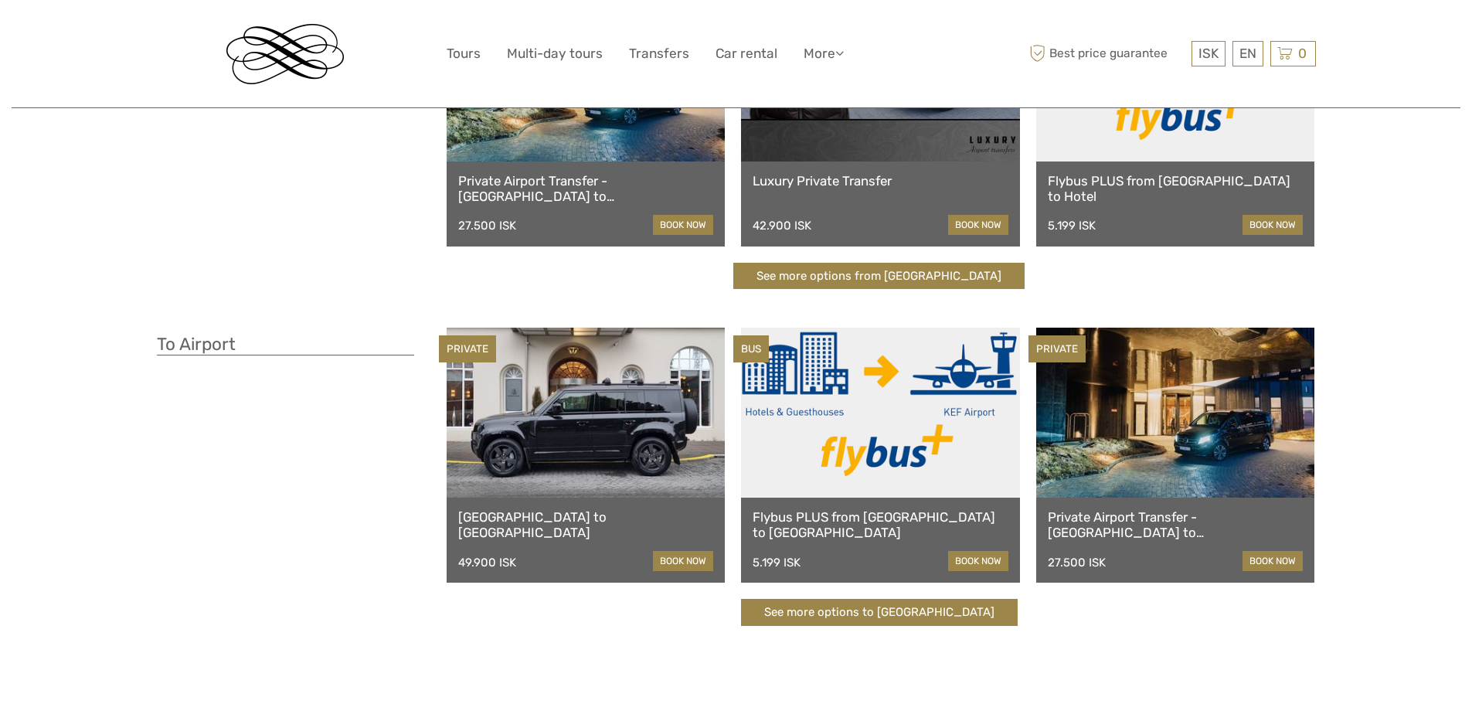
scroll to position [269, 0]
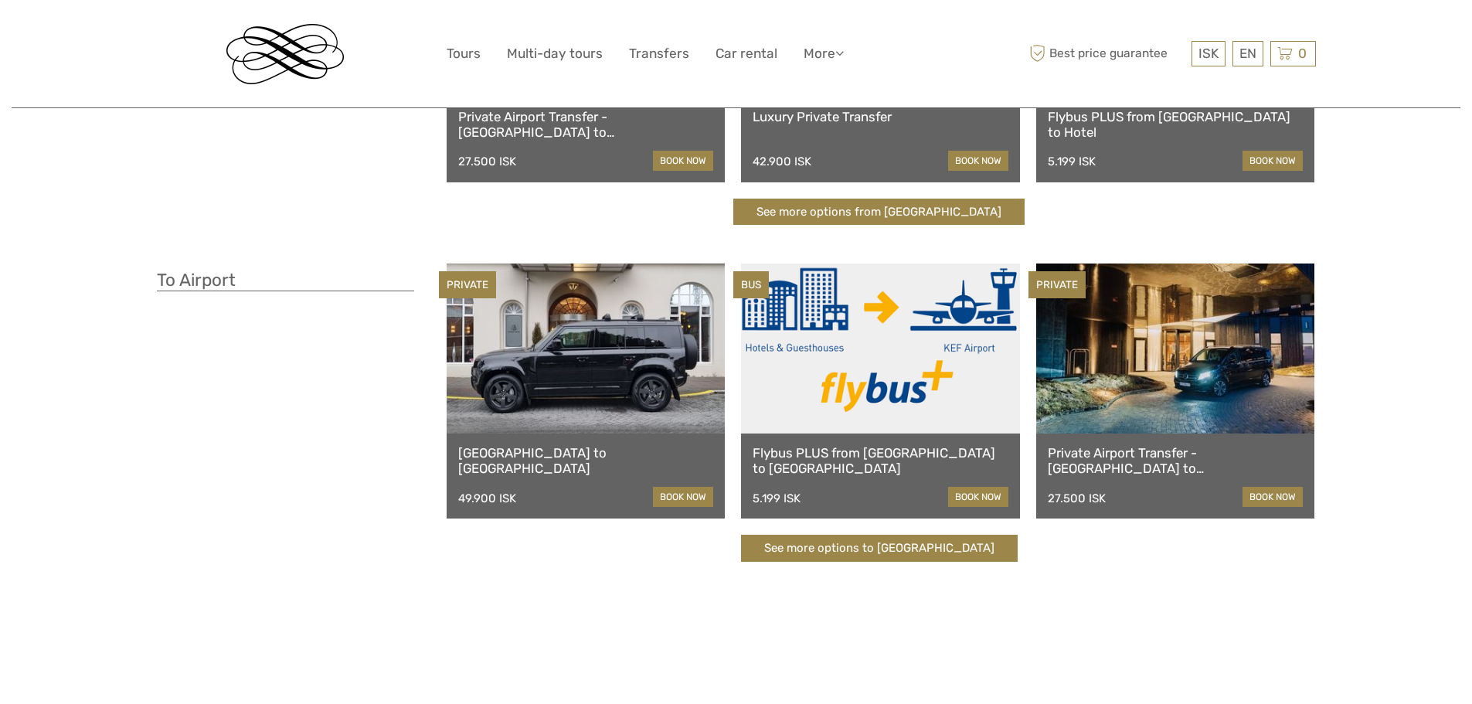
click at [856, 442] on div "Flybus PLUS from [GEOGRAPHIC_DATA] to [GEOGRAPHIC_DATA] 5.199 ISK book now" at bounding box center [880, 476] width 279 height 85
click at [854, 448] on link "Flybus PLUS from [GEOGRAPHIC_DATA] to [GEOGRAPHIC_DATA]" at bounding box center [881, 461] width 256 height 32
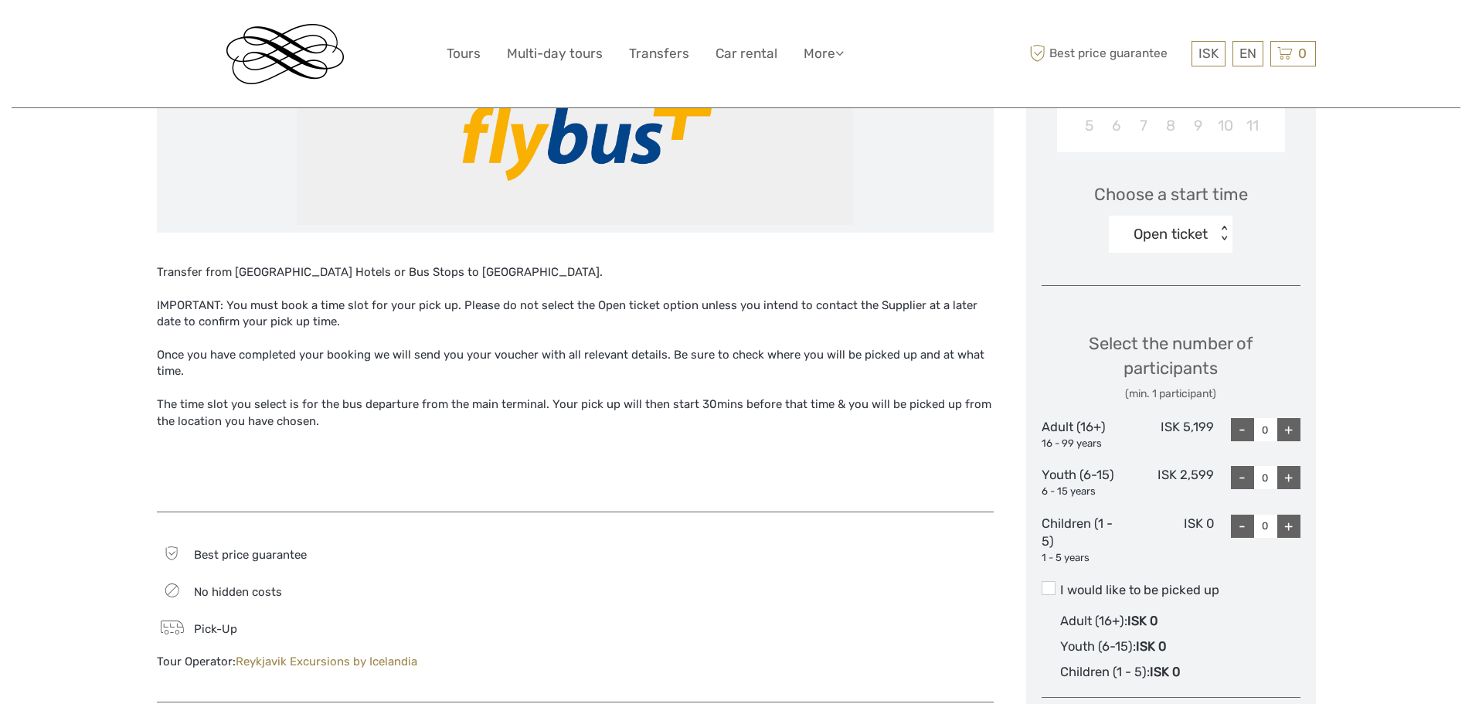
scroll to position [464, 0]
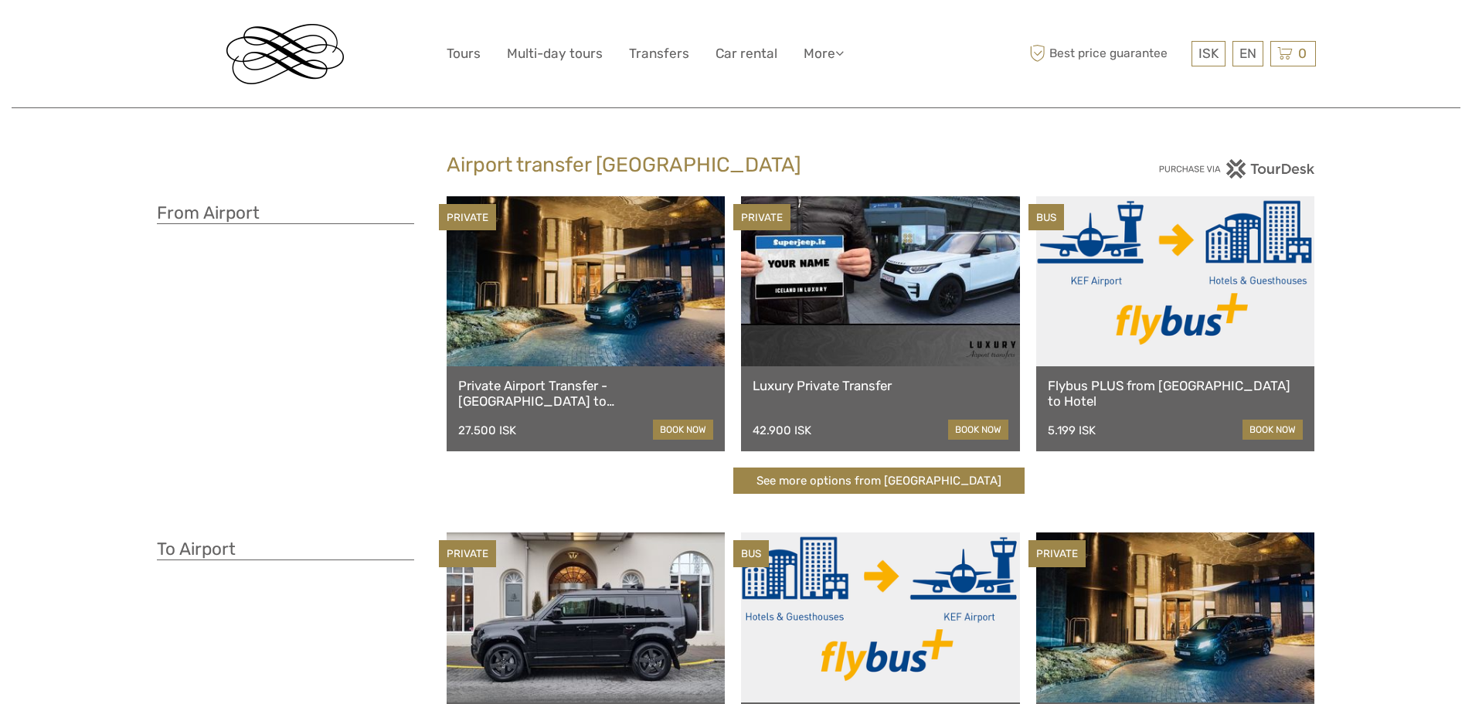
click at [853, 279] on link at bounding box center [880, 281] width 279 height 170
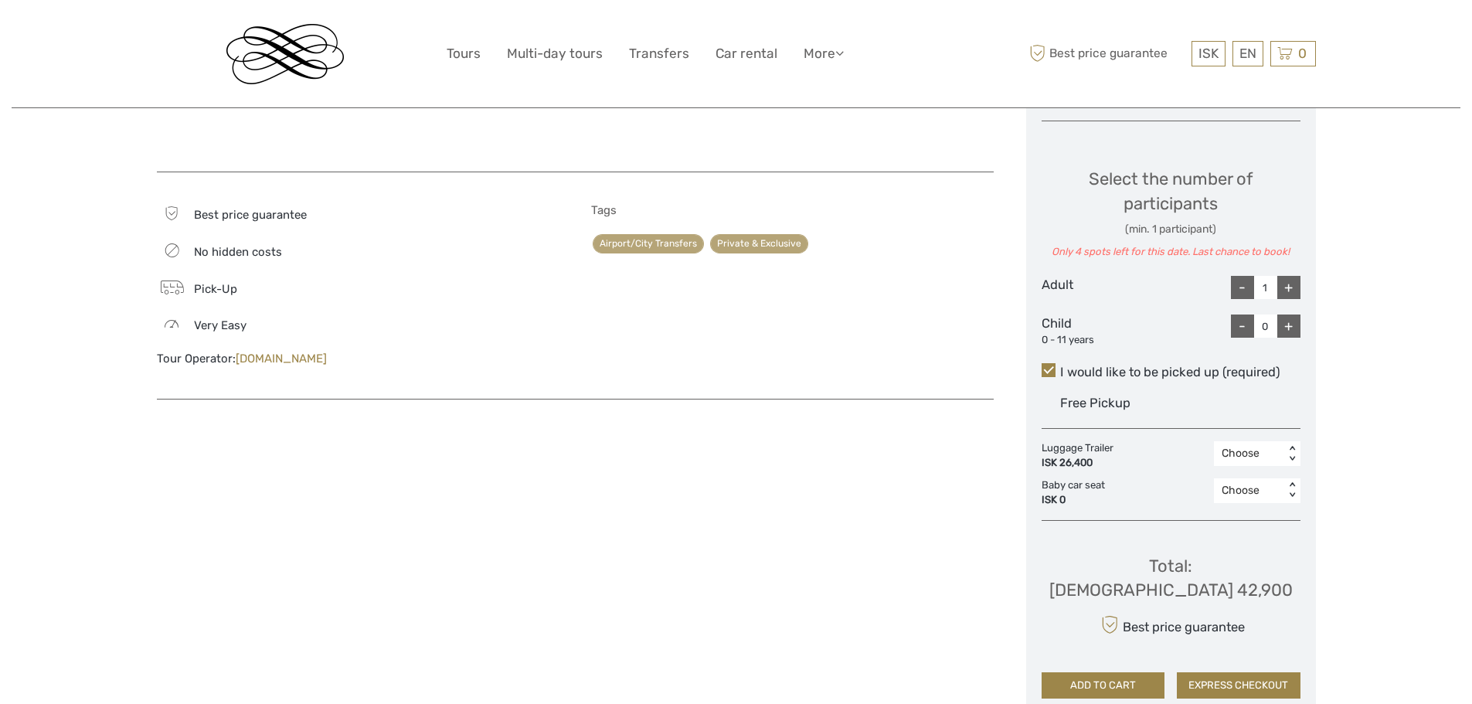
scroll to position [696, 0]
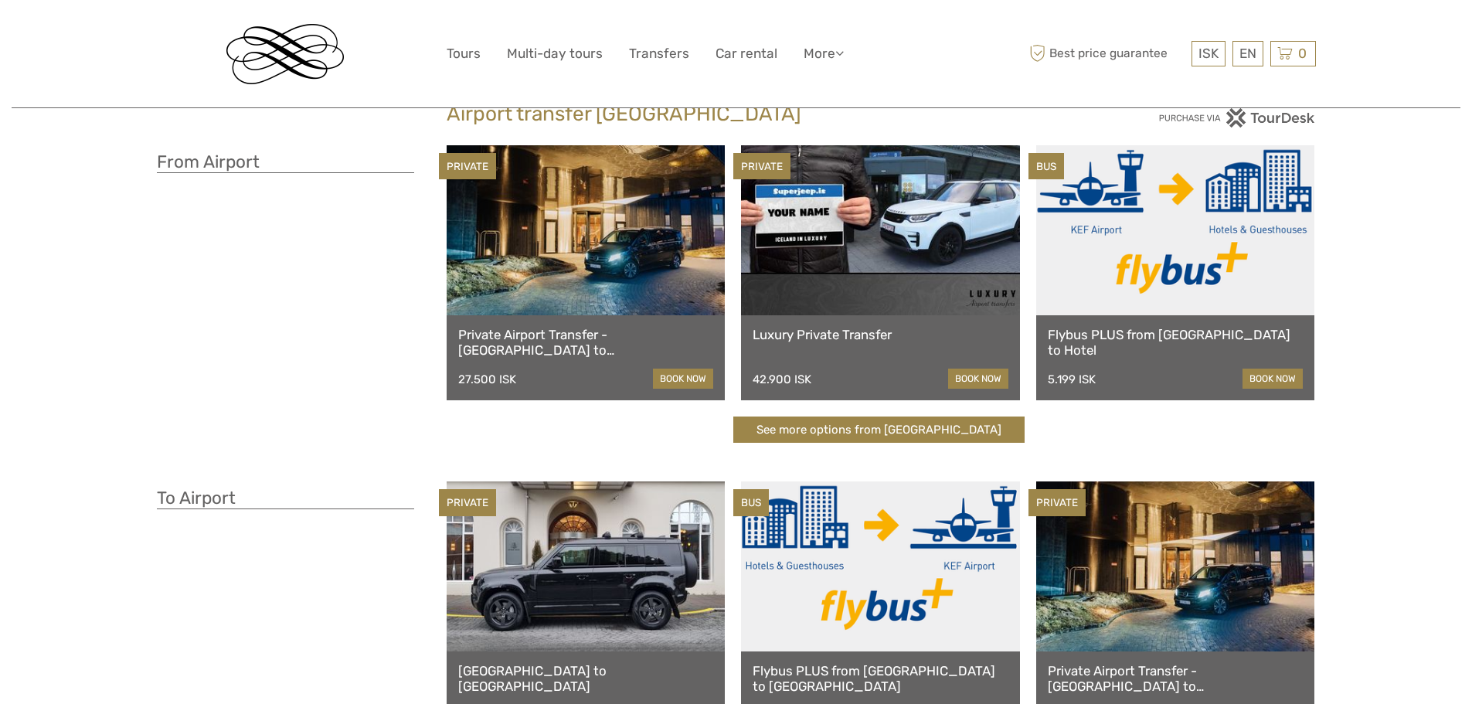
scroll to position [77, 0]
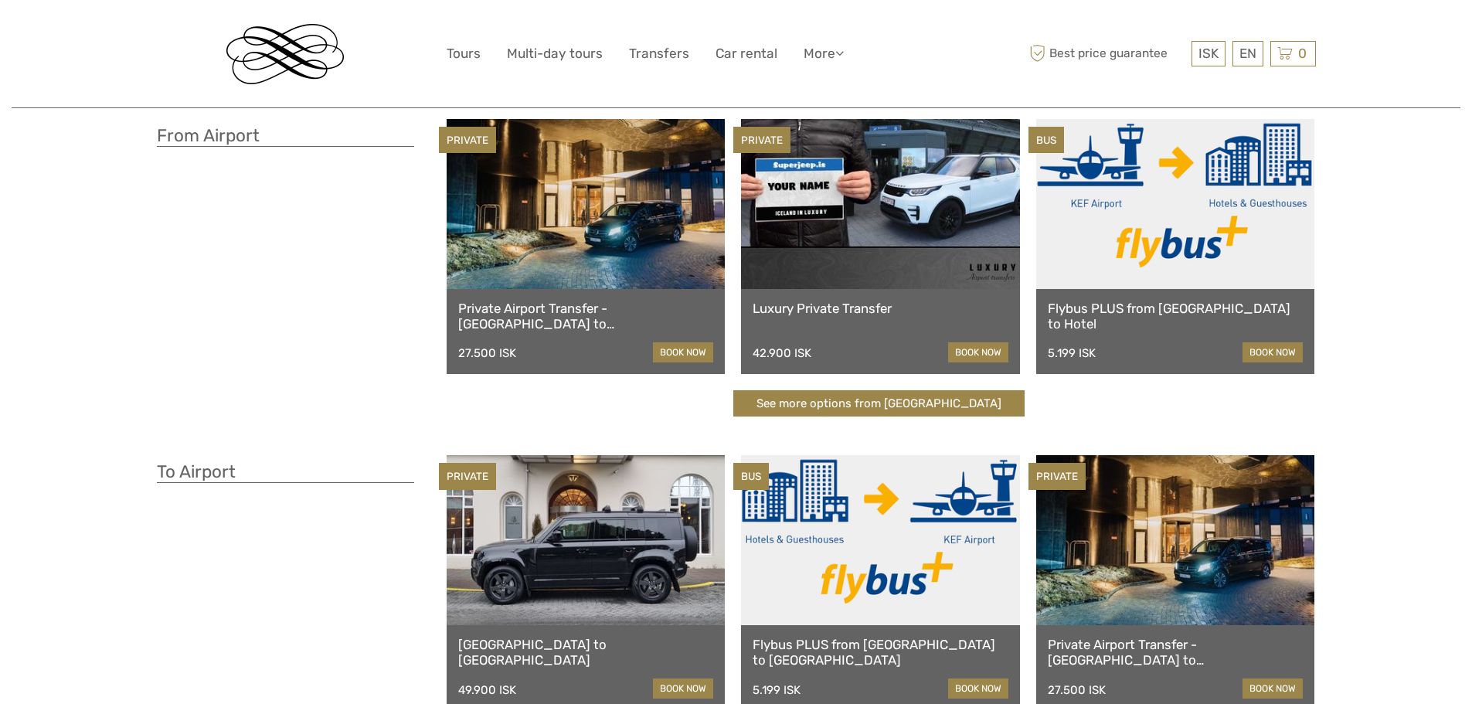
click at [850, 522] on link at bounding box center [880, 540] width 279 height 170
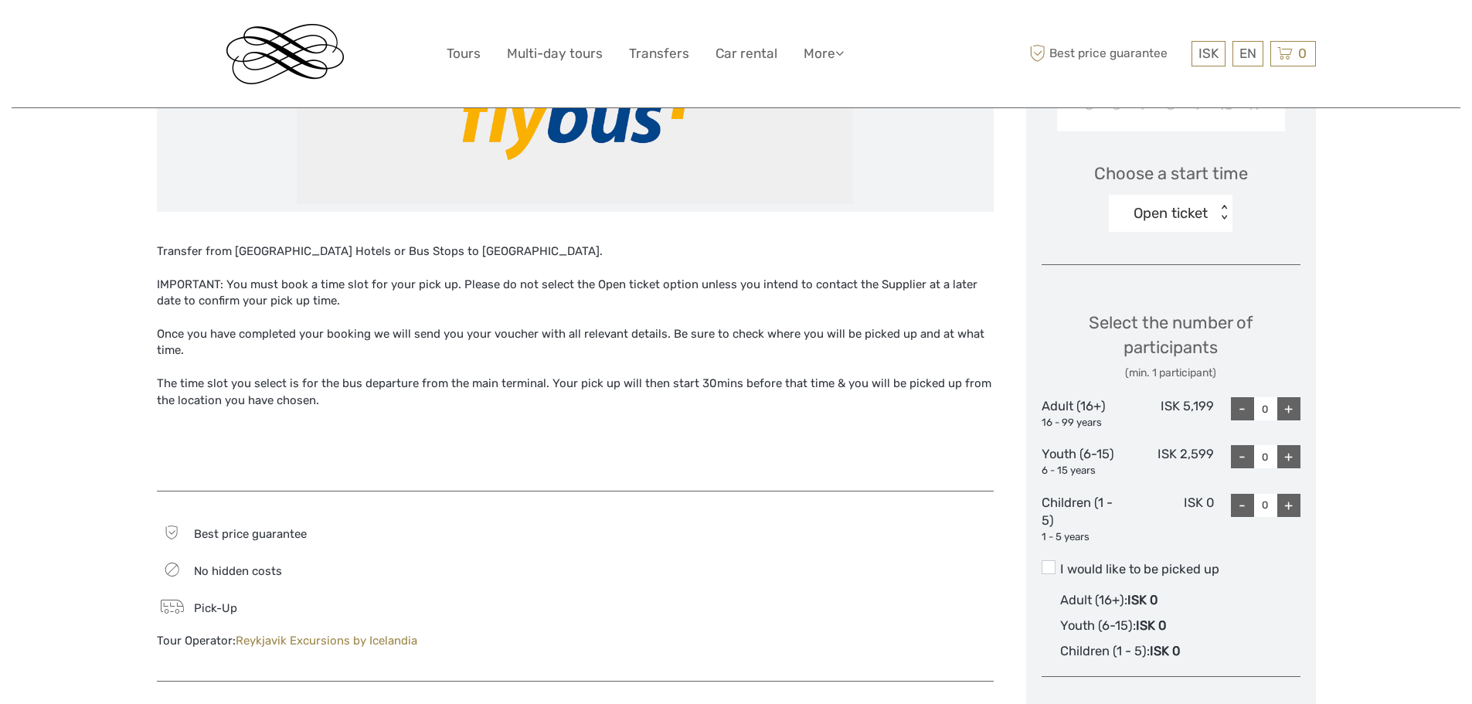
scroll to position [464, 0]
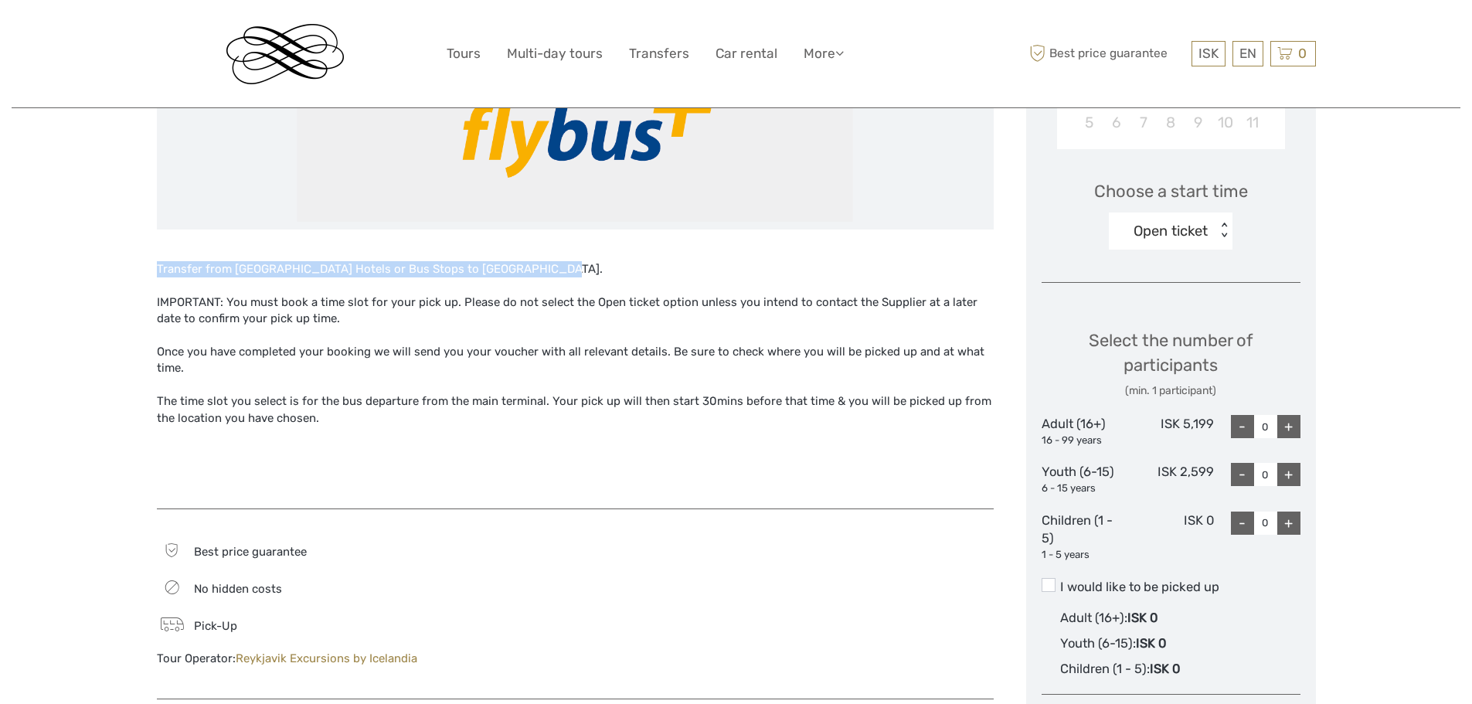
drag, startPoint x: 159, startPoint y: 268, endPoint x: 524, endPoint y: 267, distance: 364.8
click at [524, 267] on div "Transfer from [GEOGRAPHIC_DATA] Hotels or Bus Stops to [GEOGRAPHIC_DATA]." at bounding box center [575, 269] width 837 height 16
copy div "Transfer from [GEOGRAPHIC_DATA] Hotels or Bus Stops to [GEOGRAPHIC_DATA]."
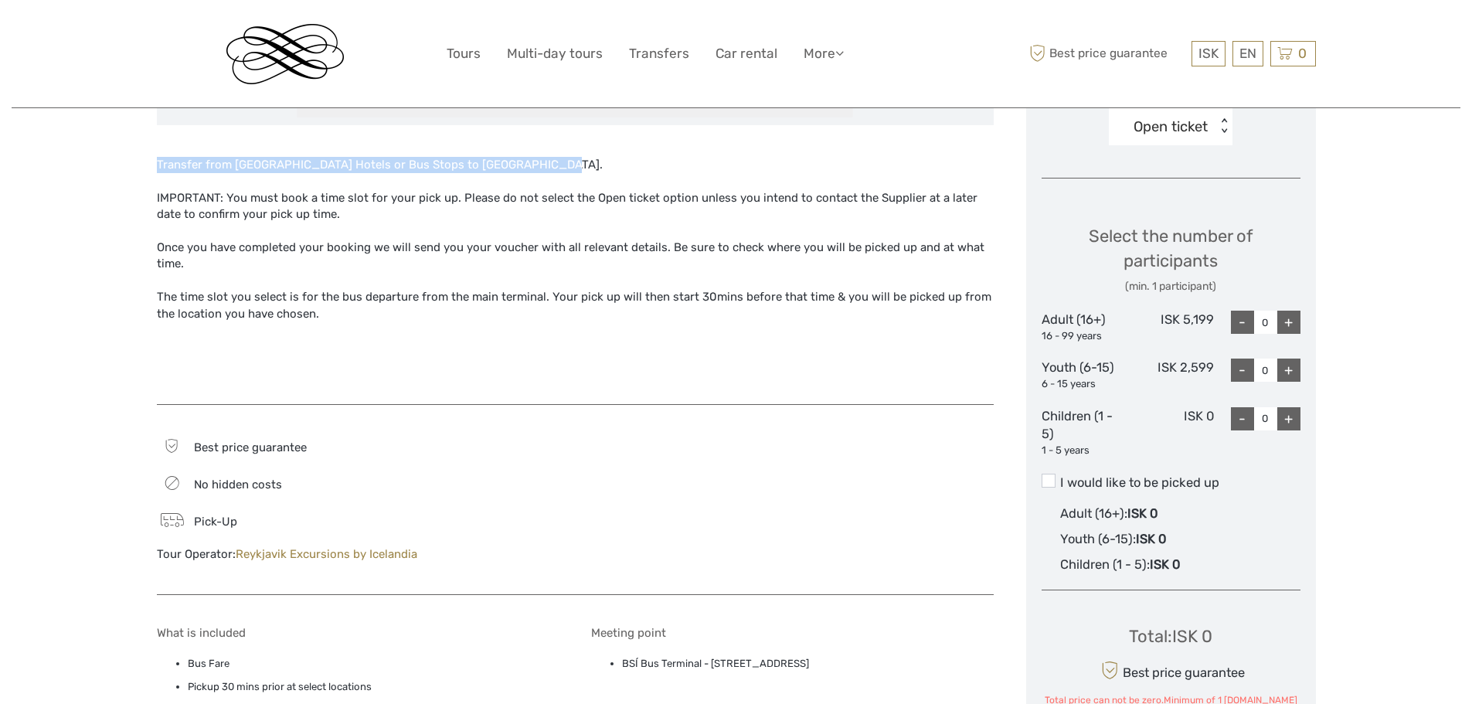
scroll to position [541, 0]
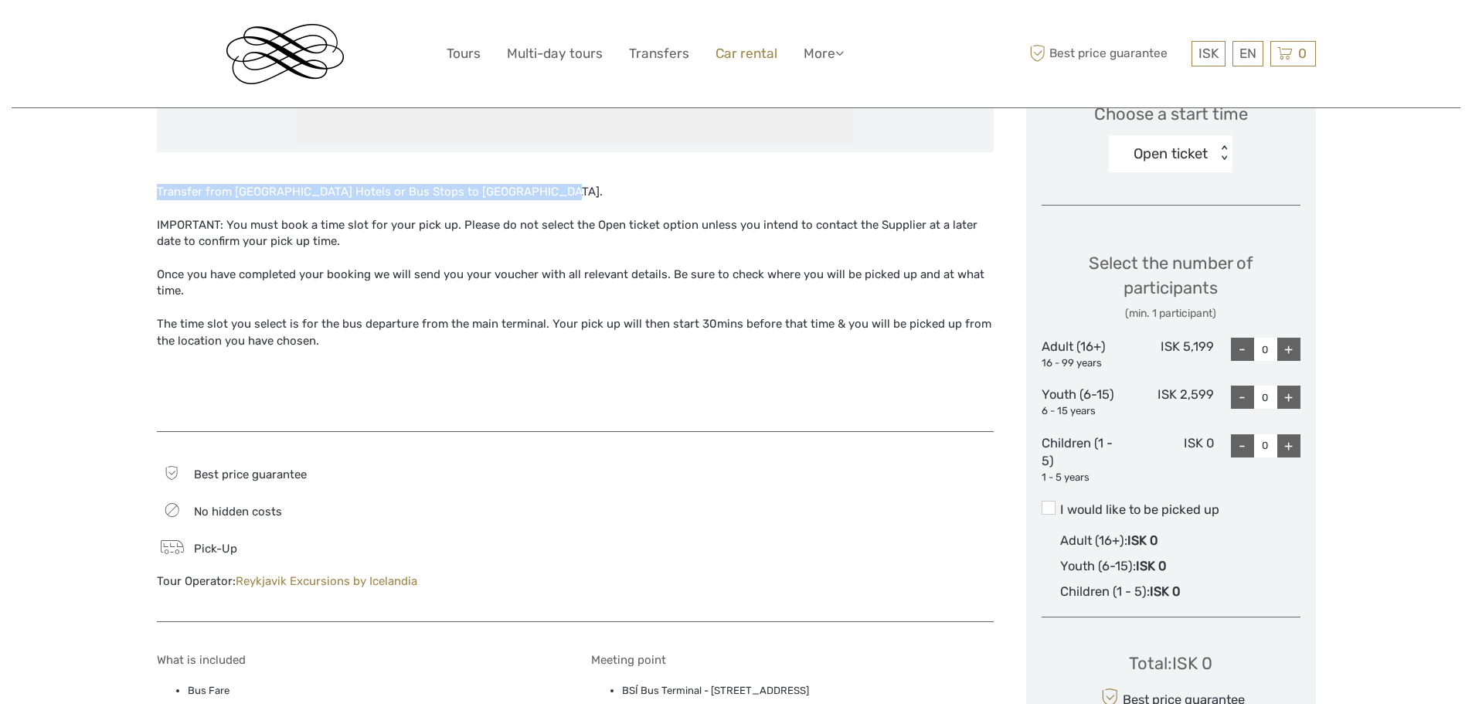
click at [756, 50] on link "Car rental" at bounding box center [747, 54] width 62 height 22
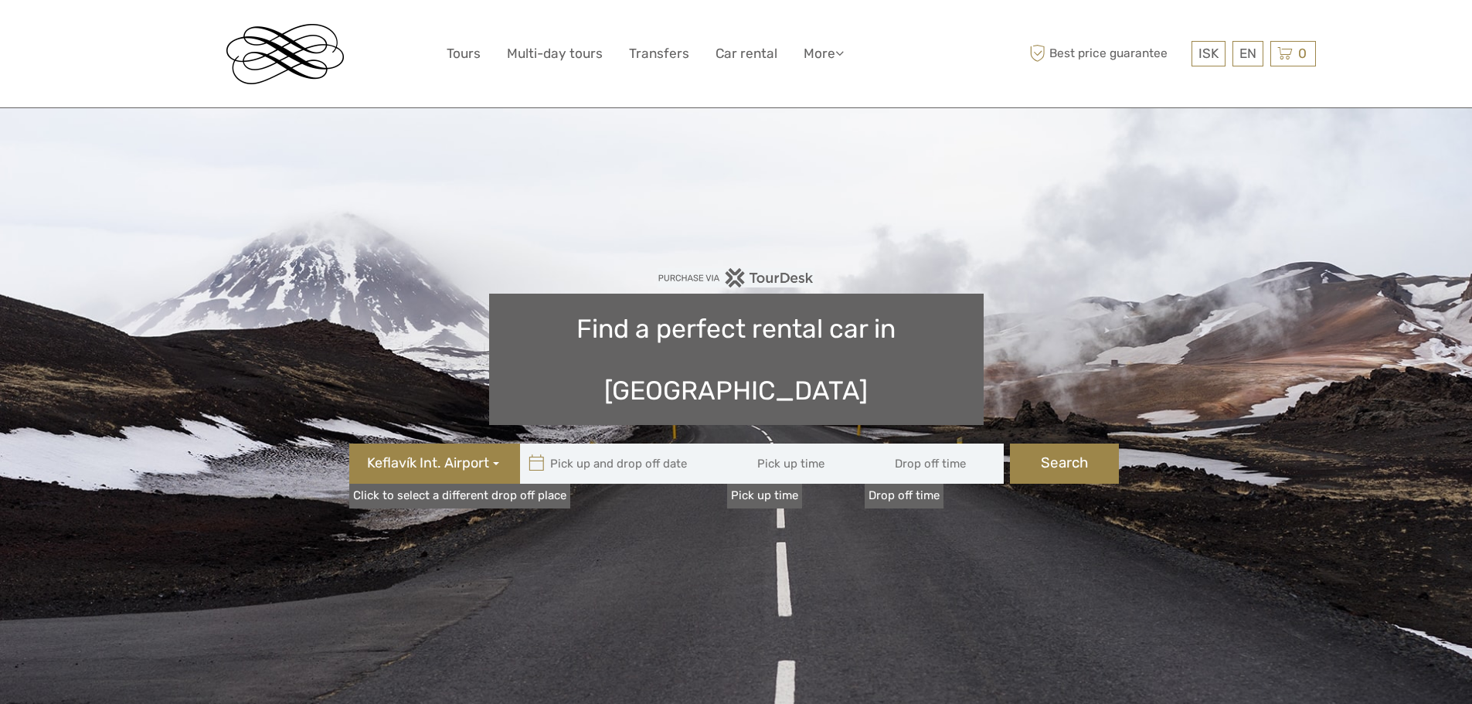
type input "08:00"
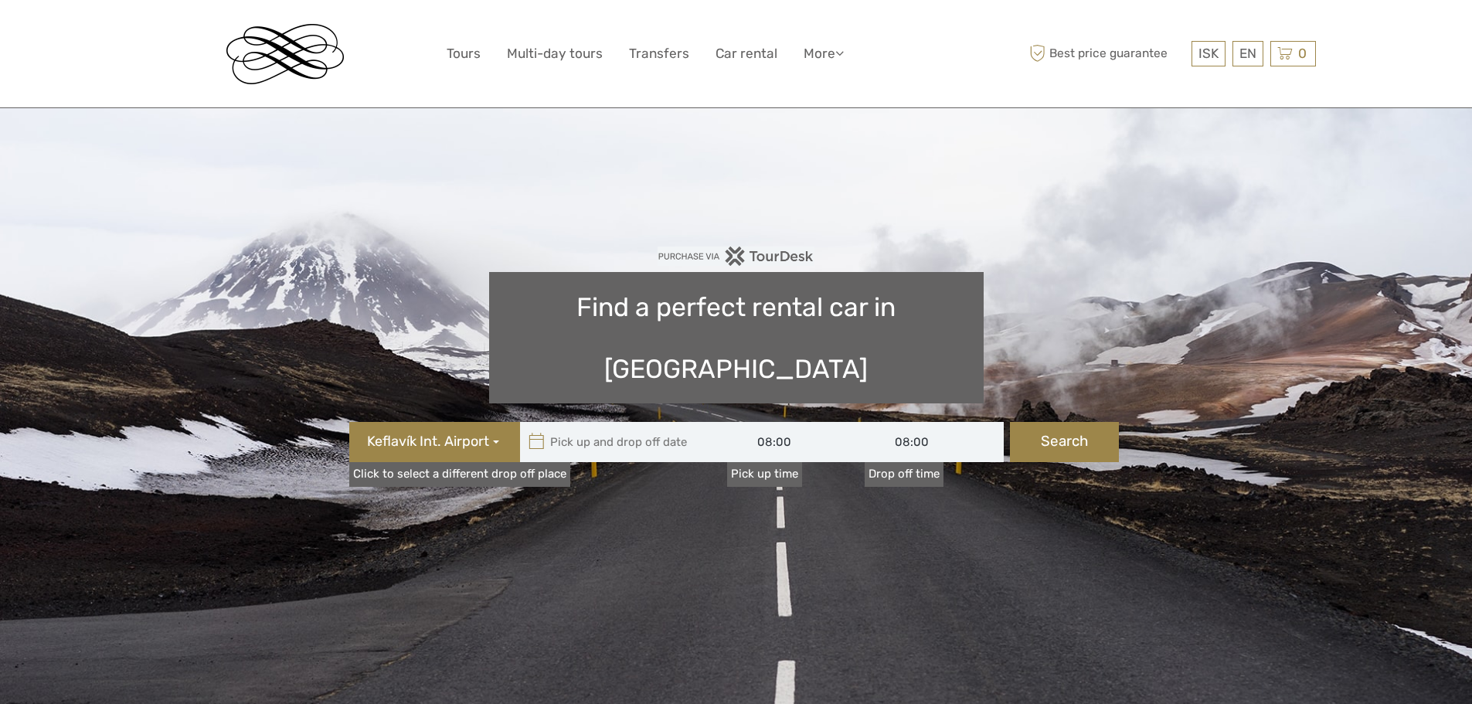
scroll to position [9, 0]
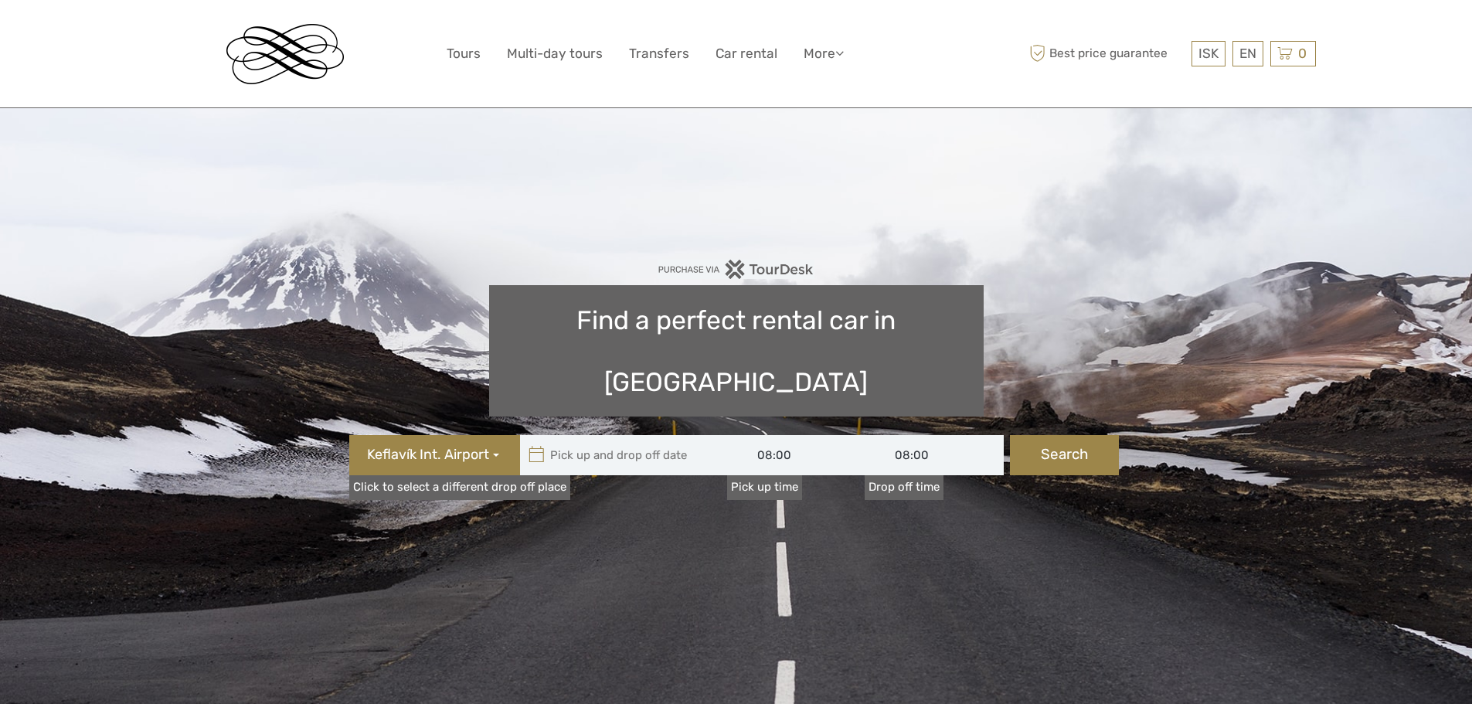
click at [532, 443] on icon at bounding box center [537, 455] width 16 height 25
type input "08/09/2025"
type input "09/09/2025"
click at [557, 435] on input "text" at bounding box center [624, 455] width 209 height 40
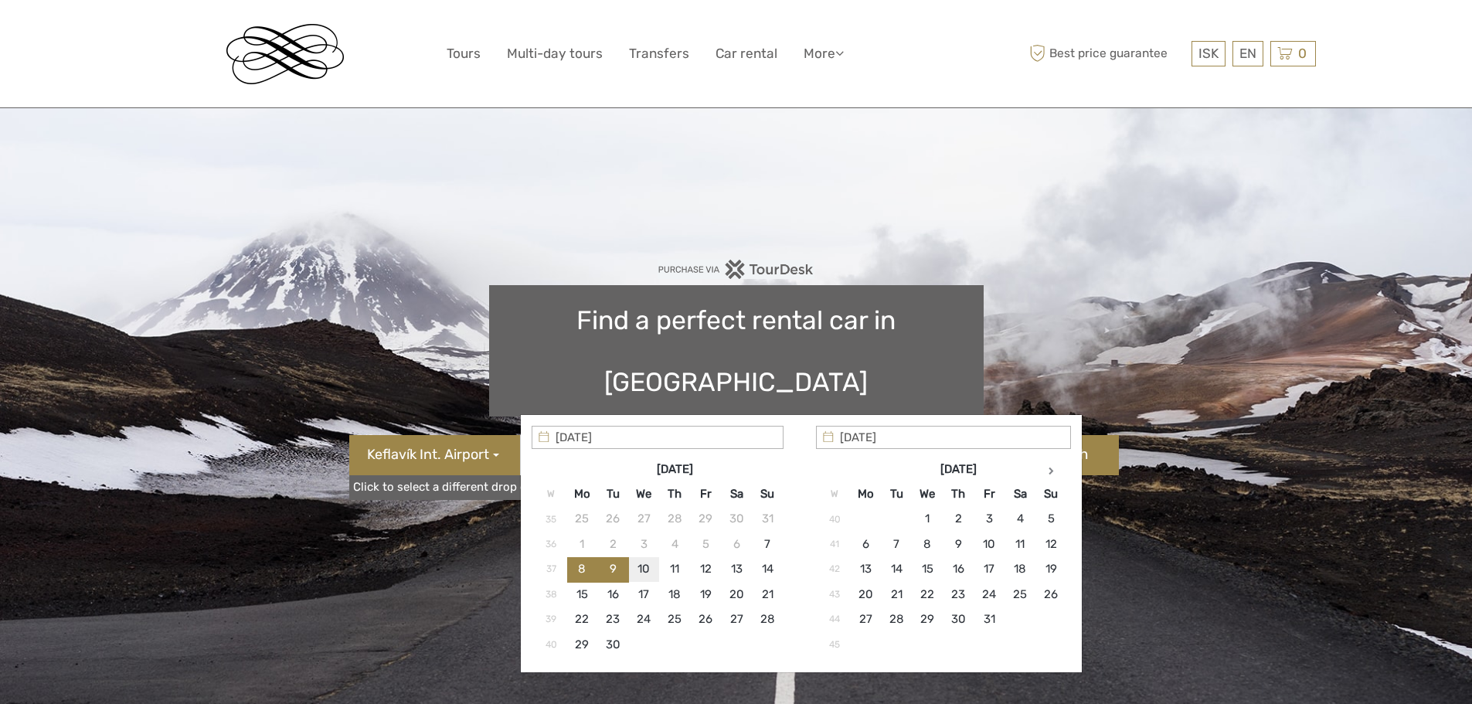
type input "10/09/2025"
type input "16/09/2025"
type input "10/09/2025 - 16/09/2025"
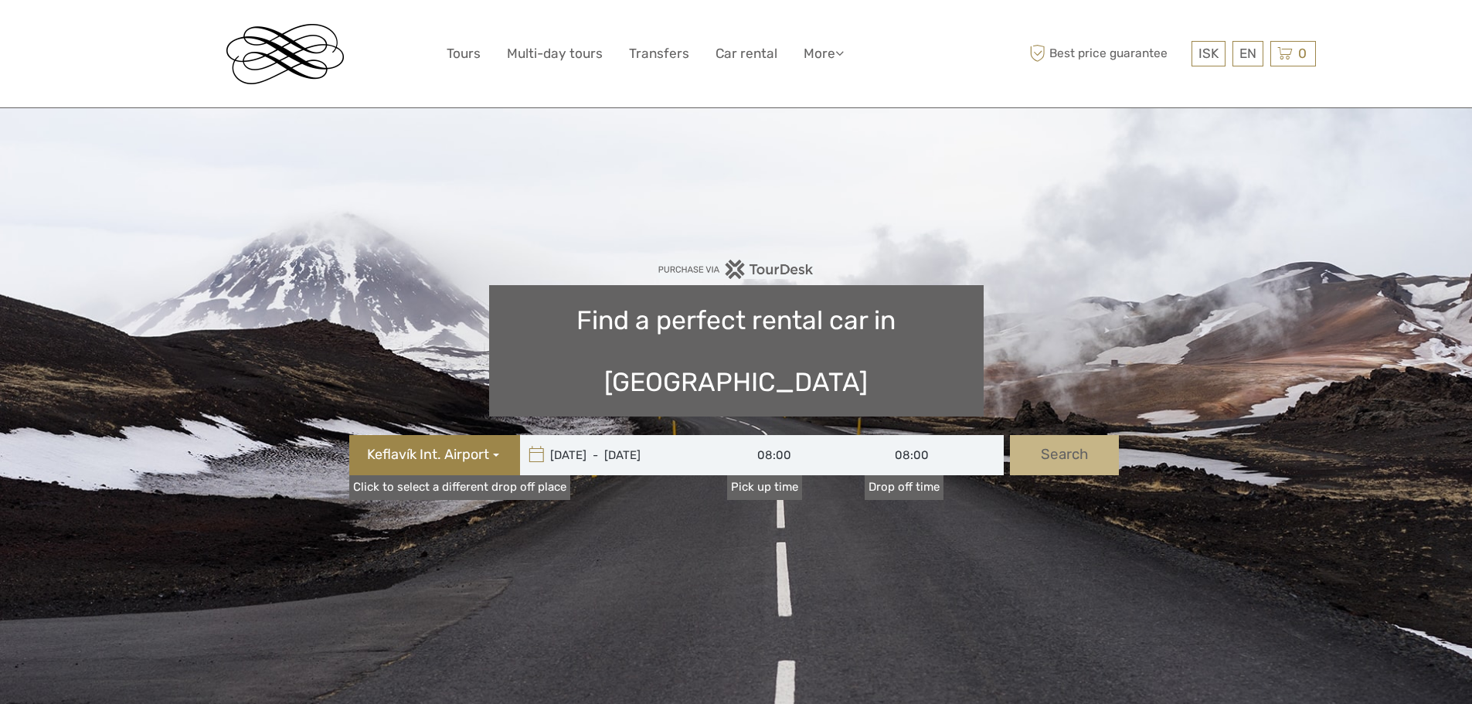
click at [1075, 435] on button "Search" at bounding box center [1064, 455] width 109 height 40
type input "10/09/2025 - 16/09/2025"
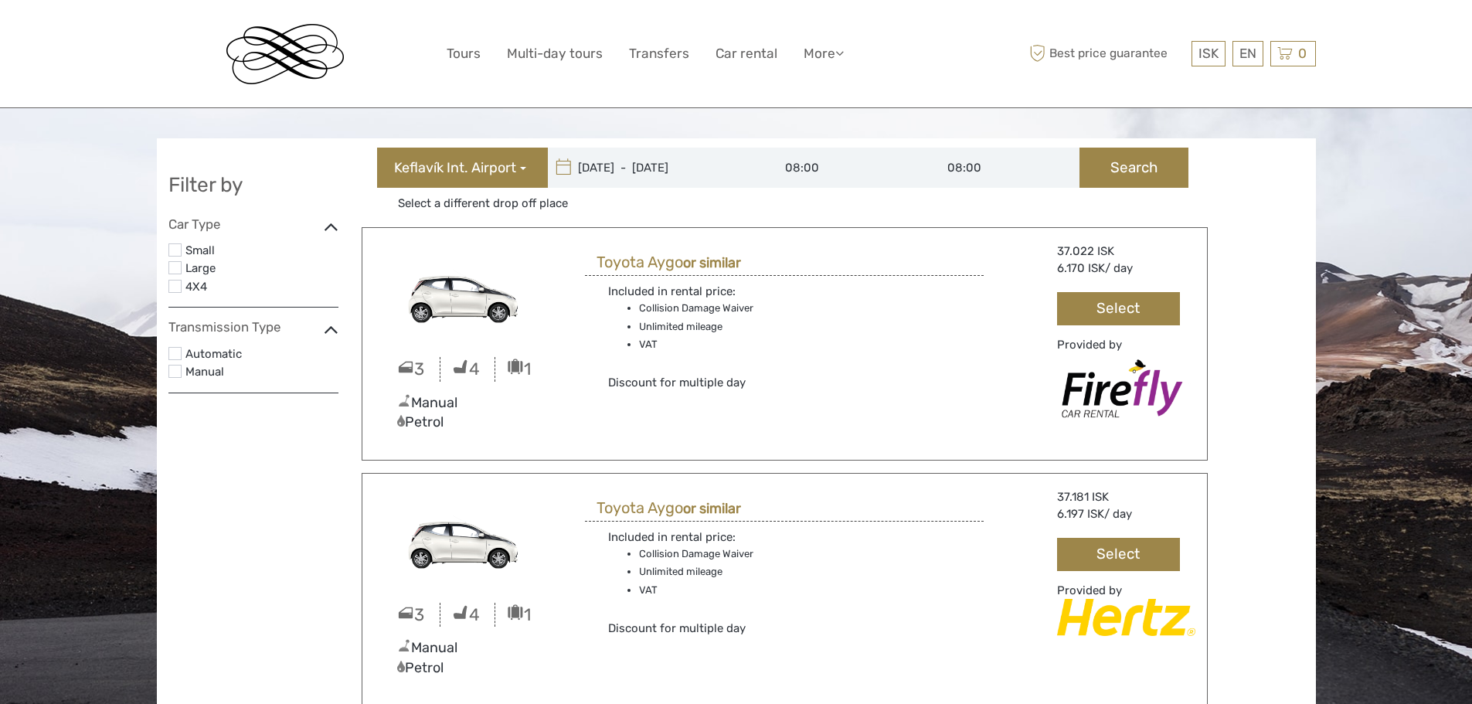
click at [175, 269] on label at bounding box center [174, 267] width 13 height 13
click at [0, 0] on input "checkbox" at bounding box center [0, 0] width 0 height 0
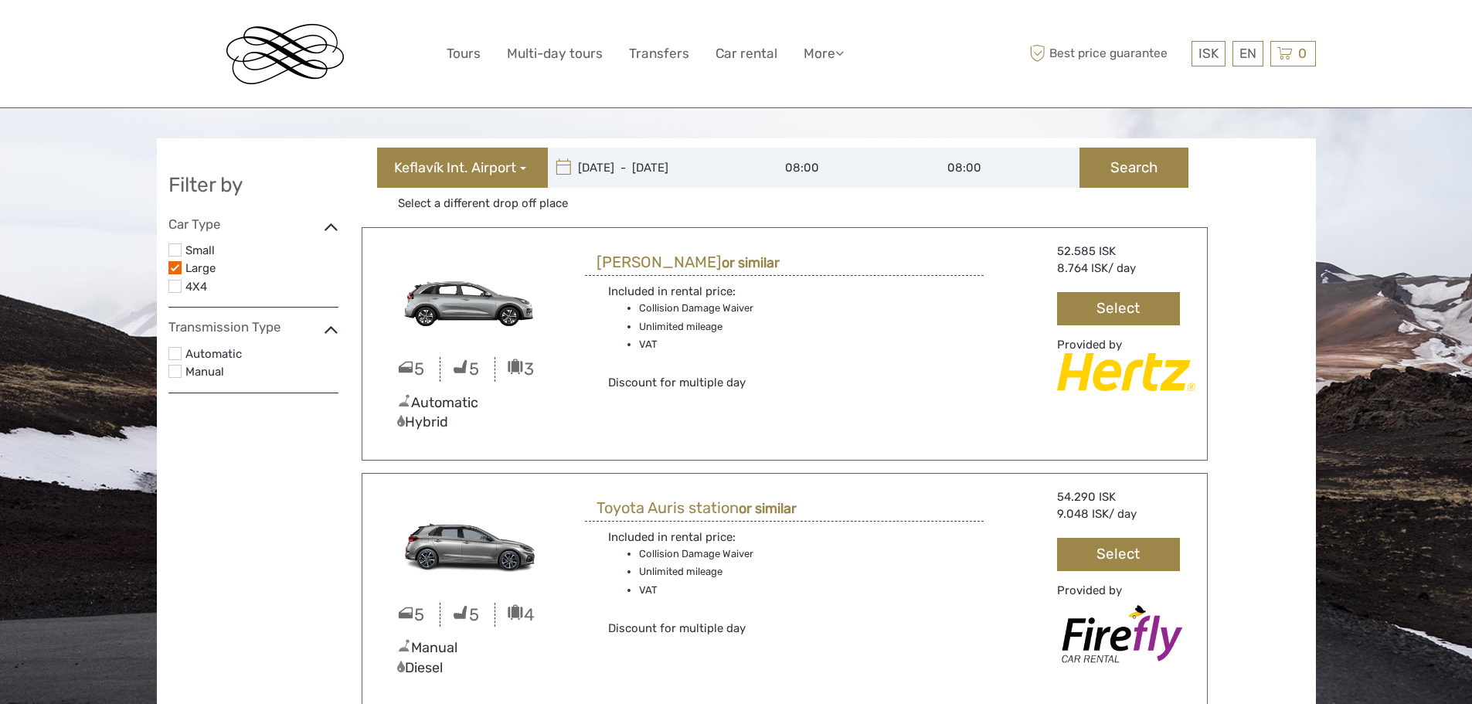
click at [175, 284] on label at bounding box center [174, 286] width 13 height 13
click at [0, 0] on input "checkbox" at bounding box center [0, 0] width 0 height 0
click at [176, 272] on label at bounding box center [174, 267] width 13 height 13
click at [0, 0] on input "checkbox" at bounding box center [0, 0] width 0 height 0
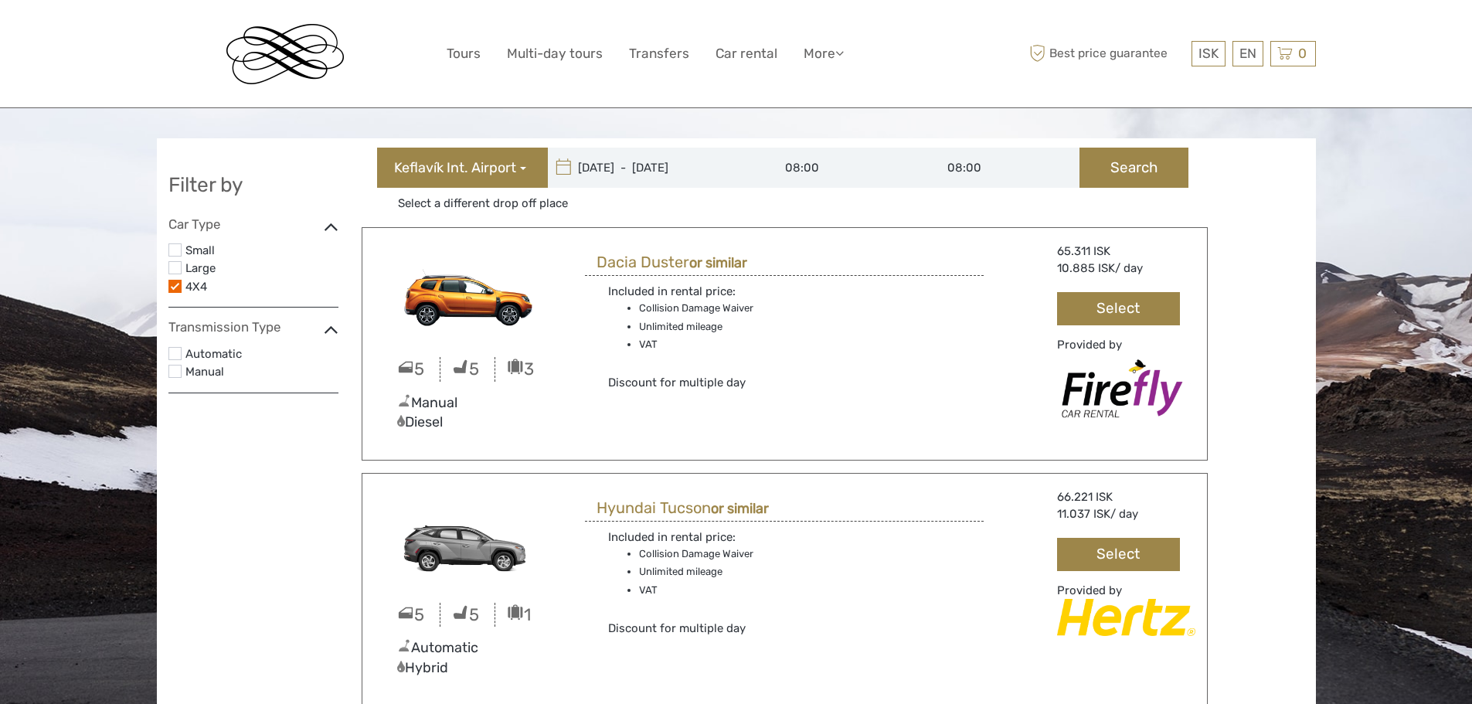
click at [182, 253] on div "Small" at bounding box center [253, 250] width 170 height 19
click at [173, 269] on label at bounding box center [174, 267] width 13 height 13
click at [0, 0] on input "checkbox" at bounding box center [0, 0] width 0 height 0
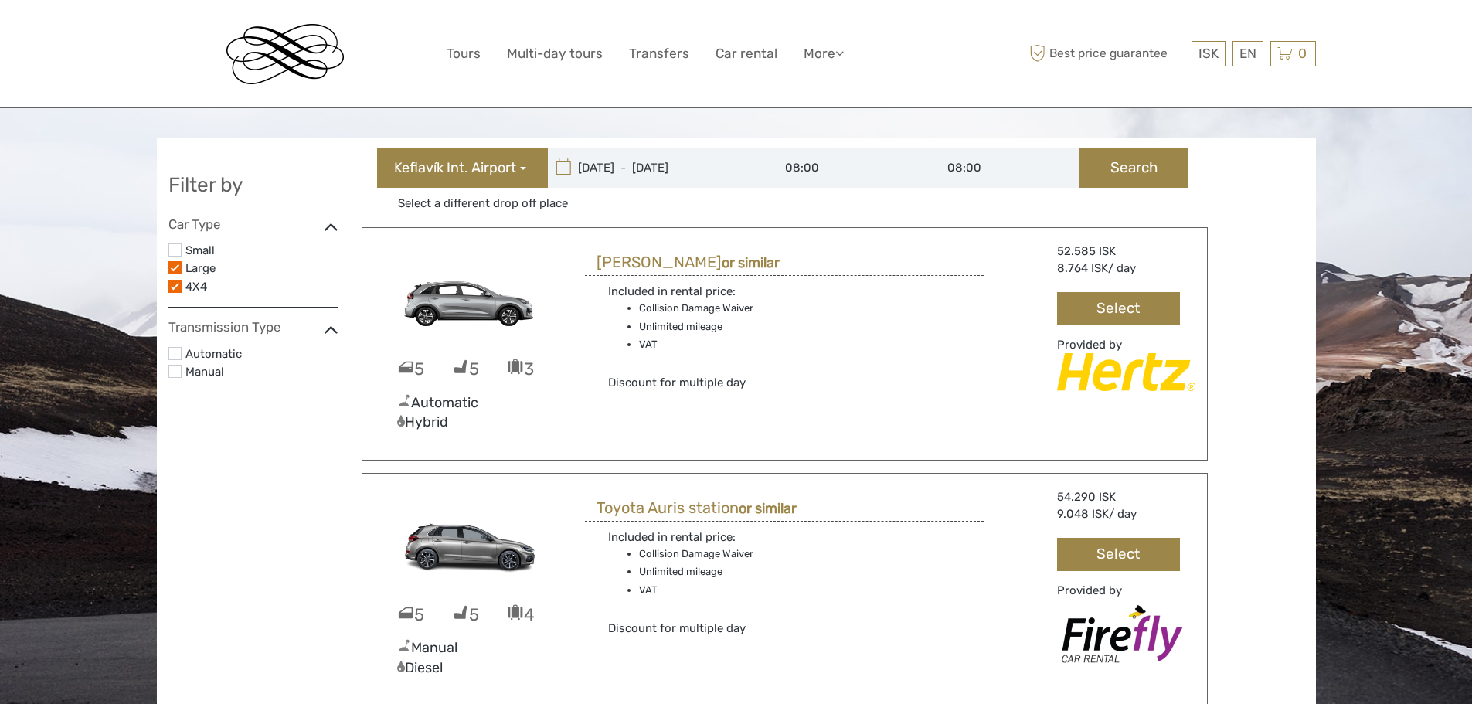
click at [175, 286] on label at bounding box center [174, 286] width 13 height 13
click at [0, 0] on input "checkbox" at bounding box center [0, 0] width 0 height 0
click at [179, 270] on label at bounding box center [174, 267] width 13 height 13
click at [0, 0] on input "checkbox" at bounding box center [0, 0] width 0 height 0
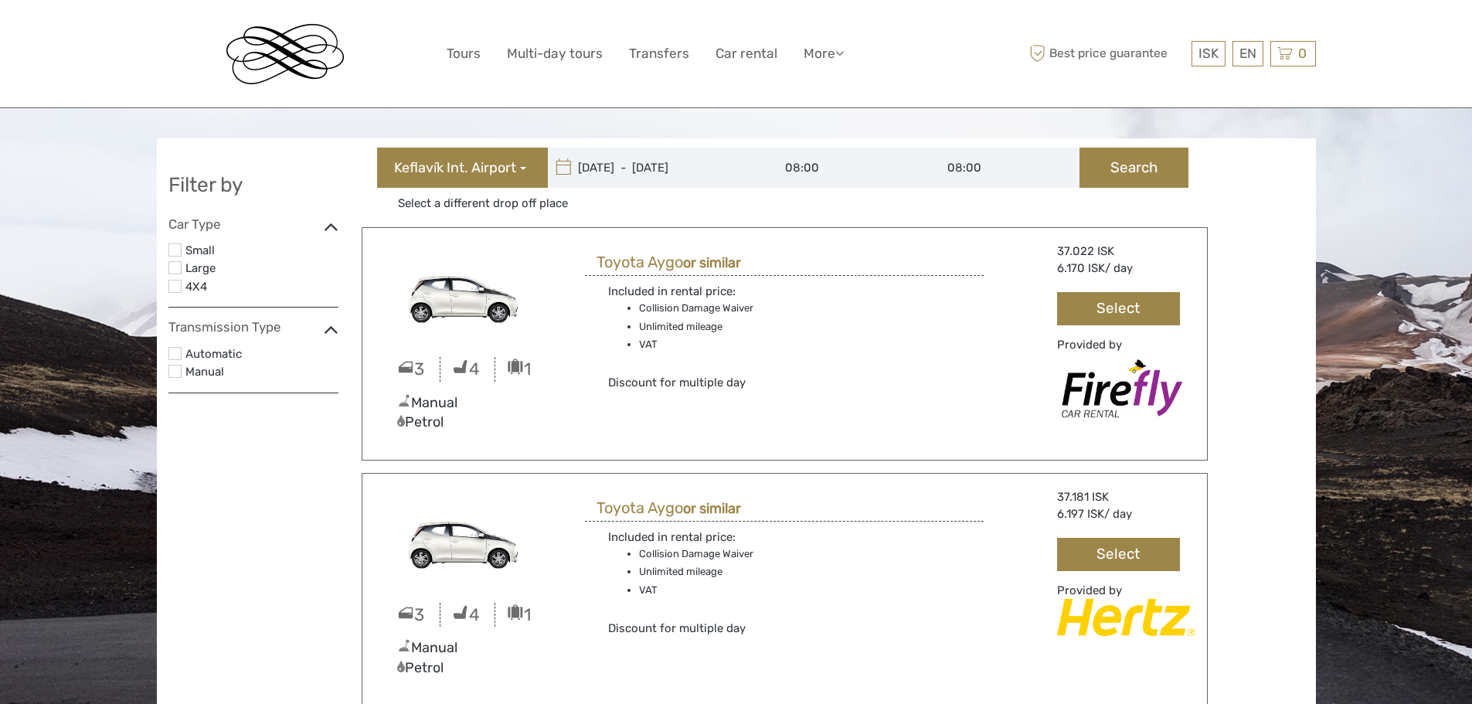
click at [179, 286] on label at bounding box center [174, 286] width 13 height 13
click at [0, 0] on input "checkbox" at bounding box center [0, 0] width 0 height 0
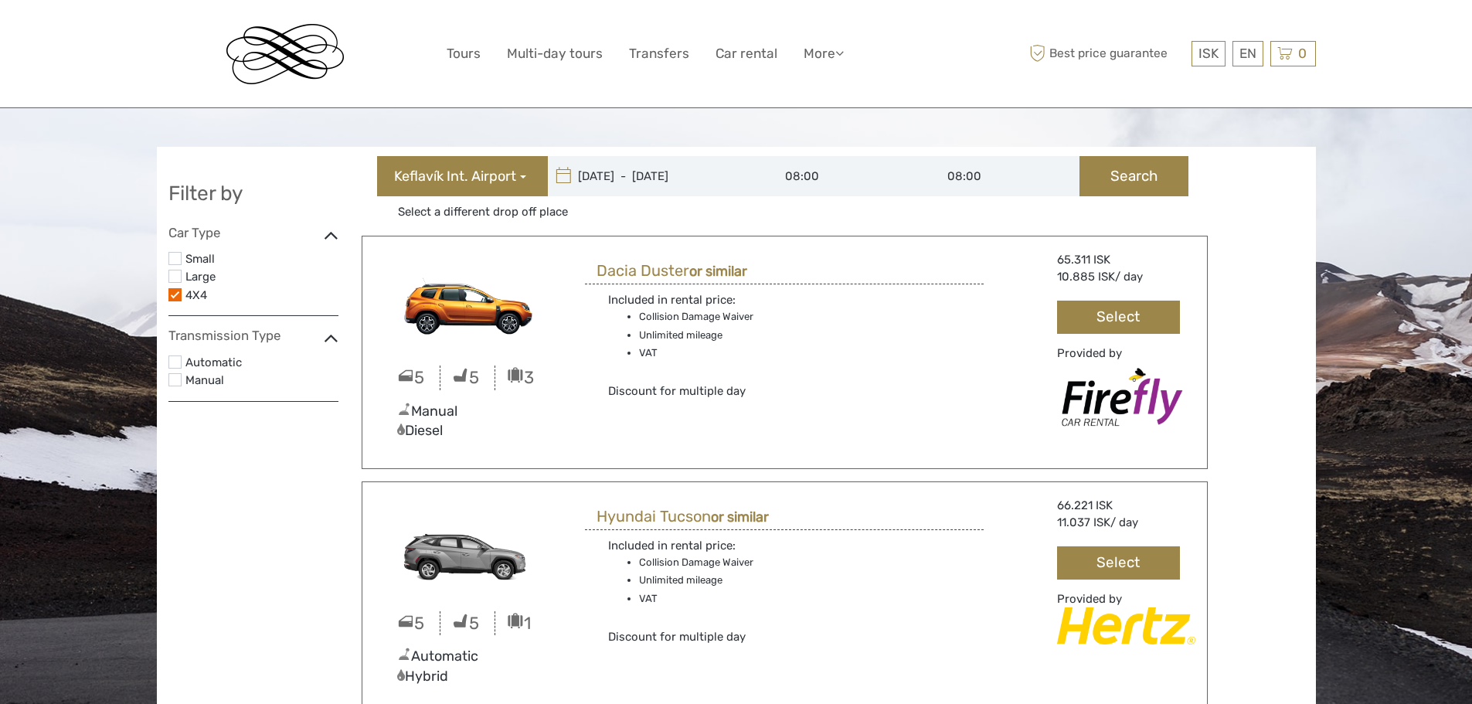
click at [175, 296] on label at bounding box center [174, 294] width 13 height 13
click at [0, 0] on input "checkbox" at bounding box center [0, 0] width 0 height 0
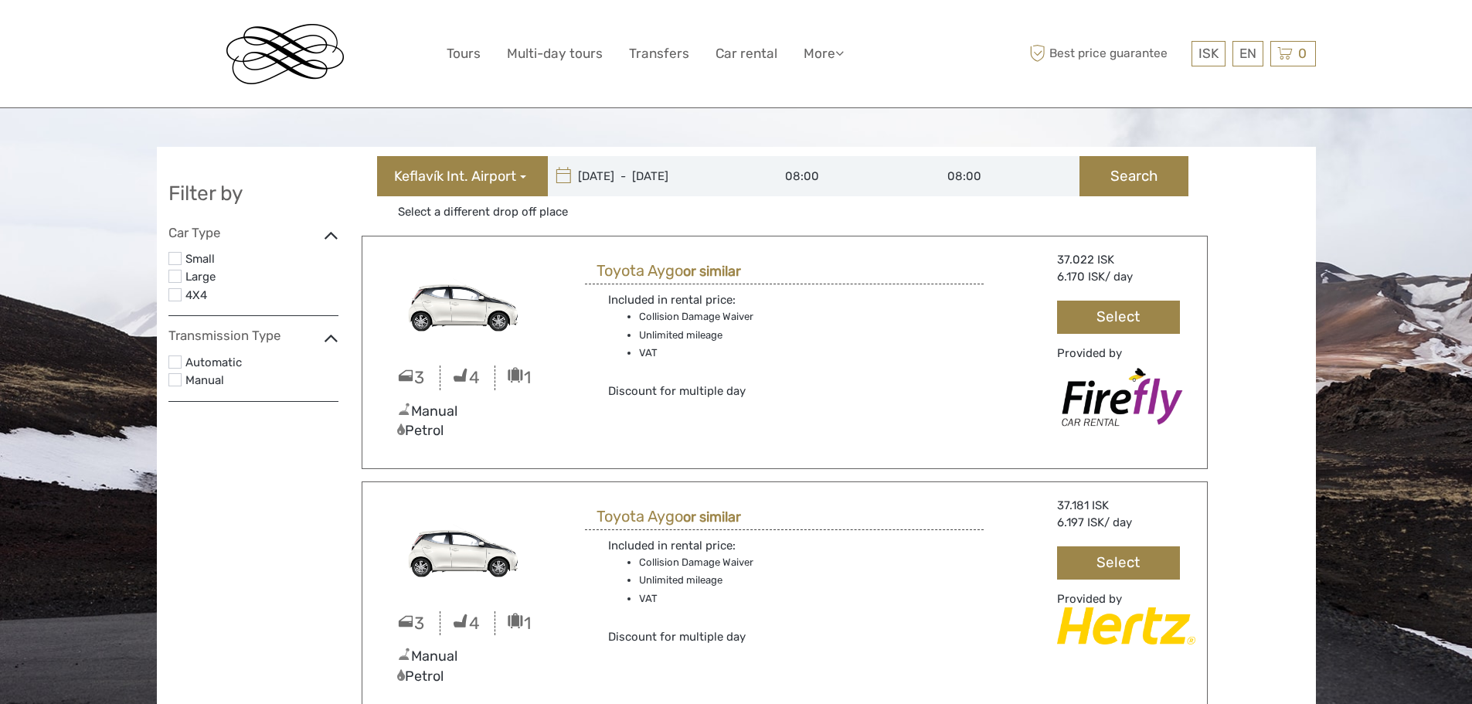
click at [182, 257] on div "Small" at bounding box center [253, 259] width 170 height 19
click at [174, 260] on label at bounding box center [174, 258] width 13 height 13
click at [0, 0] on input "checkbox" at bounding box center [0, 0] width 0 height 0
click at [182, 278] on div "Large" at bounding box center [253, 276] width 170 height 19
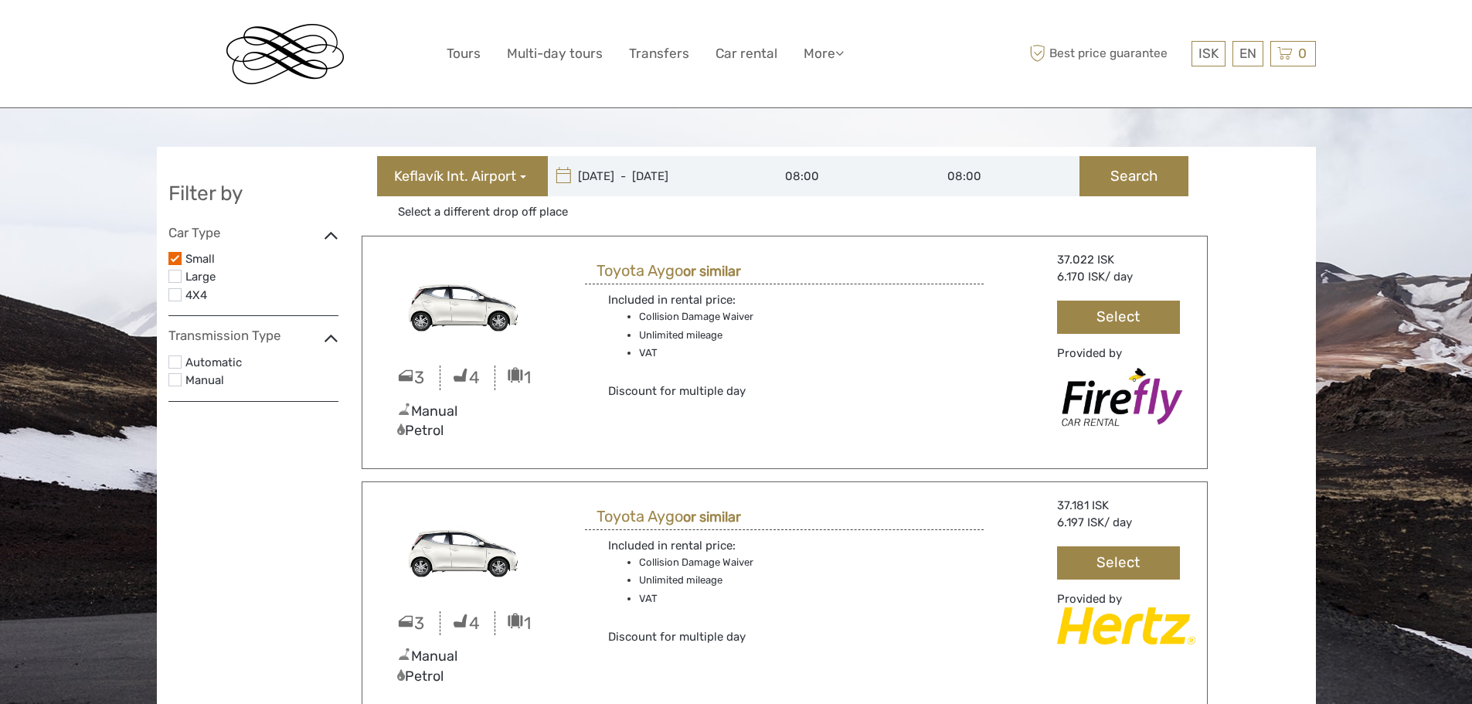
click at [179, 261] on label at bounding box center [174, 258] width 13 height 13
click at [0, 0] on input "checkbox" at bounding box center [0, 0] width 0 height 0
click at [177, 274] on label at bounding box center [174, 276] width 13 height 13
click at [0, 0] on input "checkbox" at bounding box center [0, 0] width 0 height 0
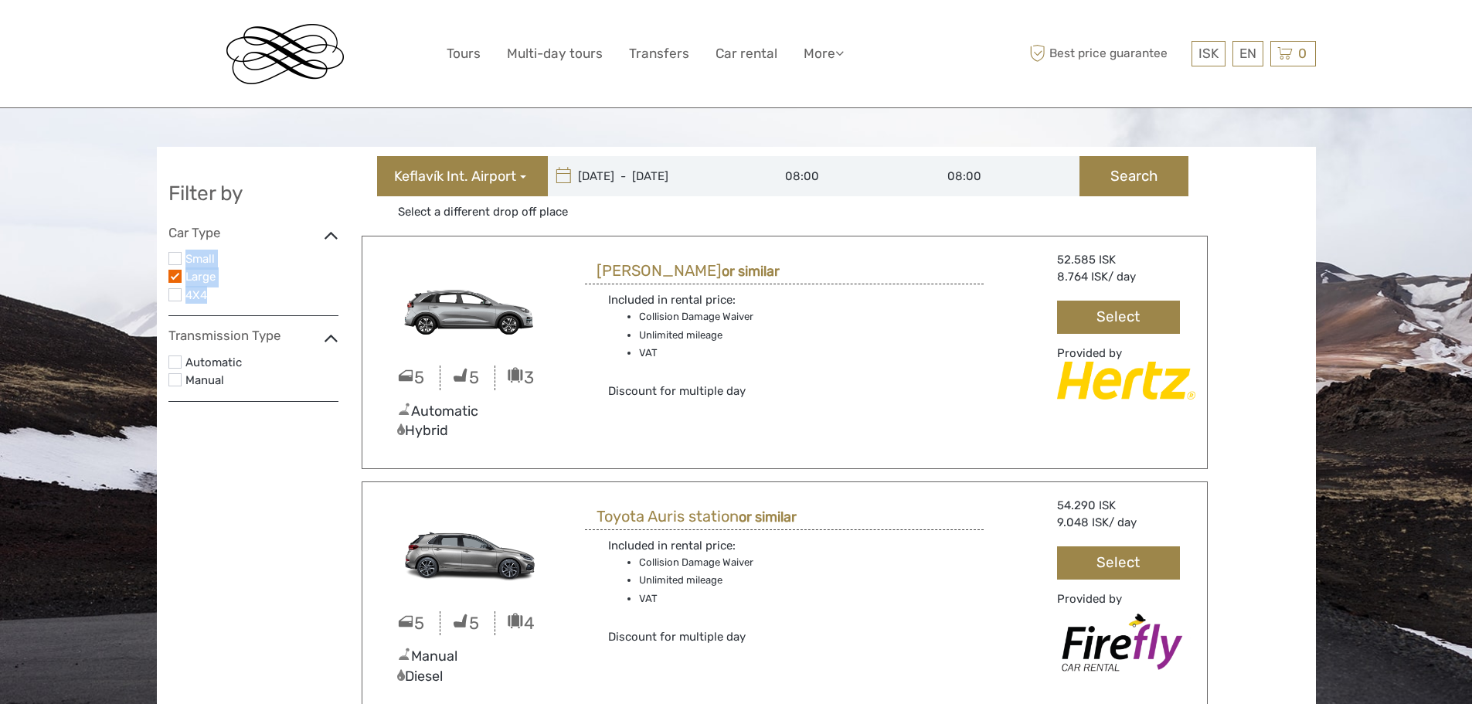
drag, startPoint x: 177, startPoint y: 261, endPoint x: 315, endPoint y: 303, distance: 143.8
click at [315, 303] on ul "Small Large 4X4" at bounding box center [253, 277] width 170 height 55
click at [172, 274] on label at bounding box center [174, 276] width 13 height 13
click at [0, 0] on input "checkbox" at bounding box center [0, 0] width 0 height 0
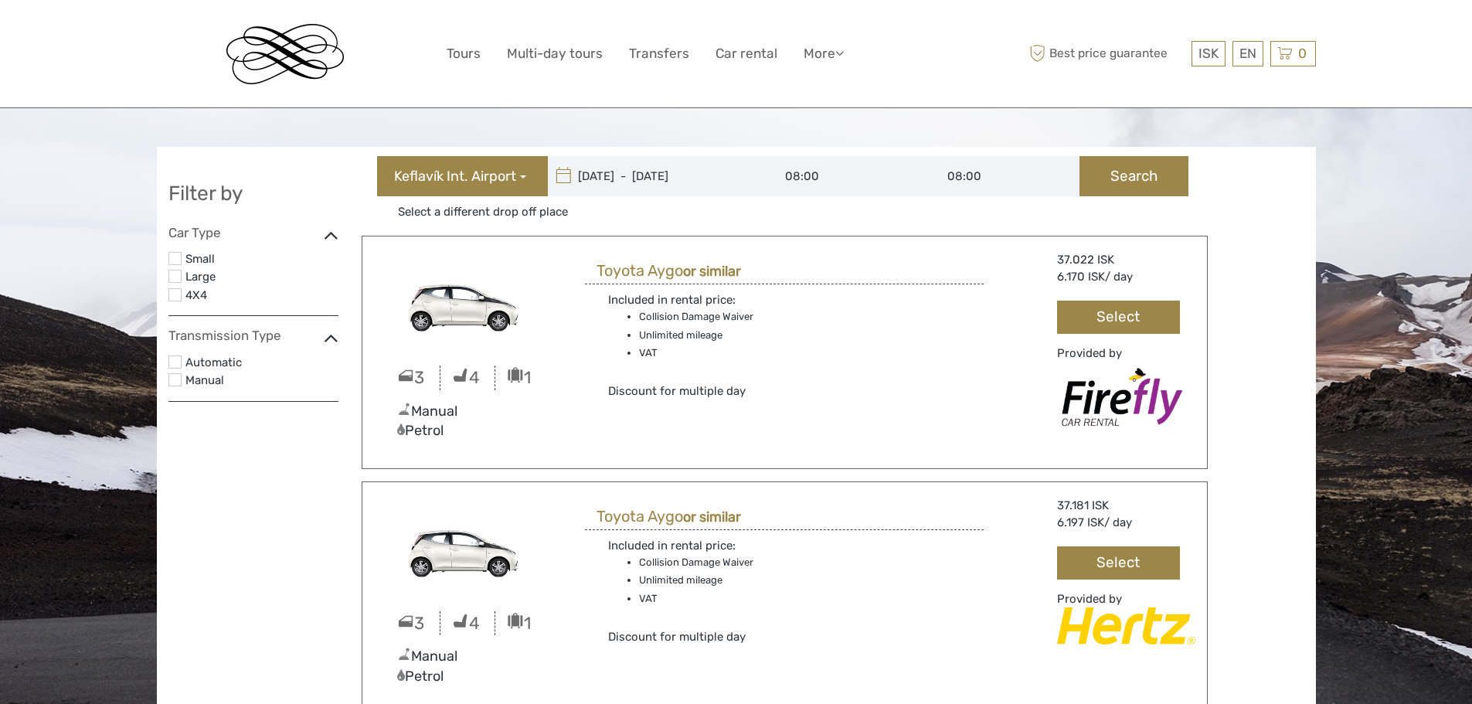
click at [175, 291] on label at bounding box center [174, 294] width 13 height 13
click at [0, 0] on input "checkbox" at bounding box center [0, 0] width 0 height 0
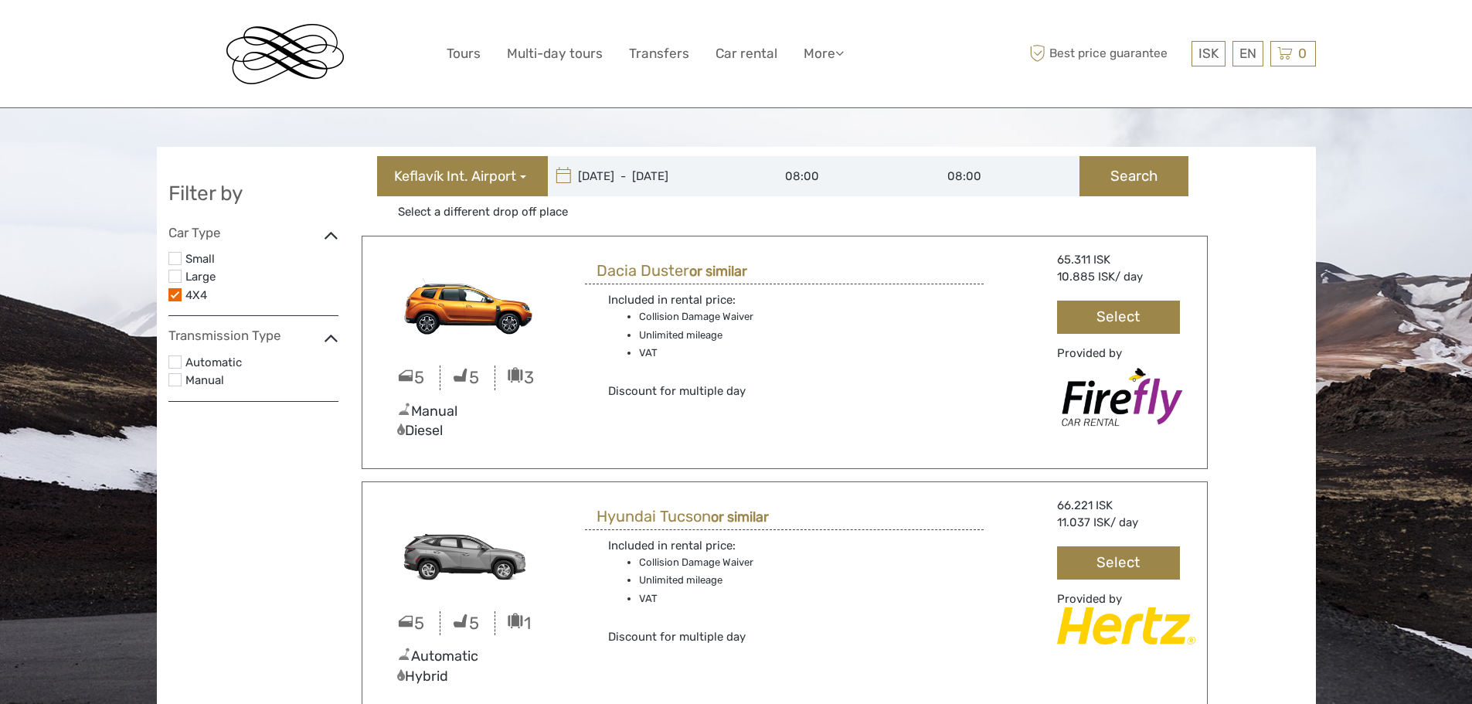
scroll to position [9, 0]
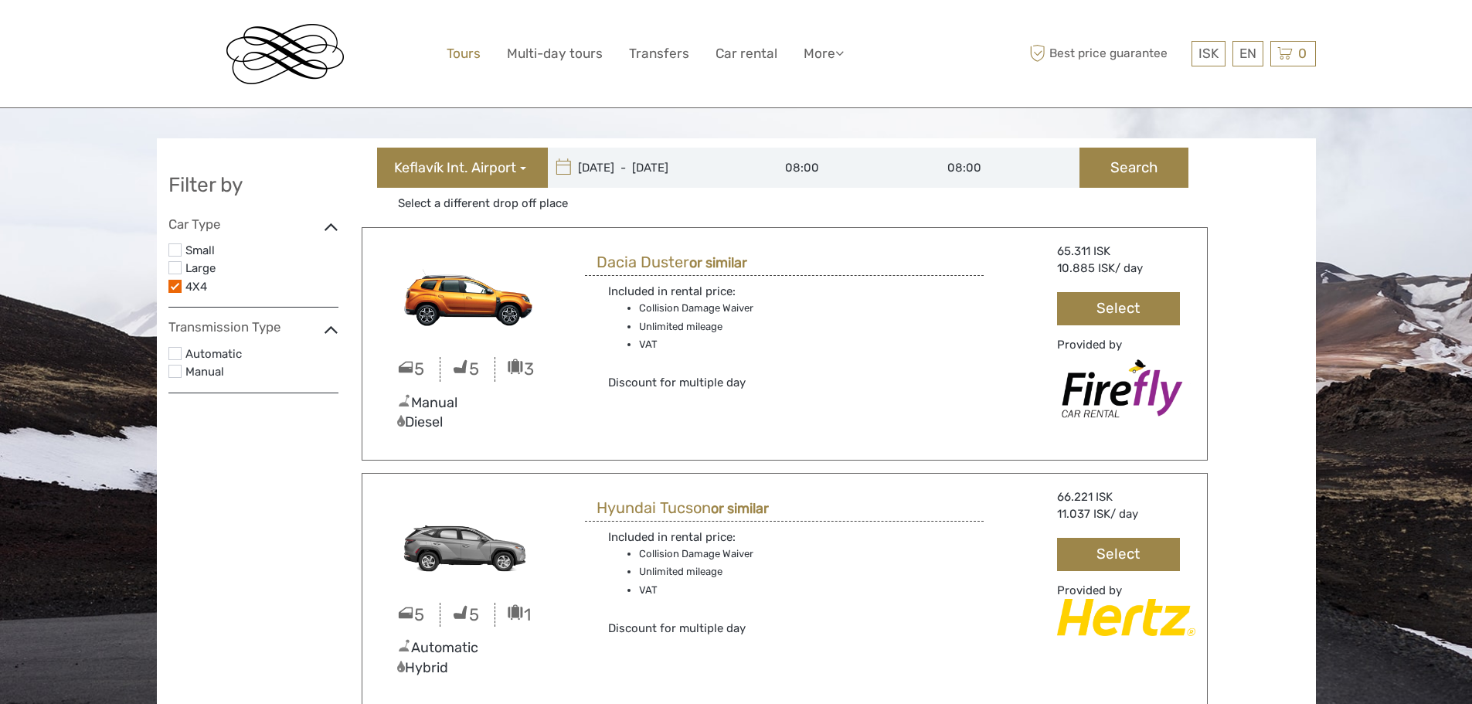
click at [463, 56] on link "Tours" at bounding box center [464, 54] width 34 height 22
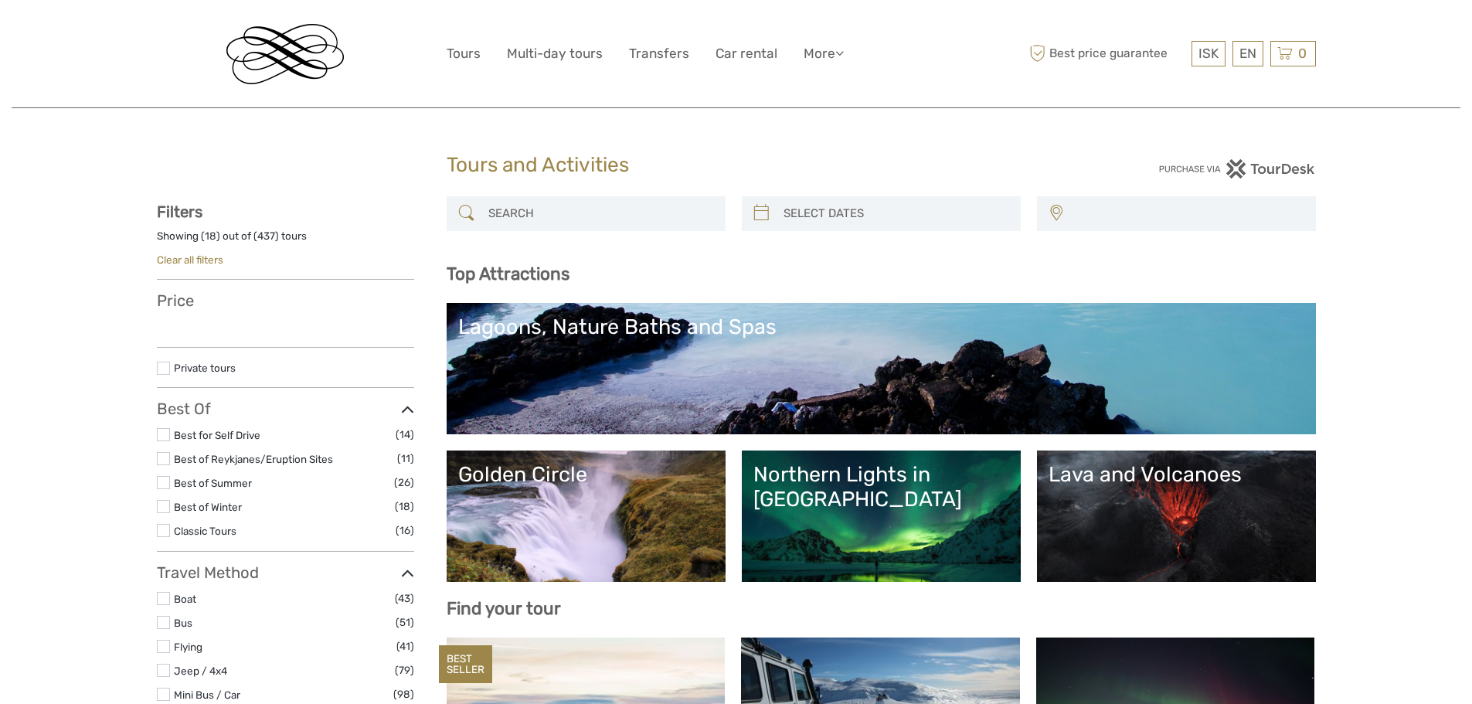
select select
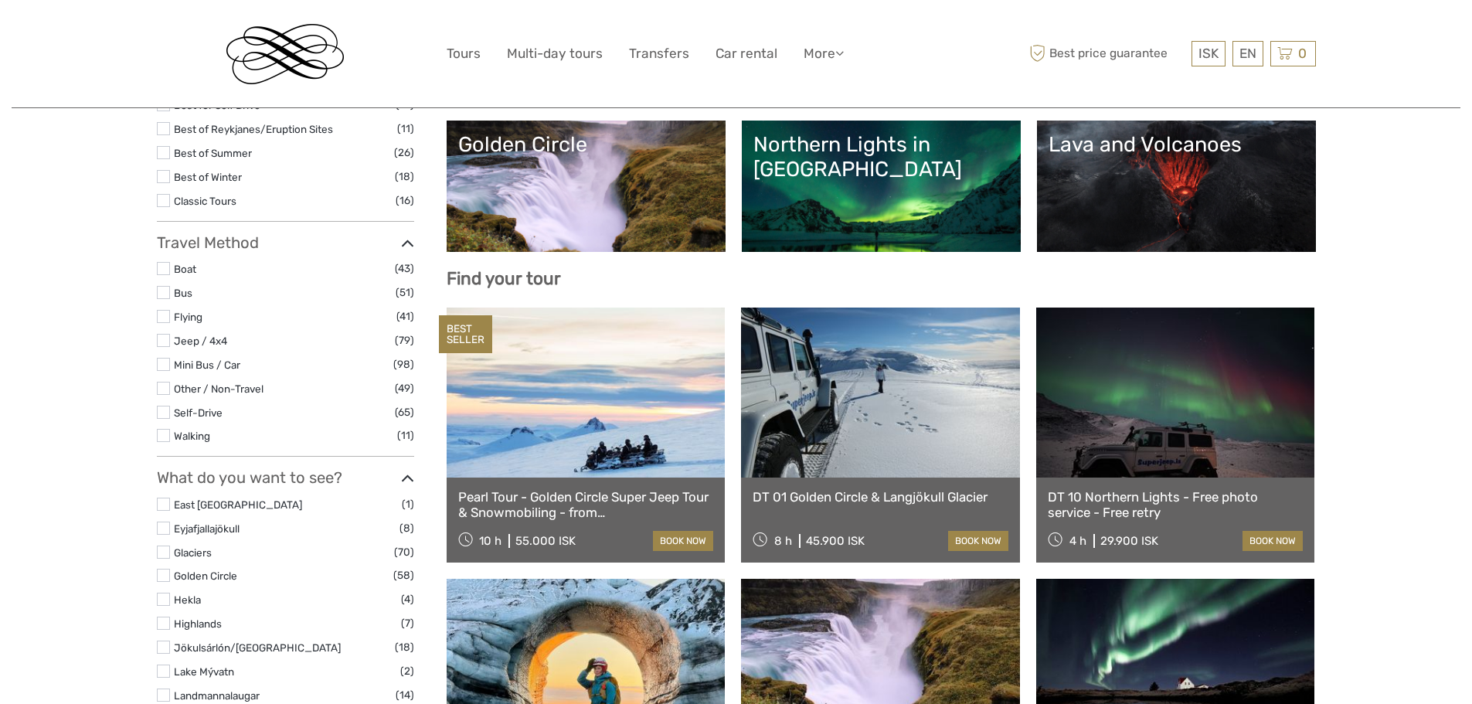
select select
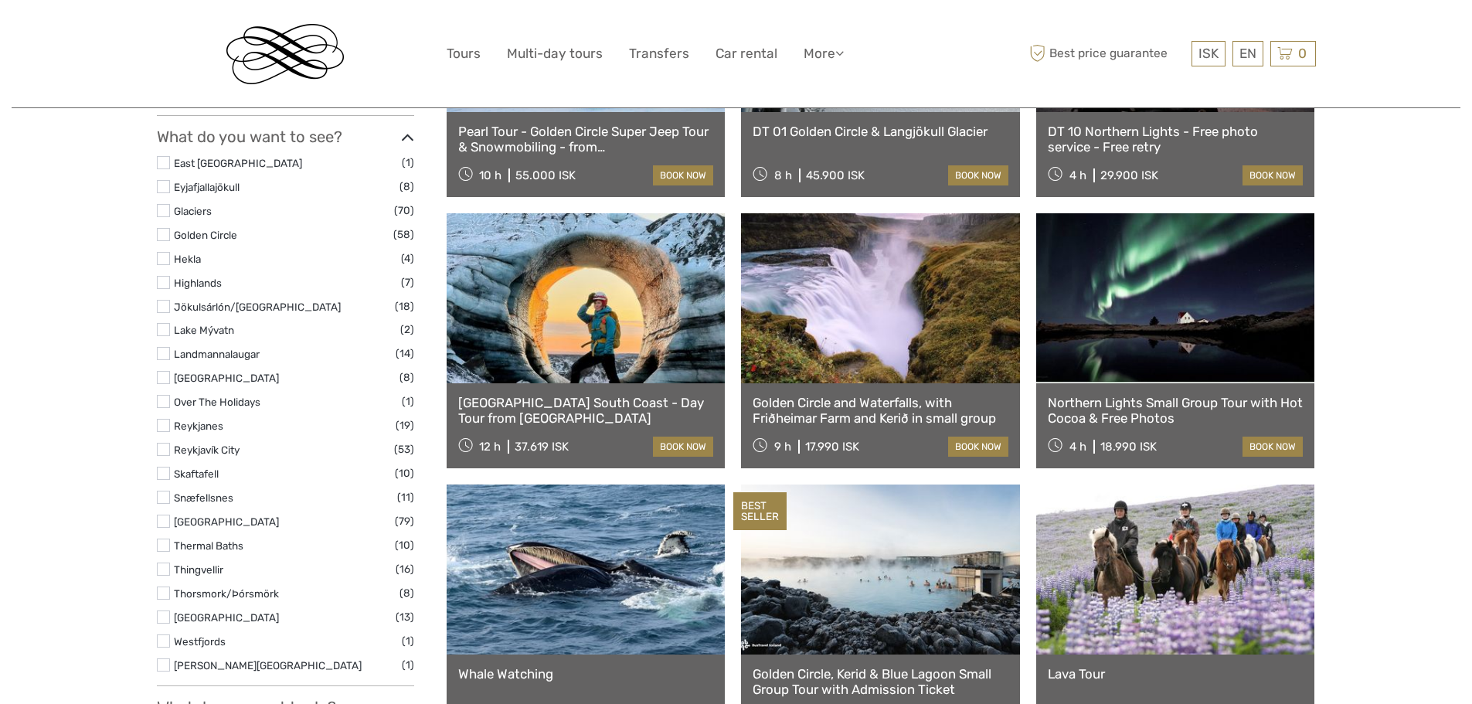
scroll to position [883, 0]
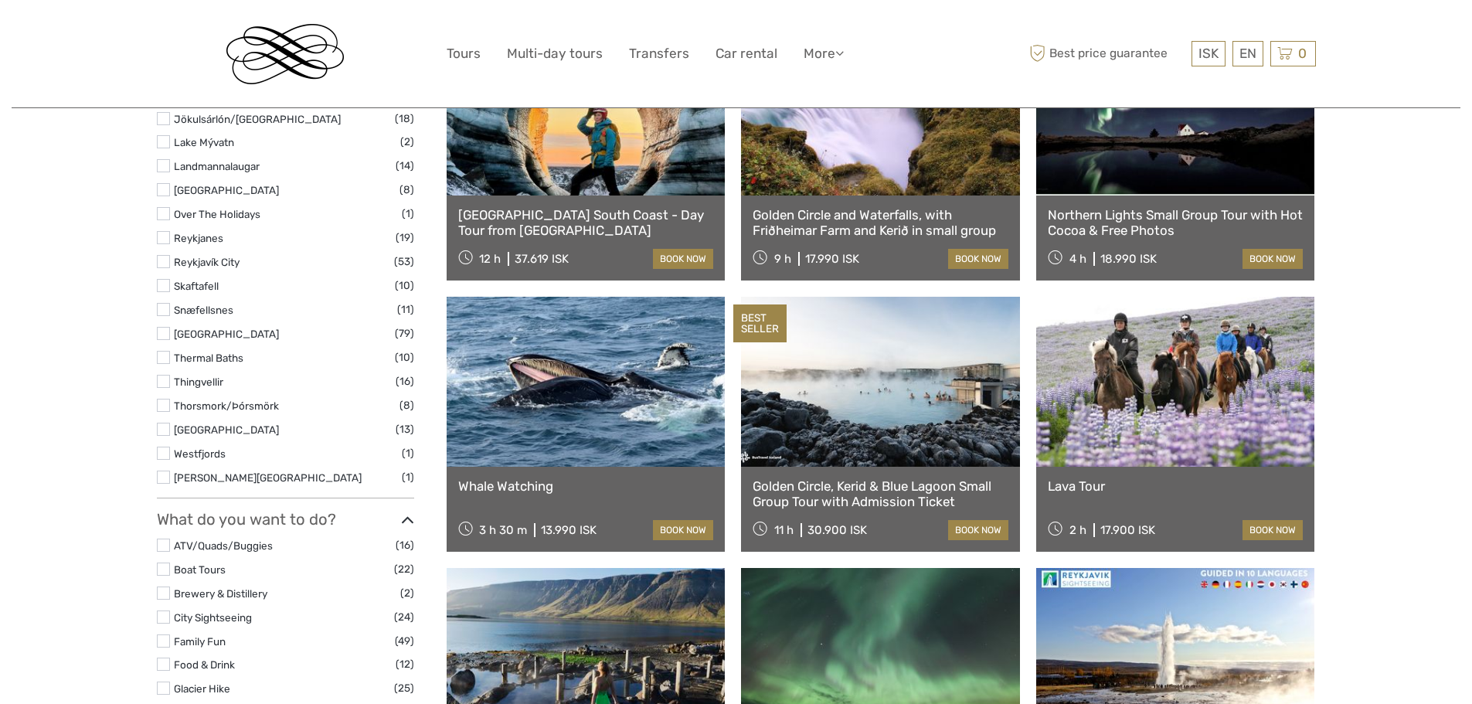
click at [1172, 339] on link at bounding box center [1175, 382] width 279 height 170
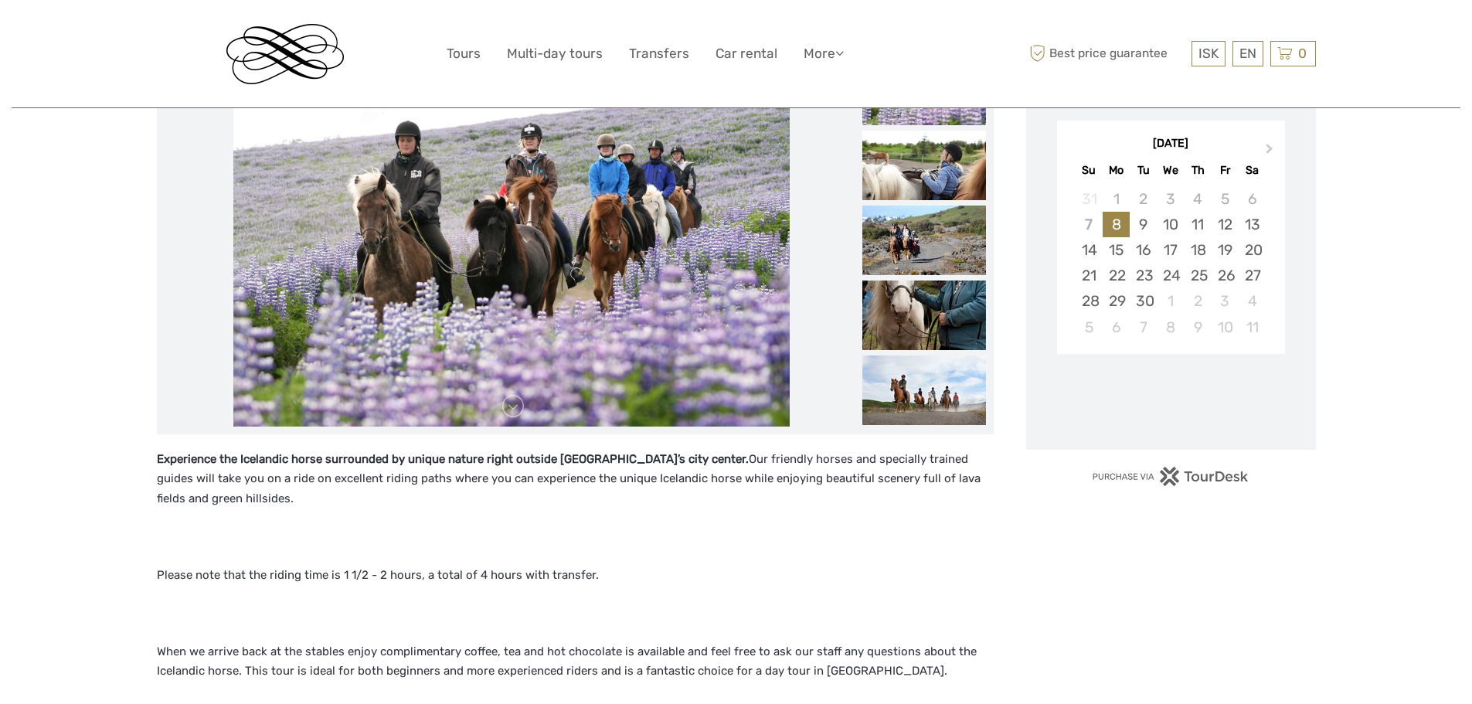
scroll to position [232, 0]
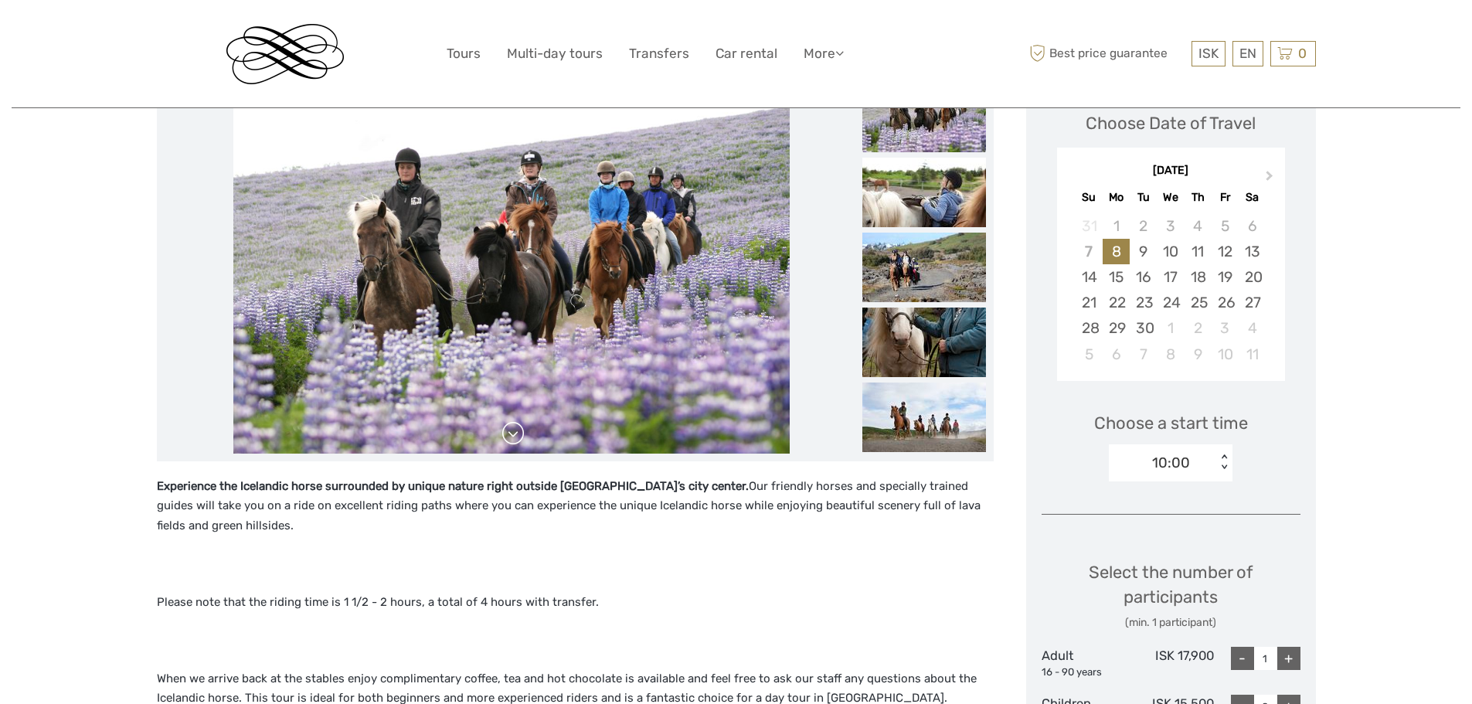
click at [516, 437] on link at bounding box center [513, 433] width 25 height 25
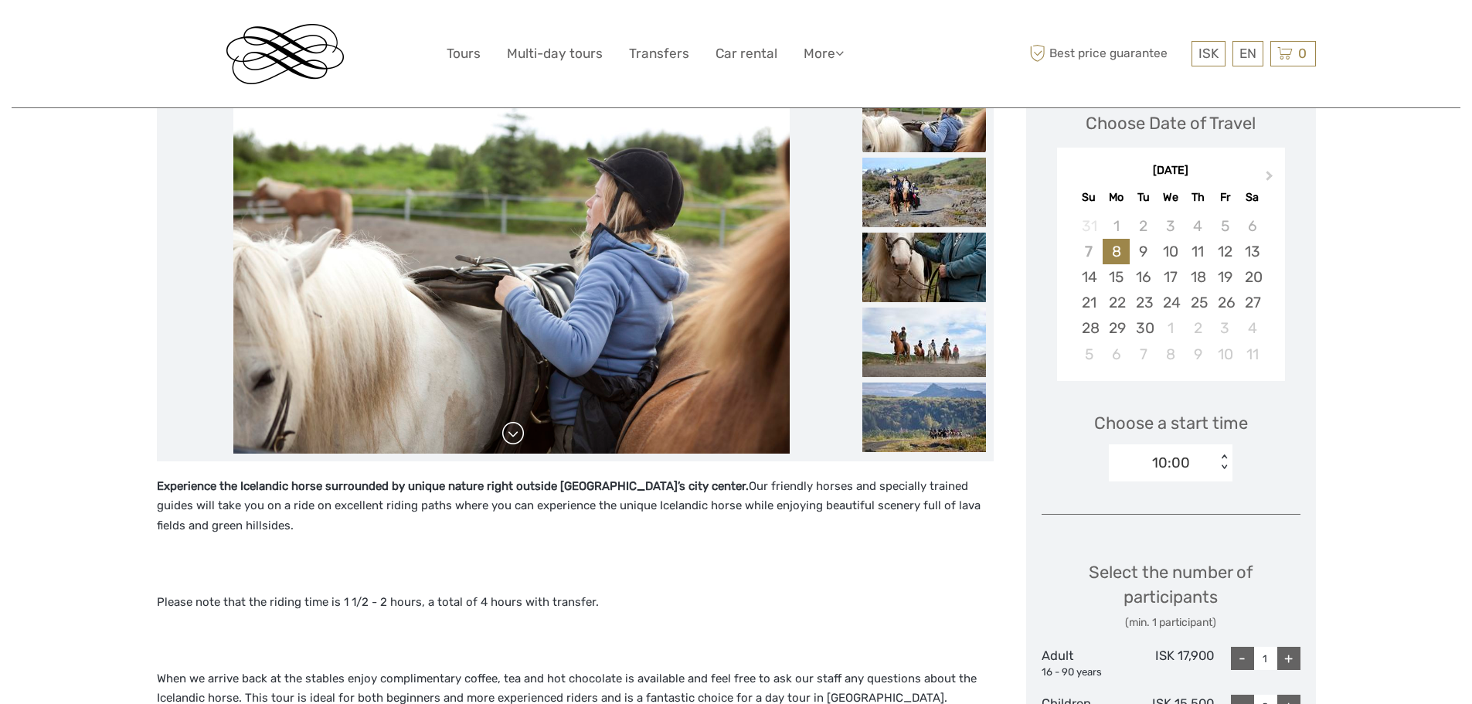
click at [516, 437] on link at bounding box center [513, 433] width 25 height 25
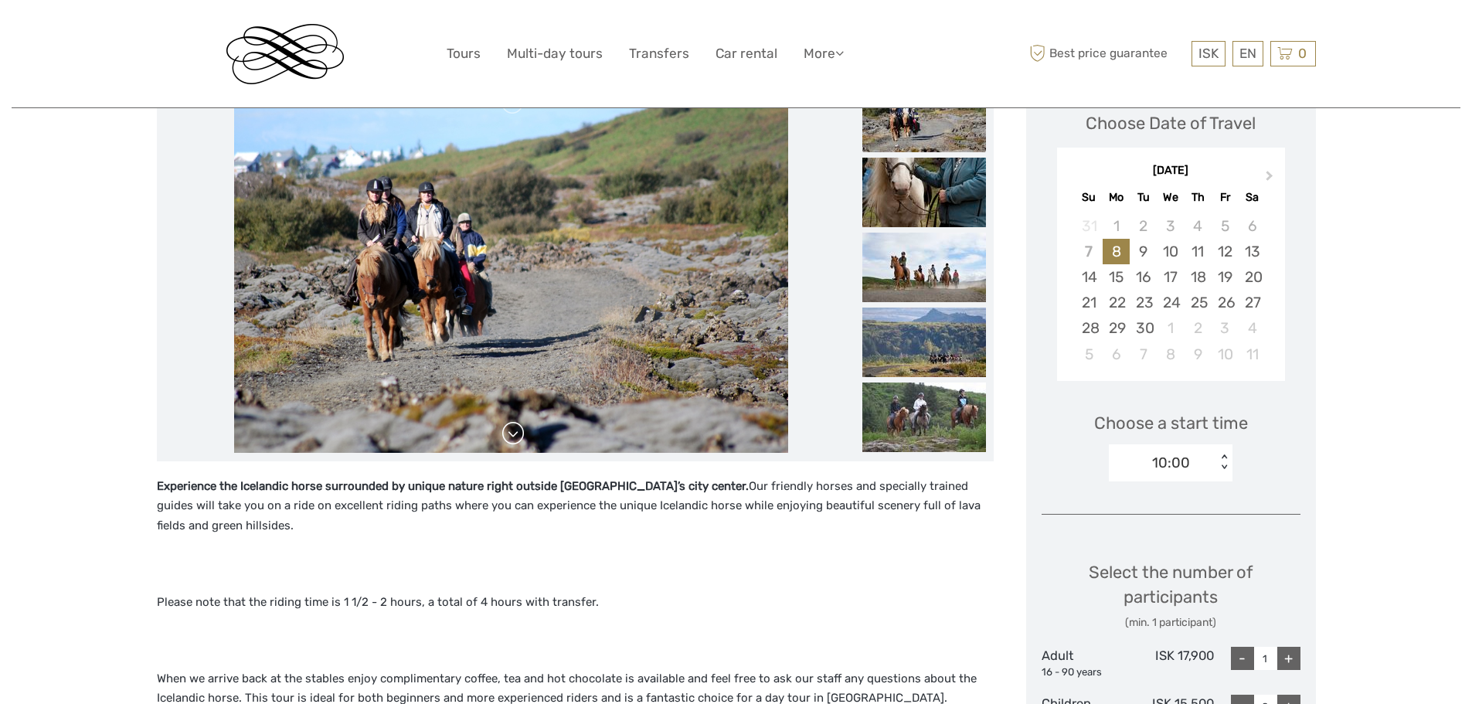
click at [516, 437] on link at bounding box center [513, 433] width 25 height 25
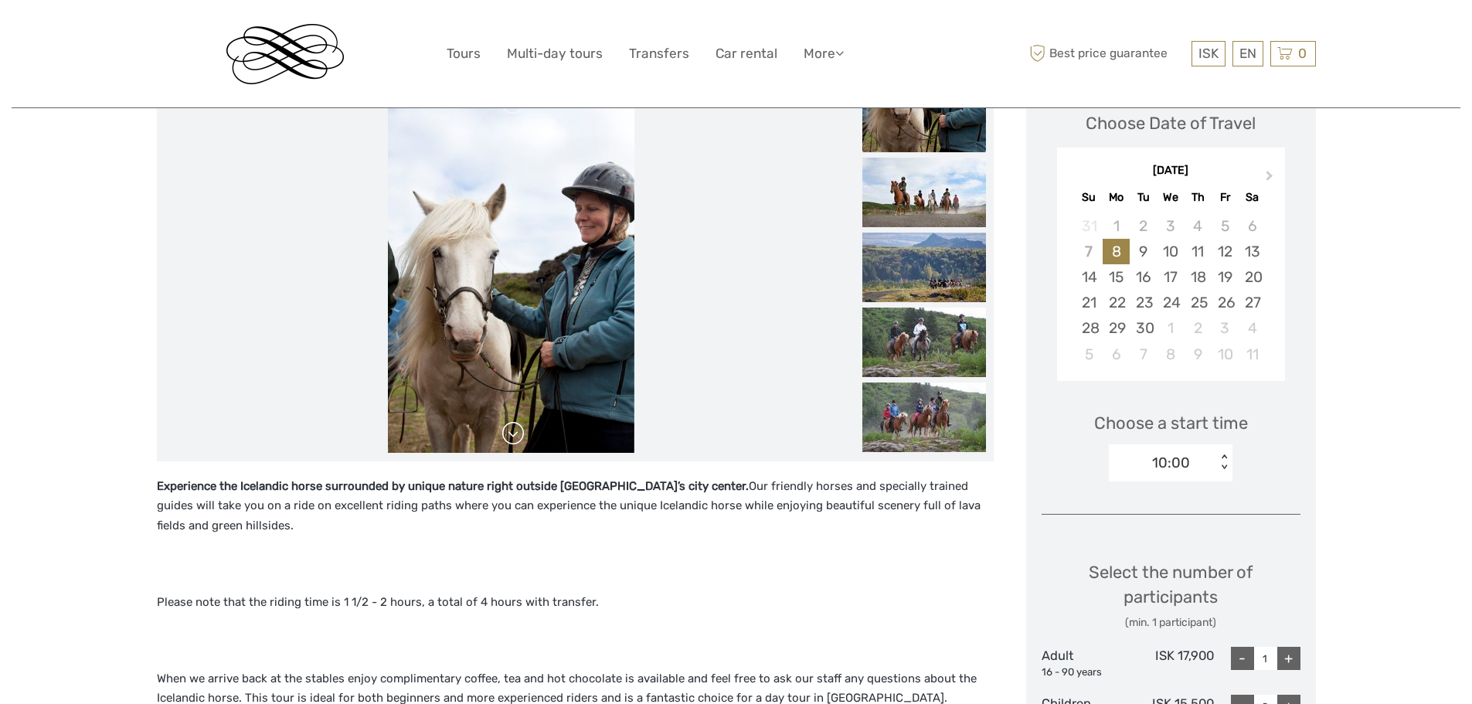
click at [516, 437] on link at bounding box center [513, 433] width 25 height 25
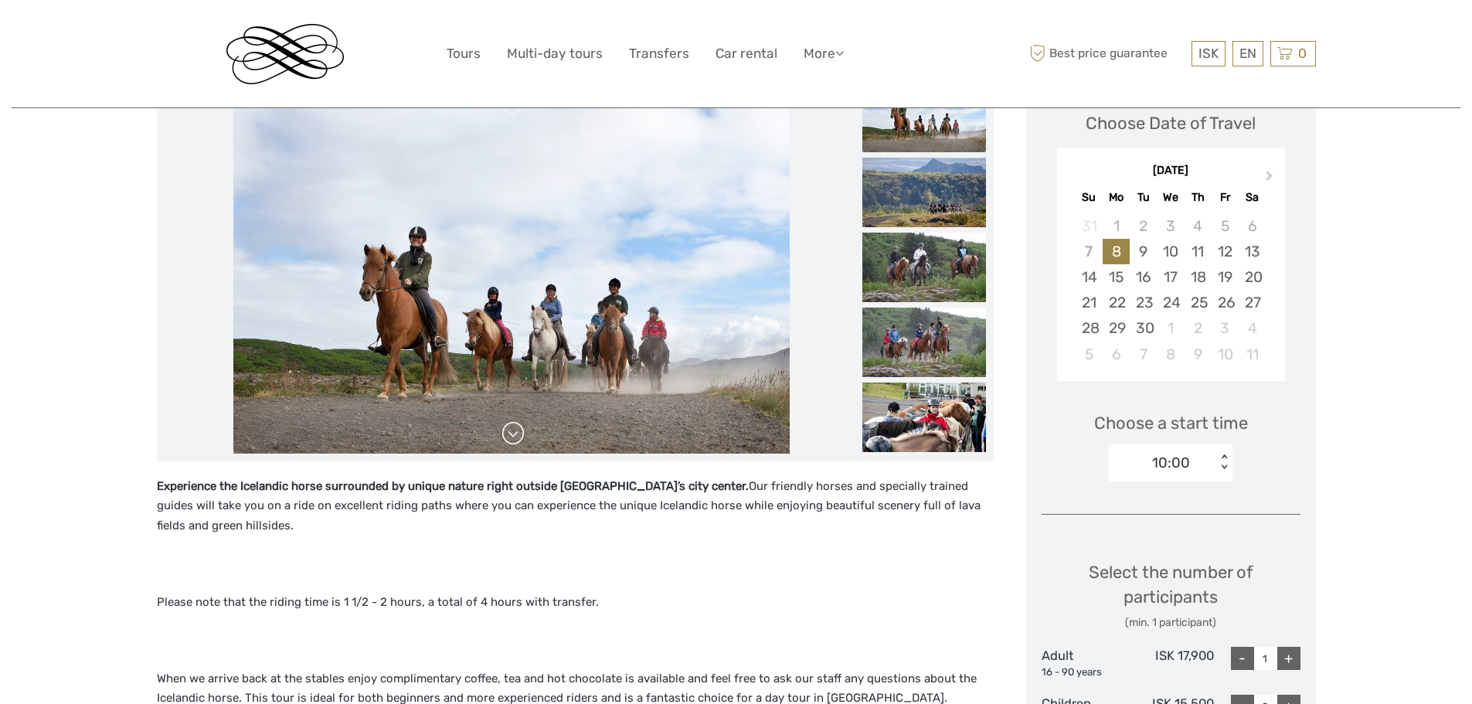
click at [516, 437] on link at bounding box center [513, 433] width 25 height 25
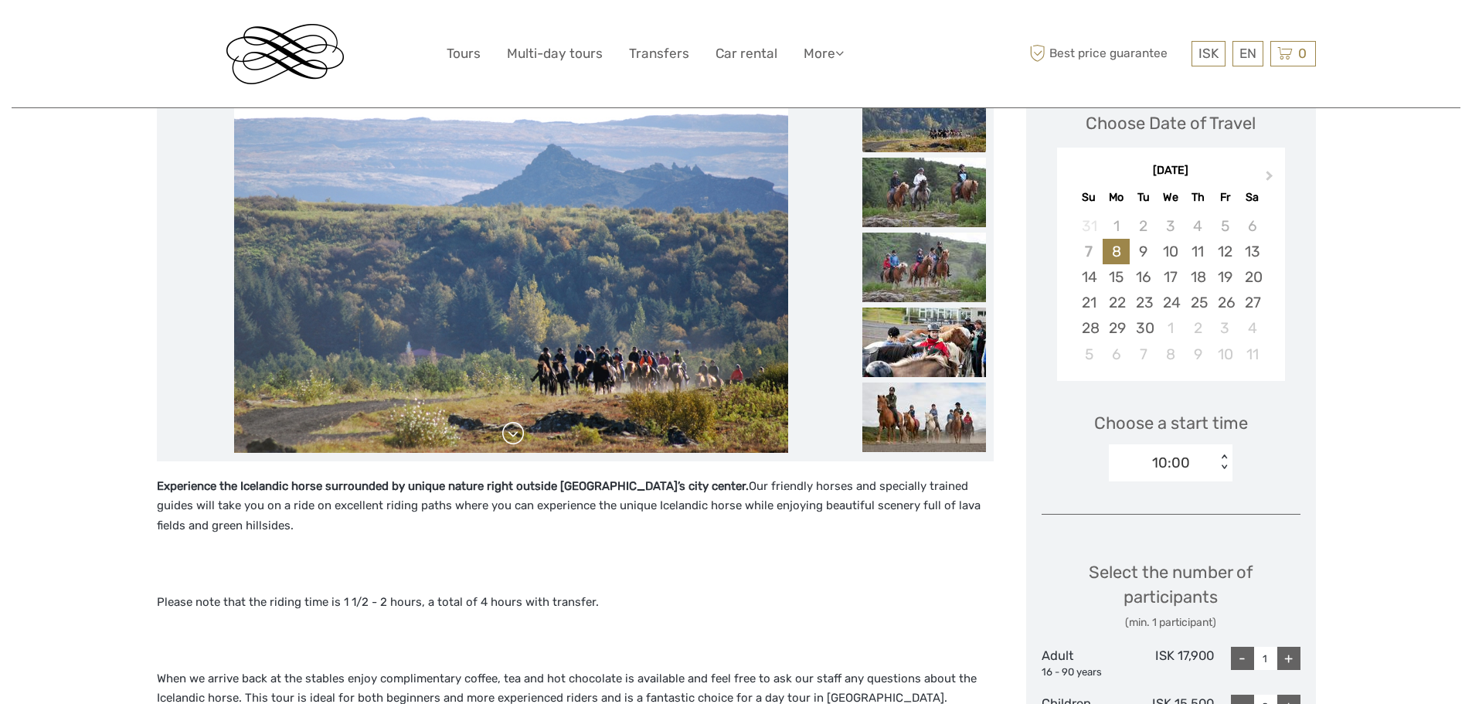
click at [516, 437] on link at bounding box center [513, 433] width 25 height 25
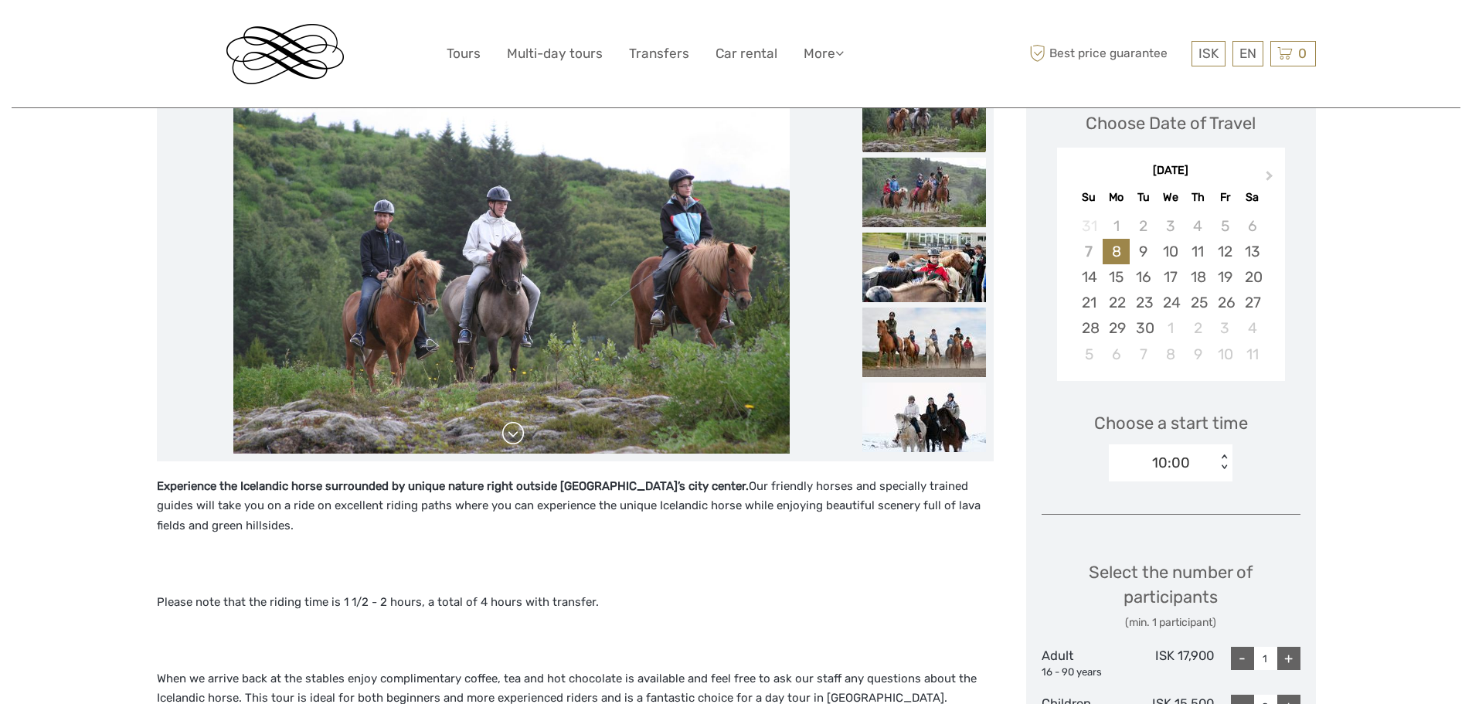
click at [516, 437] on link at bounding box center [513, 433] width 25 height 25
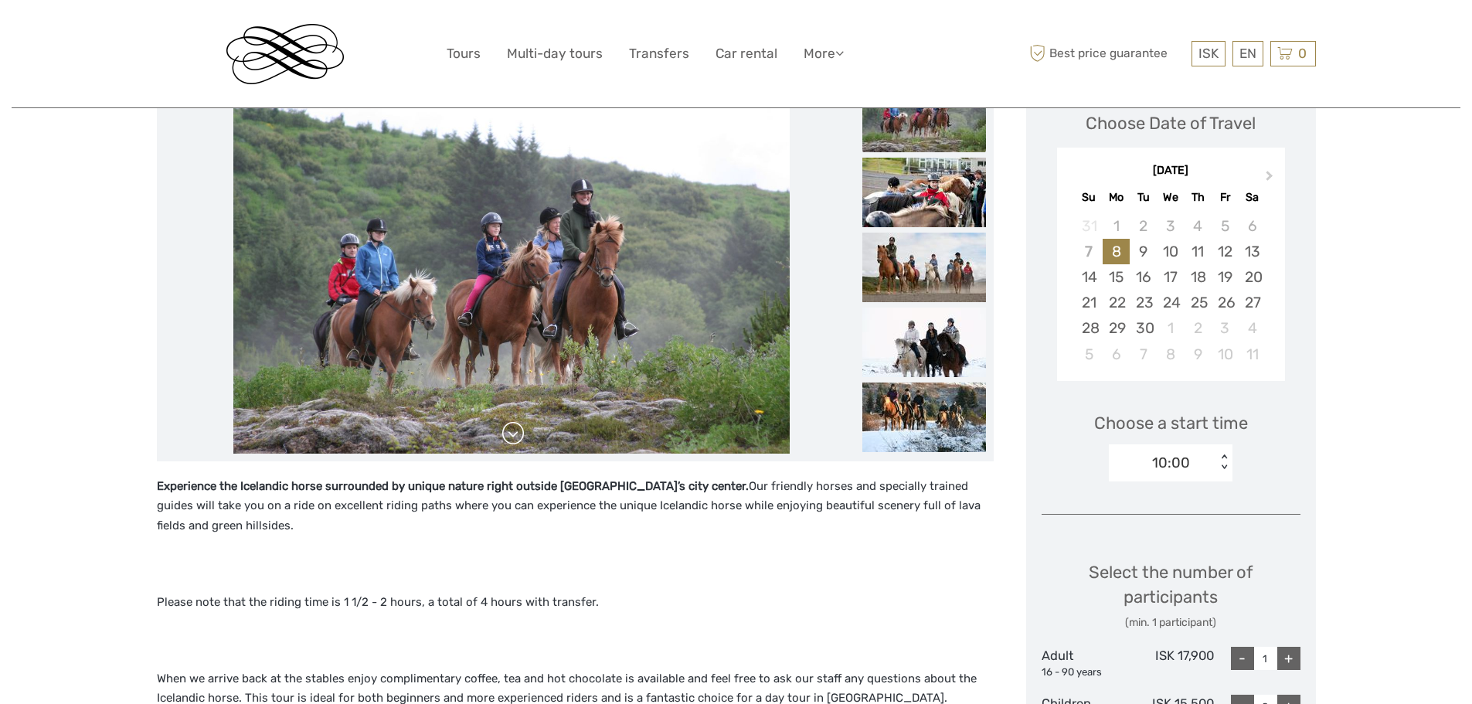
click at [516, 437] on link at bounding box center [513, 433] width 25 height 25
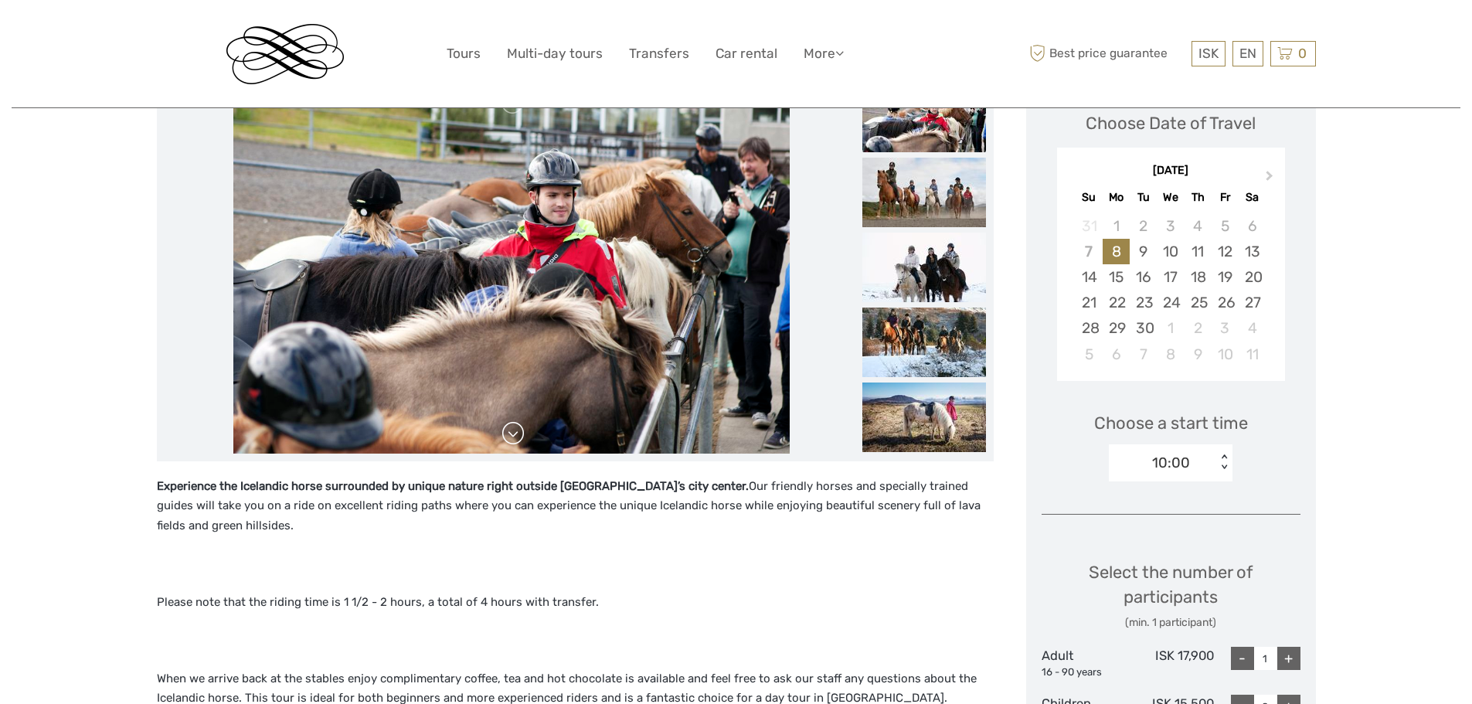
click at [516, 437] on link at bounding box center [513, 433] width 25 height 25
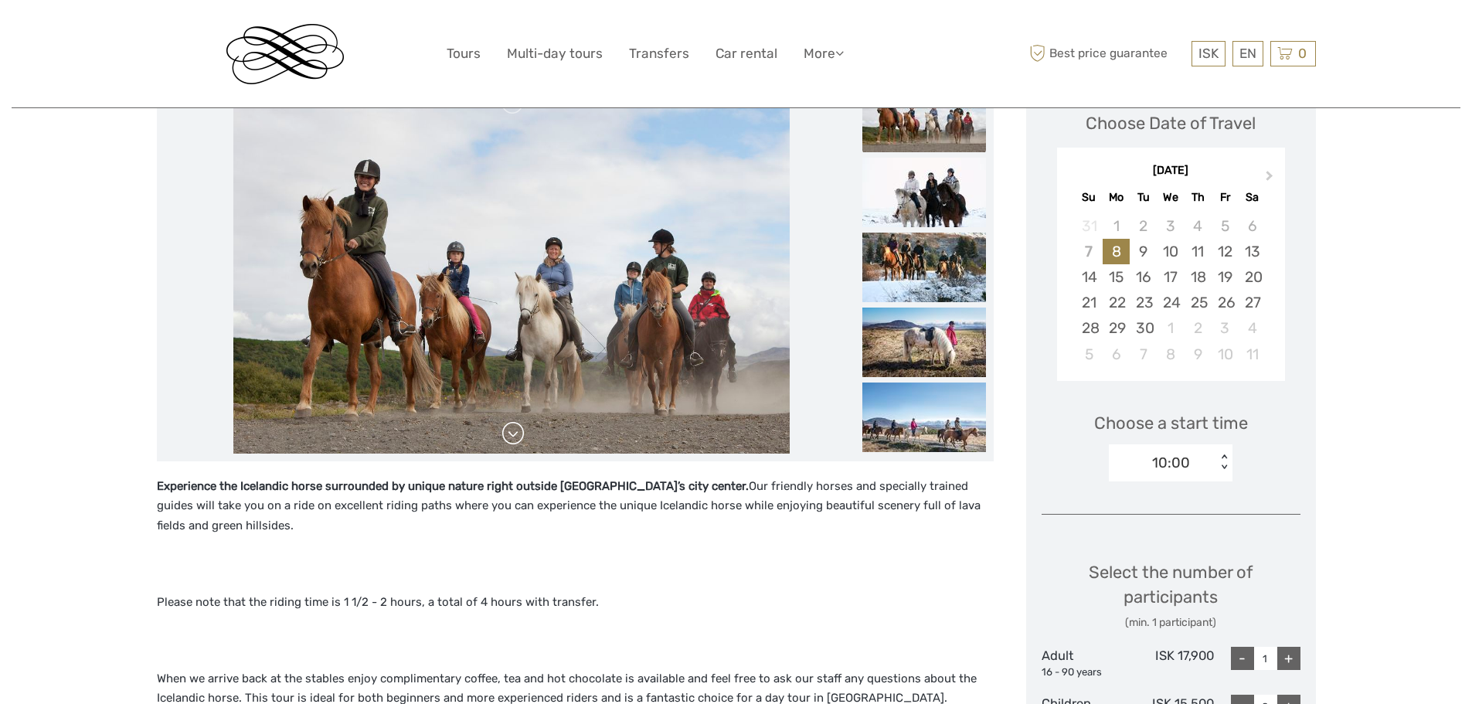
click at [516, 437] on link at bounding box center [513, 433] width 25 height 25
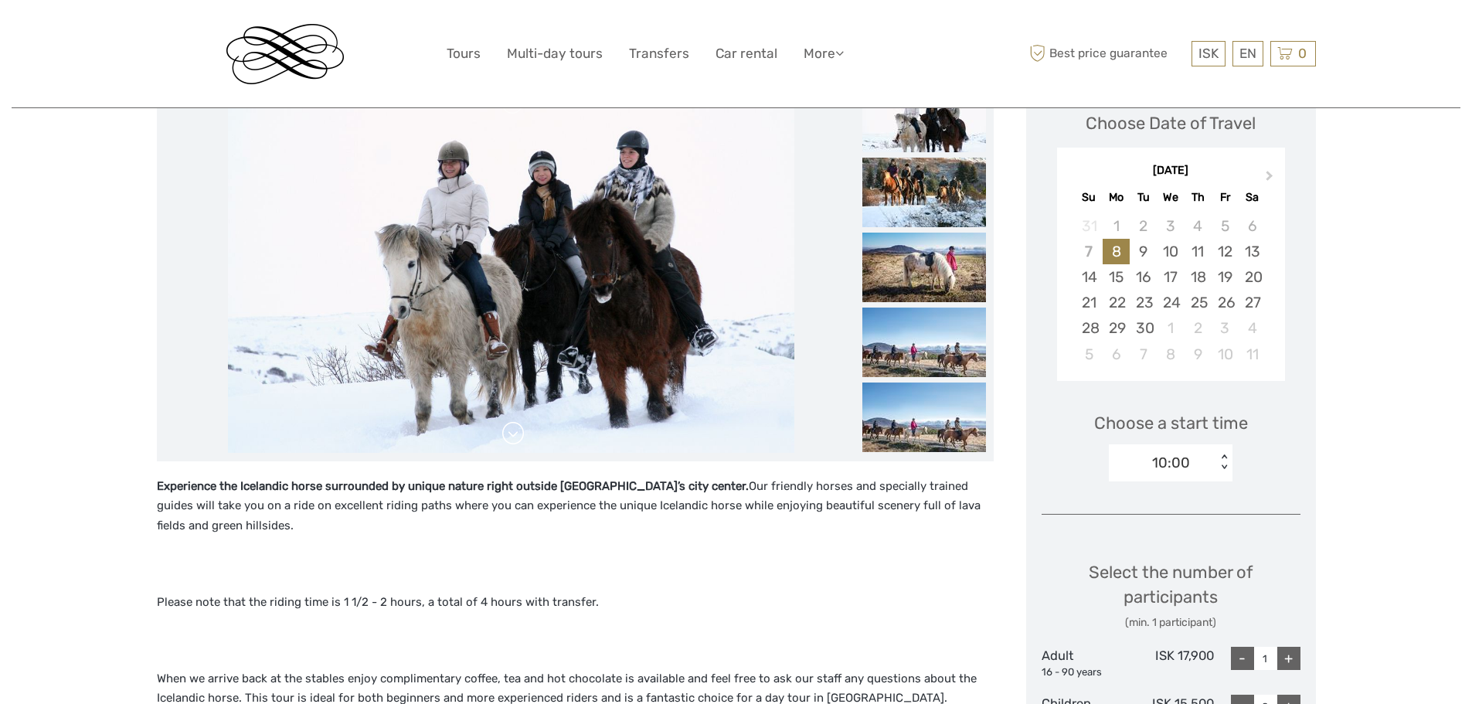
click at [516, 437] on link at bounding box center [513, 433] width 25 height 25
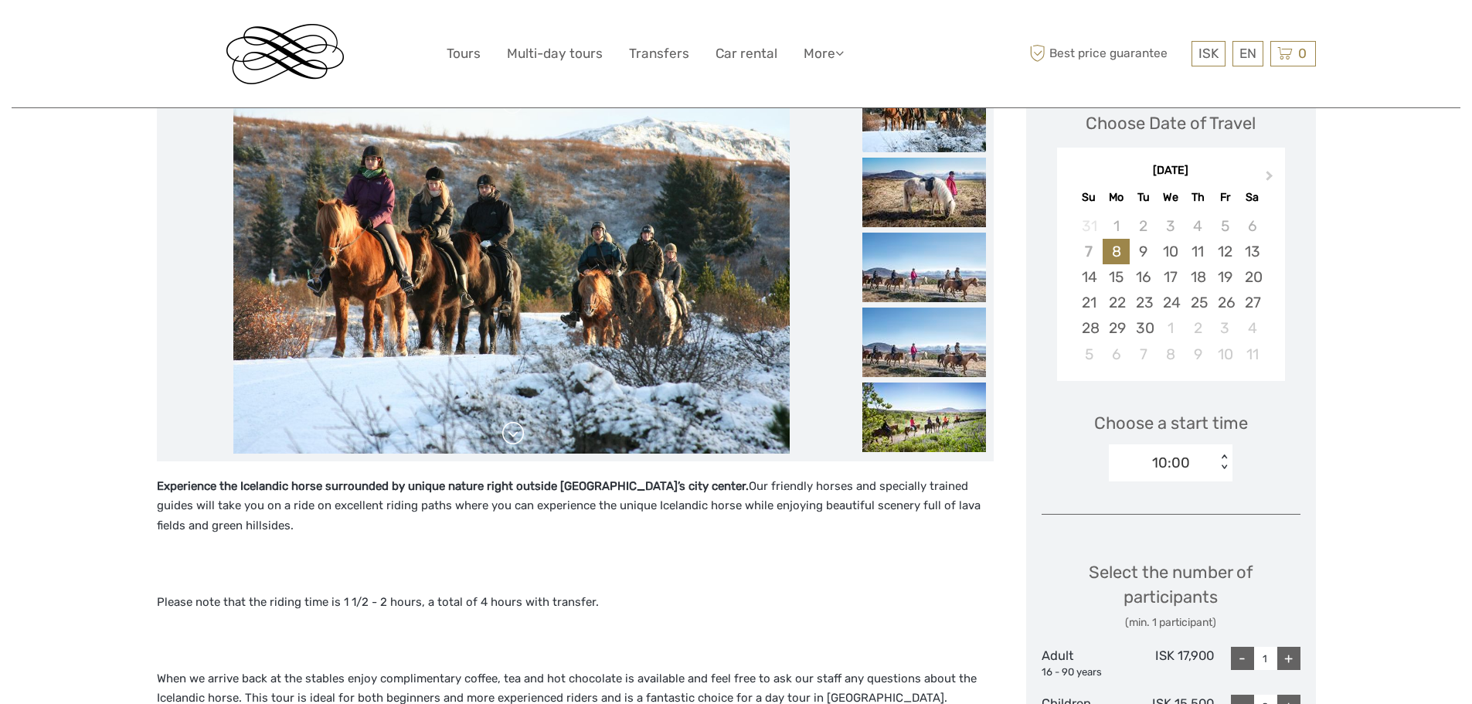
click at [516, 437] on link at bounding box center [513, 433] width 25 height 25
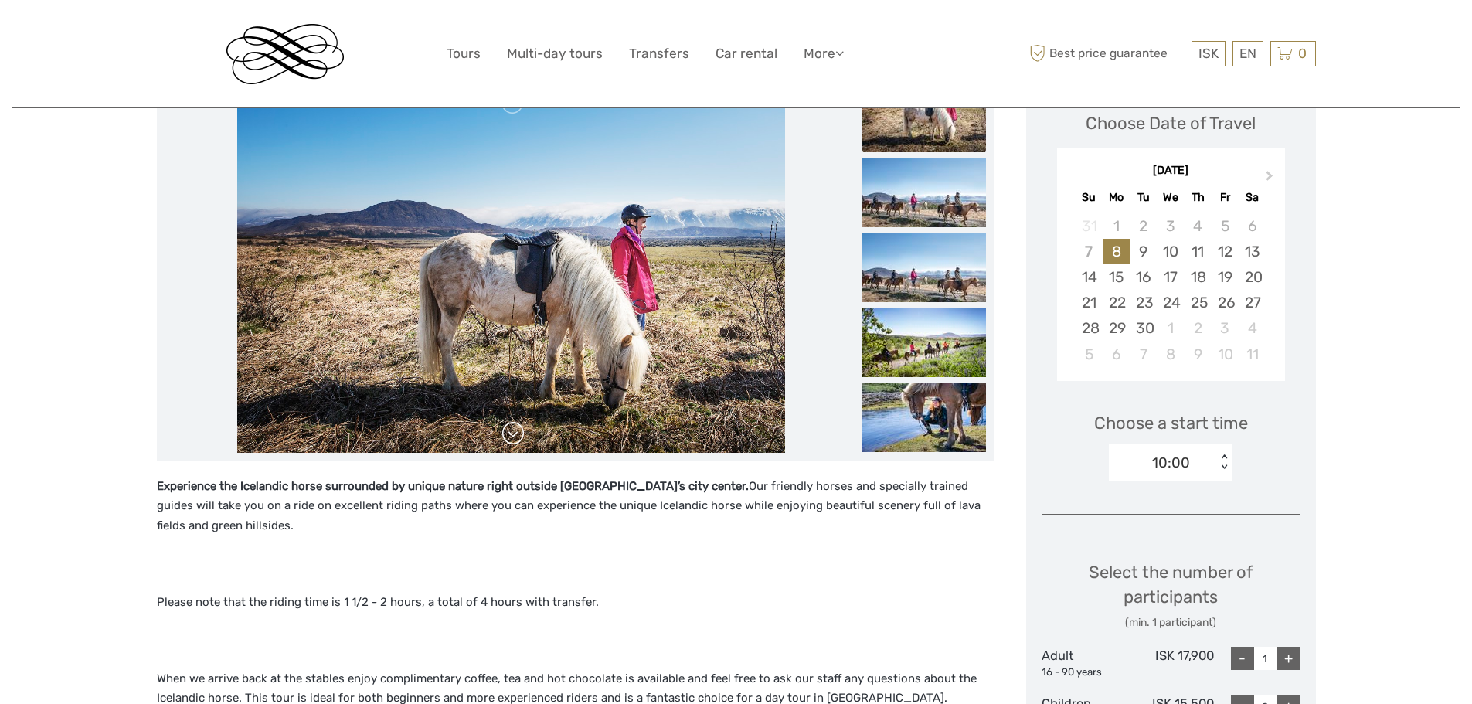
click at [516, 437] on link at bounding box center [513, 433] width 25 height 25
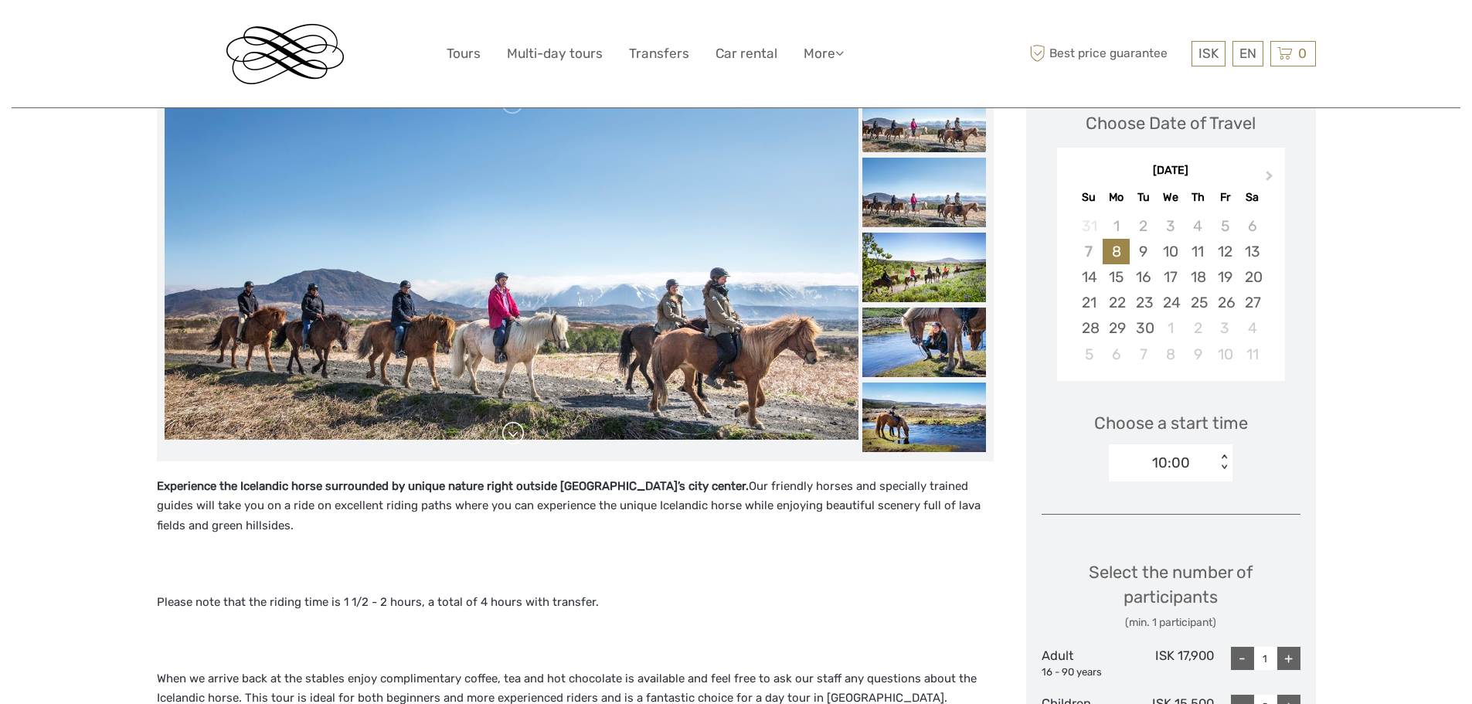
click at [516, 437] on link at bounding box center [513, 433] width 25 height 25
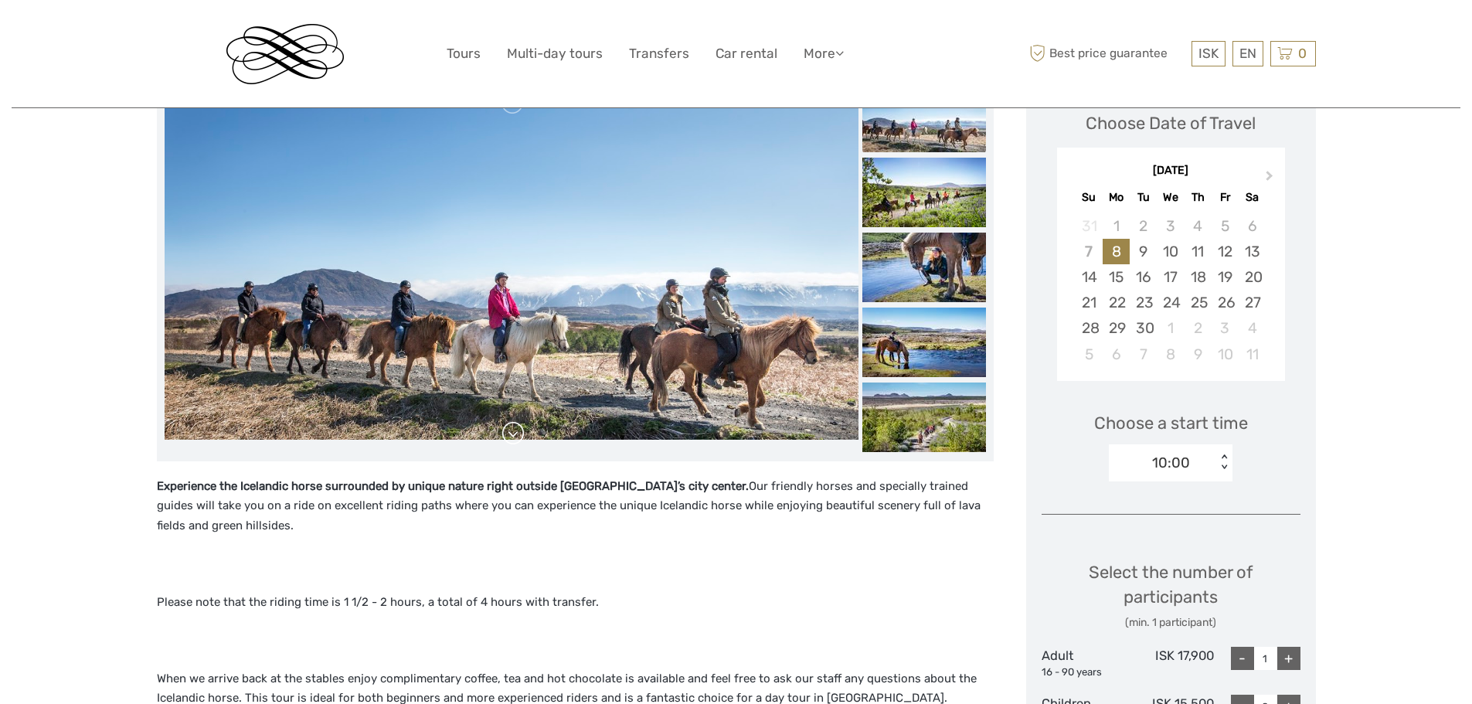
click at [516, 437] on link at bounding box center [513, 433] width 25 height 25
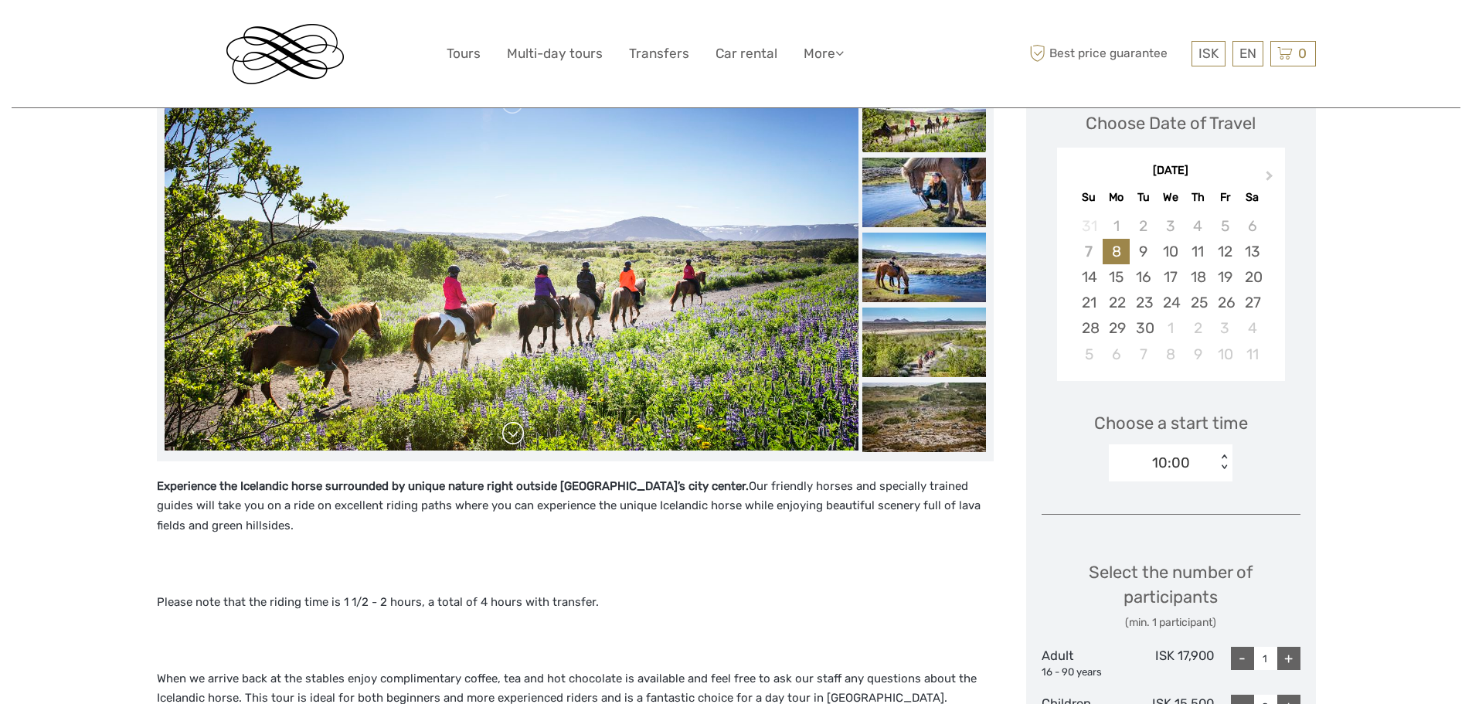
click at [516, 437] on link at bounding box center [513, 433] width 25 height 25
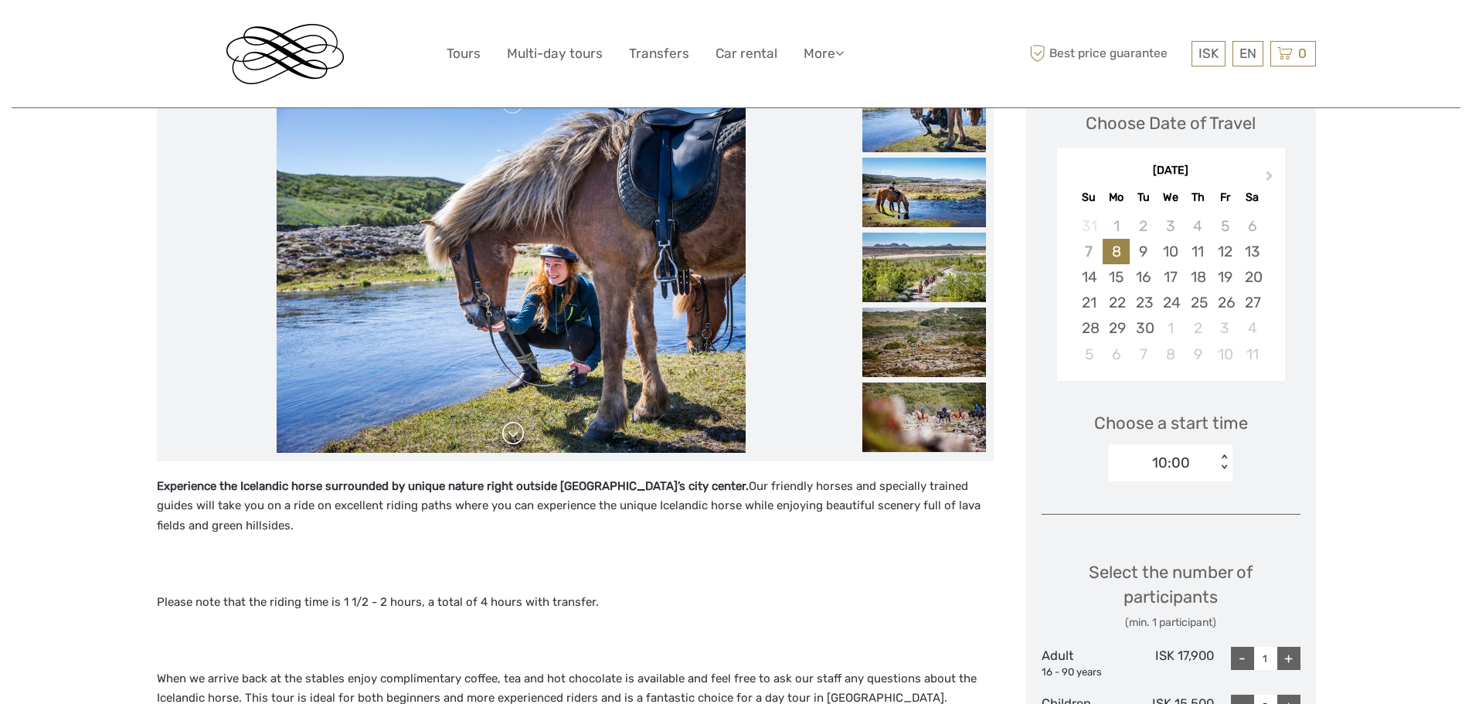
click at [516, 437] on link at bounding box center [513, 433] width 25 height 25
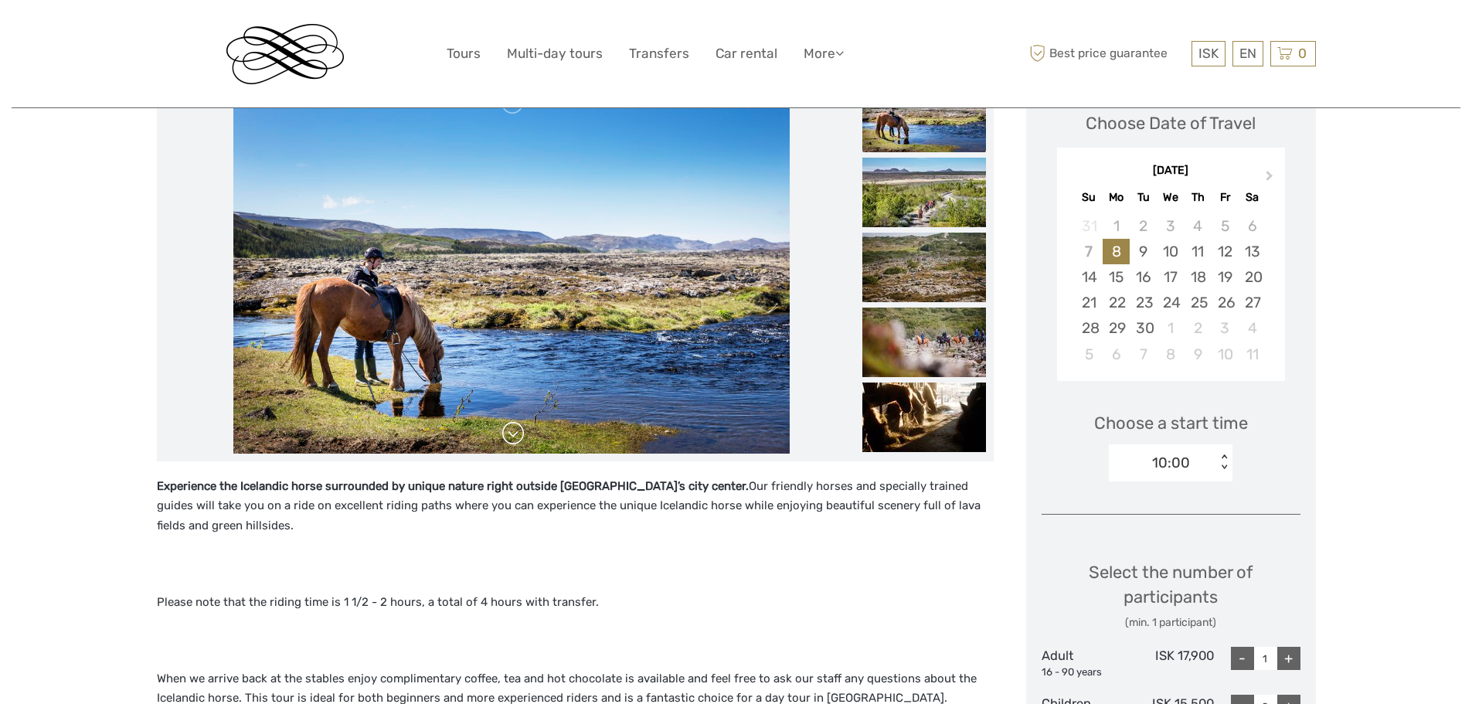
click at [516, 437] on link at bounding box center [513, 433] width 25 height 25
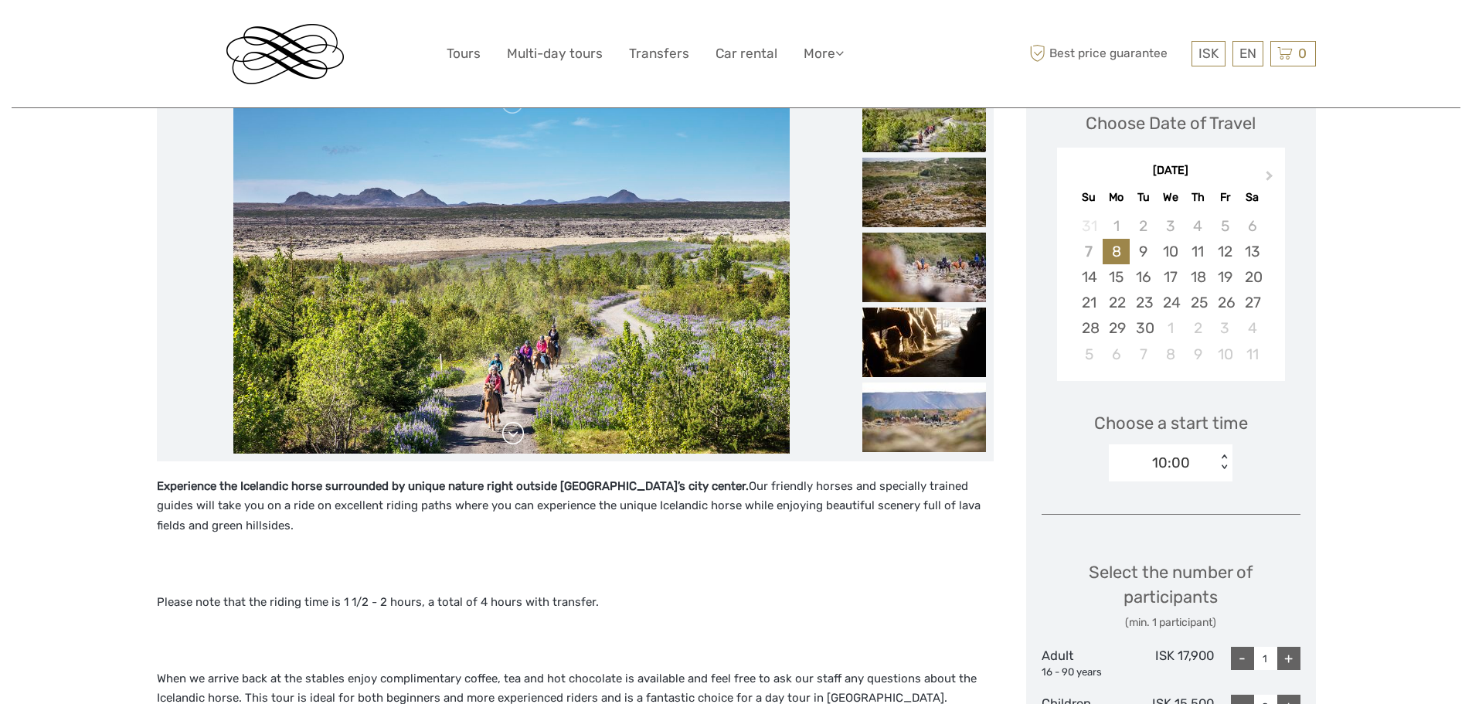
click at [516, 437] on link at bounding box center [513, 433] width 25 height 25
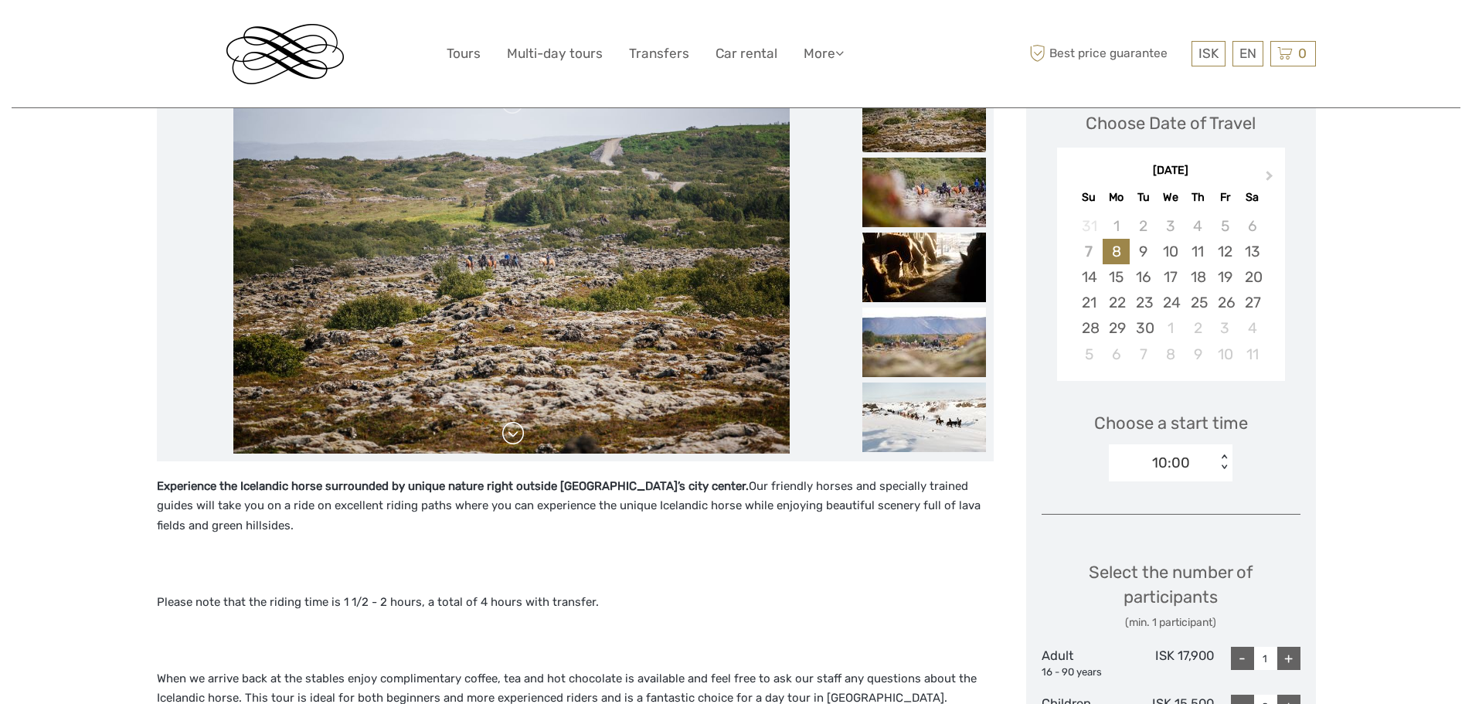
click at [516, 437] on link at bounding box center [513, 433] width 25 height 25
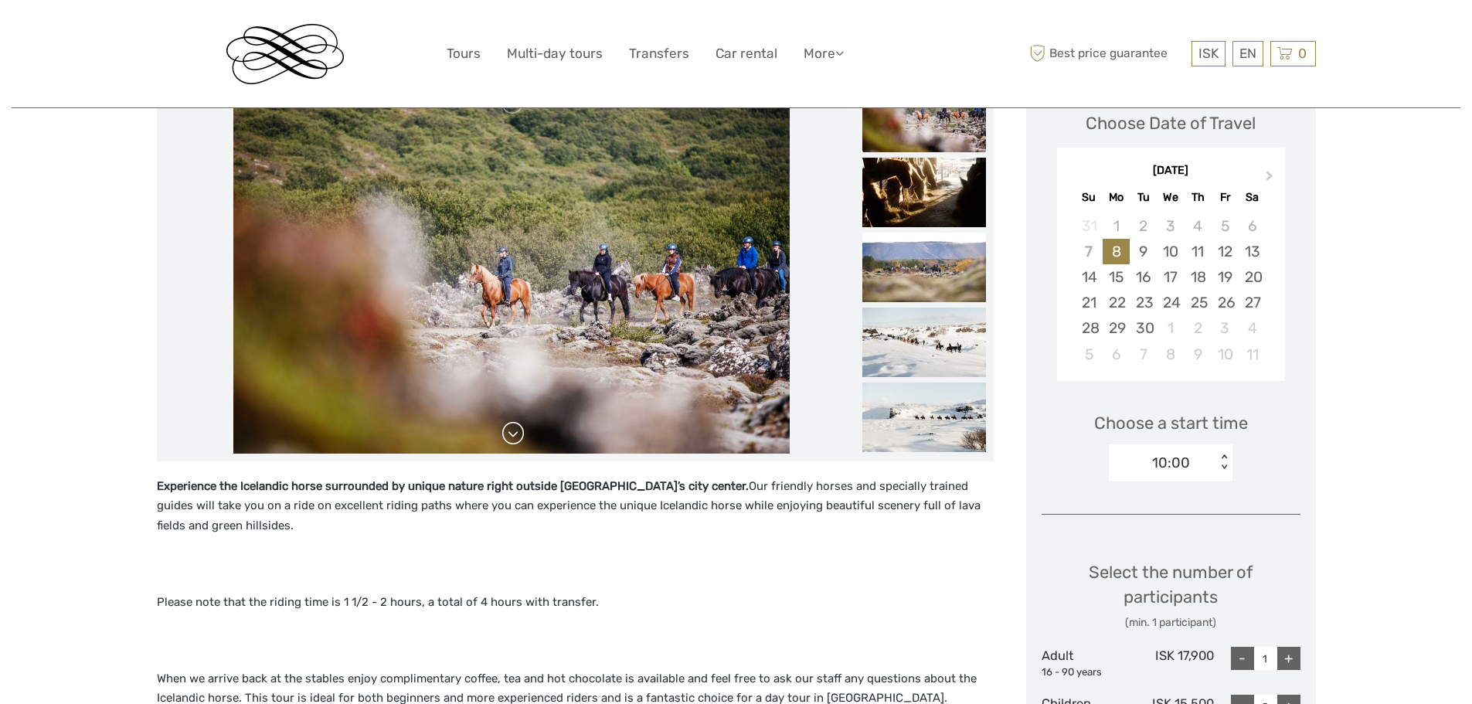
click at [516, 437] on link at bounding box center [513, 433] width 25 height 25
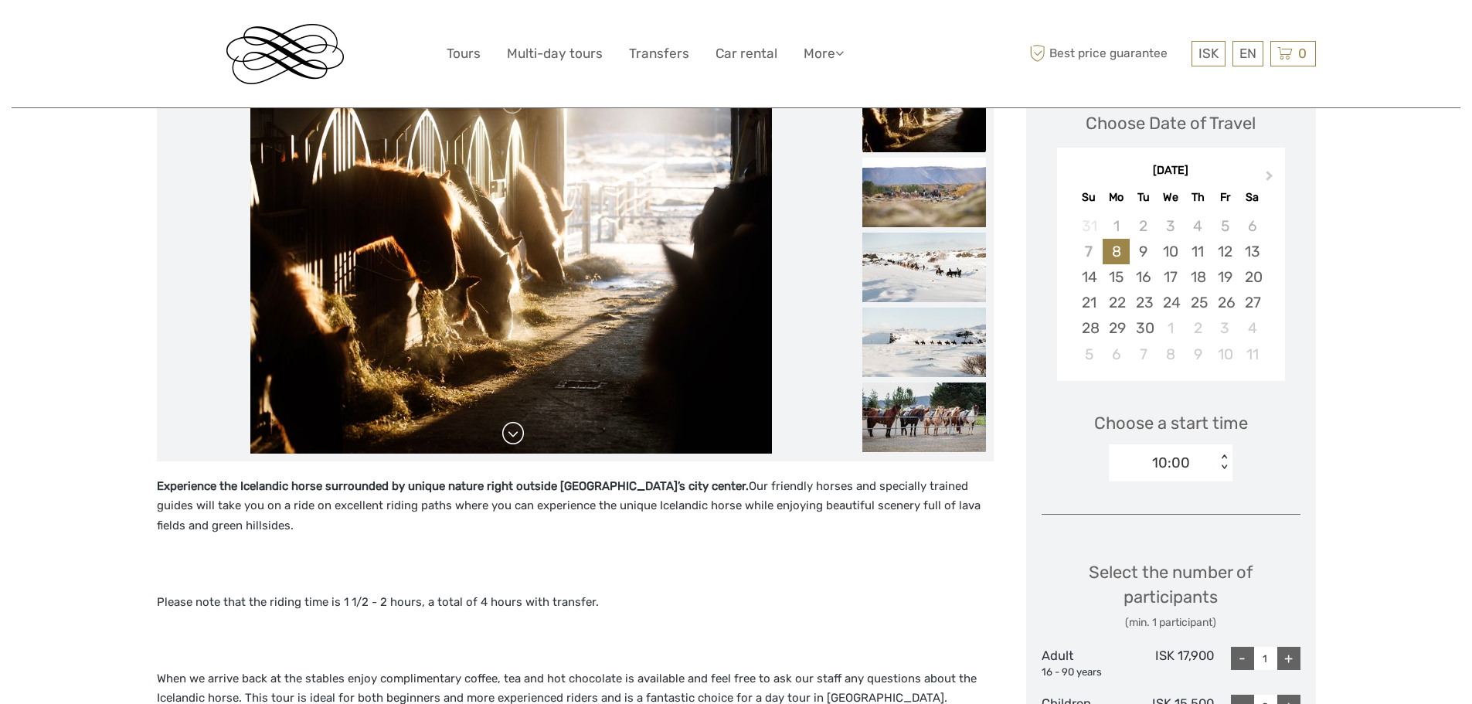
click at [516, 437] on link at bounding box center [513, 433] width 25 height 25
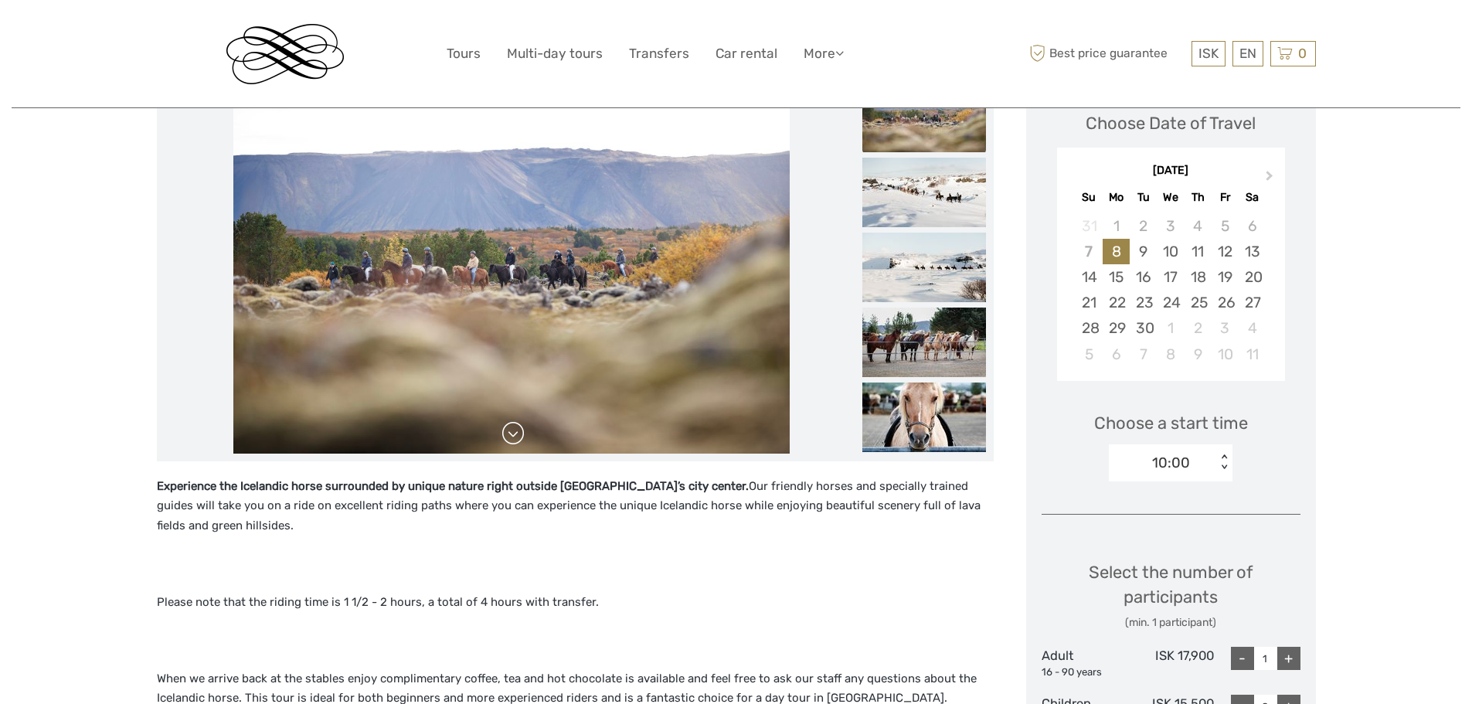
click at [516, 437] on link at bounding box center [513, 433] width 25 height 25
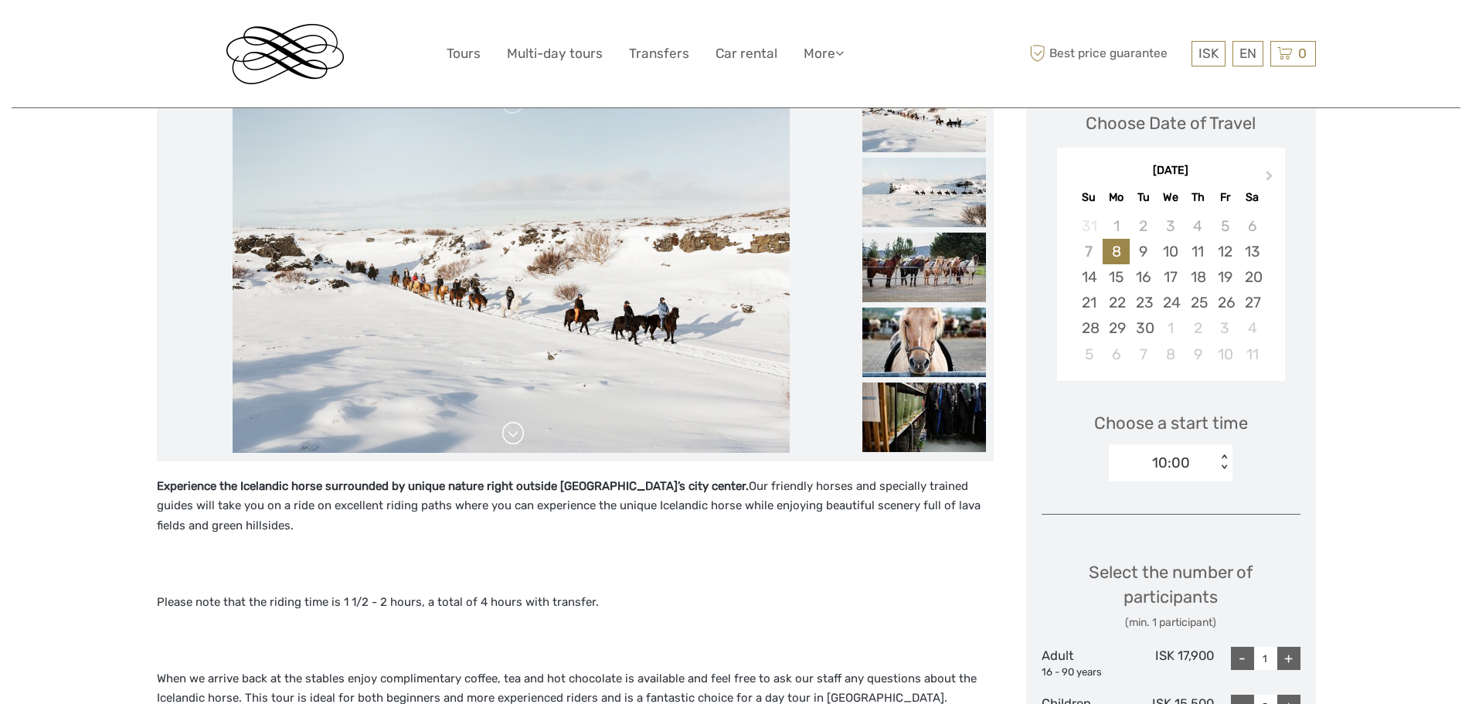
click at [516, 437] on link at bounding box center [513, 433] width 25 height 25
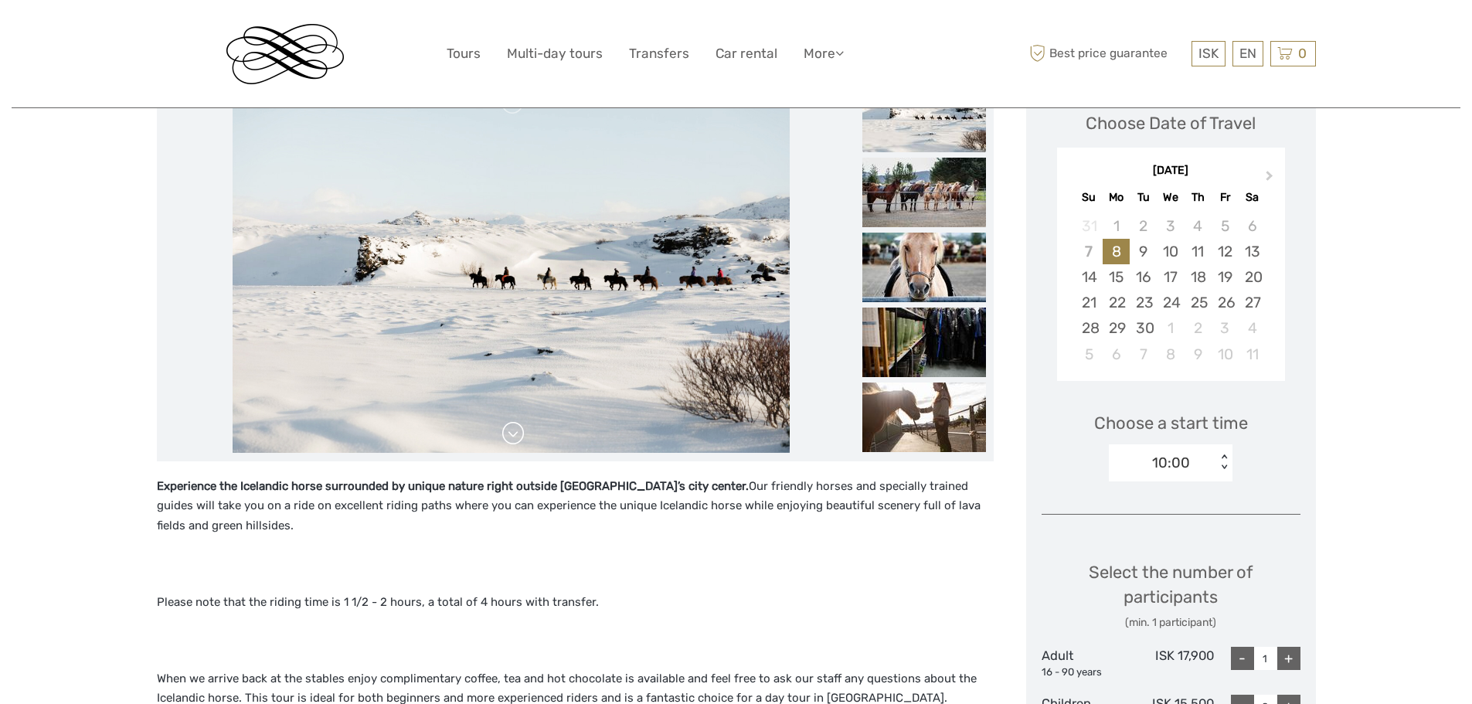
click at [516, 437] on link at bounding box center [513, 433] width 25 height 25
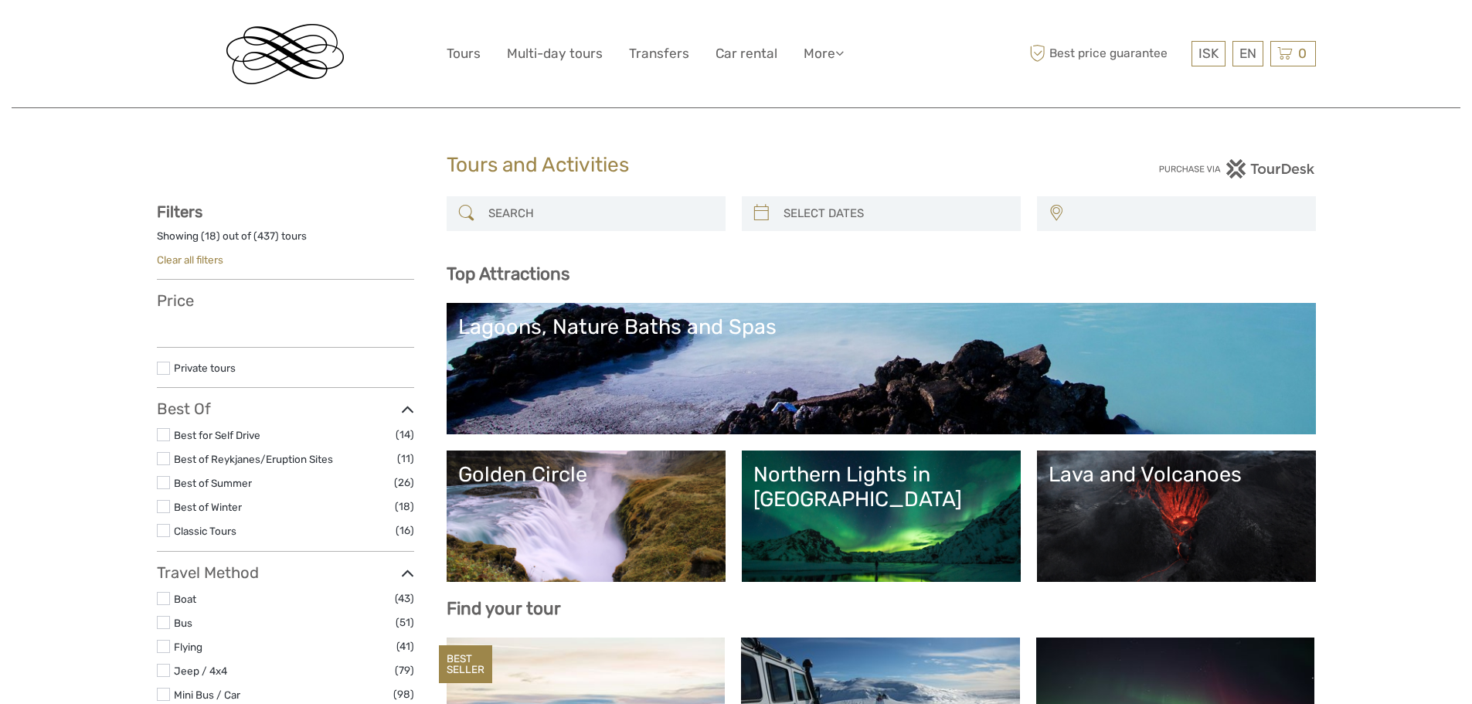
select select
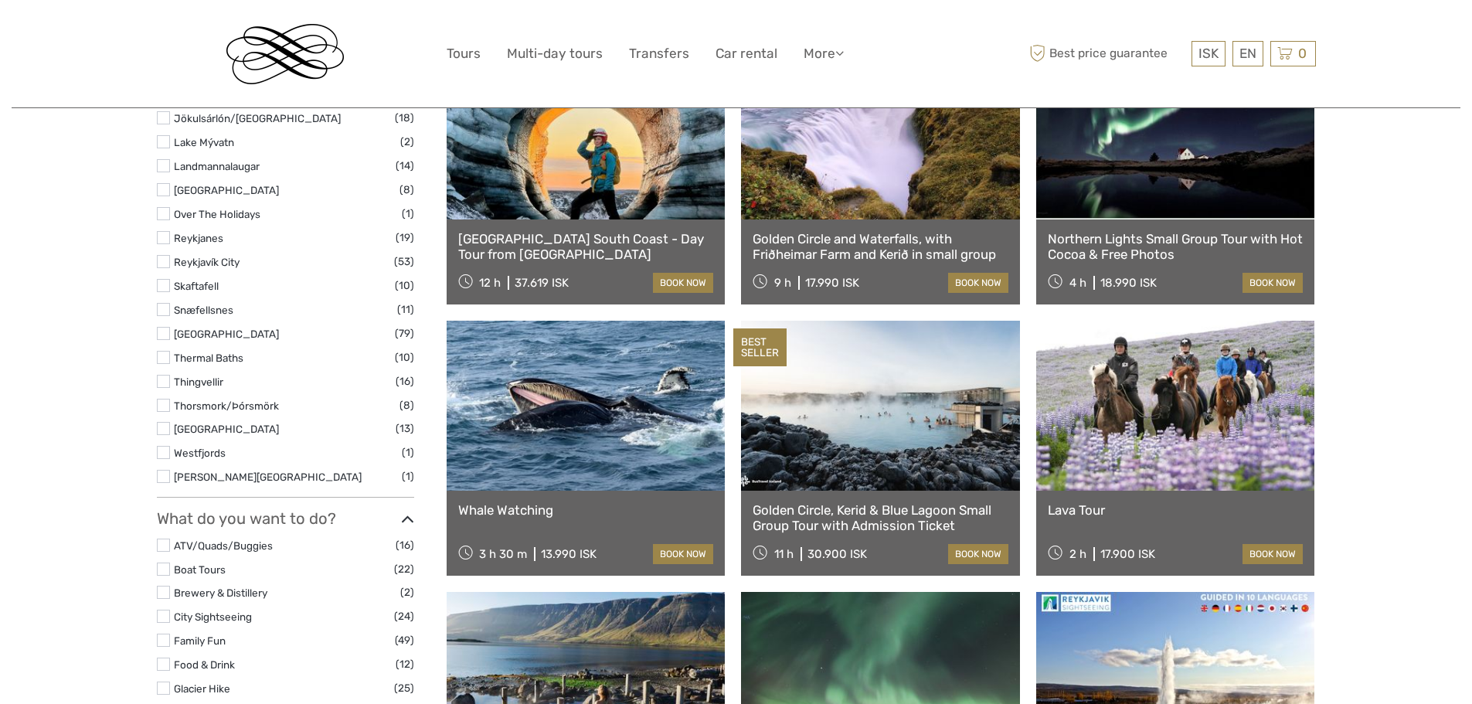
scroll to position [883, 0]
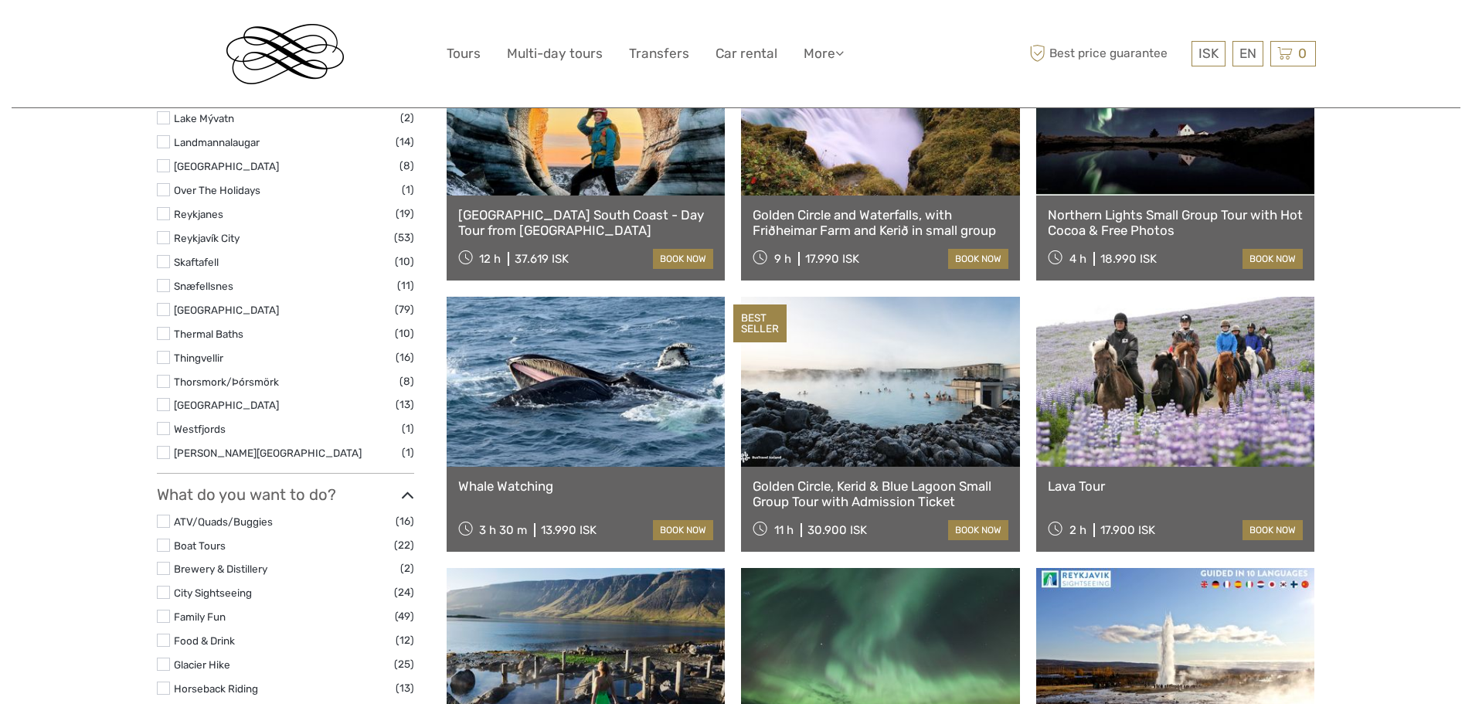
select select
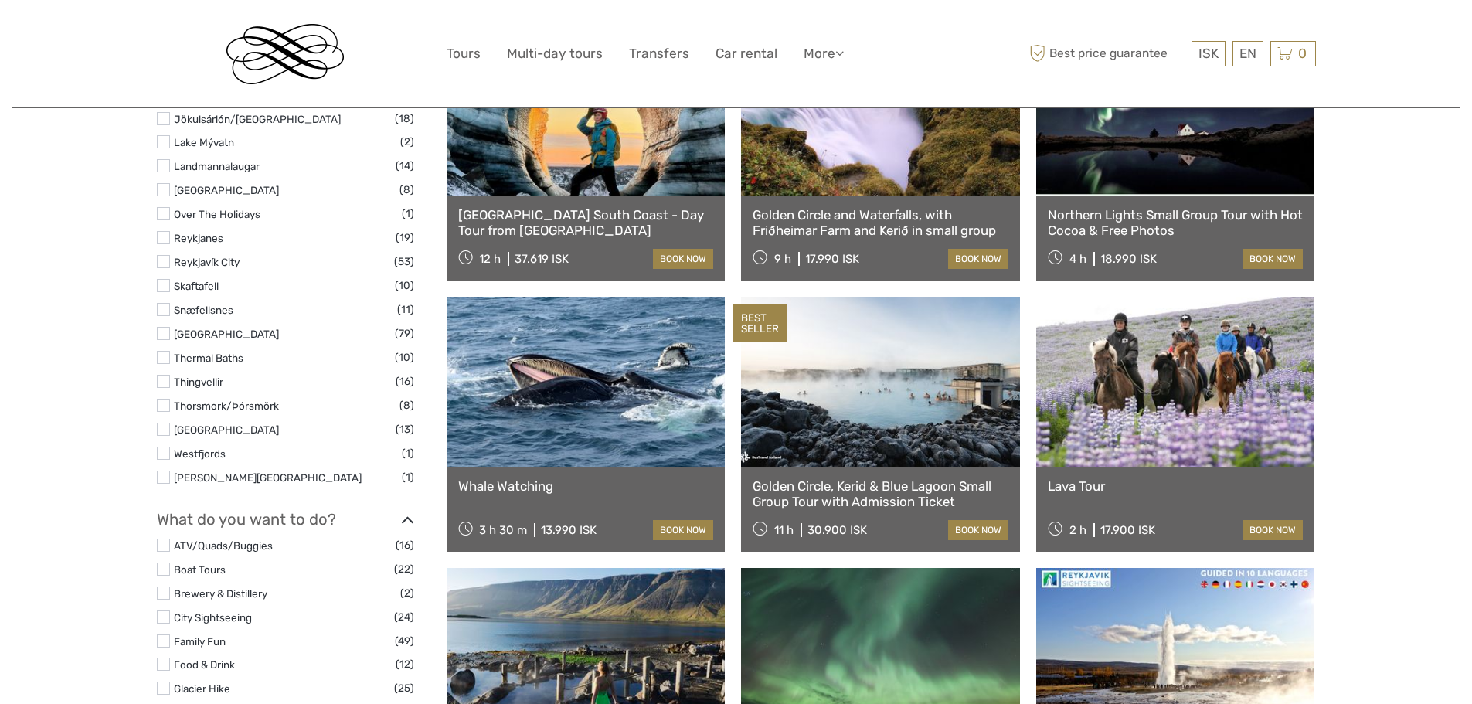
scroll to position [0, 0]
click at [580, 403] on link at bounding box center [586, 382] width 279 height 170
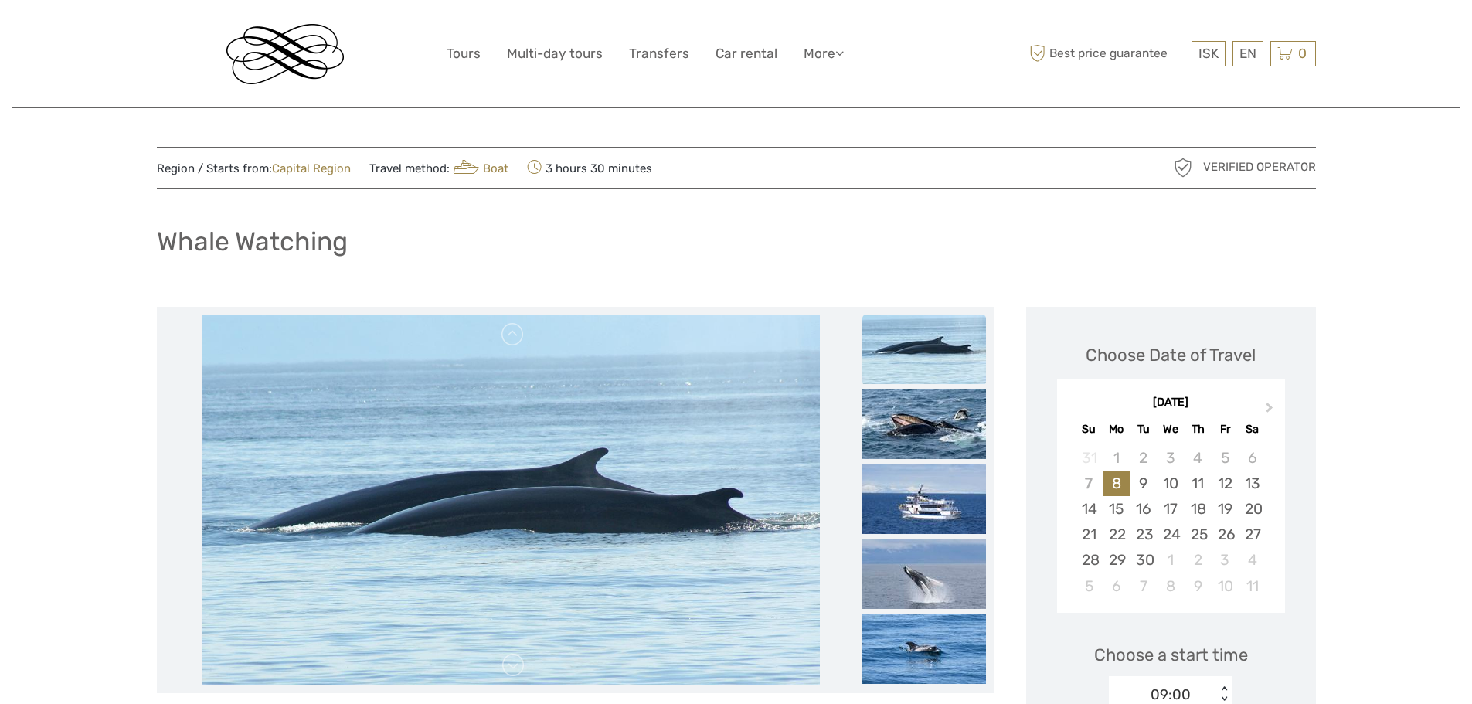
click at [920, 345] on img at bounding box center [925, 350] width 124 height 70
click at [911, 418] on img at bounding box center [925, 425] width 124 height 70
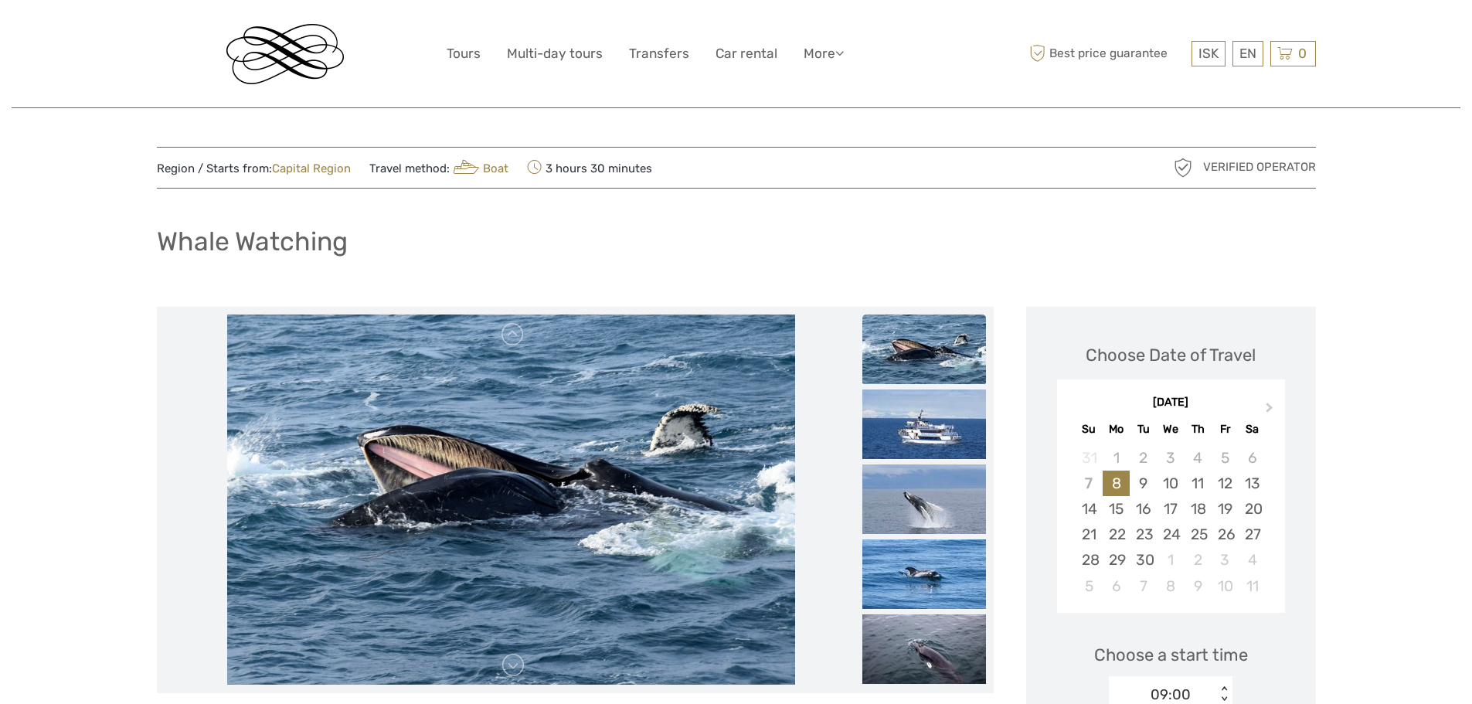
click at [651, 430] on img at bounding box center [511, 500] width 569 height 371
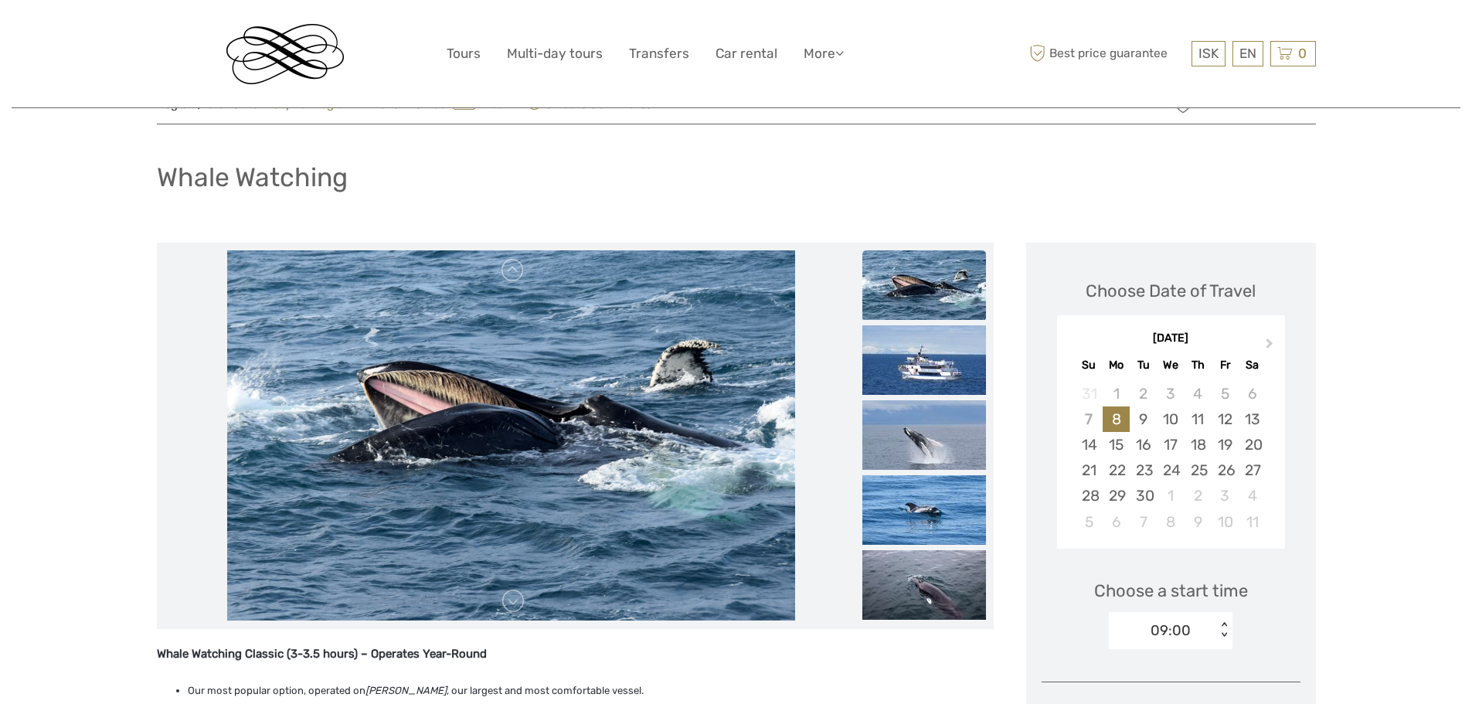
scroll to position [232, 0]
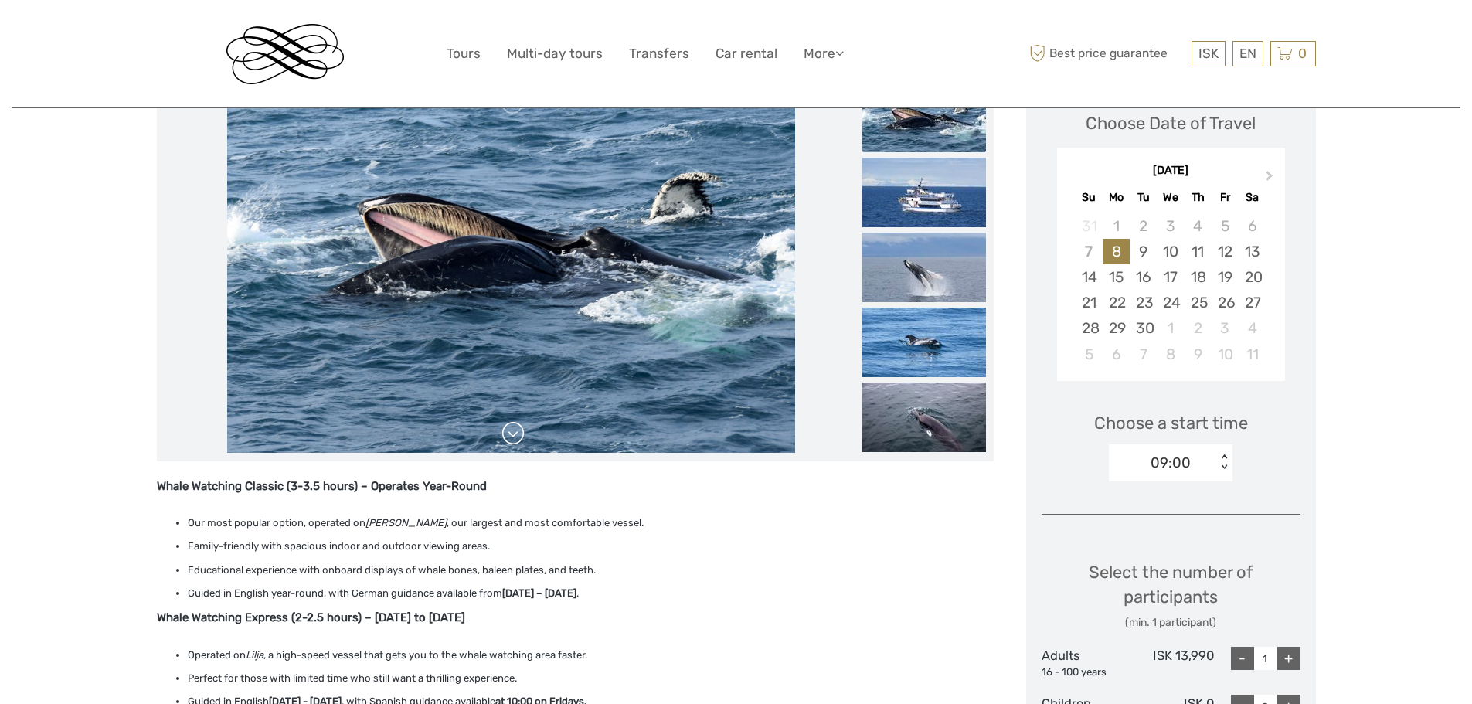
click at [511, 441] on link at bounding box center [513, 433] width 25 height 25
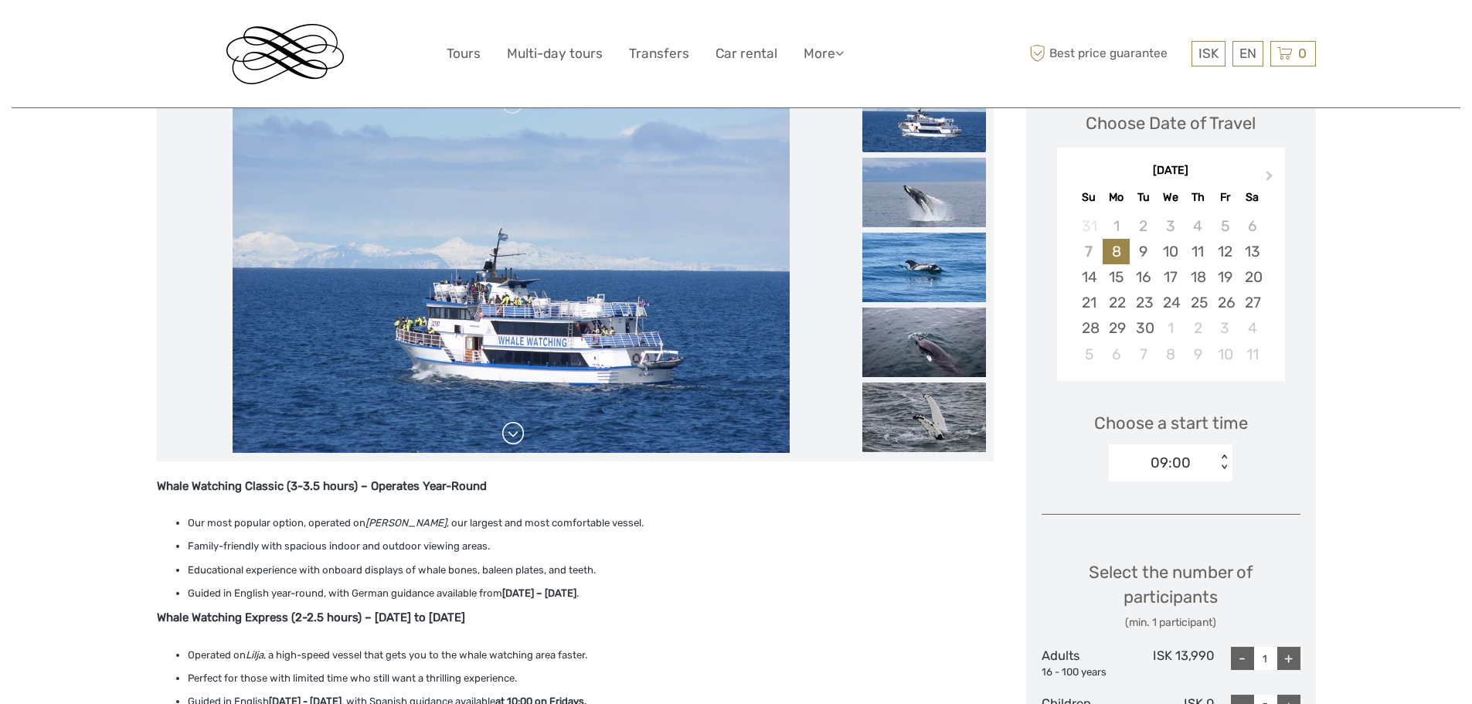
click at [513, 439] on link at bounding box center [513, 433] width 25 height 25
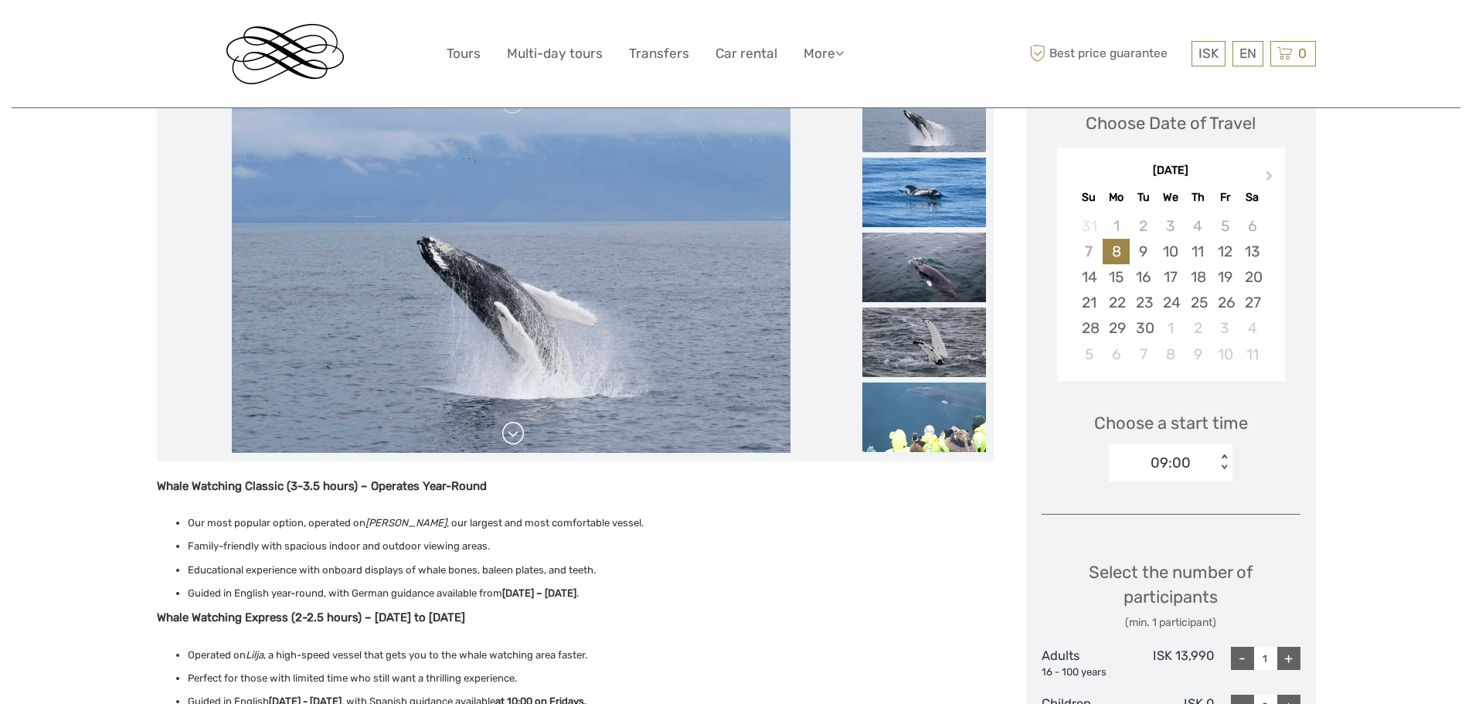
click at [513, 439] on link at bounding box center [513, 433] width 25 height 25
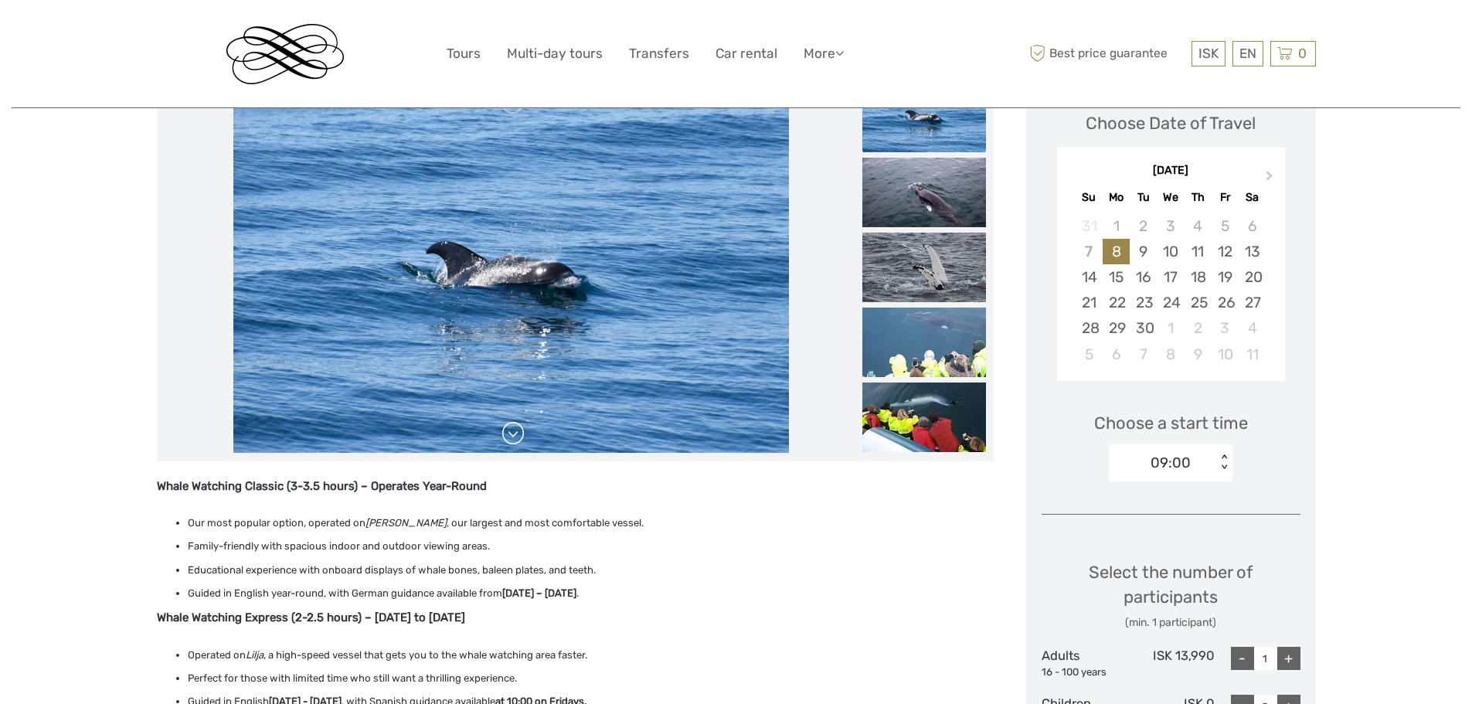
click at [513, 439] on link at bounding box center [513, 433] width 25 height 25
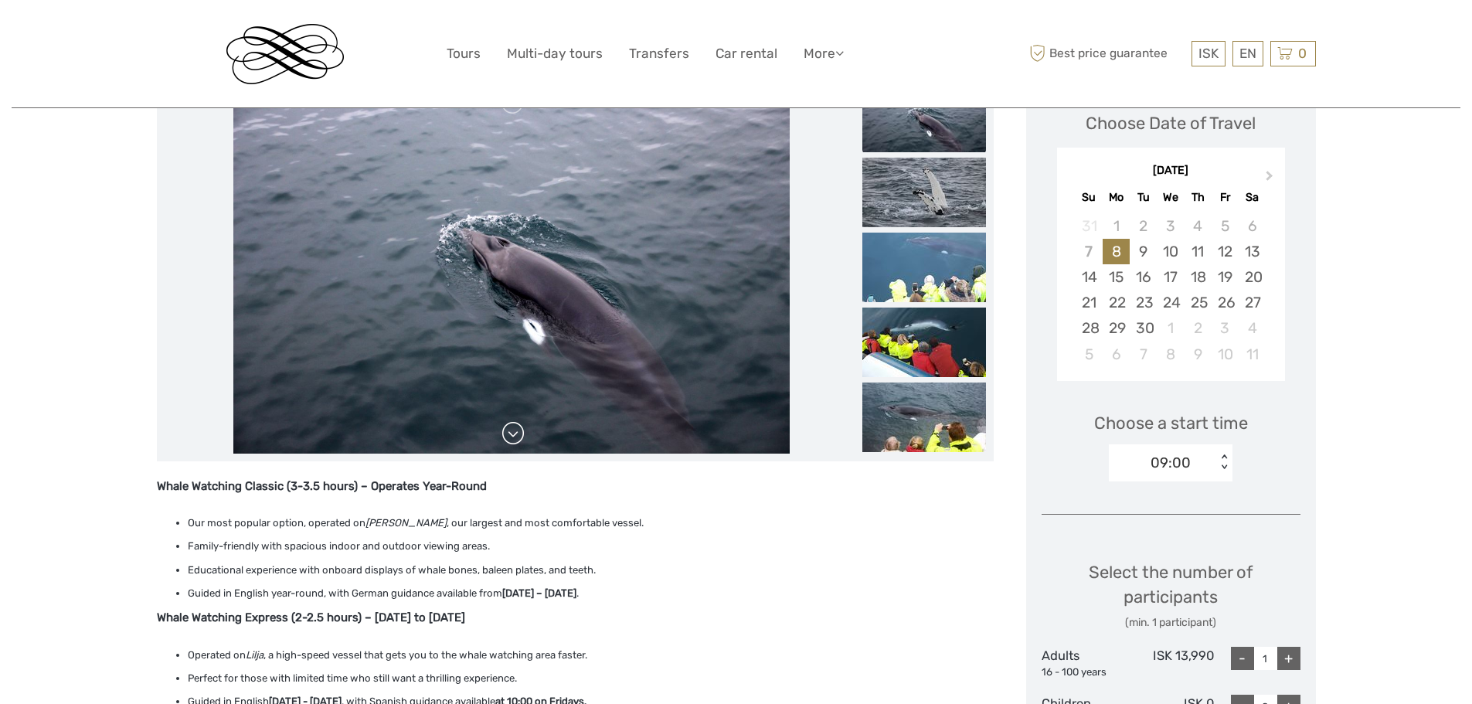
click at [513, 439] on link at bounding box center [513, 433] width 25 height 25
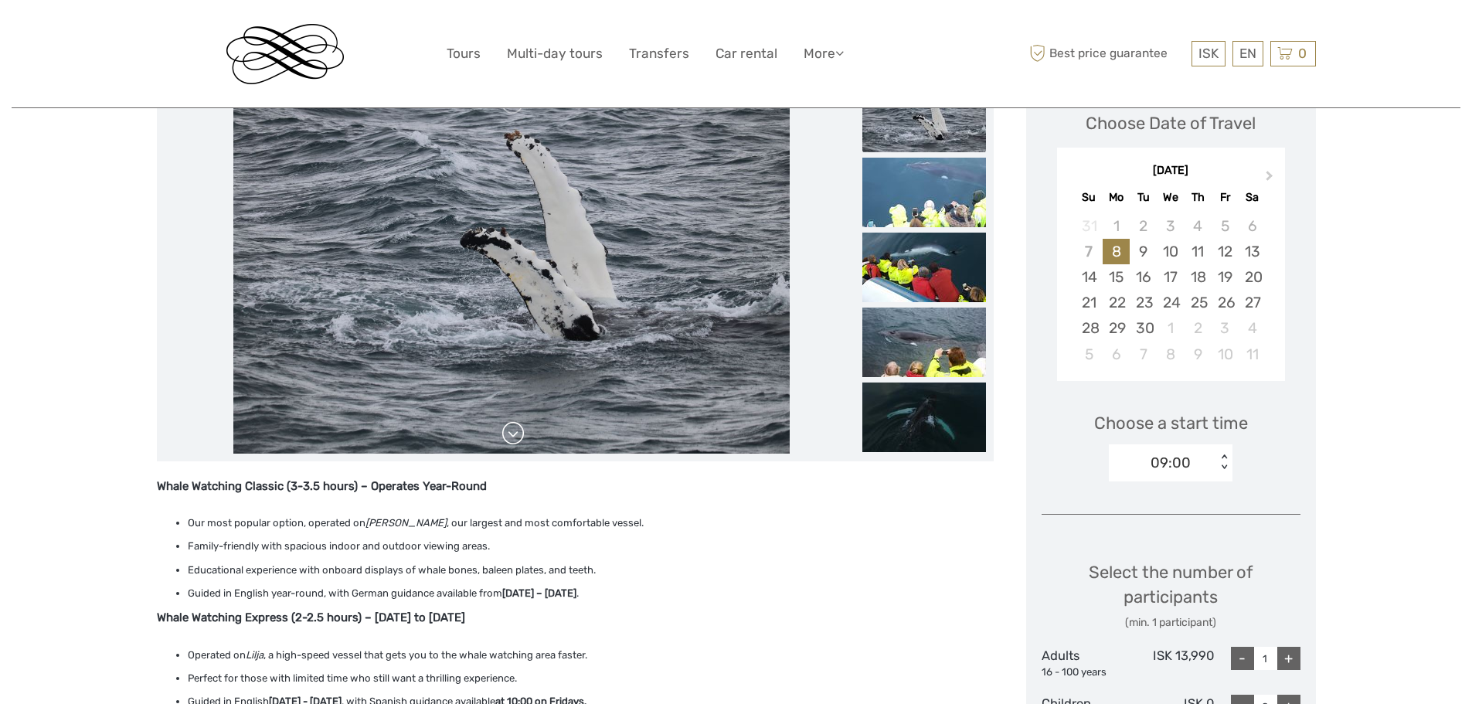
click at [513, 439] on link at bounding box center [513, 433] width 25 height 25
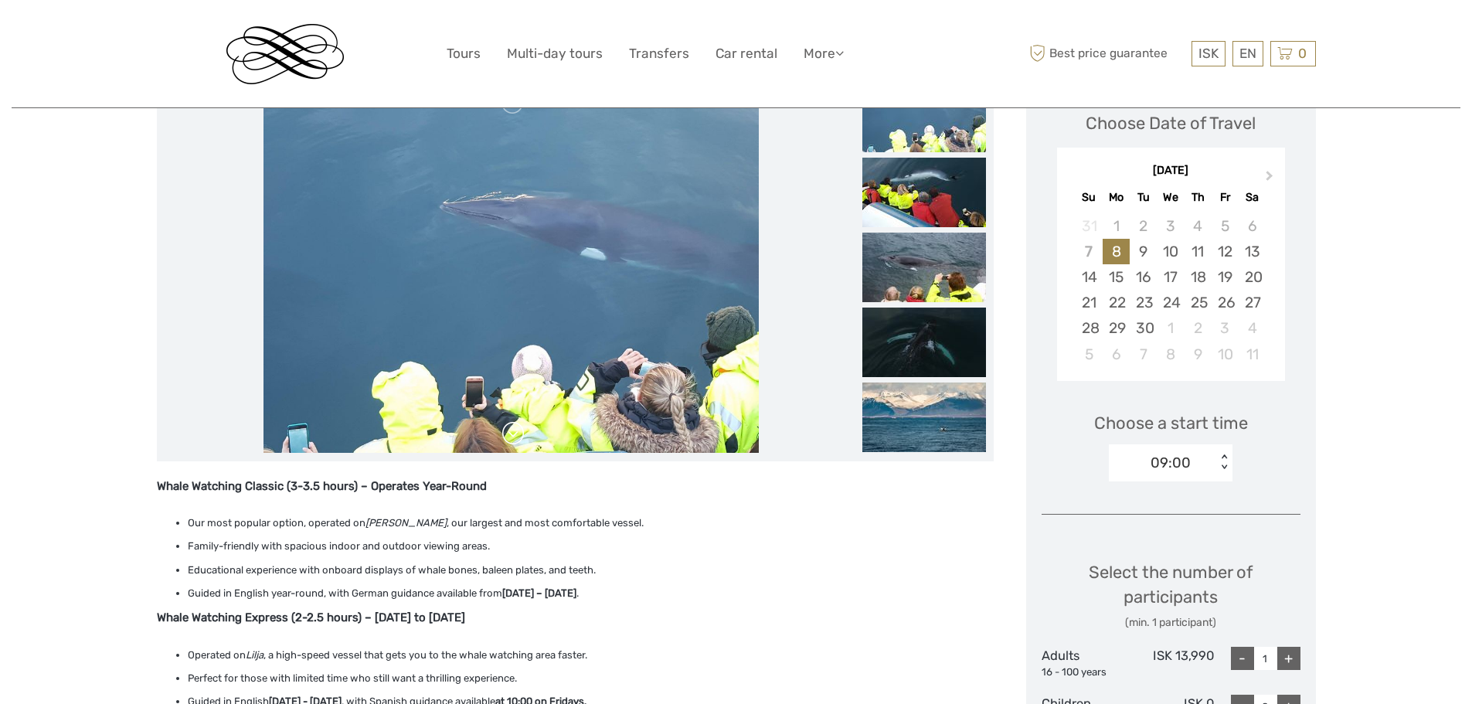
click at [513, 439] on link at bounding box center [513, 433] width 25 height 25
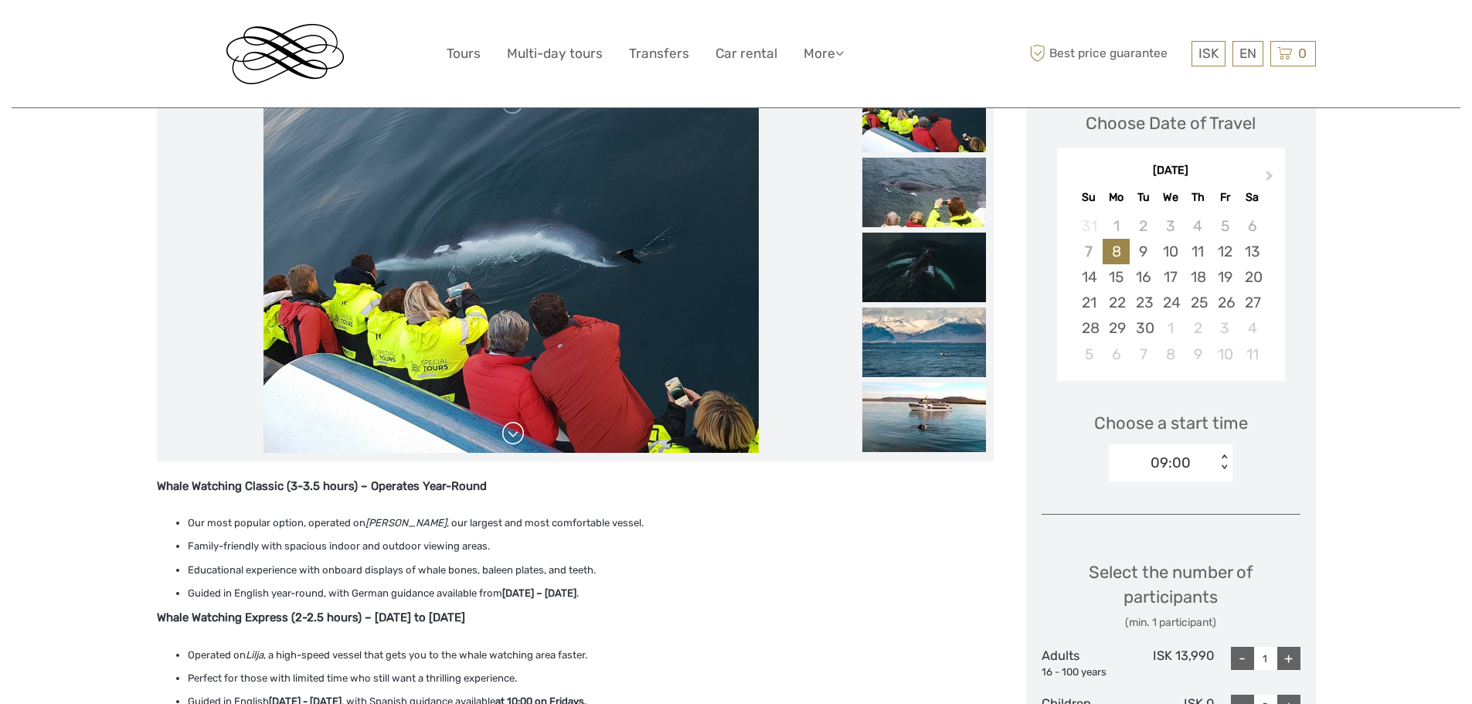
click at [513, 439] on link at bounding box center [513, 433] width 25 height 25
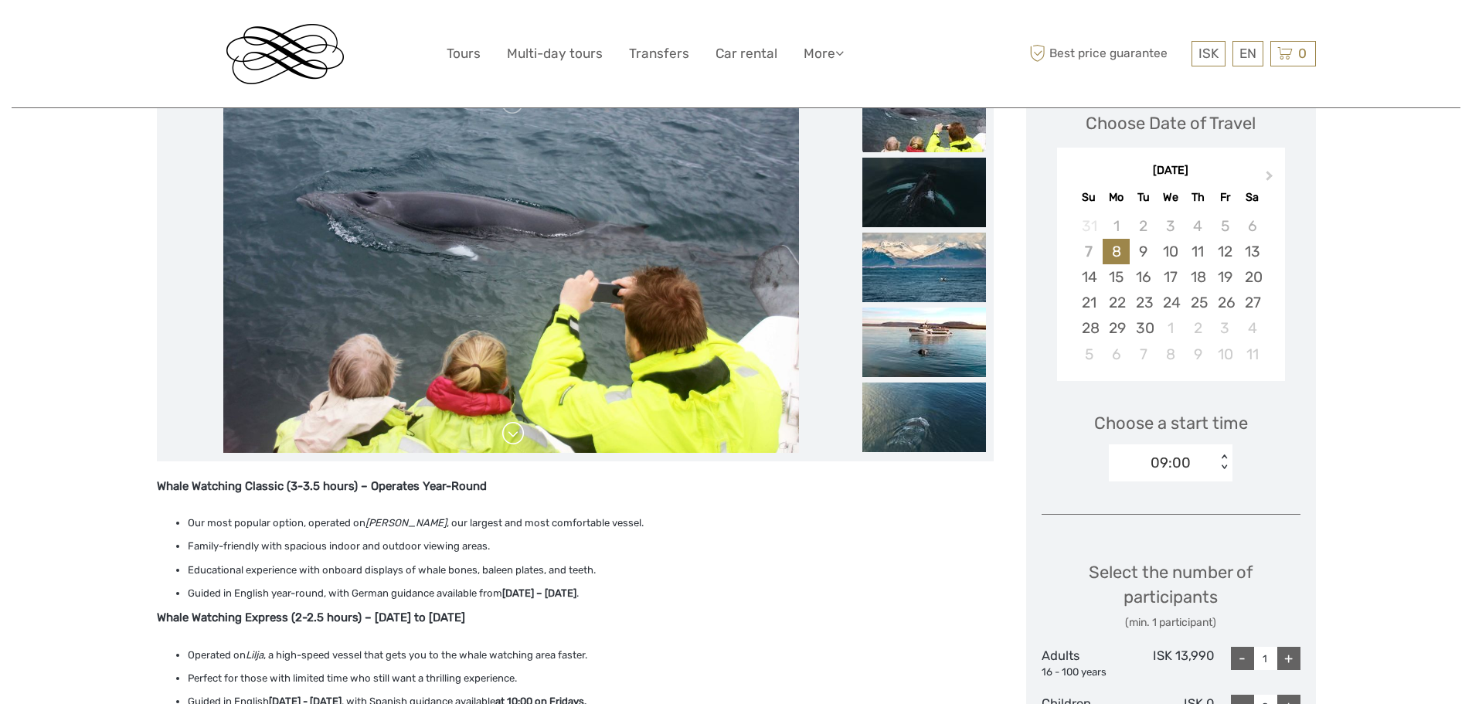
click at [513, 439] on link at bounding box center [513, 433] width 25 height 25
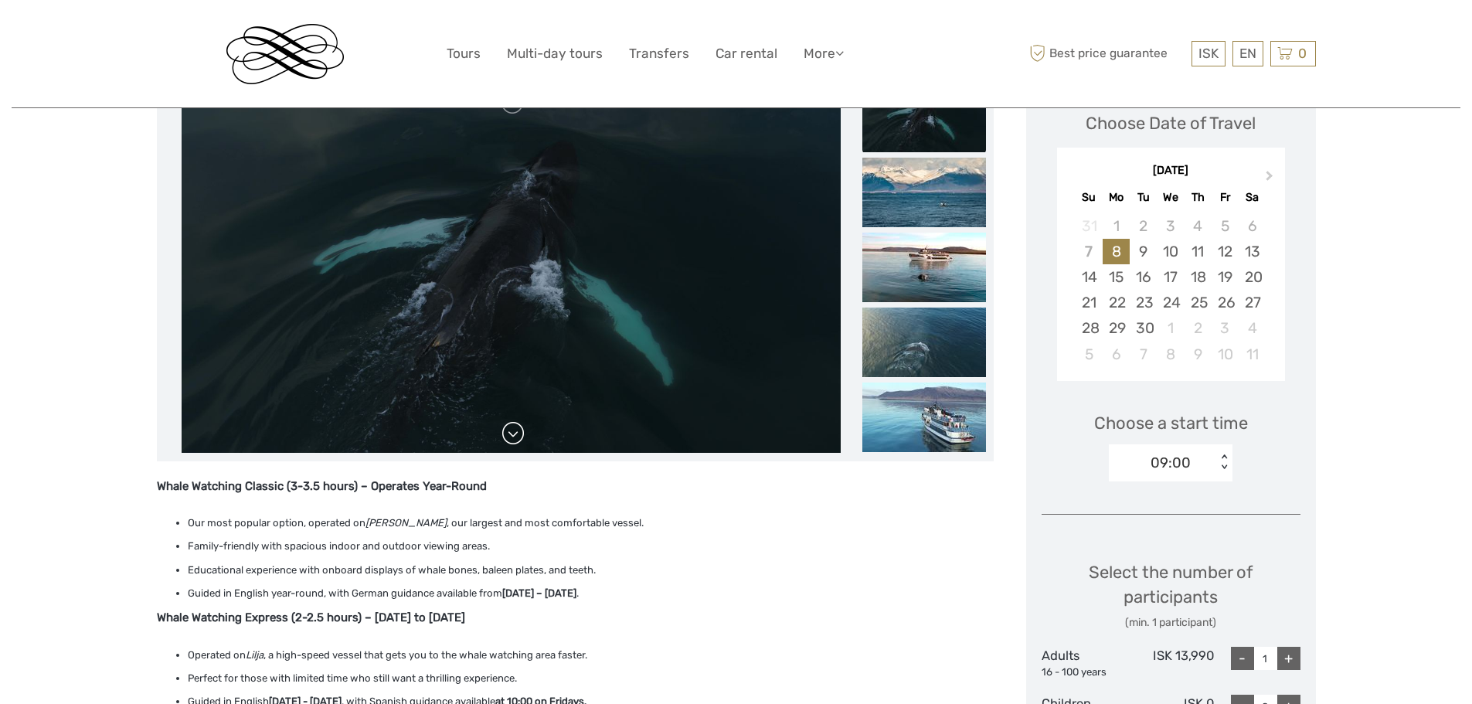
click at [513, 439] on link at bounding box center [513, 433] width 25 height 25
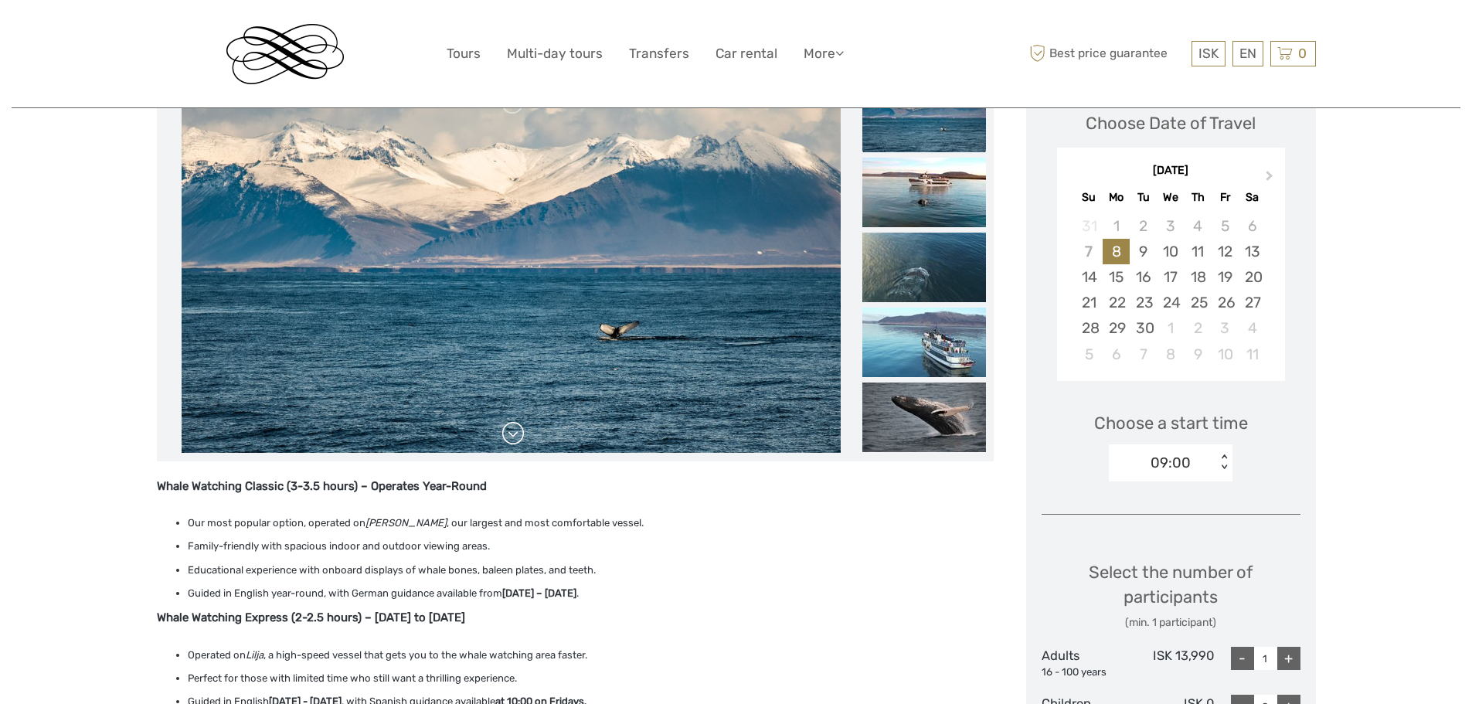
click at [513, 439] on link at bounding box center [513, 433] width 25 height 25
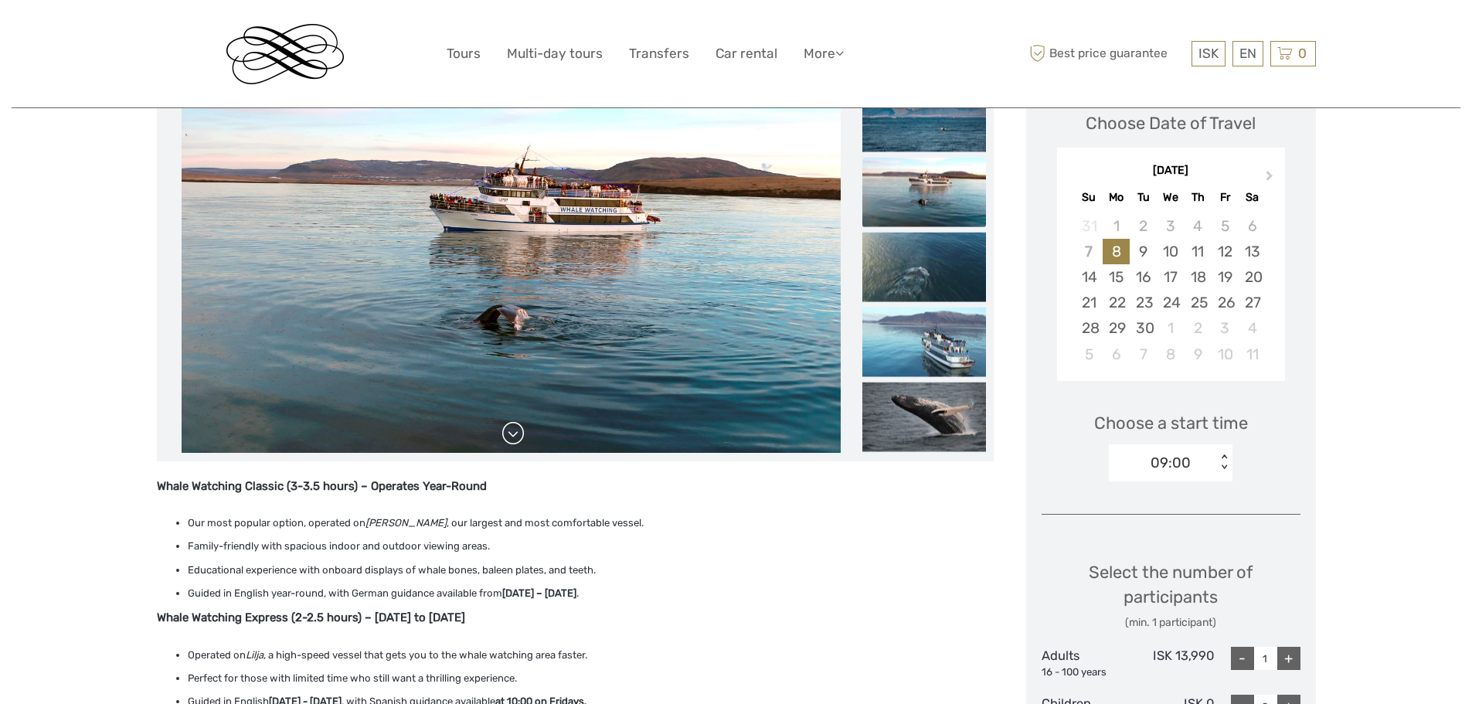
click at [513, 439] on link at bounding box center [513, 433] width 25 height 25
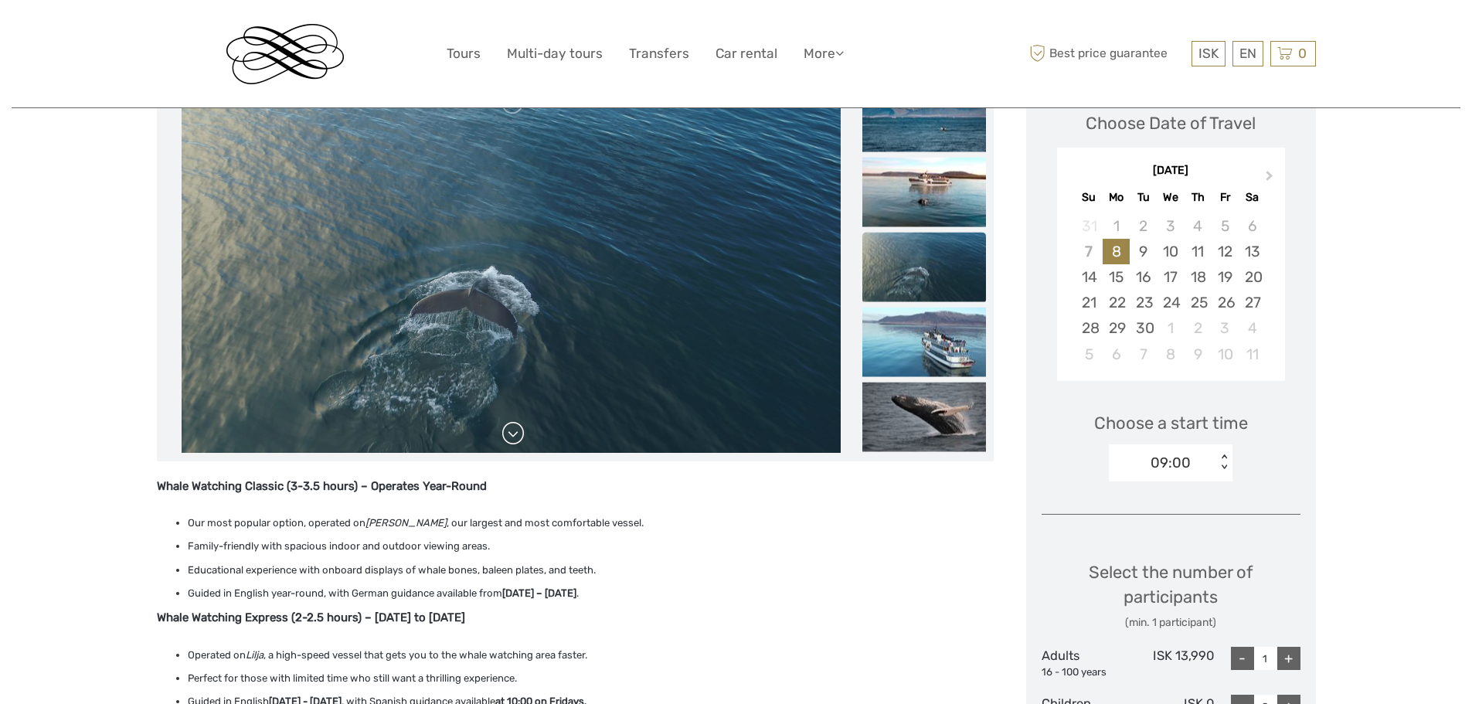
click at [513, 439] on link at bounding box center [513, 433] width 25 height 25
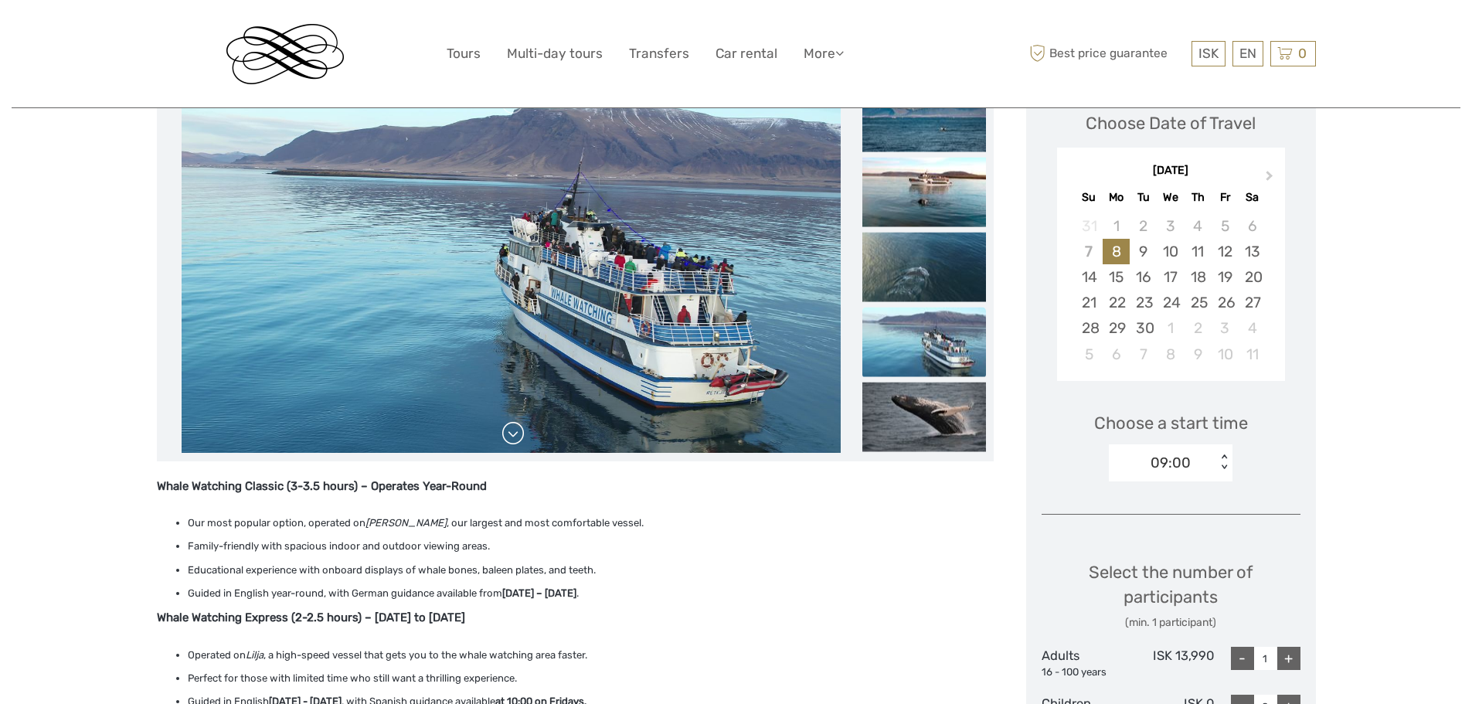
click at [513, 439] on link at bounding box center [513, 433] width 25 height 25
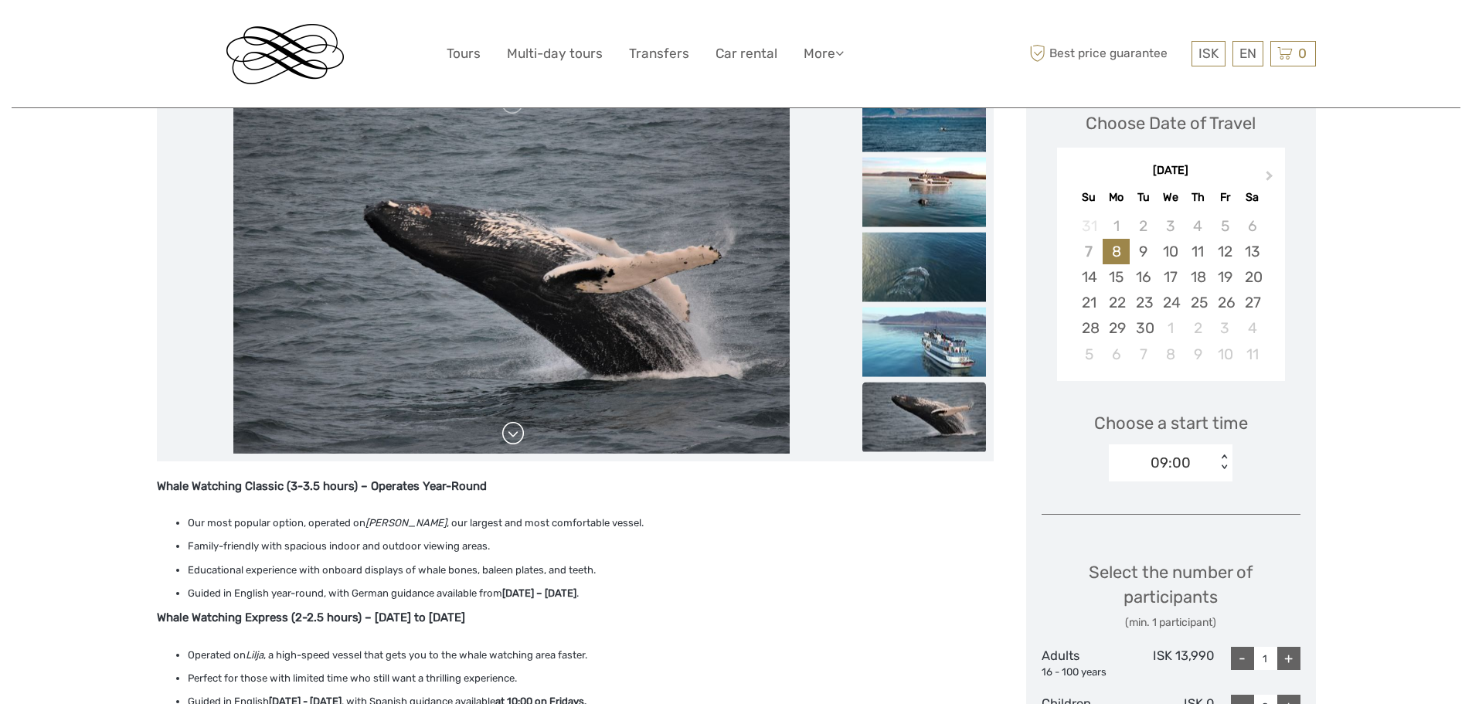
click at [513, 439] on link at bounding box center [513, 433] width 25 height 25
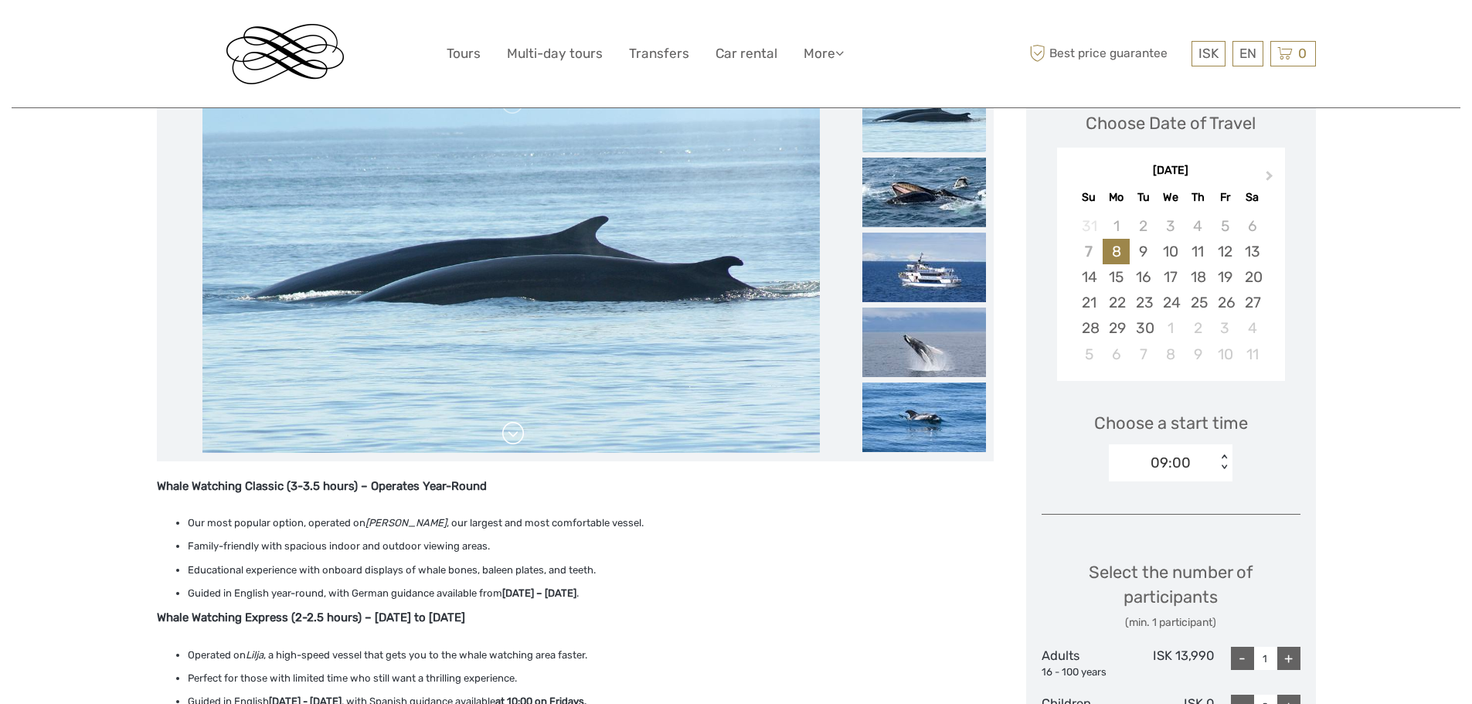
click at [513, 439] on div at bounding box center [512, 268] width 694 height 371
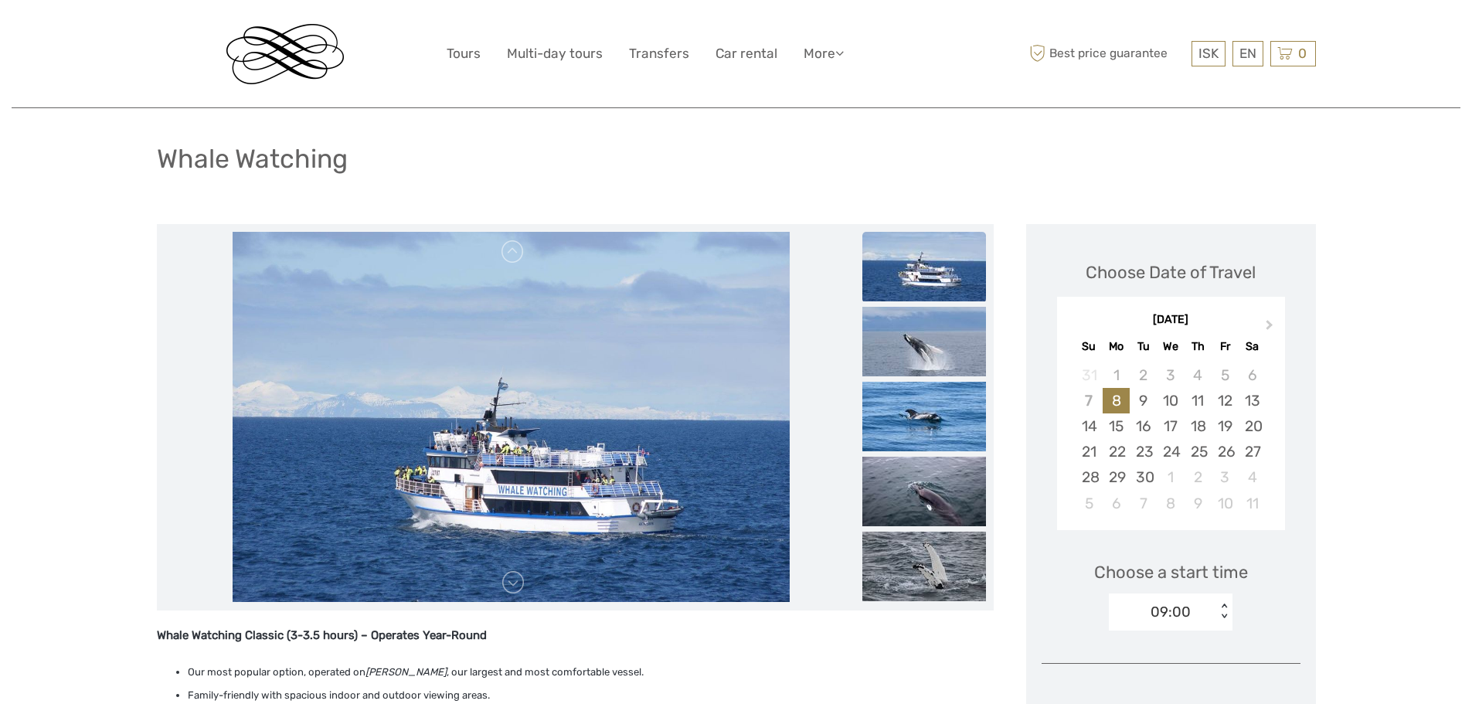
scroll to position [77, 0]
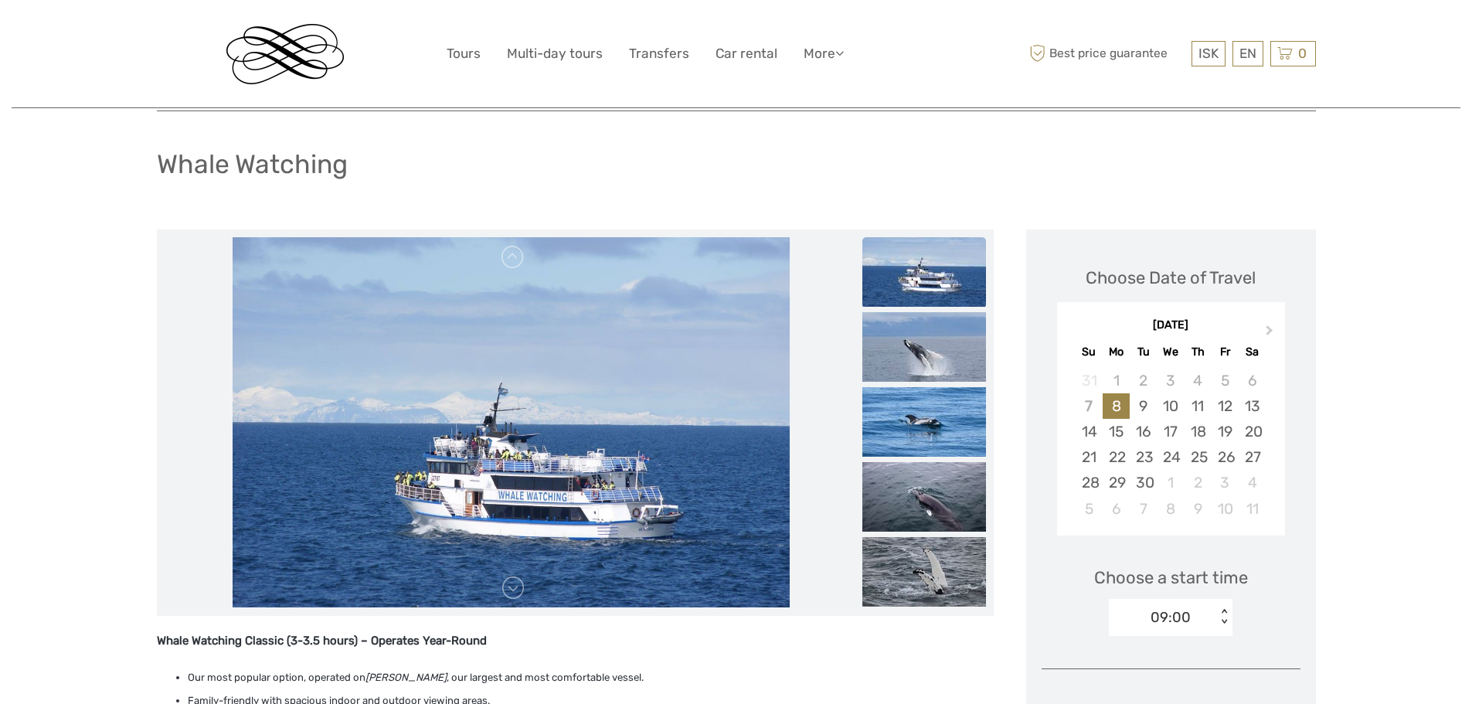
click at [554, 485] on img at bounding box center [511, 422] width 557 height 371
click at [512, 595] on link at bounding box center [513, 588] width 25 height 25
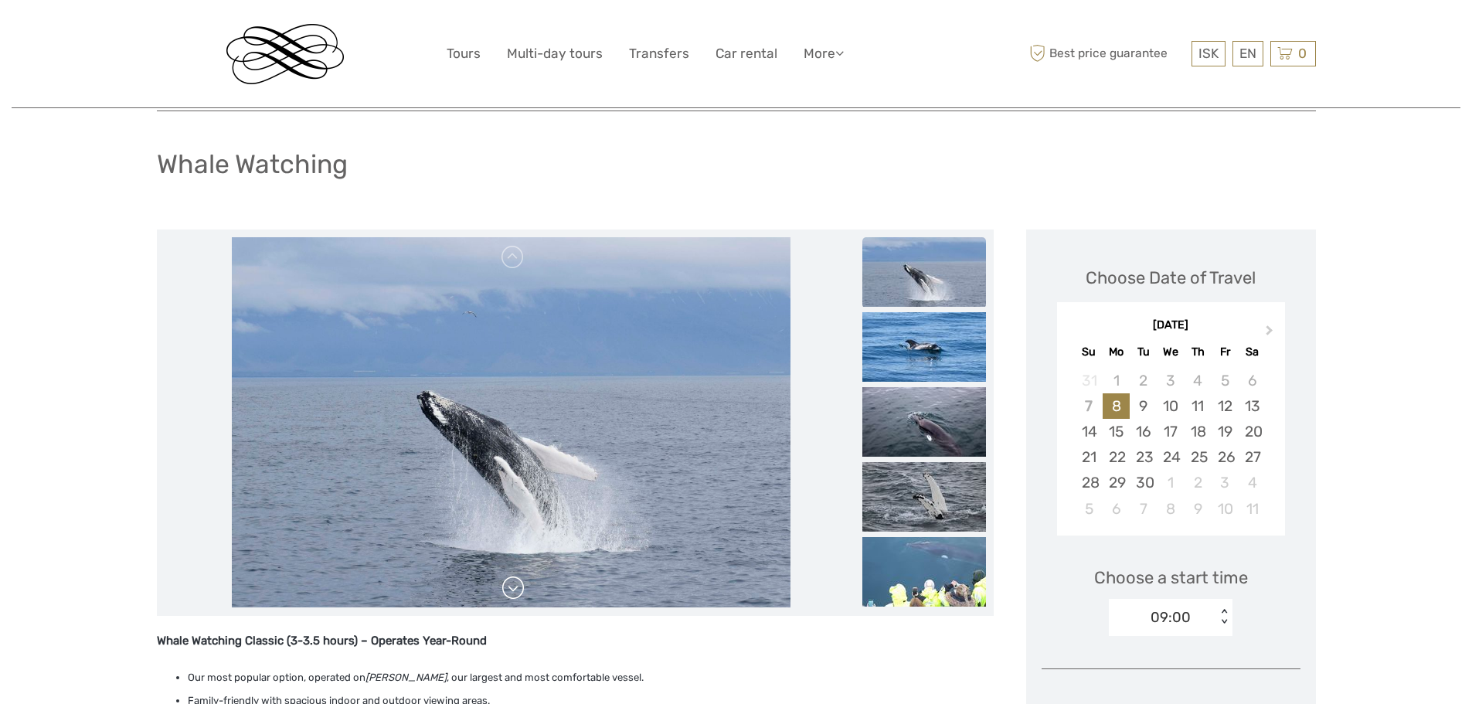
click at [512, 595] on link at bounding box center [513, 588] width 25 height 25
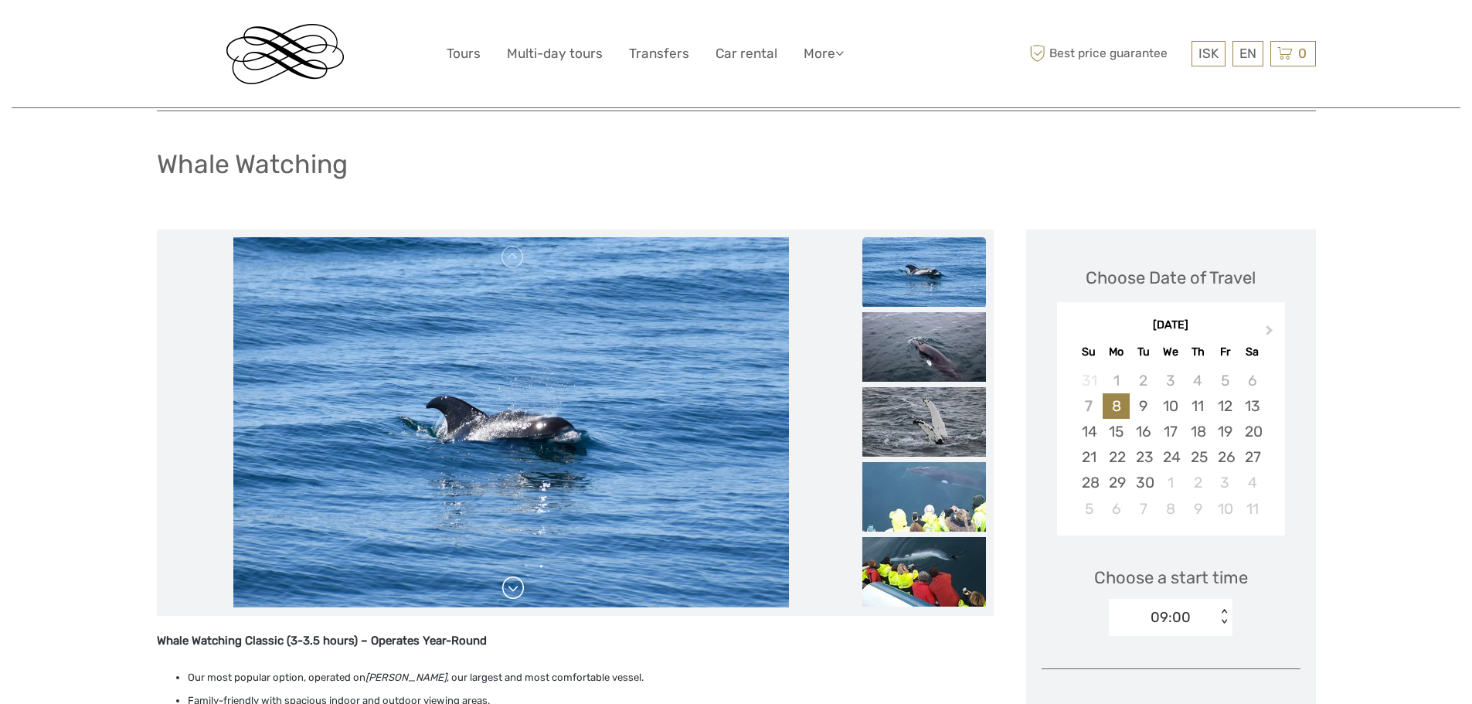
click at [512, 595] on link at bounding box center [513, 588] width 25 height 25
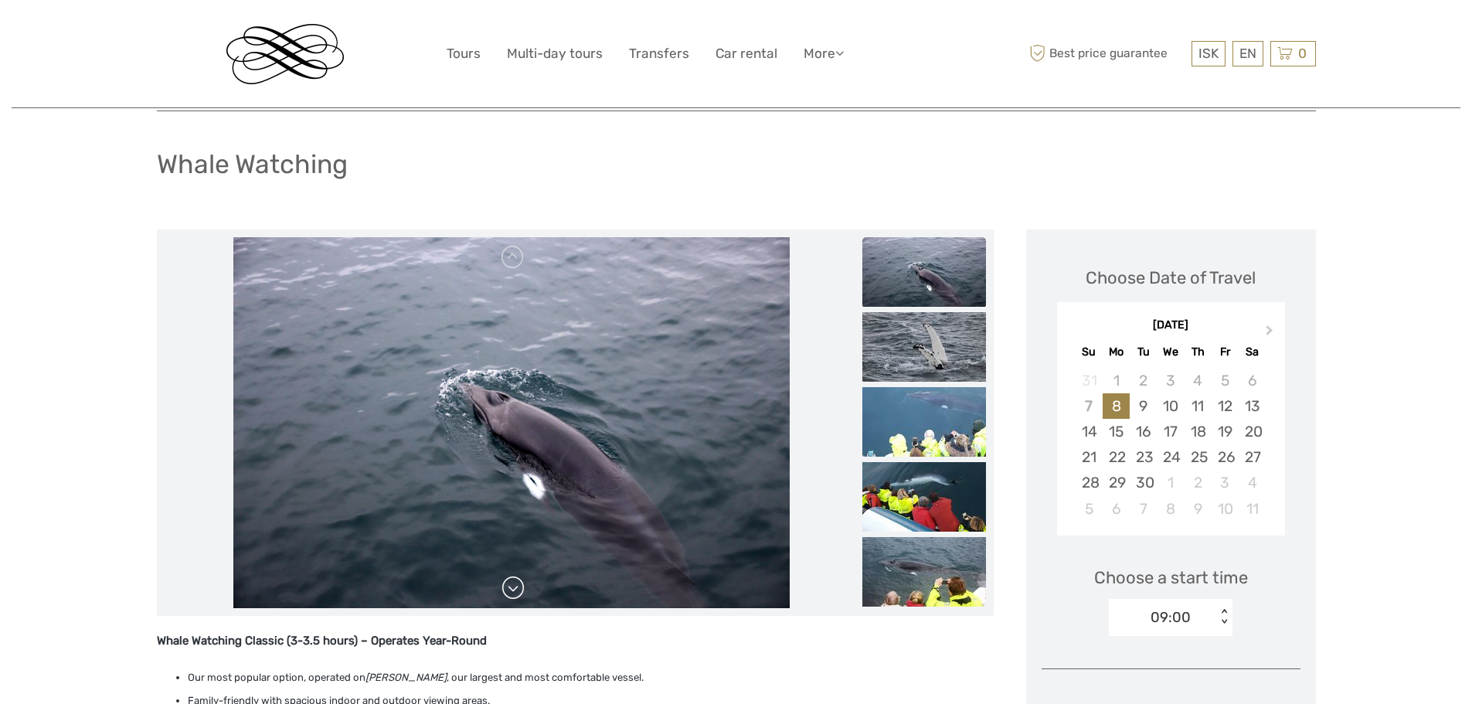
click at [512, 595] on link at bounding box center [513, 588] width 25 height 25
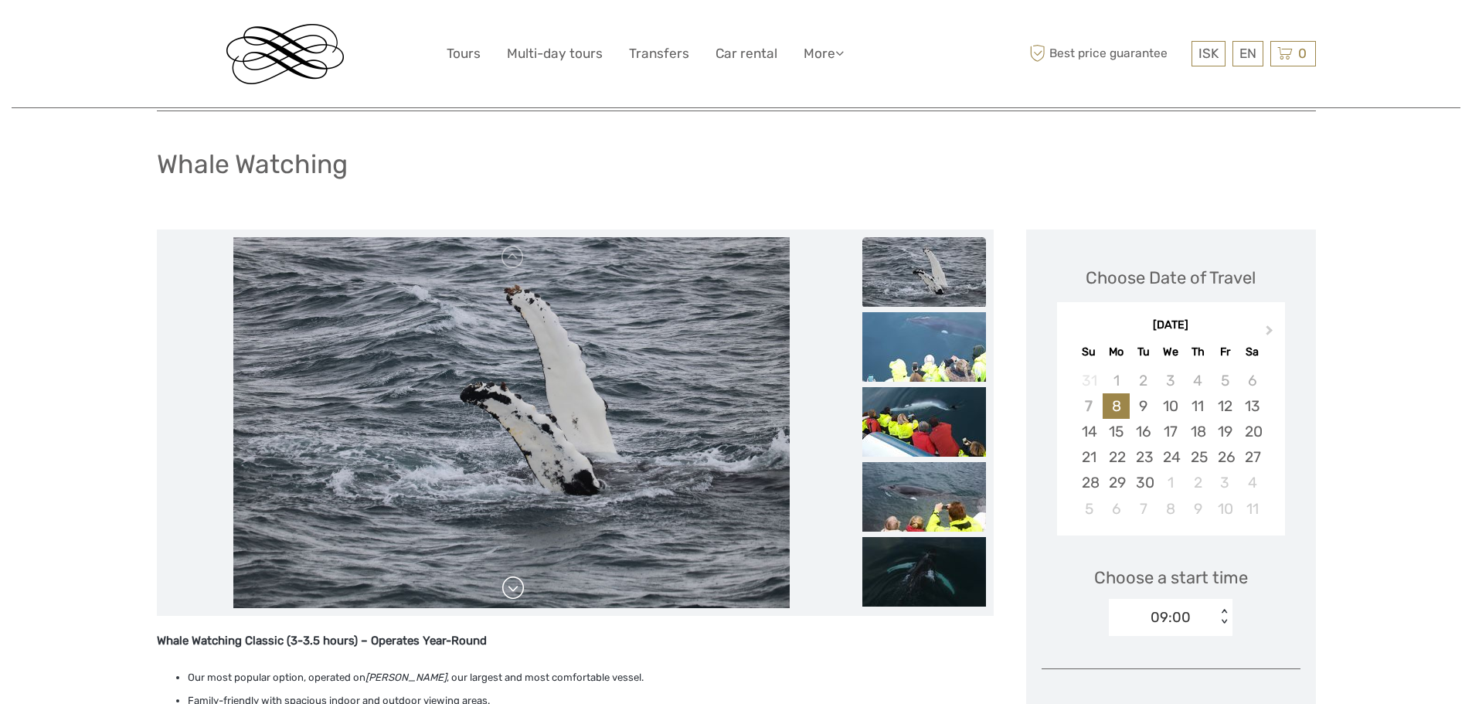
click at [512, 595] on link at bounding box center [513, 588] width 25 height 25
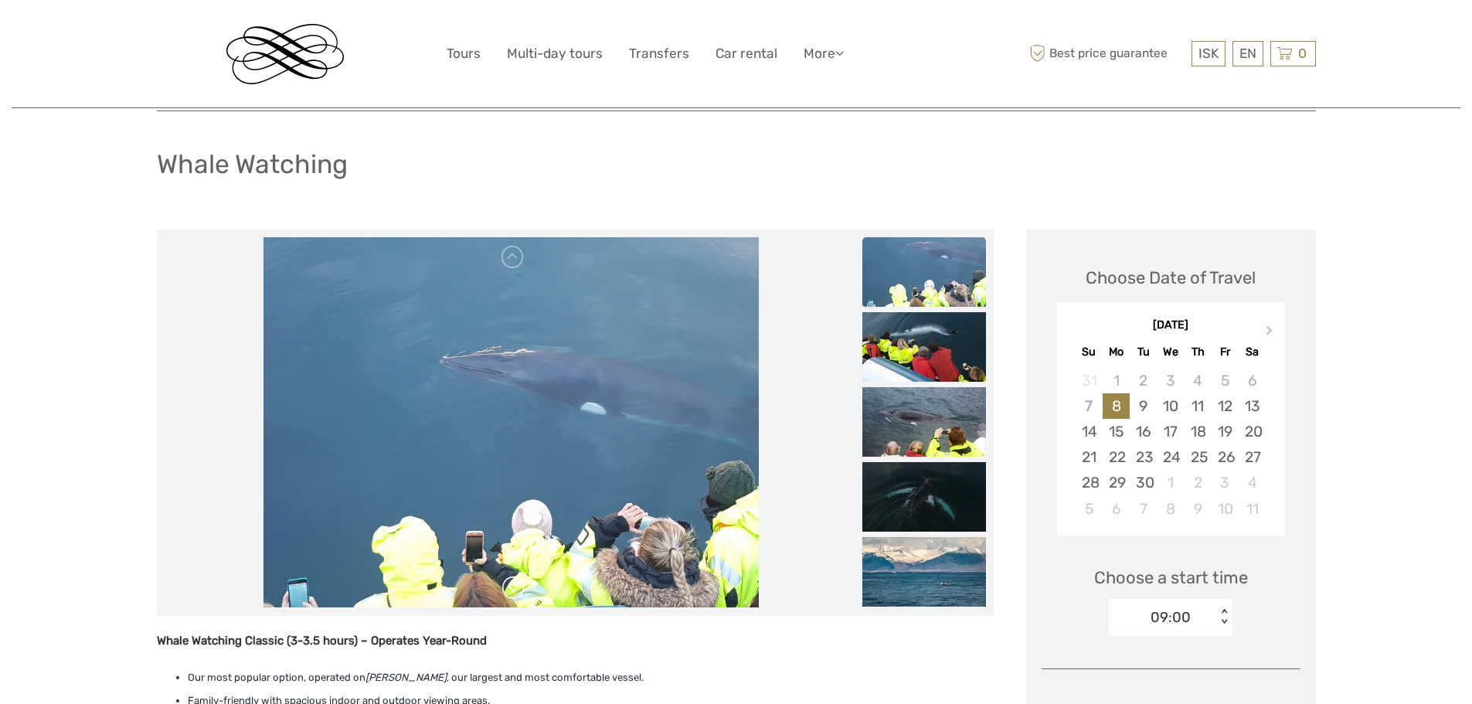
click at [512, 595] on link at bounding box center [513, 588] width 25 height 25
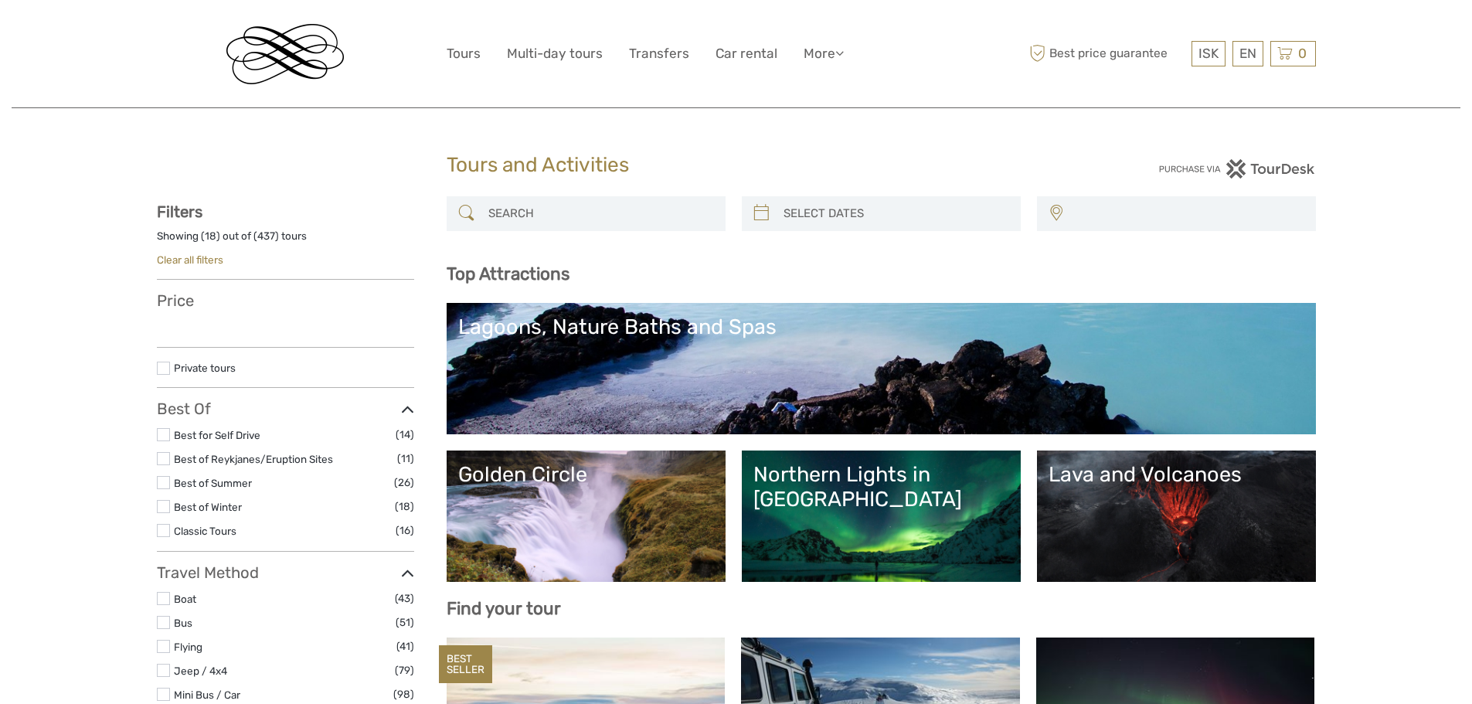
select select
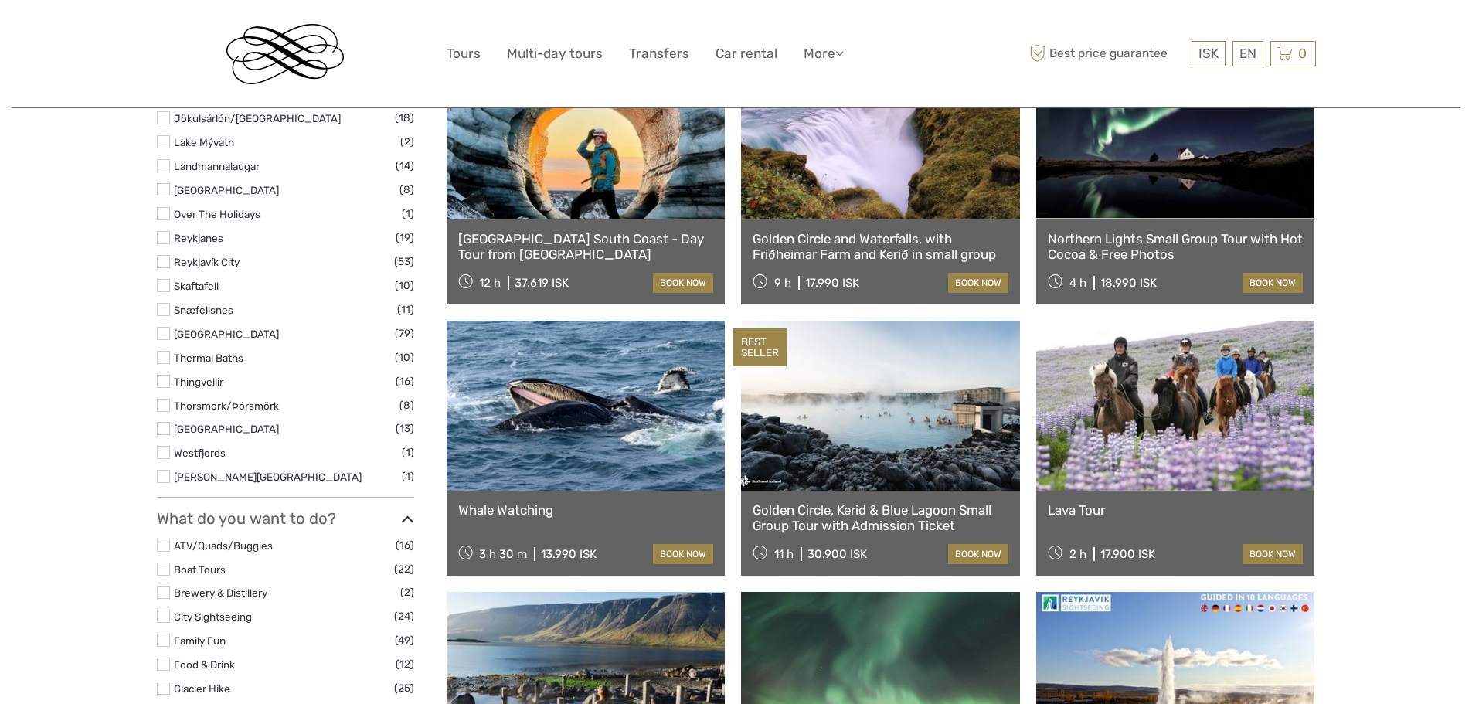
select select
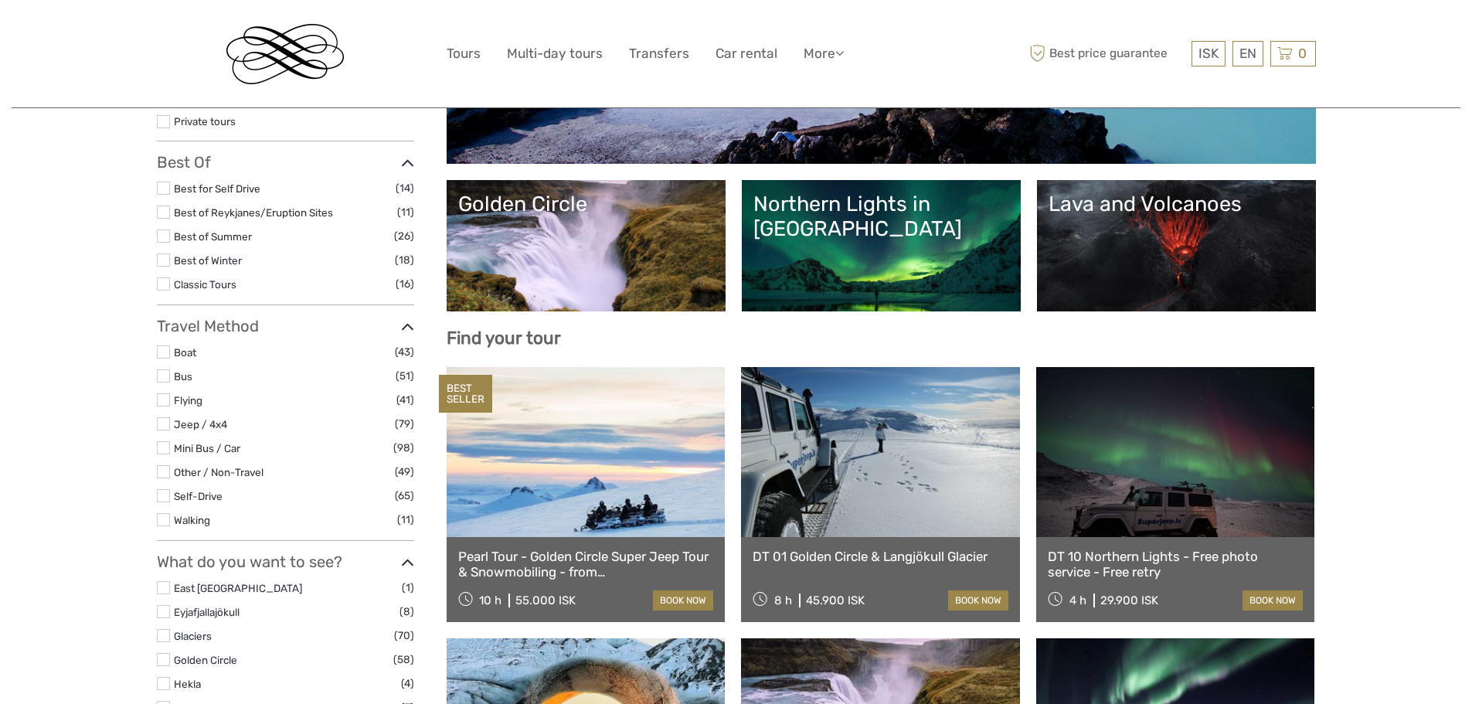
scroll to position [373, 0]
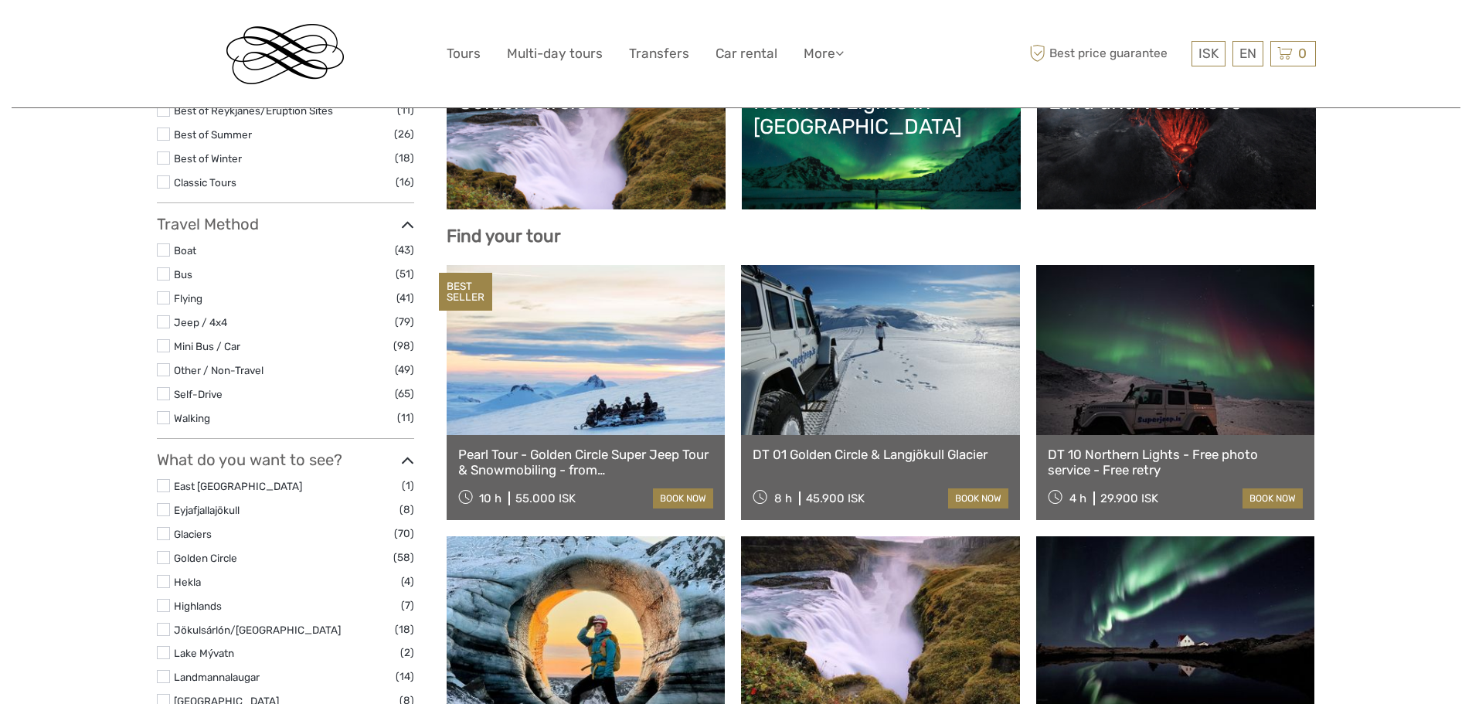
click at [542, 347] on link at bounding box center [586, 350] width 279 height 170
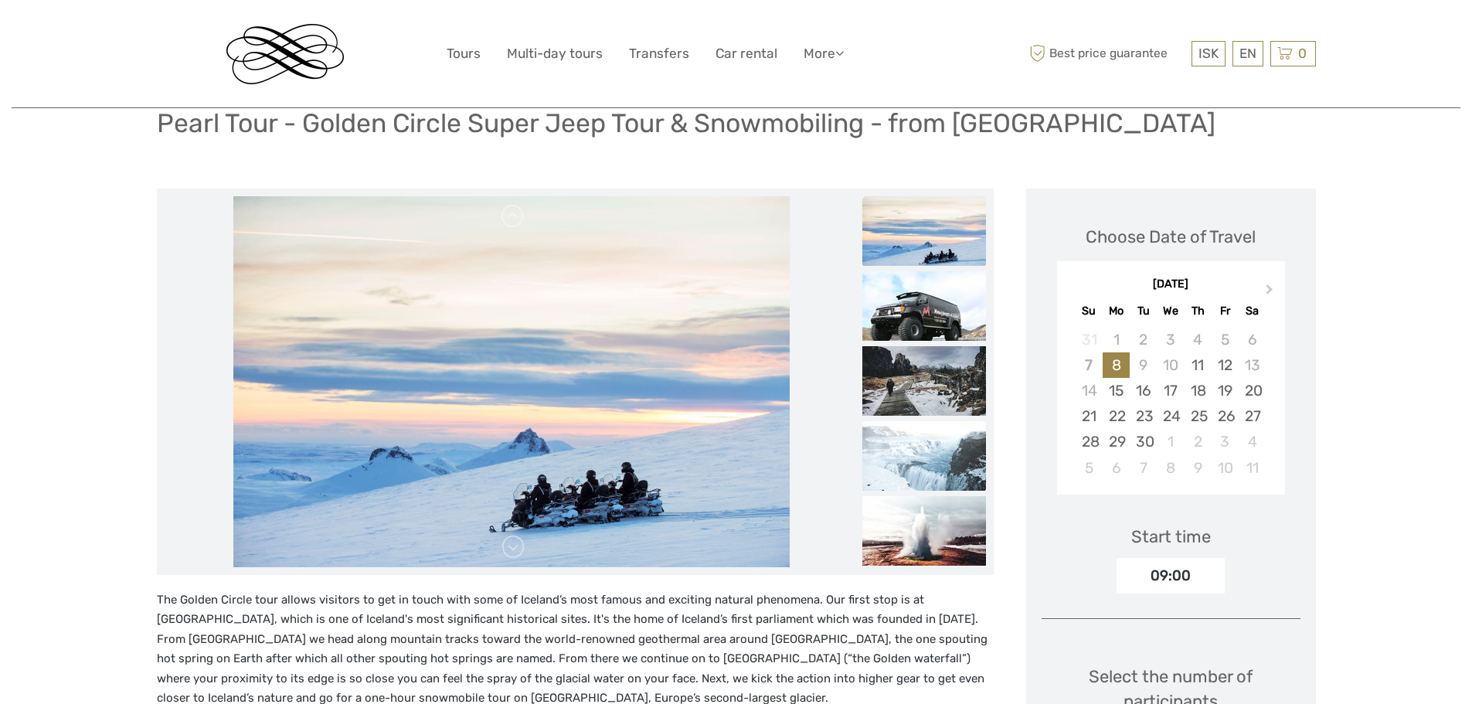
scroll to position [155, 0]
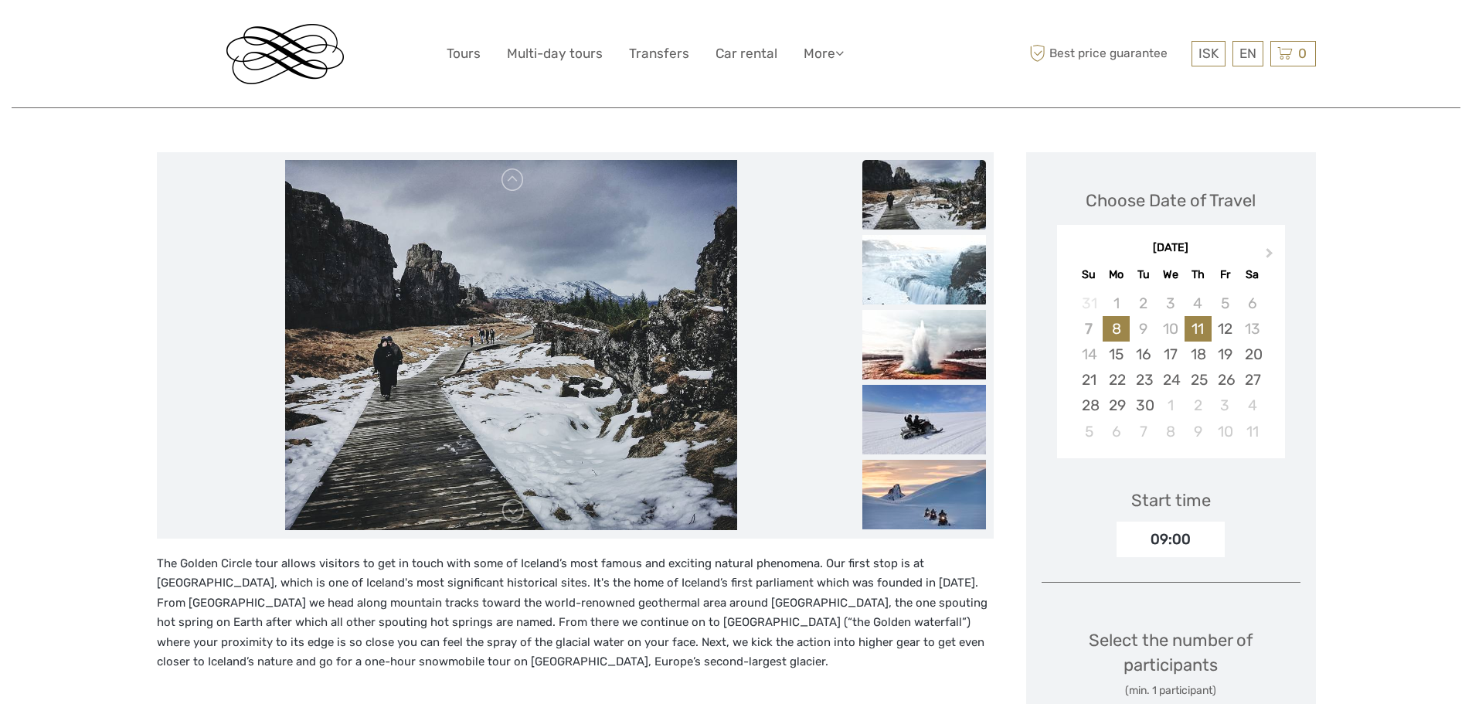
click at [1203, 326] on div "11" at bounding box center [1198, 329] width 27 height 26
click at [1179, 532] on div "09:00" at bounding box center [1171, 540] width 108 height 36
click at [1127, 536] on div "09:00" at bounding box center [1171, 540] width 108 height 36
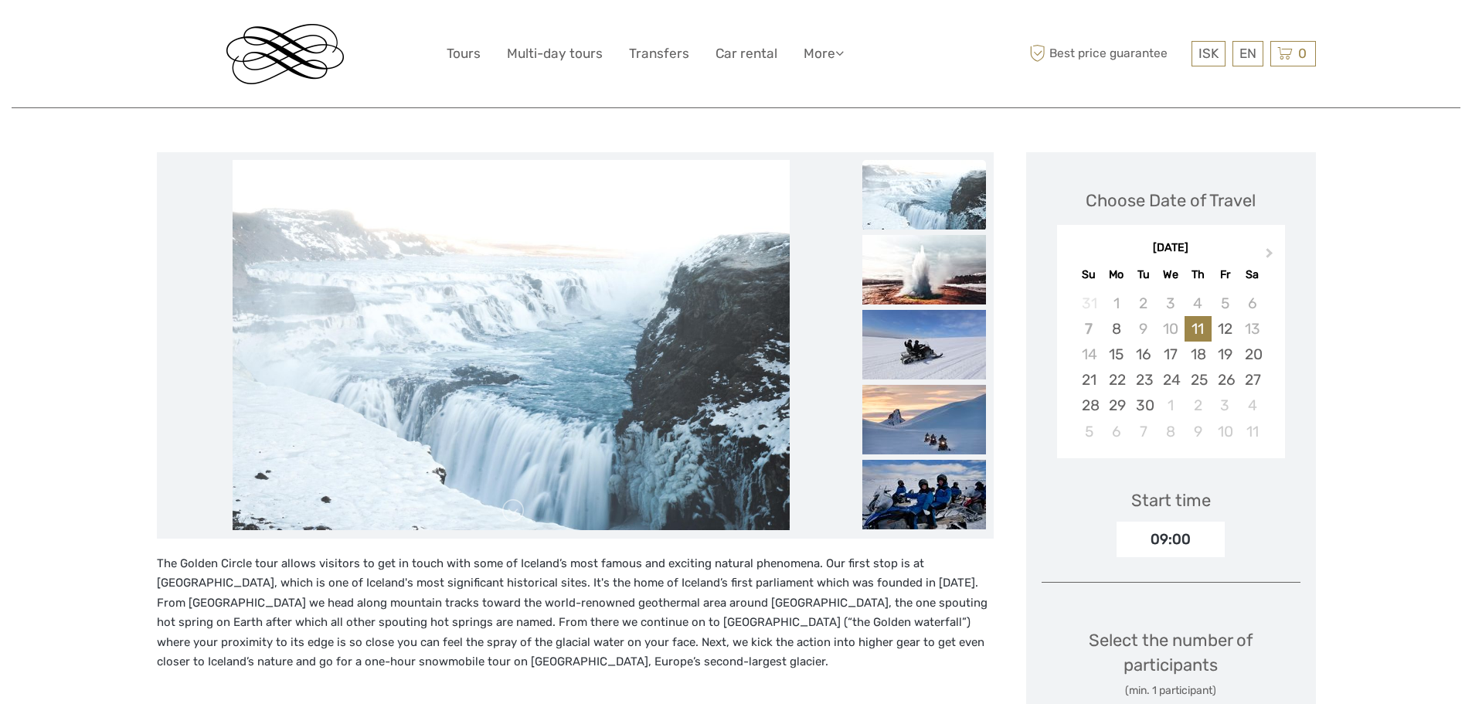
click at [1203, 331] on div "11" at bounding box center [1198, 329] width 27 height 26
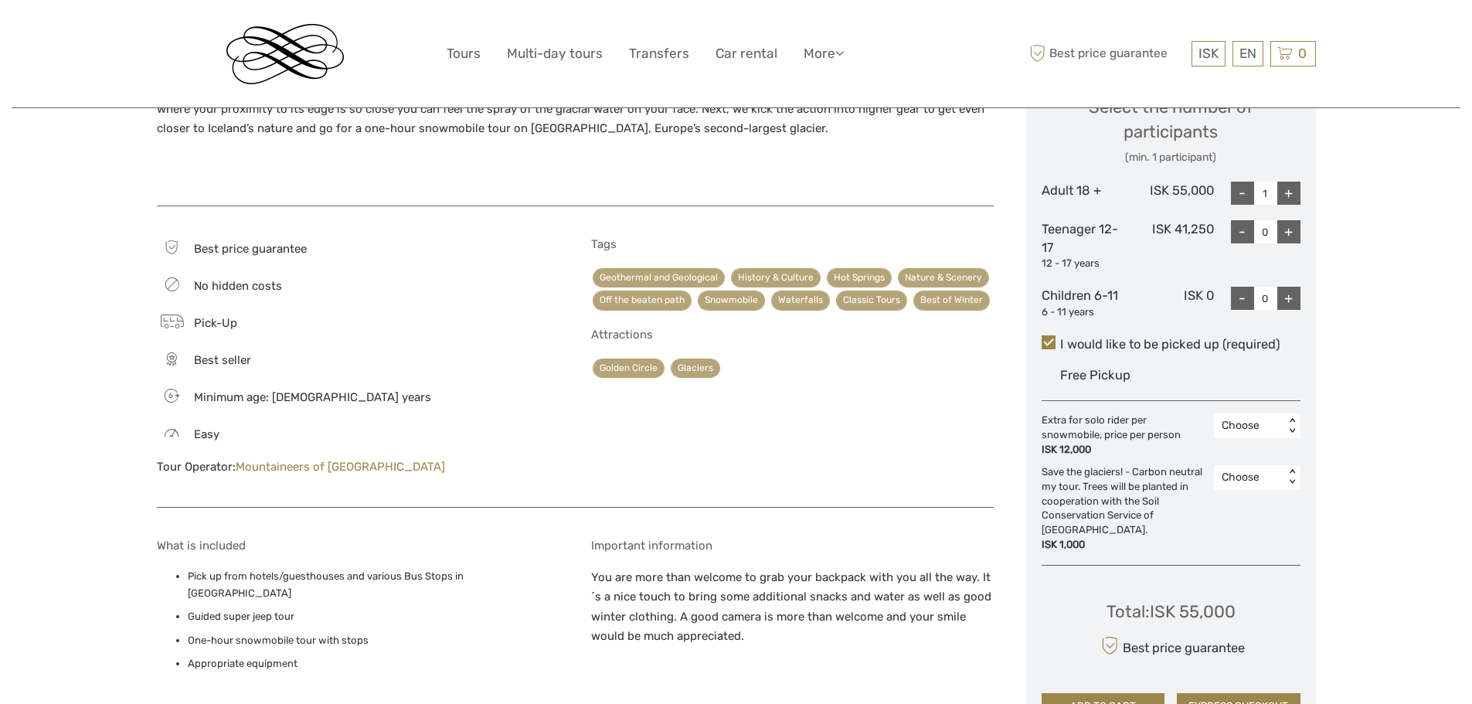
scroll to position [696, 0]
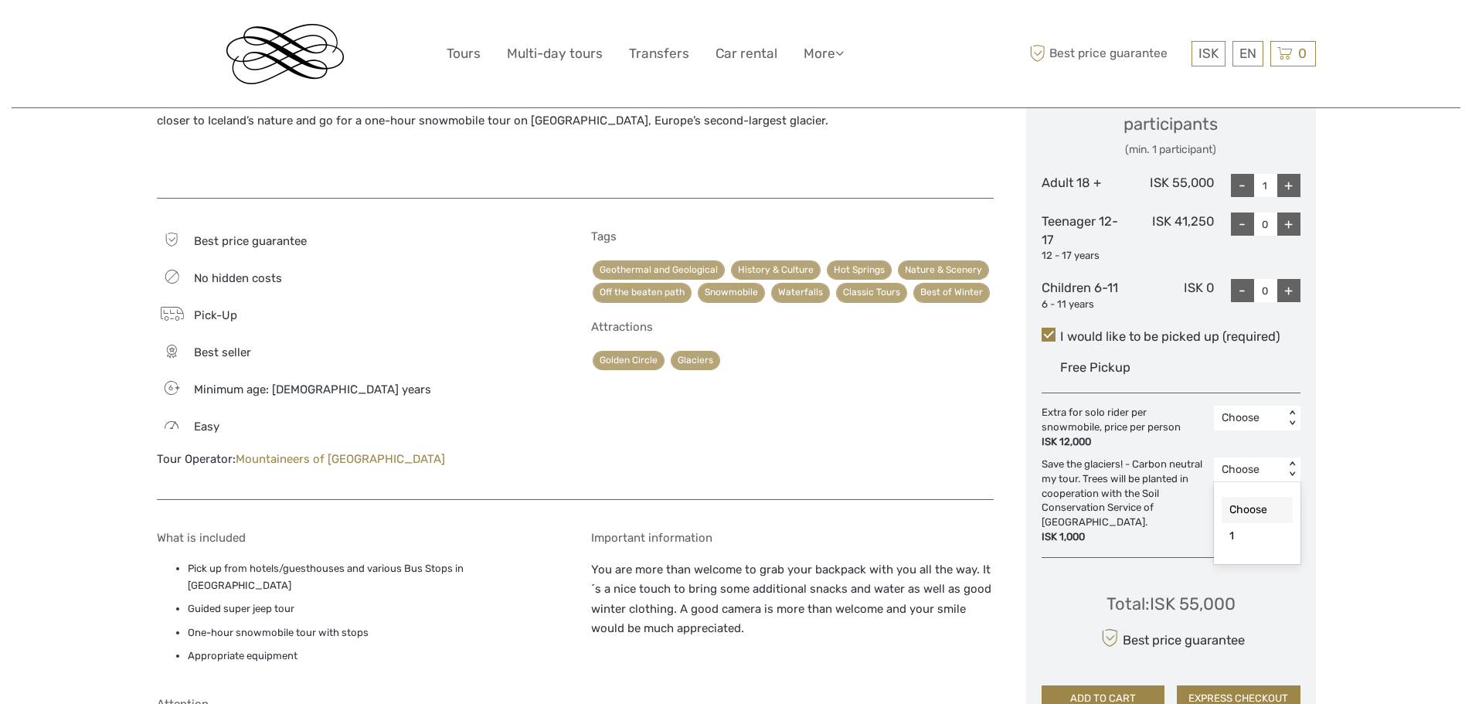
click at [1296, 472] on div "< >" at bounding box center [1291, 469] width 13 height 16
click at [1260, 530] on div "1" at bounding box center [1257, 536] width 71 height 26
click at [1292, 461] on div "1 < >" at bounding box center [1257, 470] width 87 height 25
click at [1257, 509] on div "Choose" at bounding box center [1257, 510] width 71 height 26
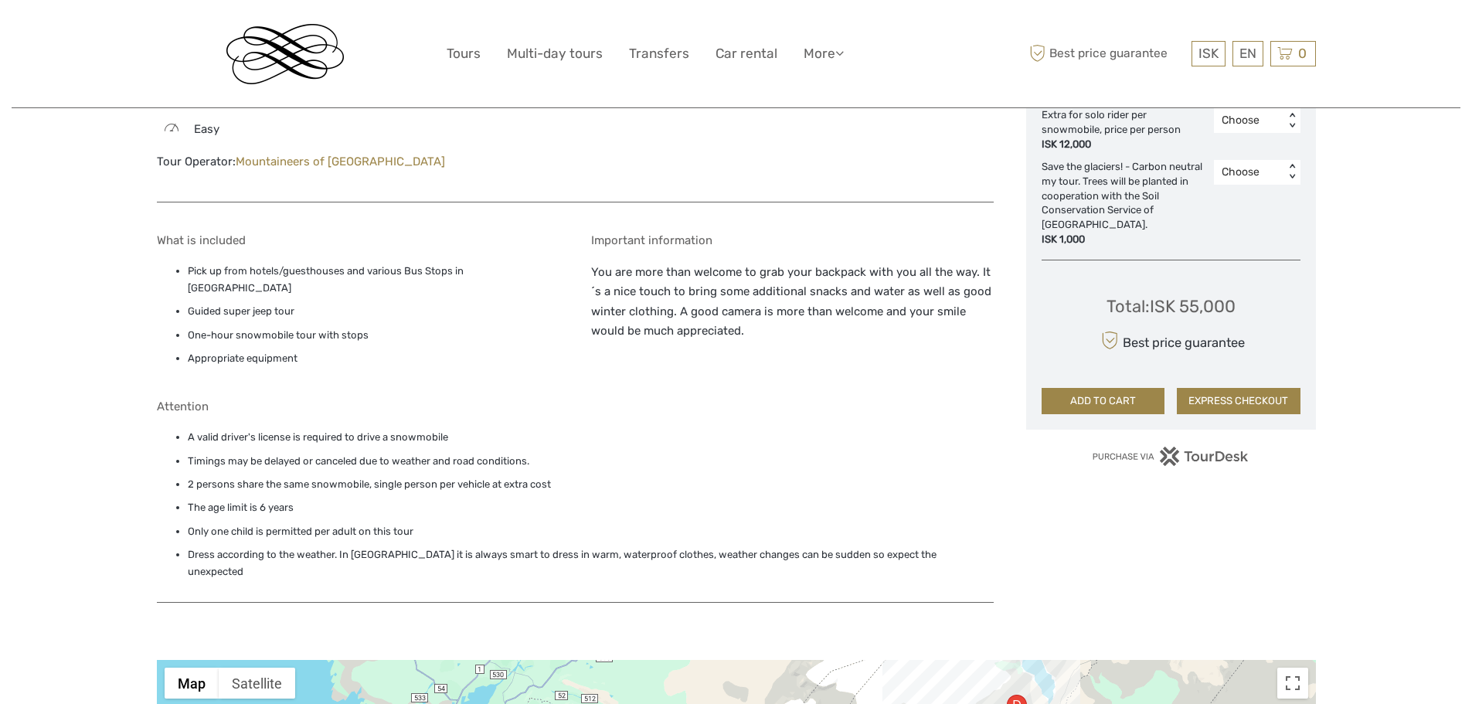
scroll to position [1005, 0]
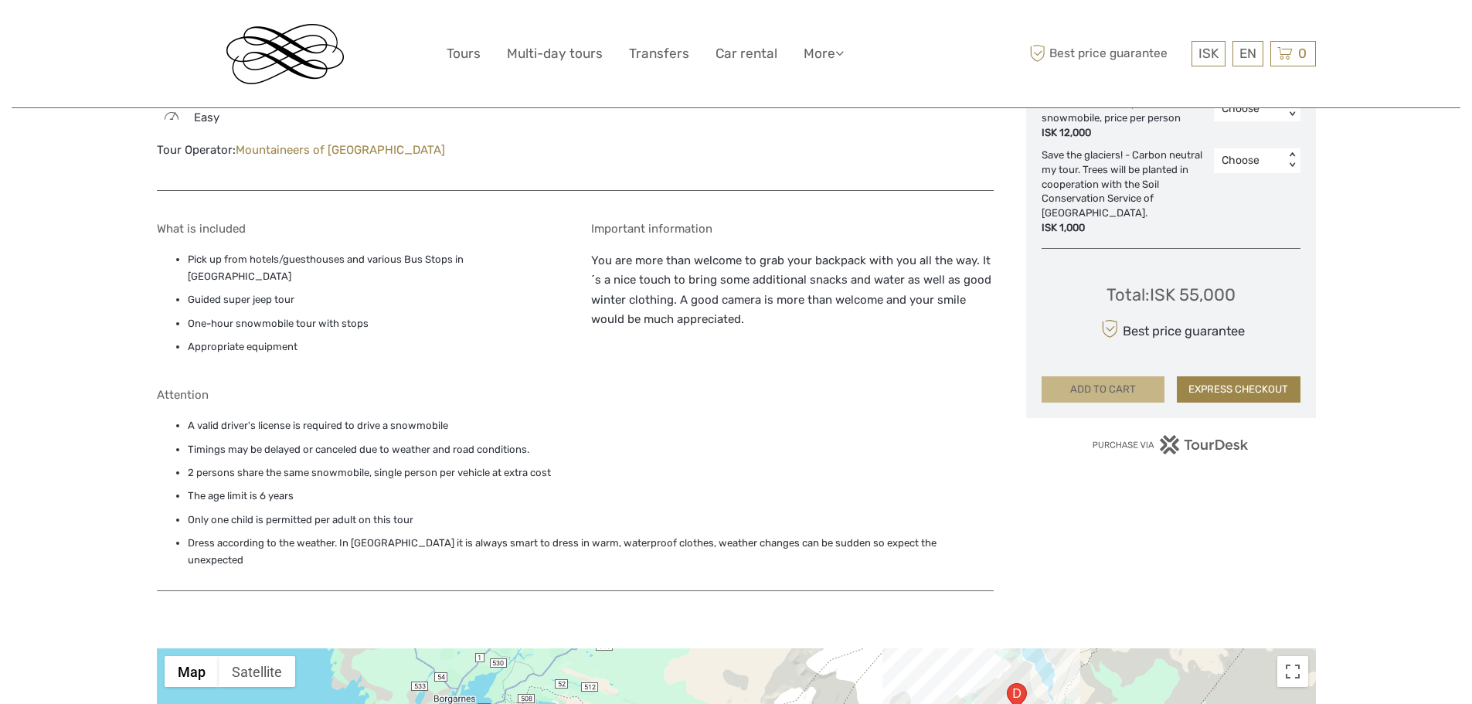
click at [1094, 376] on button "ADD TO CART" at bounding box center [1104, 389] width 124 height 26
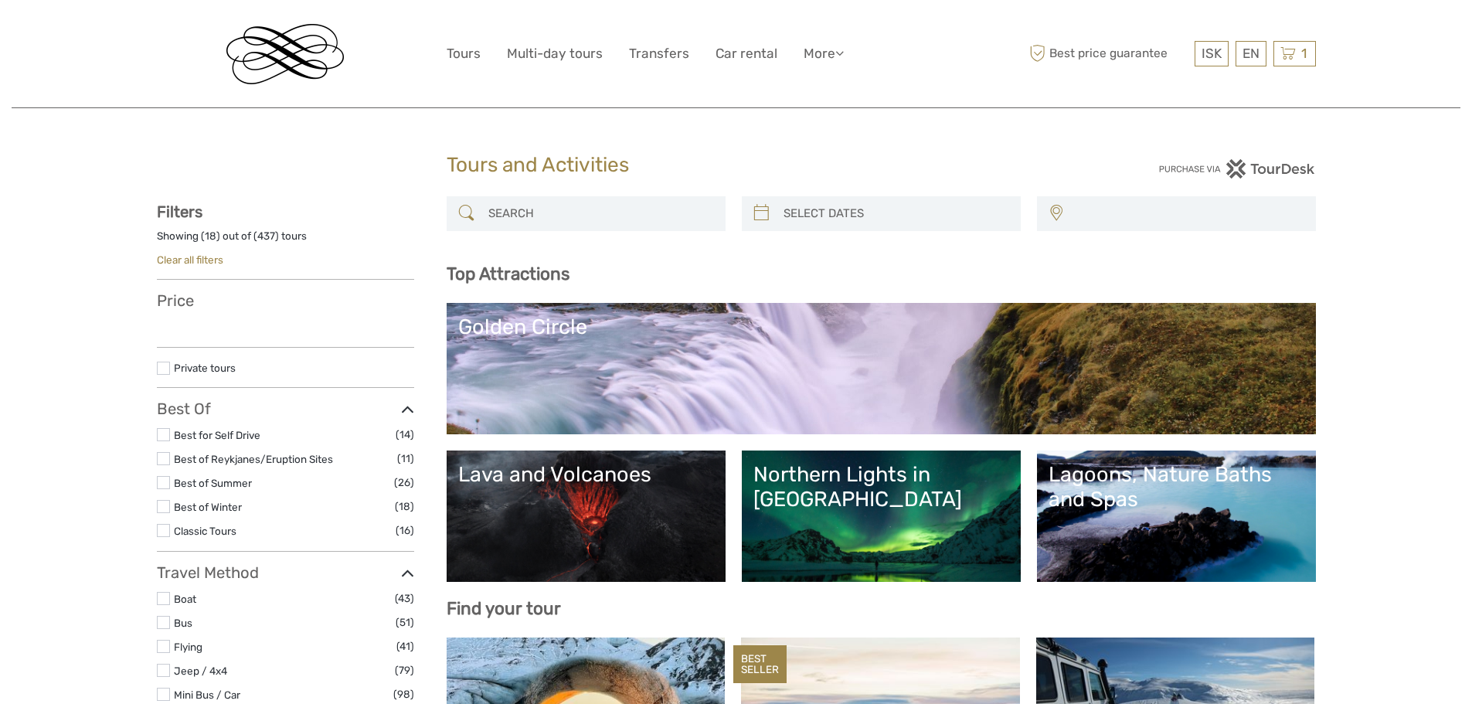
select select
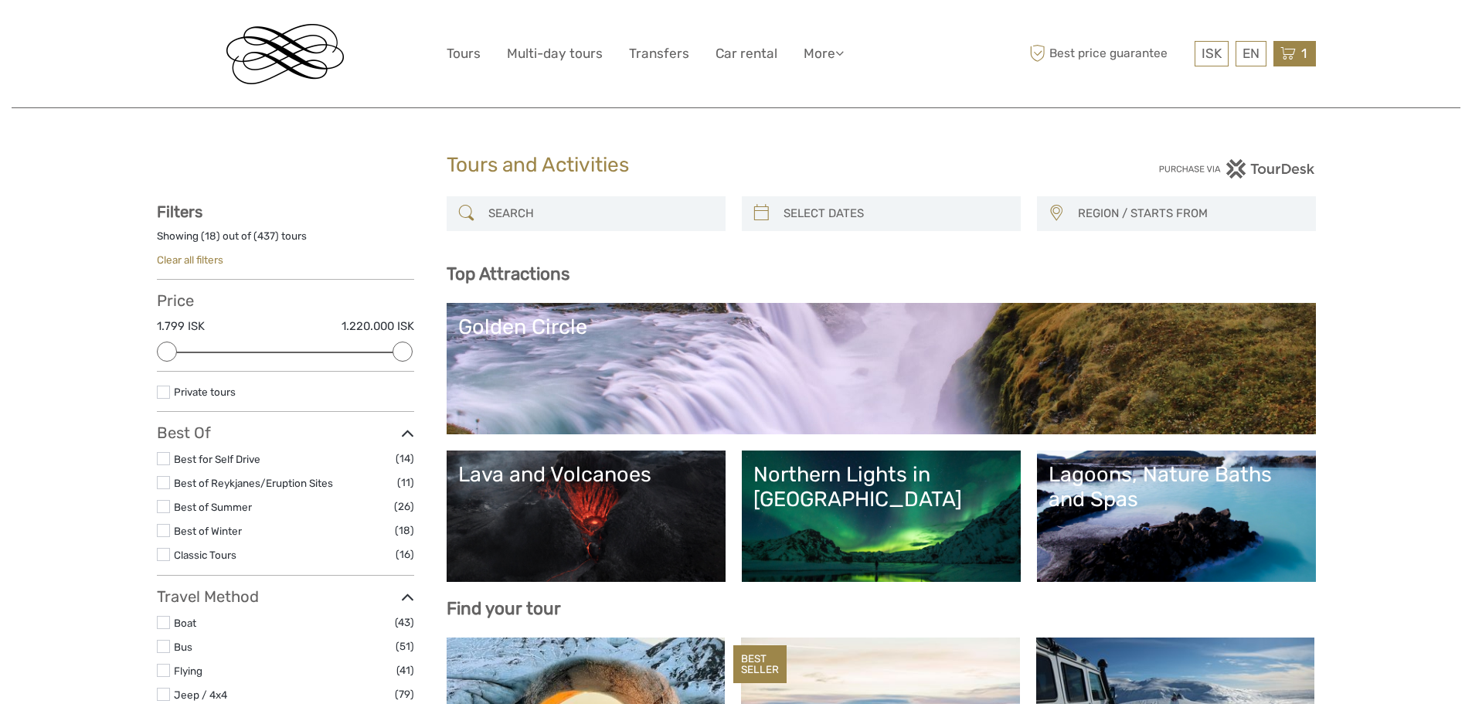
click at [1302, 52] on span "1" at bounding box center [1304, 53] width 10 height 15
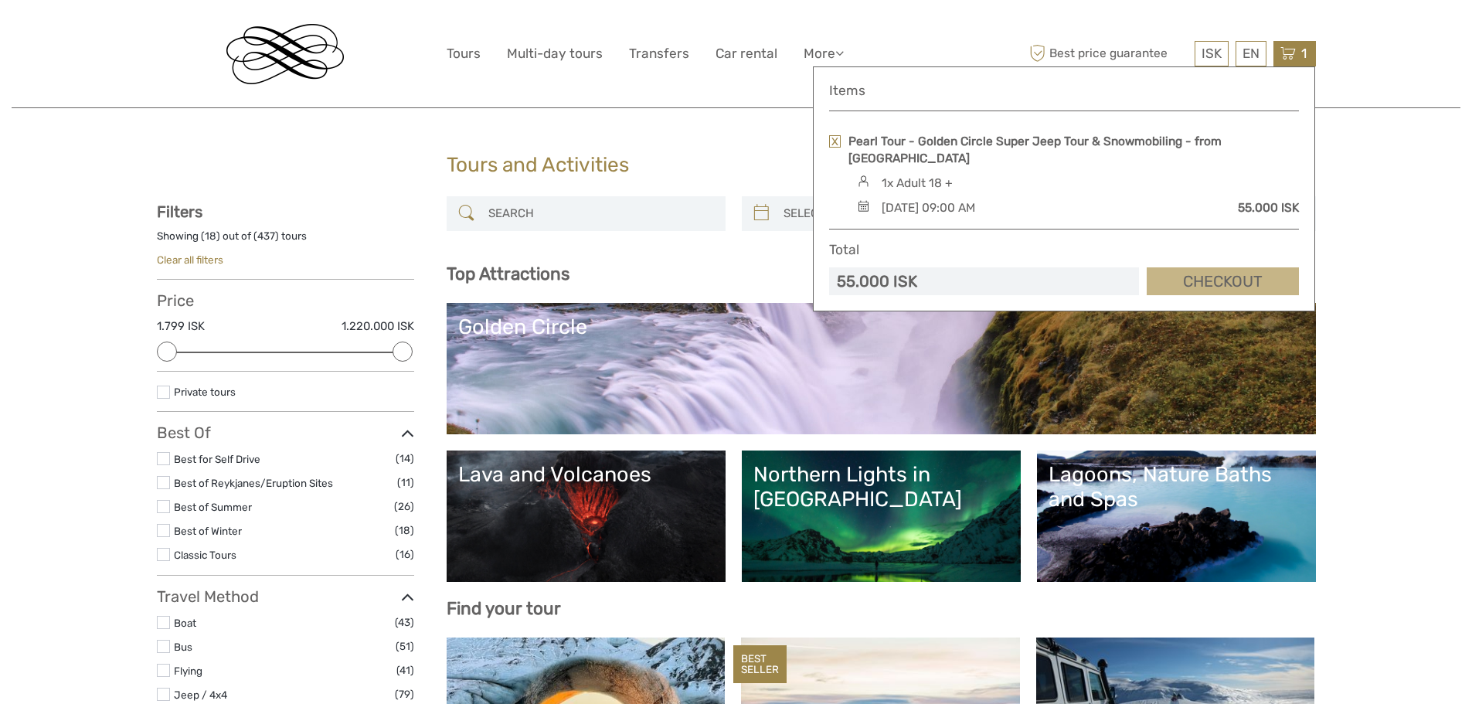
click at [1197, 267] on link "Checkout" at bounding box center [1223, 281] width 152 height 29
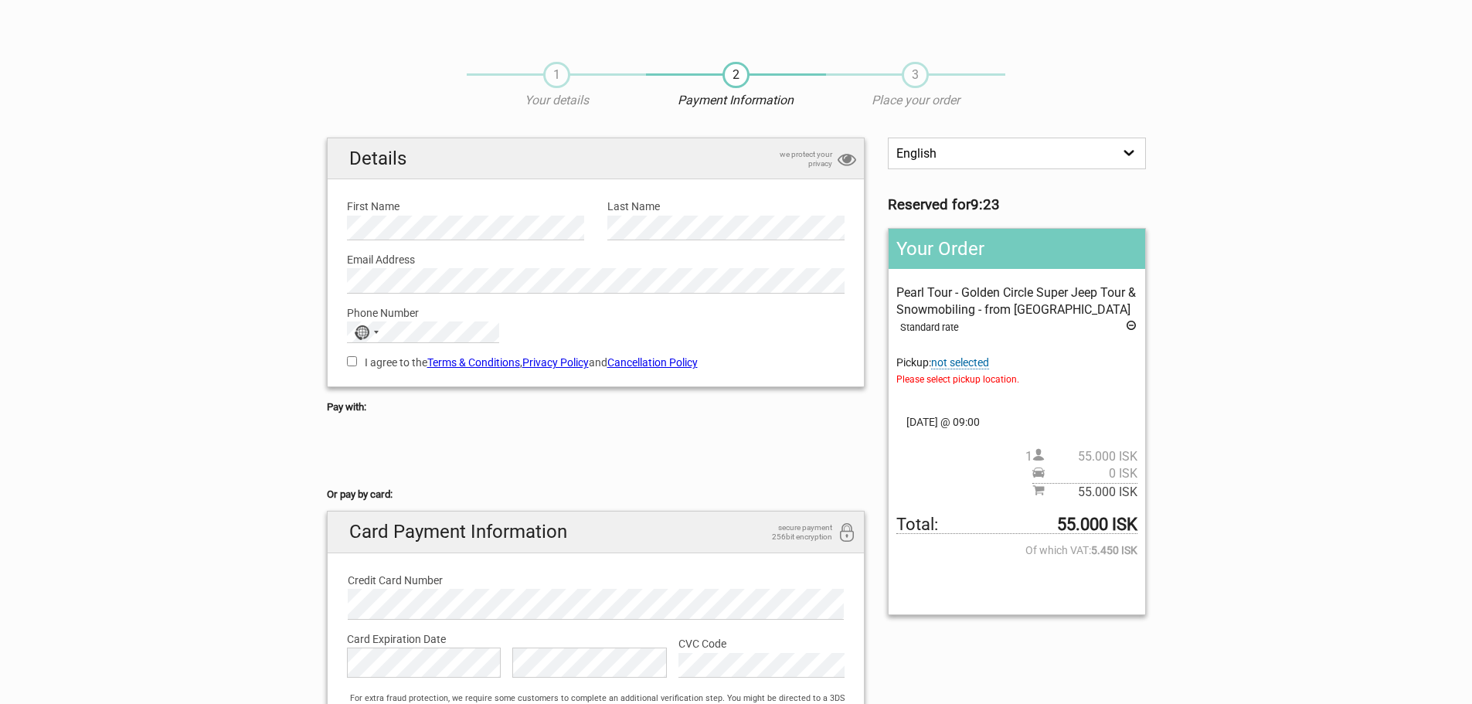
click at [719, 326] on div "Phone Number No country selected 244 results found Afghanistan +93 Albania +355…" at bounding box center [596, 319] width 522 height 50
click at [375, 333] on div "Selected country" at bounding box center [376, 332] width 5 height 3
type input "united"
click at [415, 450] on span "[GEOGRAPHIC_DATA]" at bounding box center [428, 441] width 104 height 17
click at [352, 364] on input "I agree to the Terms & Conditions , Privacy Policy and Cancellation Policy" at bounding box center [352, 361] width 10 height 10
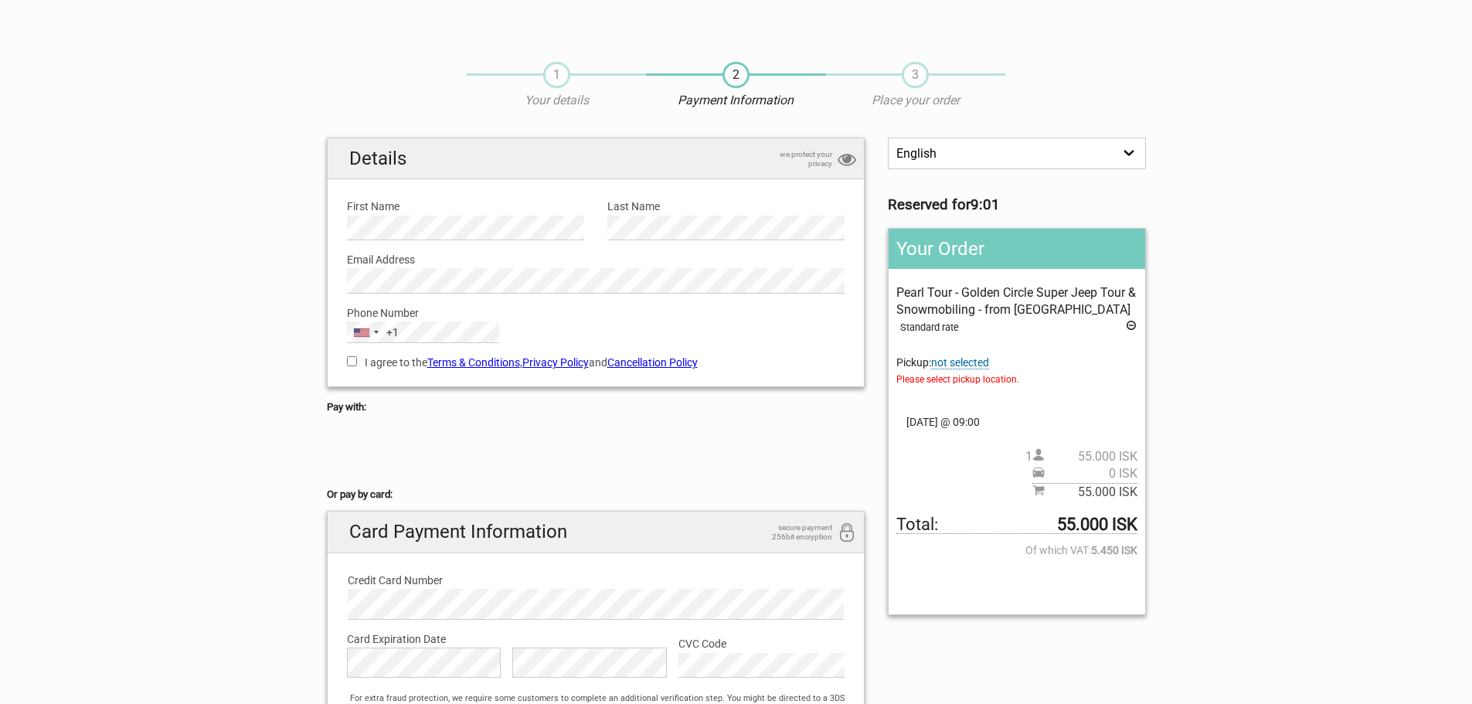
checkbox input "true"
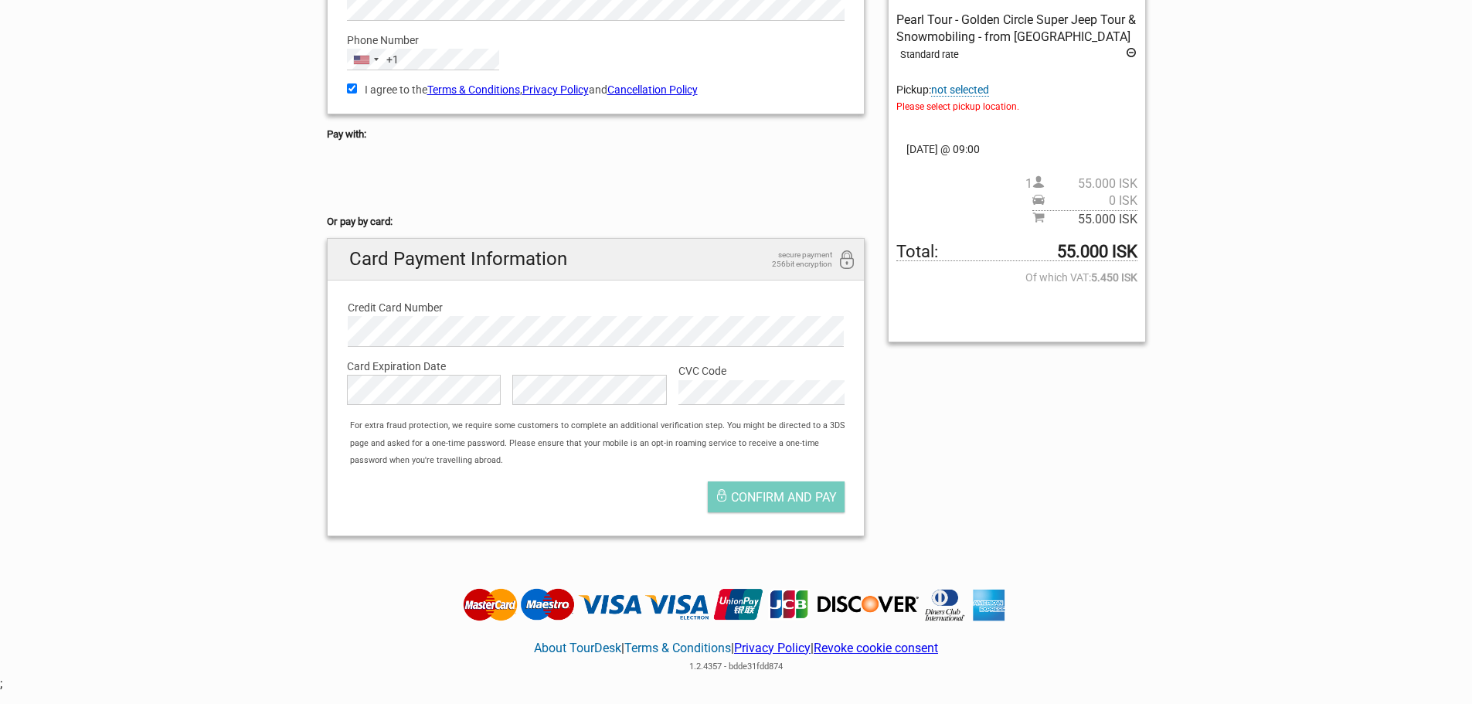
scroll to position [309, 0]
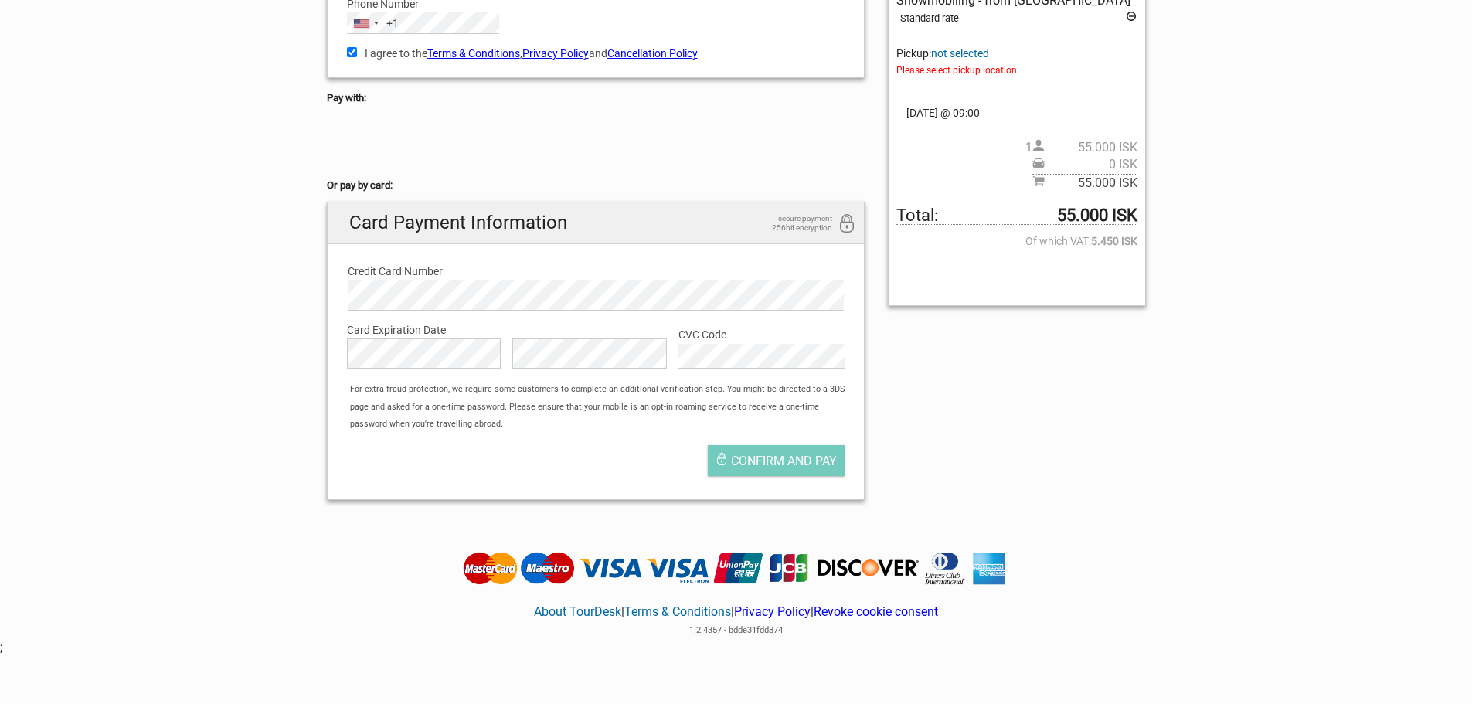
click at [530, 170] on div at bounding box center [596, 142] width 539 height 62
click at [577, 452] on div "Confirm and pay" at bounding box center [596, 464] width 522 height 54
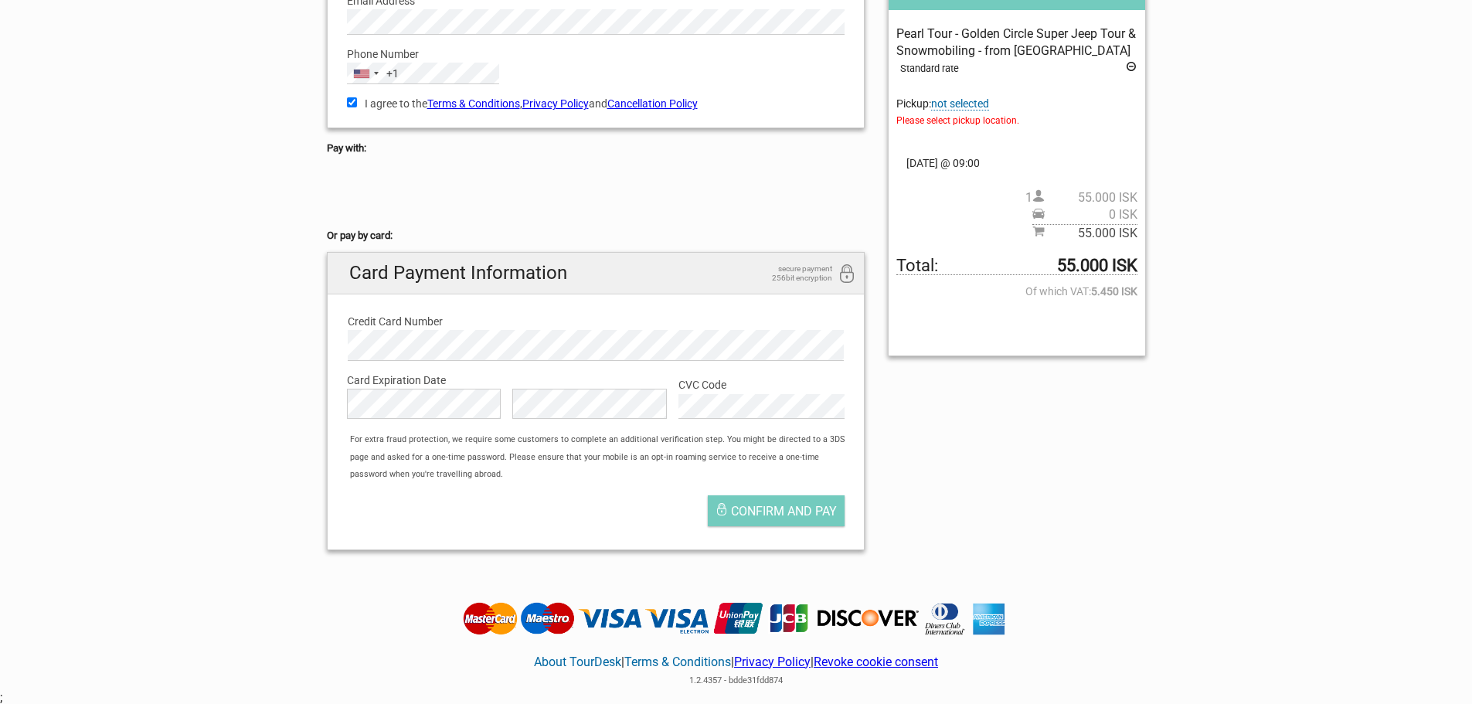
scroll to position [232, 0]
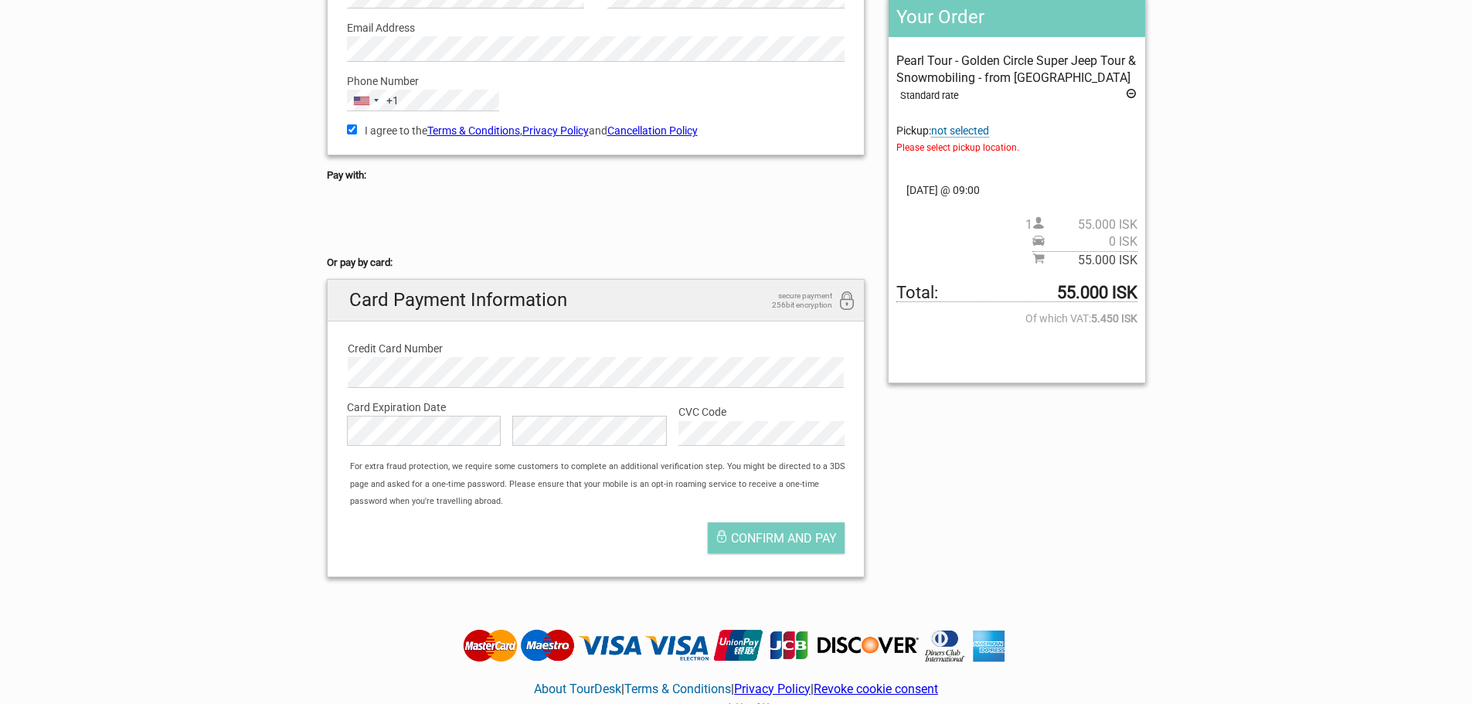
drag, startPoint x: 976, startPoint y: 131, endPoint x: 970, endPoint y: 139, distance: 10.5
click at [976, 131] on span "not selected" at bounding box center [960, 130] width 58 height 13
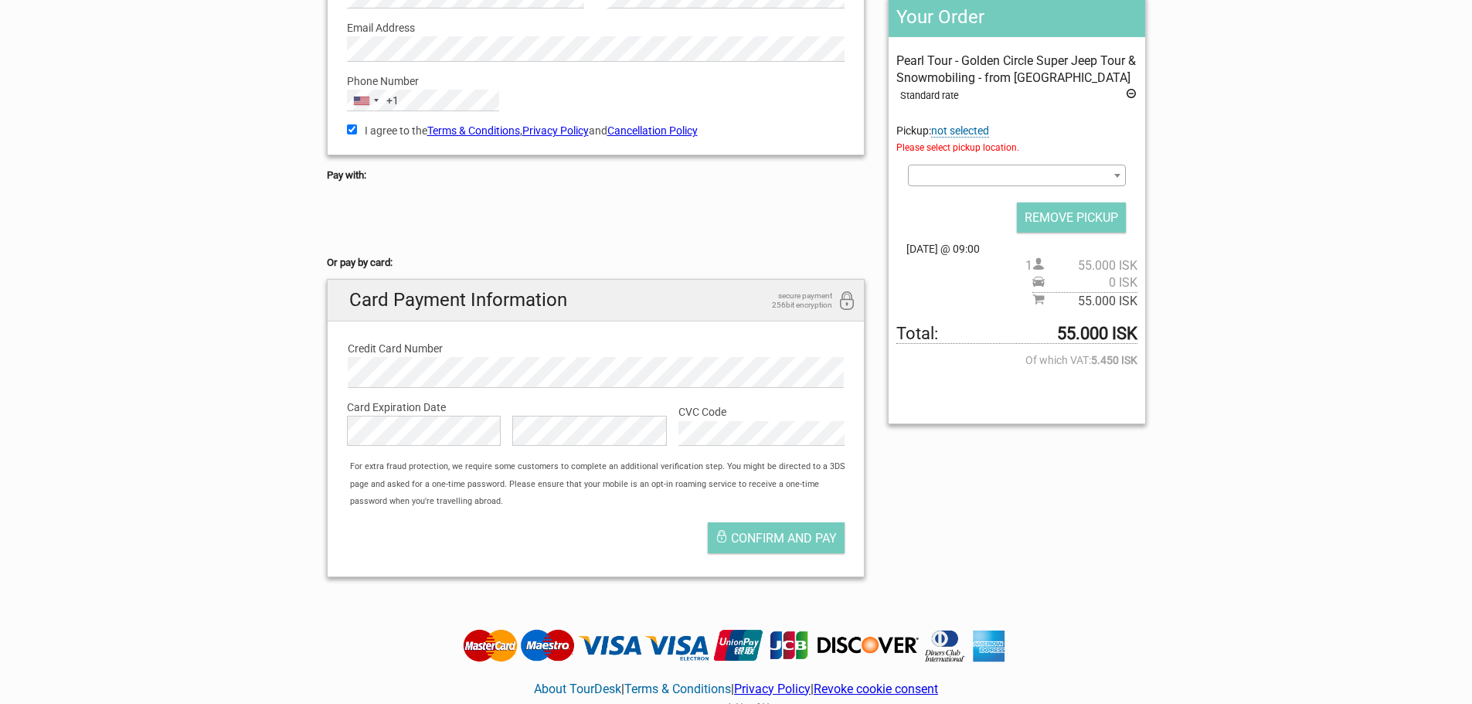
click at [1113, 172] on span at bounding box center [1117, 175] width 15 height 20
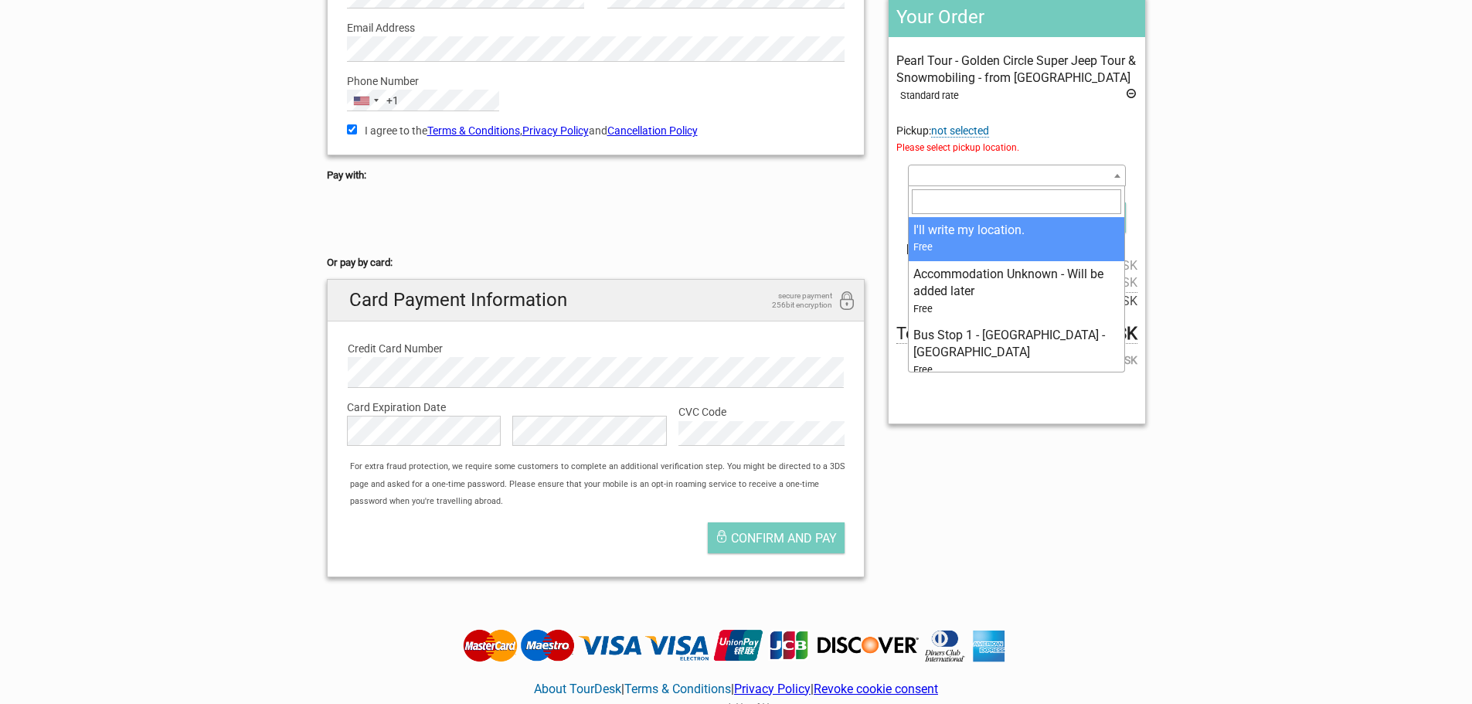
select select "376960"
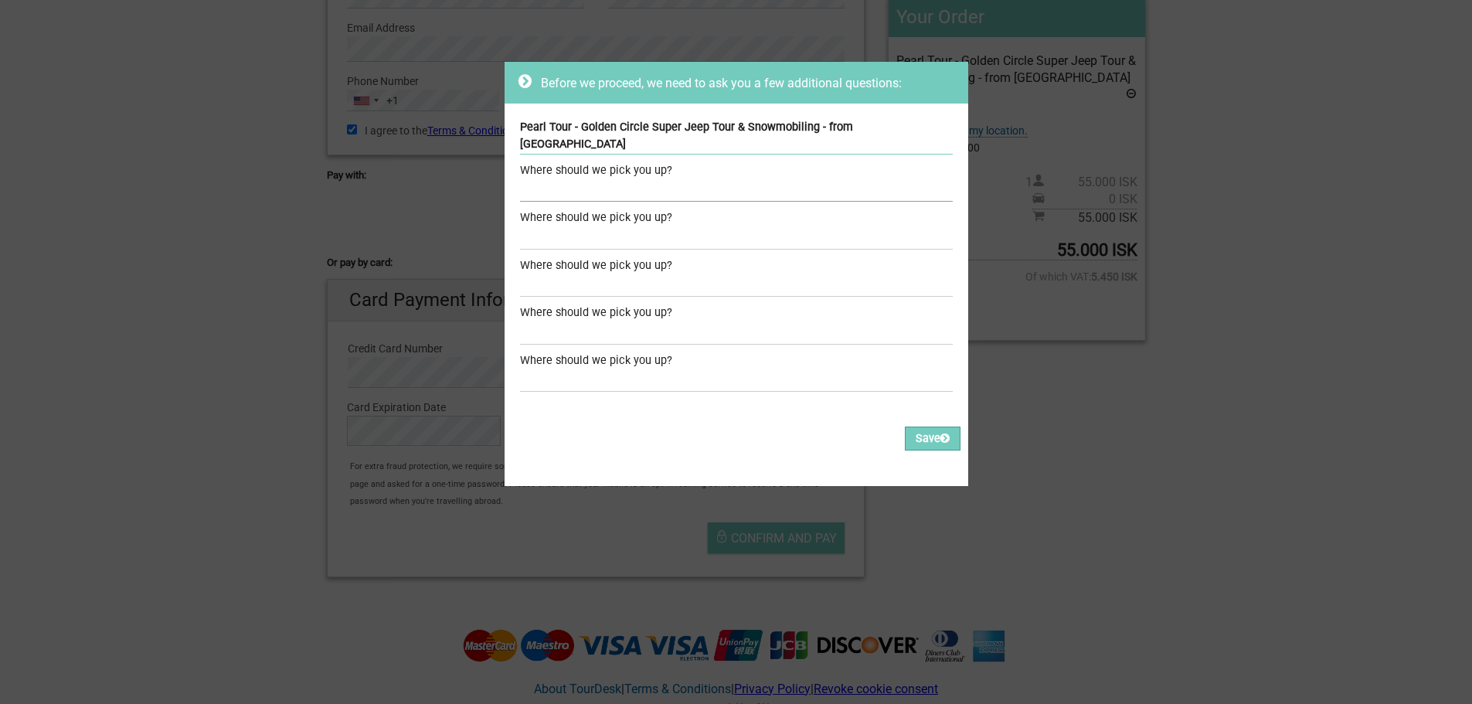
click at [621, 179] on input "text" at bounding box center [736, 190] width 433 height 22
paste input "Reykjavik Residence Apartment Hotel"
type input "Reykjavik Residence Apartment Hotel"
click at [919, 427] on button "Save" at bounding box center [933, 439] width 56 height 24
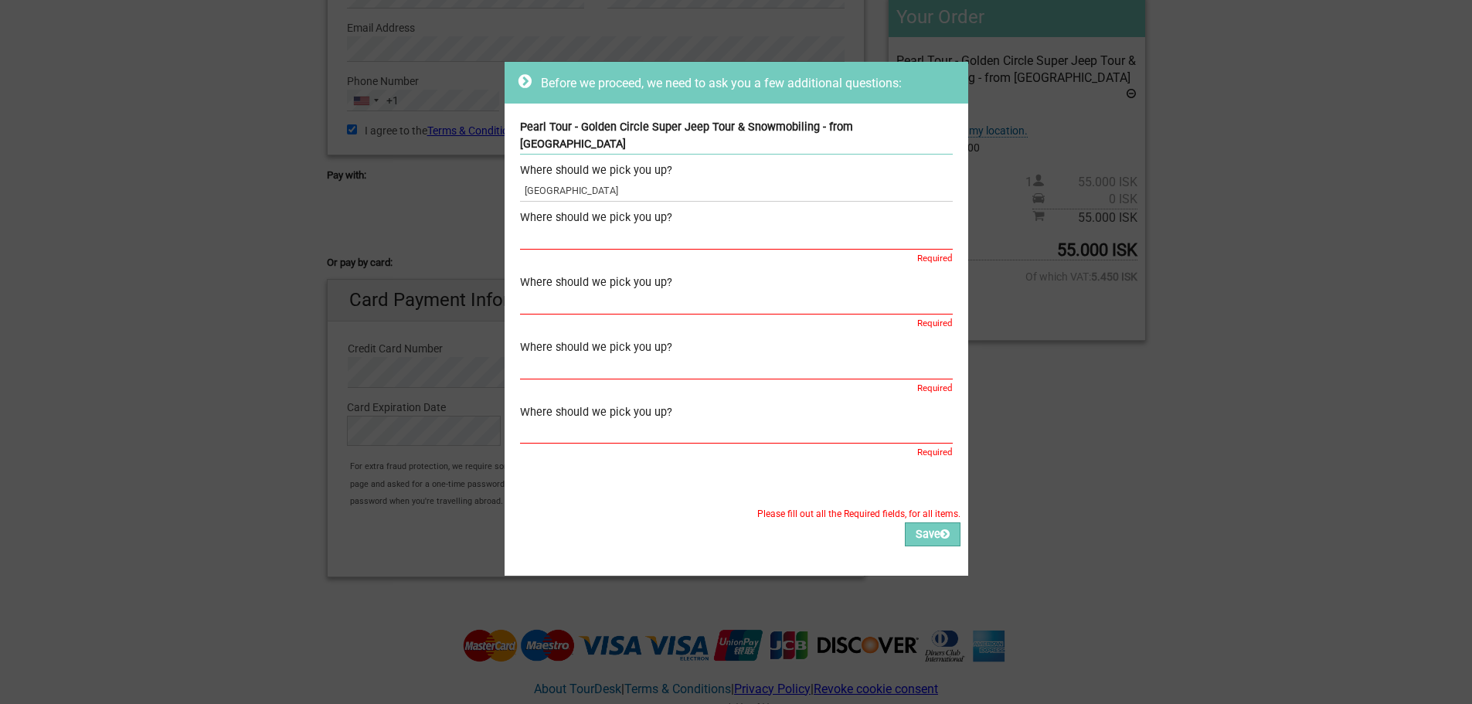
click at [601, 227] on input "text" at bounding box center [736, 238] width 433 height 22
paste input "Reykjavik Residence Apartment Hotel"
type input "Reykjavik Residence Apartment Hotel"
click at [580, 274] on div "Where should we pick you up?" at bounding box center [736, 282] width 433 height 17
click at [583, 274] on div "Where should we pick you up?" at bounding box center [736, 282] width 433 height 17
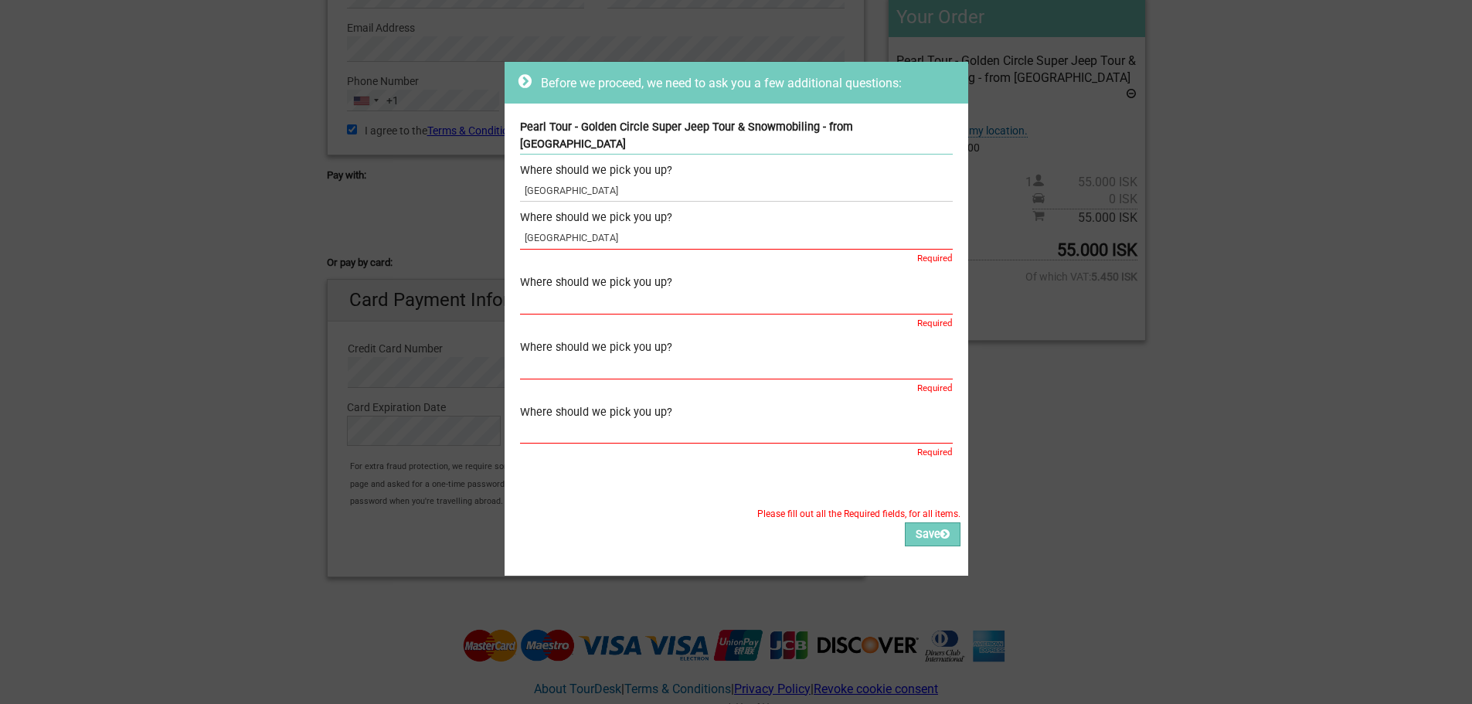
click at [576, 291] on input "text" at bounding box center [736, 302] width 433 height 22
paste input "Reykjavik Residence Apartment Hotel"
type input "Reykjavik Residence Apartment Hotel"
drag, startPoint x: 575, startPoint y: 349, endPoint x: 584, endPoint y: 371, distance: 23.2
click at [573, 356] on input "text" at bounding box center [736, 367] width 433 height 22
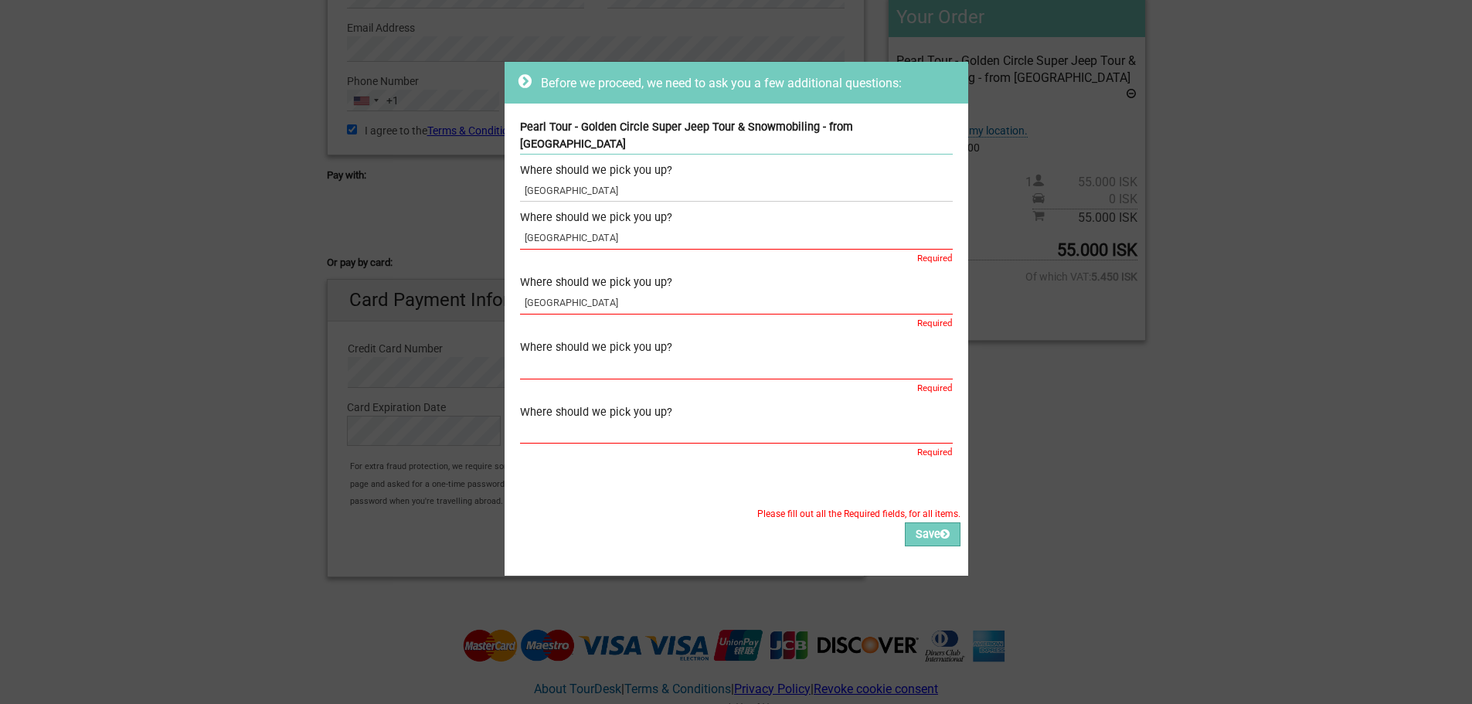
paste input "Reykjavik Residence Apartment Hotel"
type input "Reykjavik Residence Apartment Hotel"
click at [574, 421] on input "text" at bounding box center [736, 432] width 433 height 22
paste input "Reykjavik Residence Apartment Hotel"
type input "Reykjavik Residence Apartment Hotel"
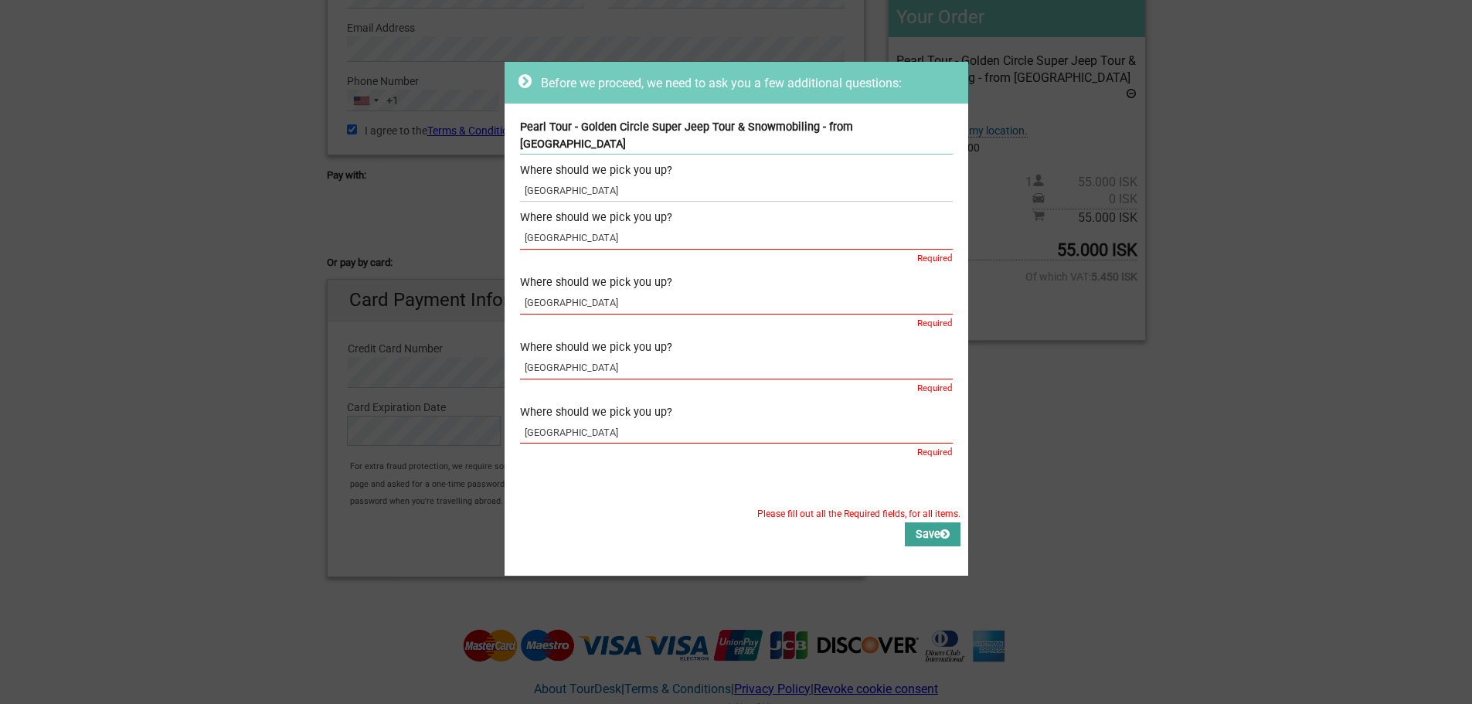
click at [918, 522] on button "Save" at bounding box center [933, 534] width 56 height 24
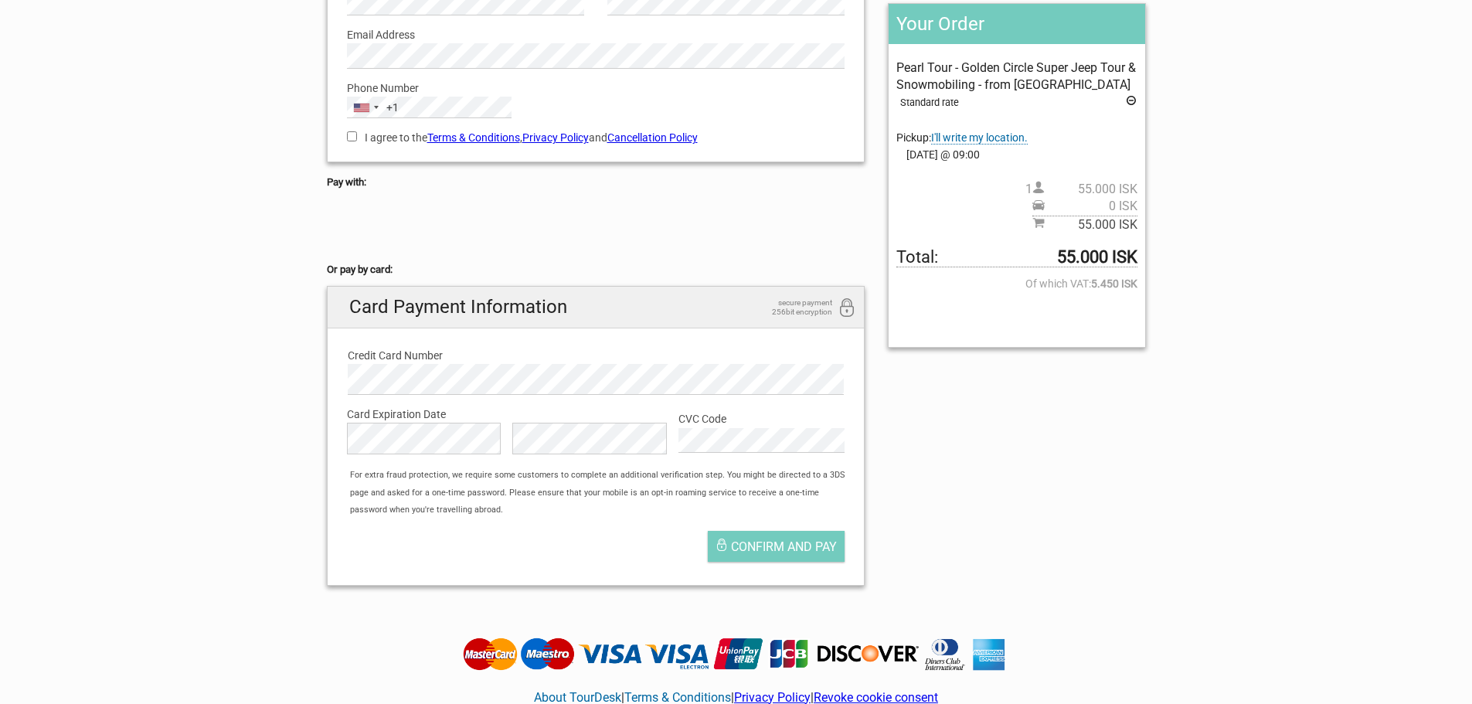
click at [691, 425] on label "CVC Code" at bounding box center [762, 418] width 166 height 17
click at [778, 550] on span "Confirm and pay" at bounding box center [784, 546] width 106 height 15
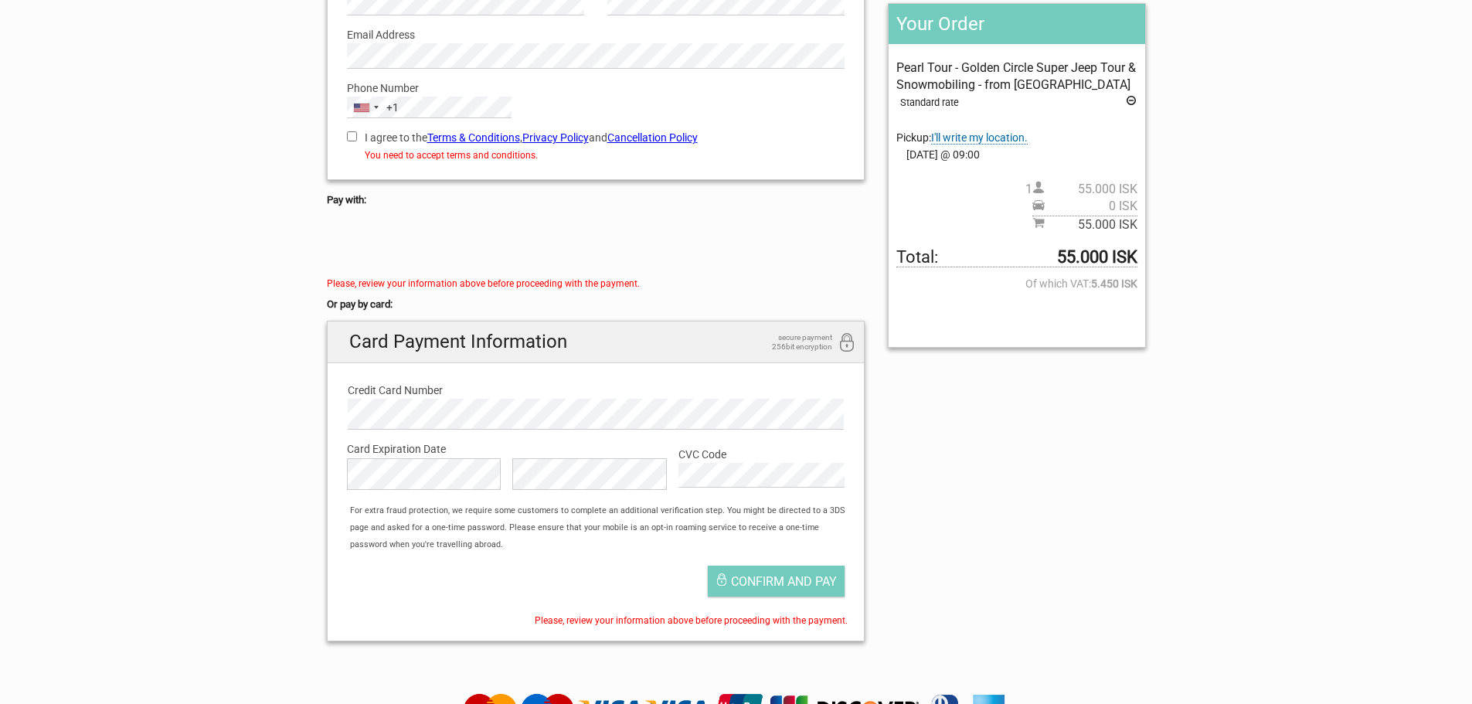
click at [351, 137] on input "I agree to the Terms & Conditions , Privacy Policy and Cancellation Policy" at bounding box center [352, 136] width 10 height 10
checkbox input "true"
click at [771, 583] on span "Confirm and pay" at bounding box center [784, 581] width 106 height 15
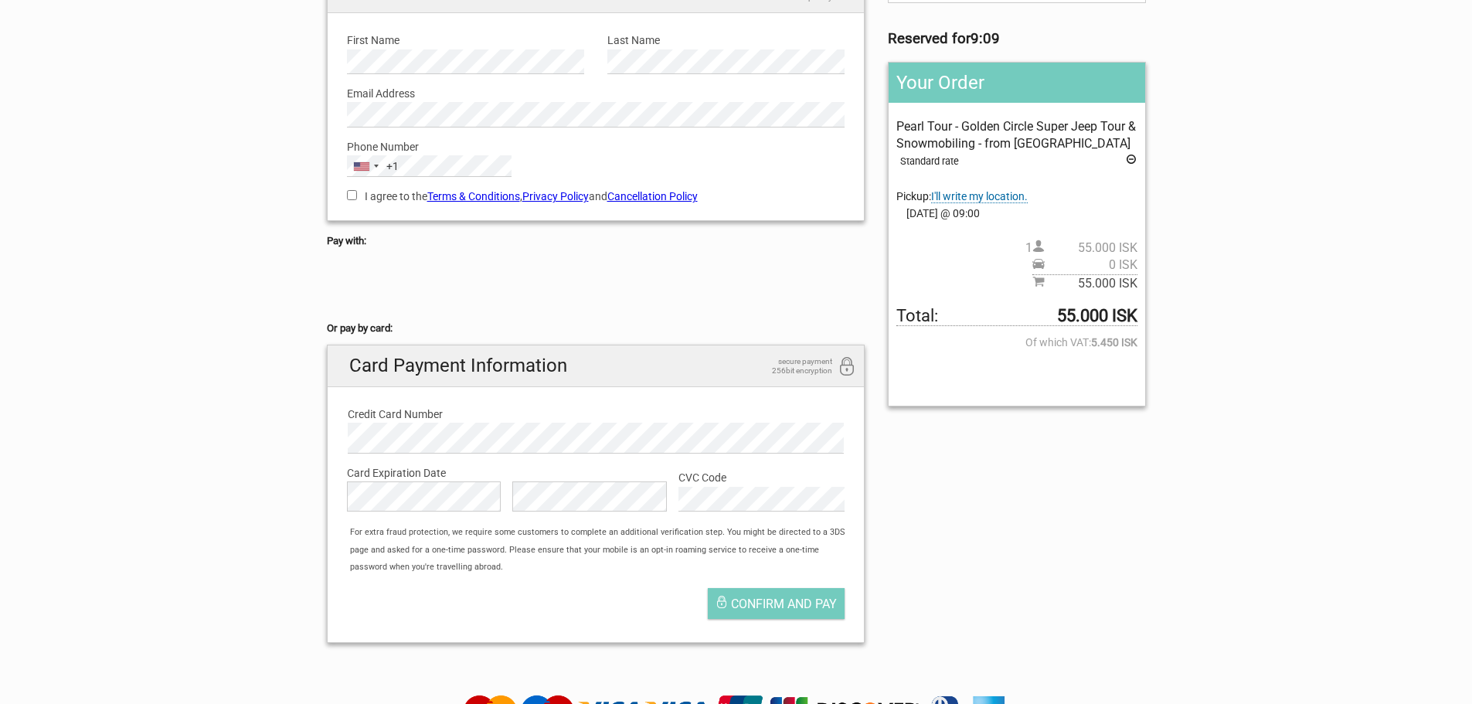
scroll to position [261, 0]
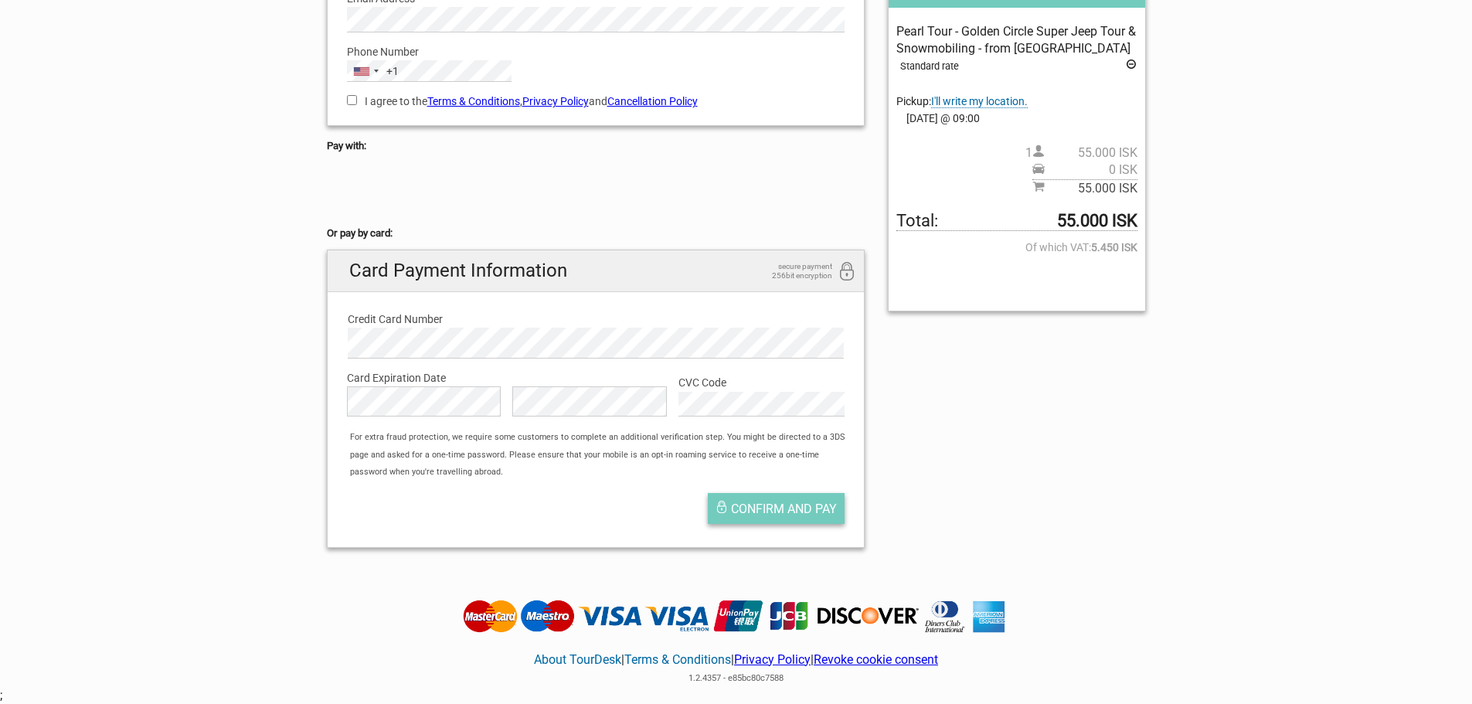
click at [740, 507] on span "Confirm and pay" at bounding box center [784, 509] width 106 height 15
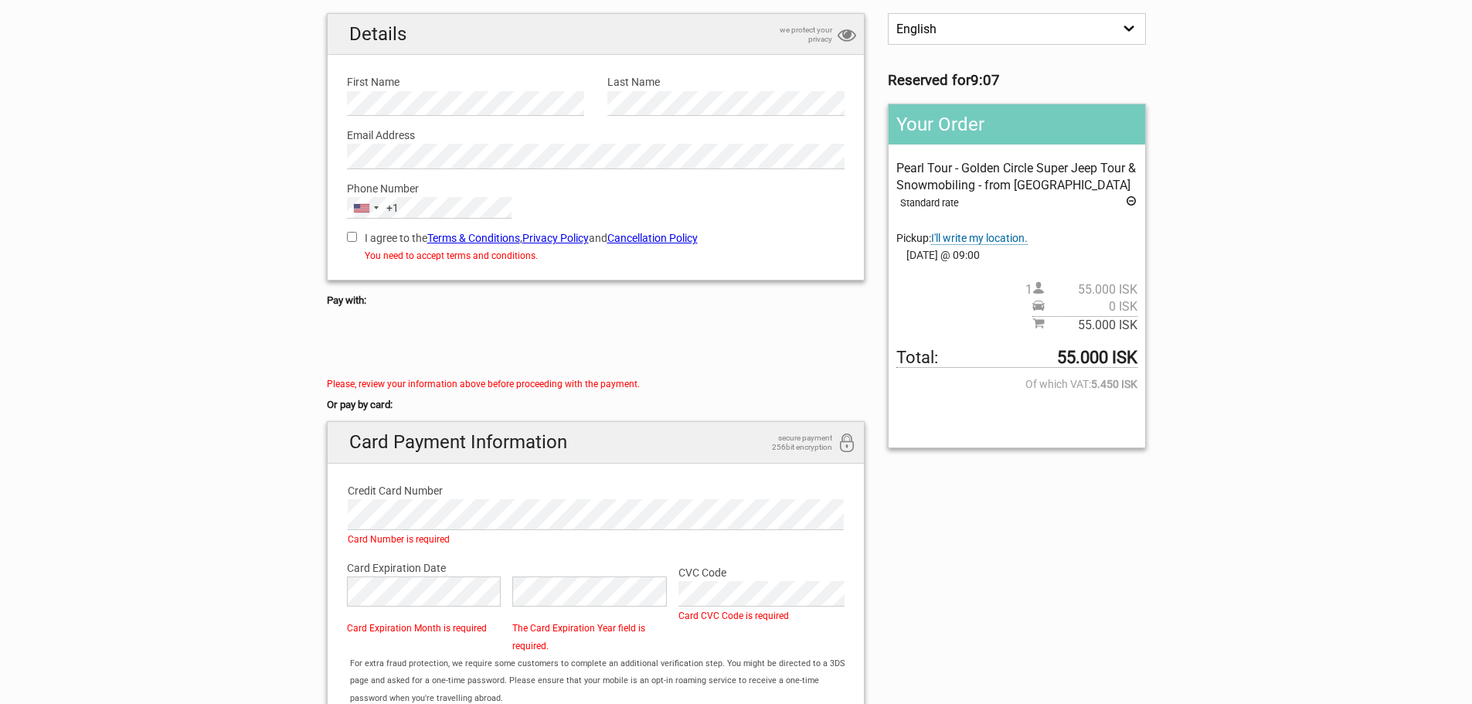
scroll to position [0, 0]
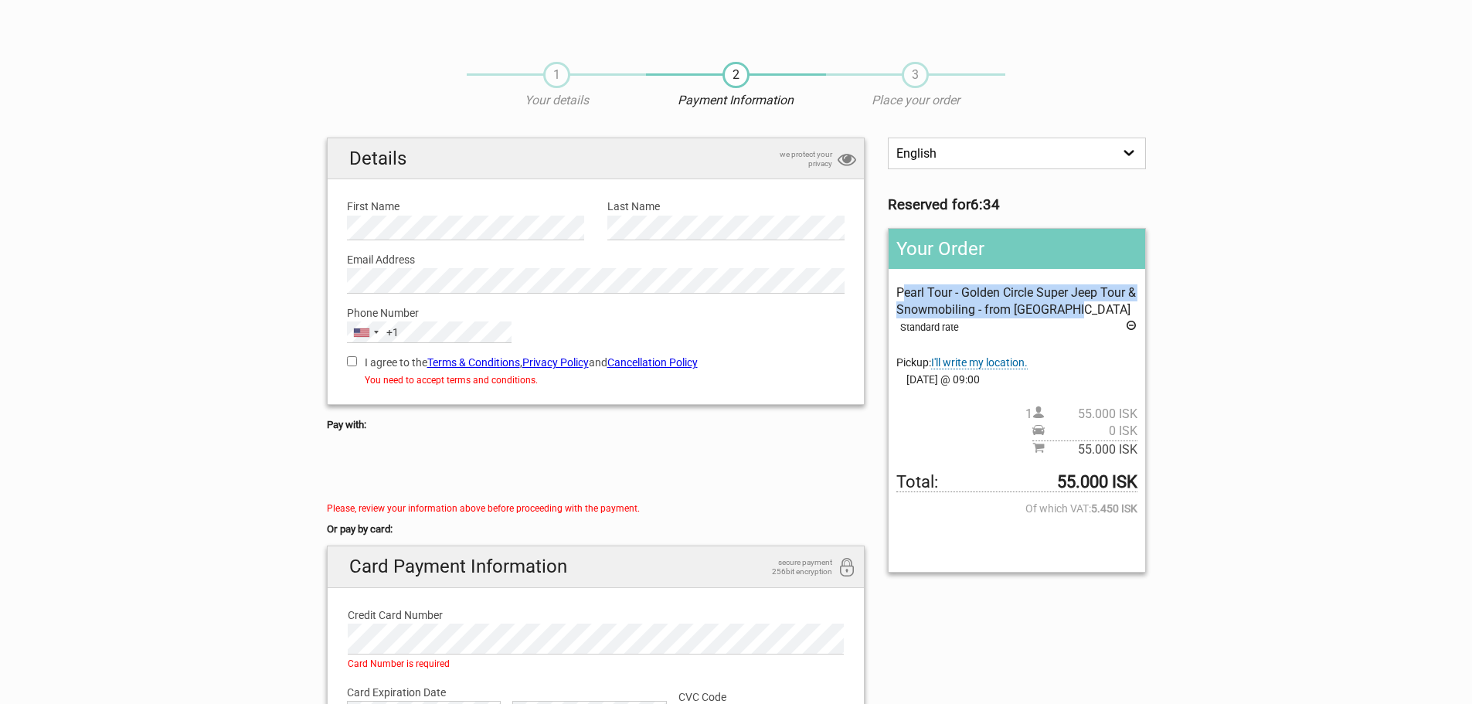
drag, startPoint x: 896, startPoint y: 287, endPoint x: 1097, endPoint y: 308, distance: 202.1
click at [1097, 308] on div "Your Order Pearl Tour - Golden Circle Super Jeep Tour & Snowmobiling - from [GE…" at bounding box center [1016, 400] width 257 height 345
copy span "Pearl Tour - Golden Circle Super Jeep Tour & Snowmobiling - from [GEOGRAPHIC_DA…"
